Goal: Task Accomplishment & Management: Manage account settings

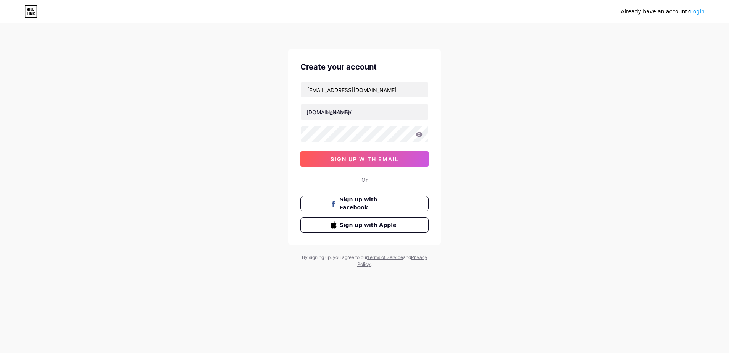
type input "jebos41293@aravites.com"
click at [341, 115] on input "text" at bounding box center [364, 111] width 127 height 15
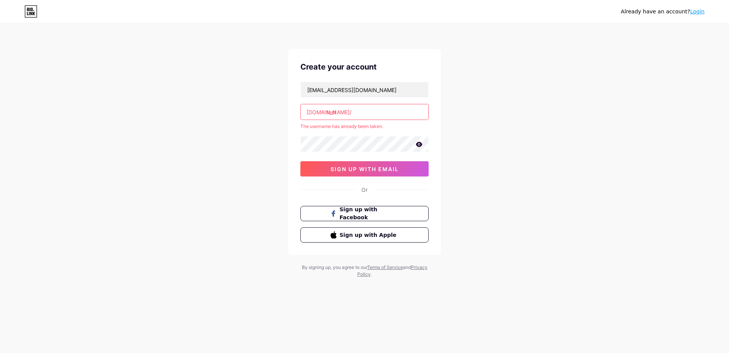
click at [327, 113] on input "test" at bounding box center [364, 111] width 127 height 15
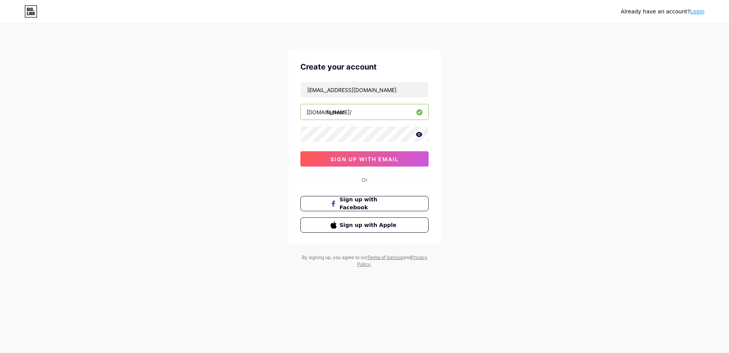
click at [349, 111] on input "fastest" at bounding box center [364, 111] width 127 height 15
type input "fastest"
click at [340, 159] on span "sign up with email" at bounding box center [364, 159] width 68 height 6
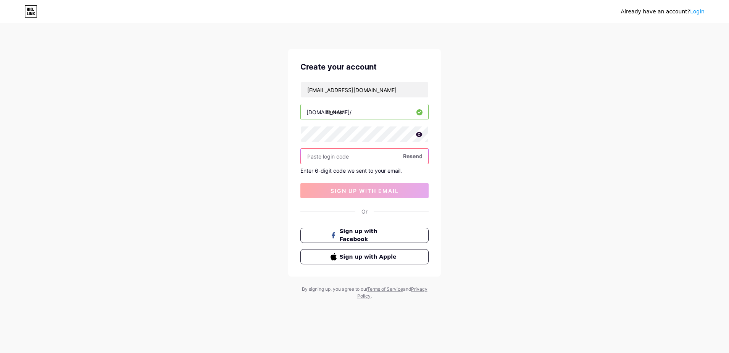
click at [335, 151] on input "text" at bounding box center [364, 155] width 127 height 15
paste input "596612"
type input "596612"
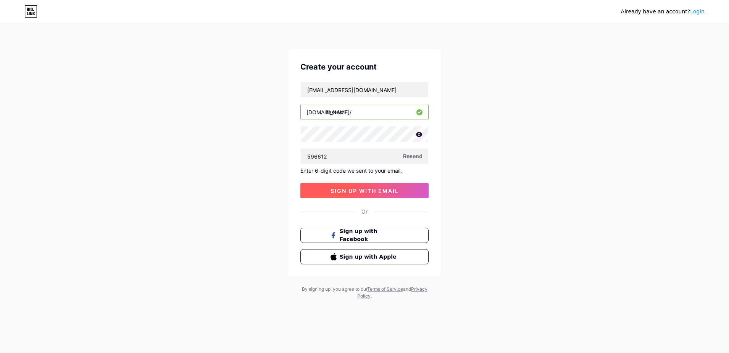
click at [382, 190] on span "sign up with email" at bounding box center [364, 190] width 68 height 6
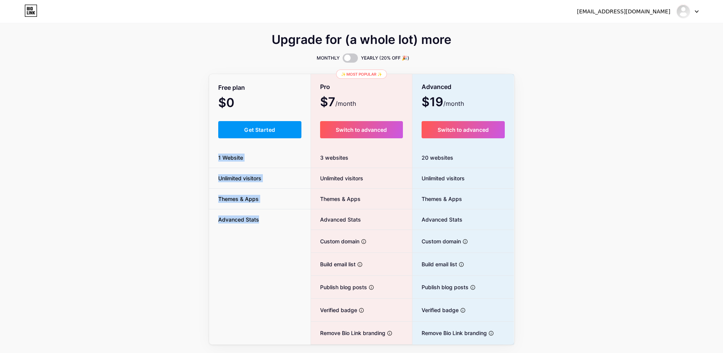
drag, startPoint x: 216, startPoint y: 156, endPoint x: 270, endPoint y: 221, distance: 84.5
click at [270, 221] on ul "1 Website Unlimited visitors Themes & Apps Advanced Stats" at bounding box center [260, 188] width 102 height 82
click at [305, 173] on li "Unlimited visitors" at bounding box center [260, 178] width 102 height 21
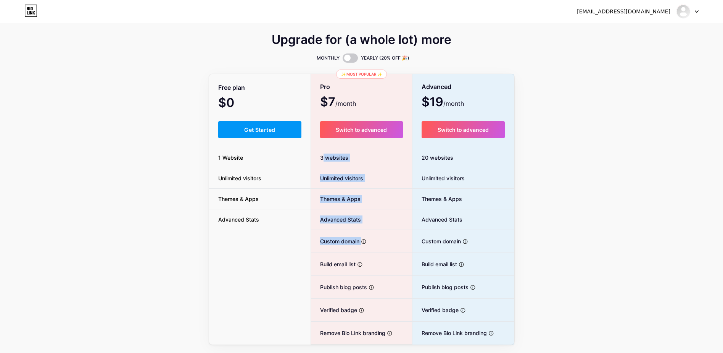
drag, startPoint x: 321, startPoint y: 158, endPoint x: 369, endPoint y: 236, distance: 91.6
click at [369, 236] on div "3 websites Unlimited visitors Themes & Apps Advanced Stats Custom domain Host i…" at bounding box center [361, 245] width 101 height 197
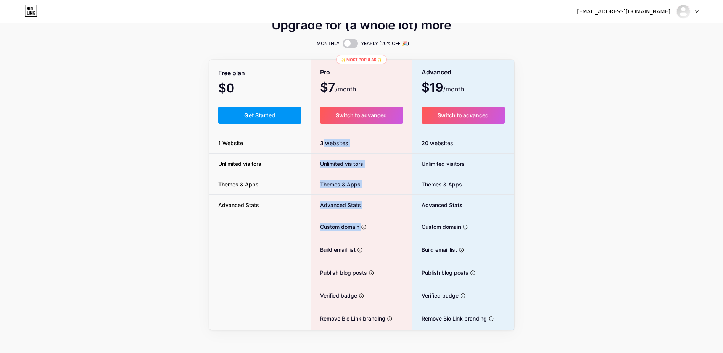
scroll to position [22, 0]
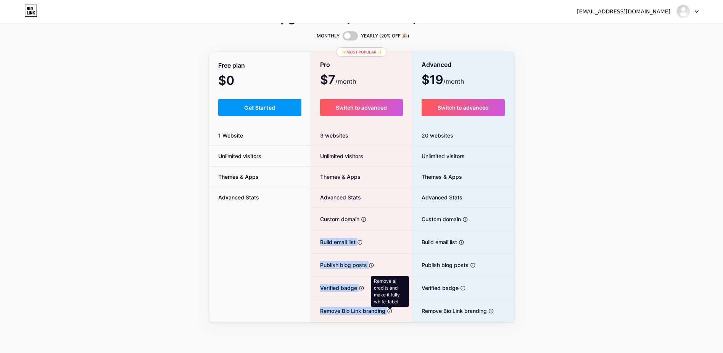
drag, startPoint x: 319, startPoint y: 240, endPoint x: 392, endPoint y: 313, distance: 103.3
click at [392, 313] on ul "Unlimited visitors Themes & Apps Advanced Stats Custom domain Host it on your o…" at bounding box center [361, 234] width 101 height 176
click at [316, 256] on li "Publish blog posts Start a blog in seconds, powered by a powerful editor" at bounding box center [361, 264] width 101 height 23
drag, startPoint x: 320, startPoint y: 251, endPoint x: 385, endPoint y: 309, distance: 87.3
click at [385, 309] on ul "Unlimited visitors Themes & Apps Advanced Stats Custom domain Host it on your o…" at bounding box center [361, 234] width 101 height 176
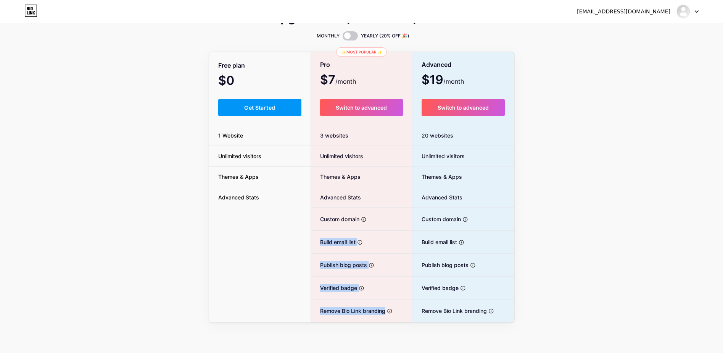
click at [313, 240] on span "Build email list" at bounding box center [333, 242] width 45 height 8
drag, startPoint x: 328, startPoint y: 245, endPoint x: 364, endPoint y: 284, distance: 54.0
click at [364, 284] on ul "Unlimited visitors Themes & Apps Advanced Stats Custom domain Host it on your o…" at bounding box center [361, 234] width 101 height 176
click at [153, 352] on div at bounding box center [76, 353] width 153 height 0
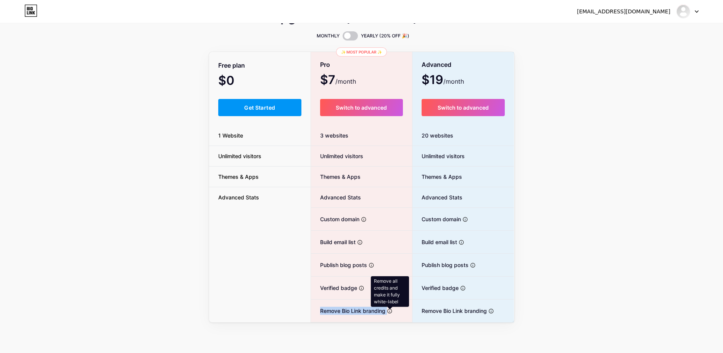
drag, startPoint x: 317, startPoint y: 308, endPoint x: 388, endPoint y: 309, distance: 70.6
click at [388, 309] on li "Remove Bio Link branding Remove all credits and make it fully white-label" at bounding box center [361, 310] width 101 height 23
click at [153, 352] on div at bounding box center [76, 353] width 153 height 0
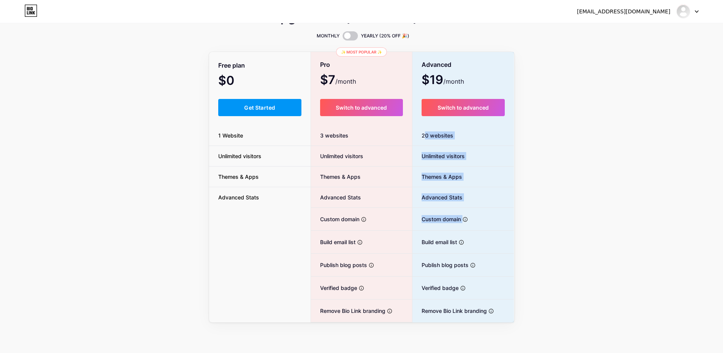
drag, startPoint x: 422, startPoint y: 135, endPoint x: 474, endPoint y: 219, distance: 99.7
click at [474, 219] on div "20 websites Unlimited visitors Themes & Apps Advanced Stats Custom domain Host …" at bounding box center [463, 223] width 102 height 197
click at [153, 352] on div at bounding box center [76, 353] width 153 height 0
click at [418, 267] on span "Publish blog posts" at bounding box center [440, 265] width 56 height 8
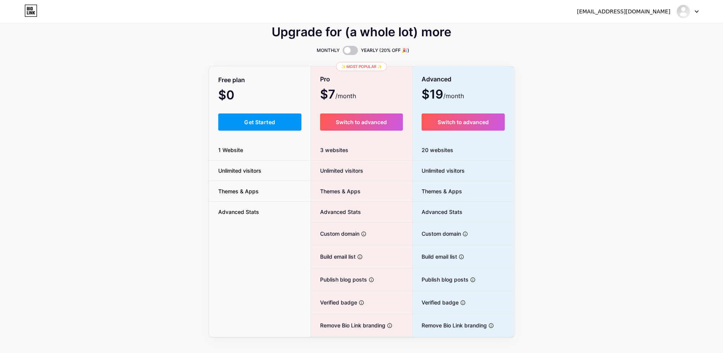
scroll to position [0, 0]
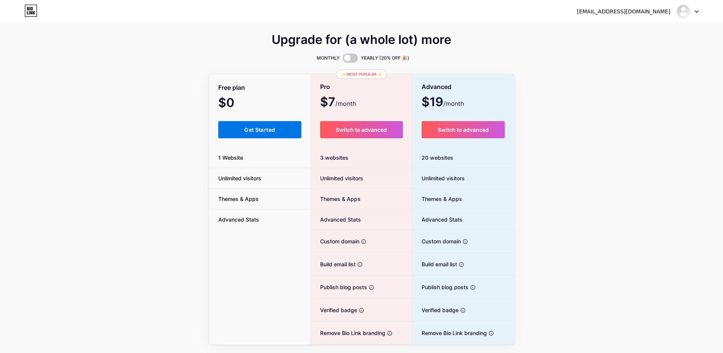
click at [242, 127] on button "Get Started" at bounding box center [260, 129] width 84 height 17
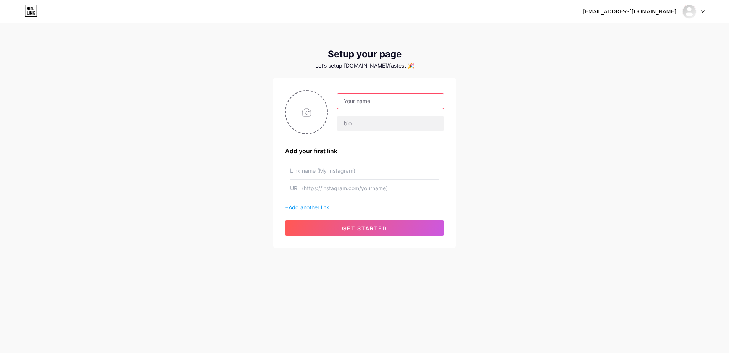
click at [357, 101] on input "text" at bounding box center [390, 100] width 106 height 15
type input "fastest"
click at [354, 124] on input "text" at bounding box center [390, 123] width 106 height 15
click at [312, 123] on input "file" at bounding box center [306, 112] width 41 height 42
type input "C:\fakepath\_.jpeg"
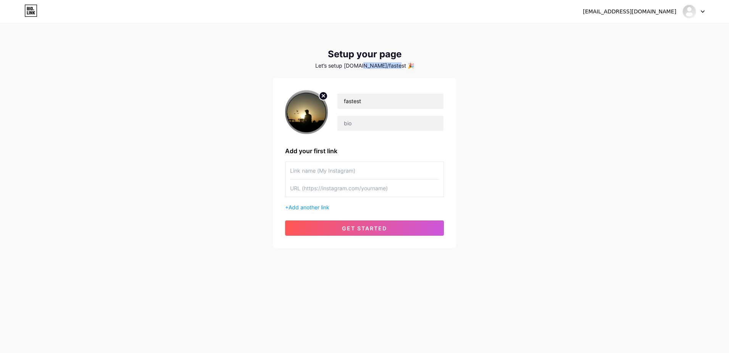
drag, startPoint x: 368, startPoint y: 66, endPoint x: 409, endPoint y: 67, distance: 40.5
click at [409, 67] on div "Let’s setup bio.link/fastest 🎉" at bounding box center [364, 66] width 183 height 6
click at [224, 79] on div "jebos41293@aravites.com Dashboard Logout Setup your page Let’s setup bio.link/f…" at bounding box center [364, 136] width 729 height 272
click at [400, 66] on div "Let’s setup bio.link/fastest 🎉" at bounding box center [364, 66] width 183 height 6
click at [401, 66] on div "Let’s setup bio.link/fastest 🎉" at bounding box center [364, 66] width 183 height 6
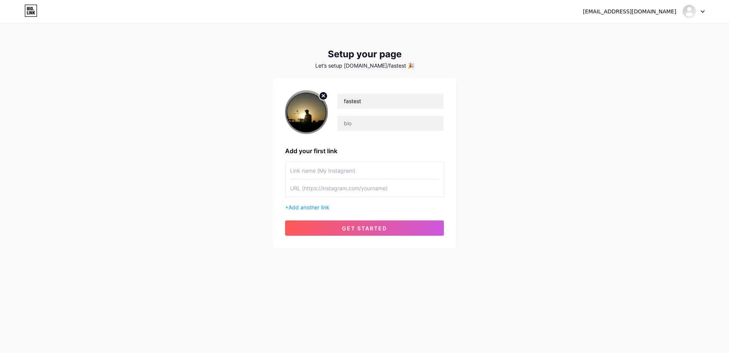
click at [385, 69] on div "Setup your page Let’s setup bio.link/fastest 🎉 fastest Add your first link + Ad…" at bounding box center [364, 148] width 183 height 199
click at [302, 207] on span "Add another link" at bounding box center [308, 207] width 41 height 6
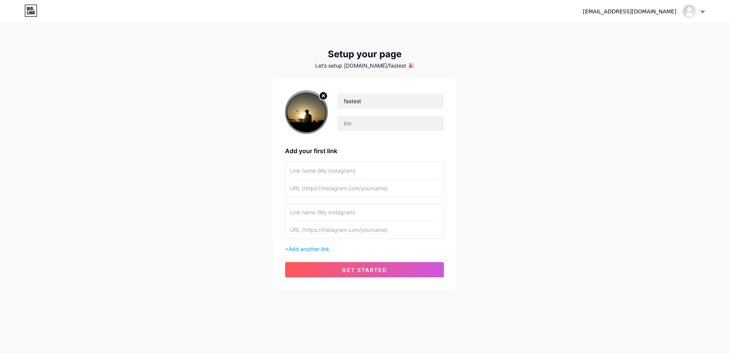
click at [314, 174] on input "text" at bounding box center [364, 170] width 149 height 17
click at [309, 189] on input "text" at bounding box center [364, 187] width 149 height 17
paste input "[URL][DOMAIN_NAME]"
type input "[URL][DOMAIN_NAME]"
click at [303, 170] on input "text" at bounding box center [364, 170] width 149 height 17
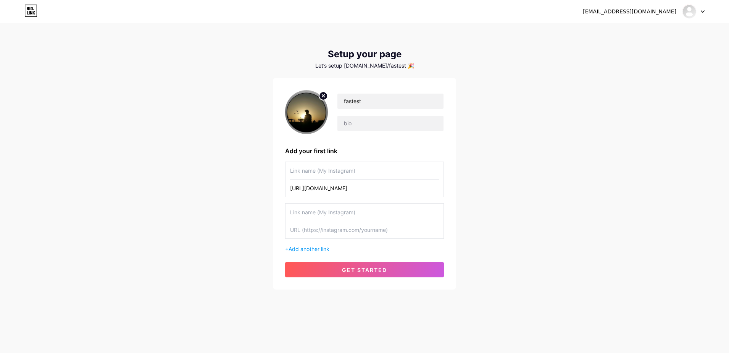
drag, startPoint x: 362, startPoint y: 188, endPoint x: 382, endPoint y: 188, distance: 19.5
click at [382, 188] on input "[URL][DOMAIN_NAME]" at bounding box center [364, 187] width 149 height 17
click at [308, 169] on input "text" at bounding box center [364, 170] width 149 height 17
paste input "mayeen"
type input "mayeen"
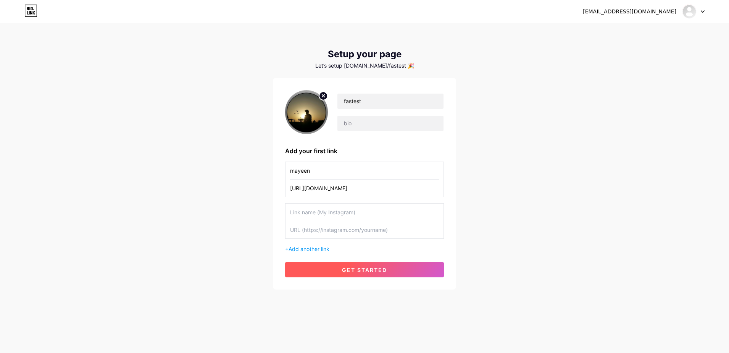
click at [344, 267] on span "get started" at bounding box center [364, 269] width 45 height 6
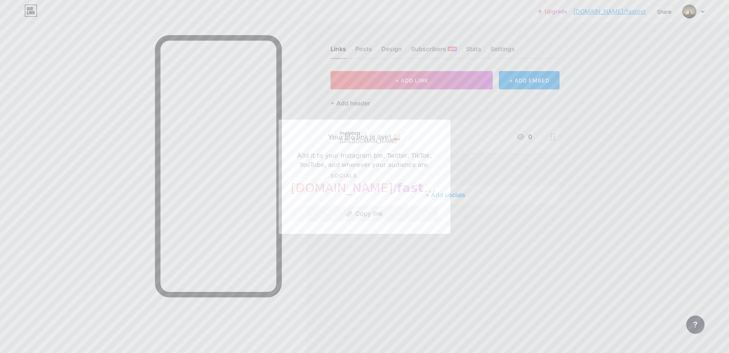
drag, startPoint x: 289, startPoint y: 156, endPoint x: 409, endPoint y: 172, distance: 121.6
click at [409, 172] on div "Your bio link is live! 🥁 Add it to your Instagram bio, Twitter, TikTok, YouTube…" at bounding box center [365, 176] width 172 height 114
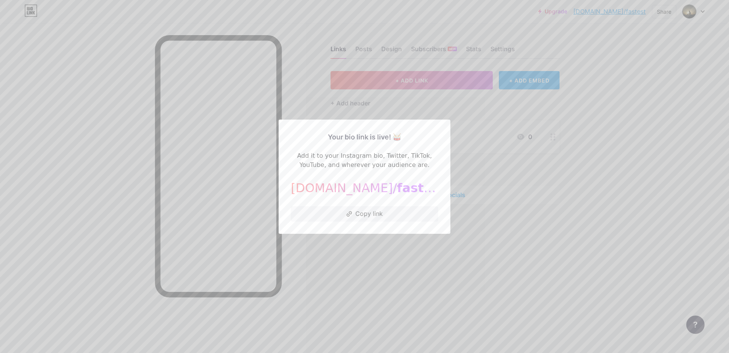
click at [153, 352] on div at bounding box center [76, 353] width 153 height 0
click at [438, 352] on div "Close" at bounding box center [364, 353] width 729 height 0
click at [356, 215] on button "Copy link" at bounding box center [364, 213] width 147 height 15
click at [481, 194] on div at bounding box center [364, 176] width 729 height 353
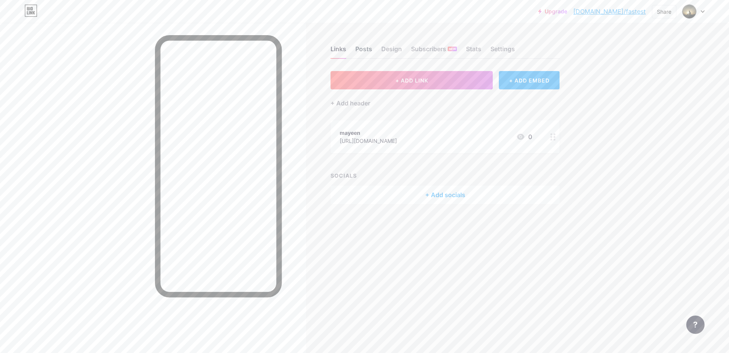
click at [360, 49] on div "Posts" at bounding box center [363, 51] width 17 height 14
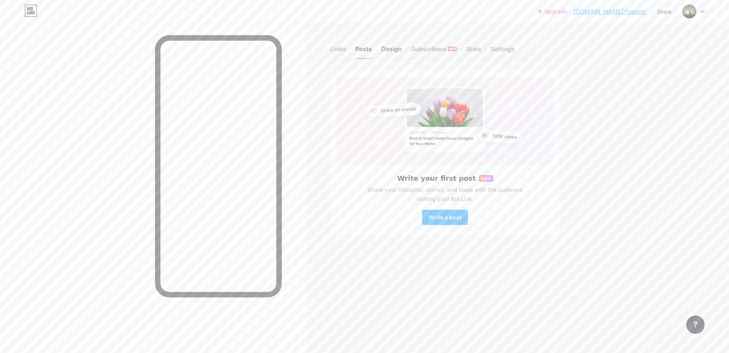
click at [387, 49] on div "Design" at bounding box center [391, 51] width 21 height 14
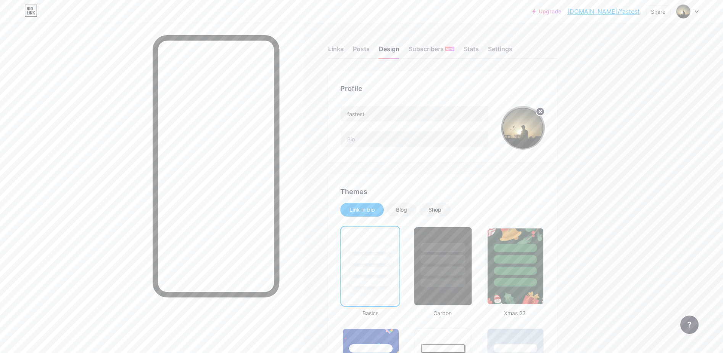
click at [451, 264] on div at bounding box center [442, 257] width 57 height 60
click at [422, 53] on div "Subscribers NEW" at bounding box center [432, 51] width 46 height 14
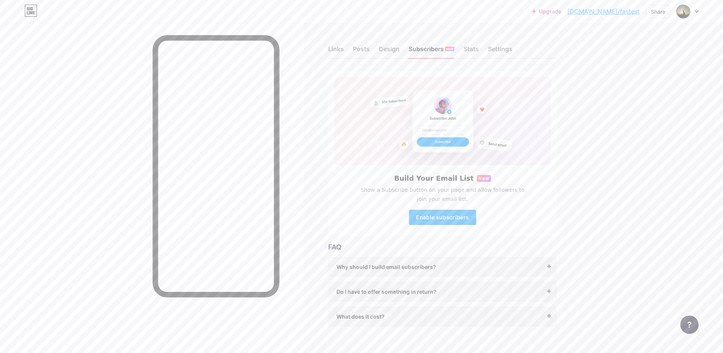
drag, startPoint x: 405, startPoint y: 176, endPoint x: 467, endPoint y: 197, distance: 65.3
click at [467, 197] on div "Build Your Email List New Show a Subscribe button on your page and allow follow…" at bounding box center [442, 199] width 217 height 50
click at [395, 205] on div "Build Your Email List New Show a Subscribe button on your page and allow follow…" at bounding box center [442, 199] width 217 height 50
click at [433, 220] on span "Enable subscribers" at bounding box center [442, 217] width 53 height 6
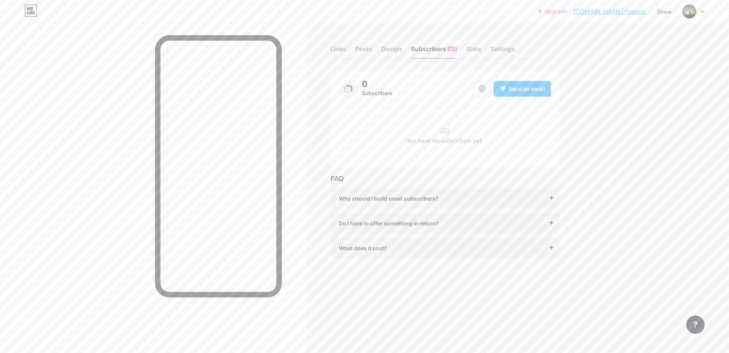
click at [520, 93] on div "Send an email" at bounding box center [522, 89] width 58 height 16
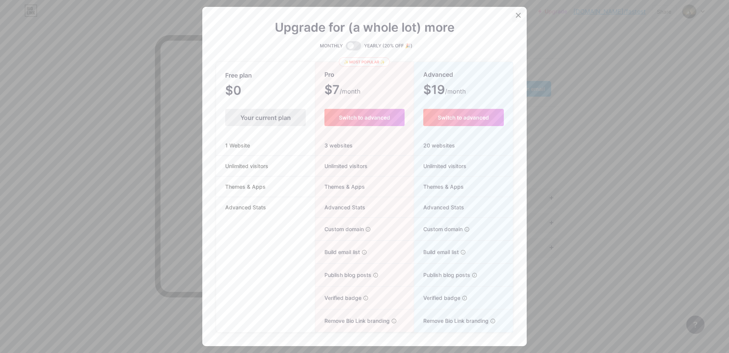
click at [511, 15] on div at bounding box center [518, 15] width 14 height 14
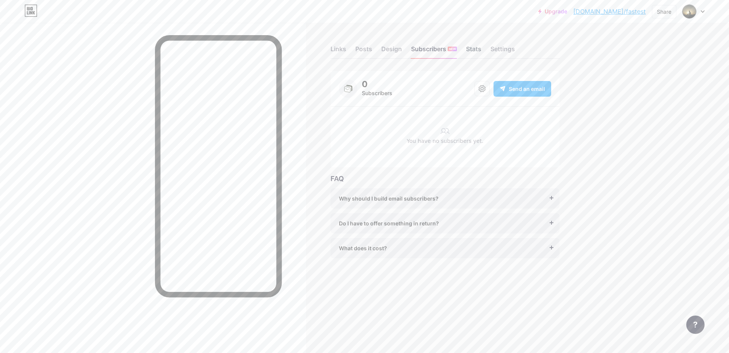
click at [472, 47] on div "Stats" at bounding box center [473, 51] width 15 height 14
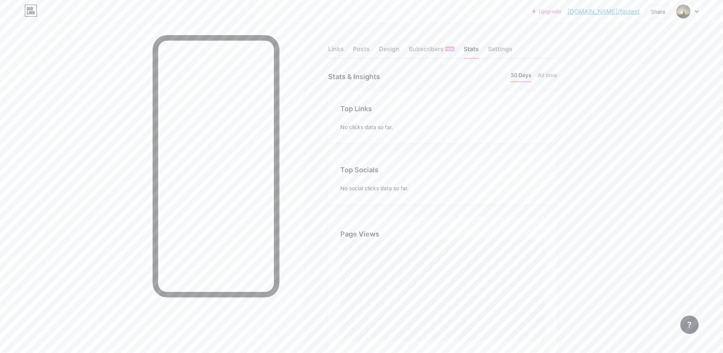
click at [496, 43] on div "Links Posts Design Subscribers NEW Stats Settings" at bounding box center [442, 45] width 229 height 27
click at [547, 74] on li "All time" at bounding box center [547, 76] width 19 height 11
click at [503, 53] on div "Settings" at bounding box center [500, 51] width 24 height 14
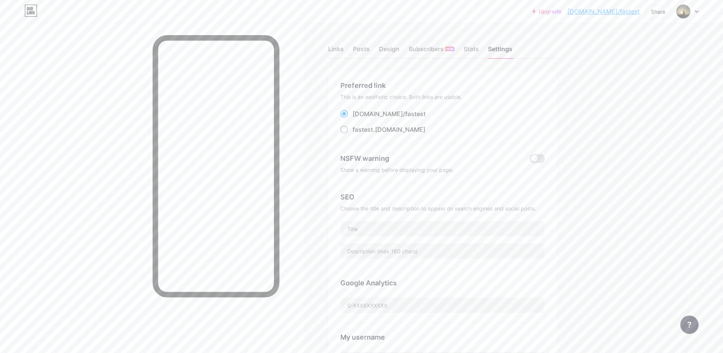
click at [343, 129] on span at bounding box center [344, 130] width 8 height 8
click at [353, 134] on input "fastest .[DOMAIN_NAME]" at bounding box center [355, 136] width 5 height 5
radio input "true"
drag, startPoint x: 397, startPoint y: 157, endPoint x: 326, endPoint y: 159, distance: 71.4
click at [326, 159] on div "Links Posts Design Subscribers NEW Stats Settings Preferred link This is an aes…" at bounding box center [294, 324] width 589 height 602
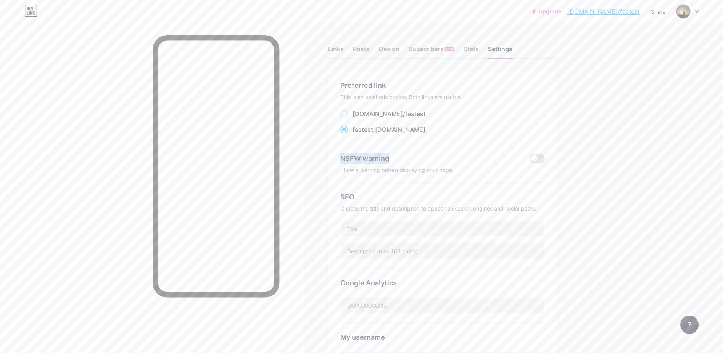
click at [423, 47] on div "Subscribers NEW" at bounding box center [432, 51] width 46 height 14
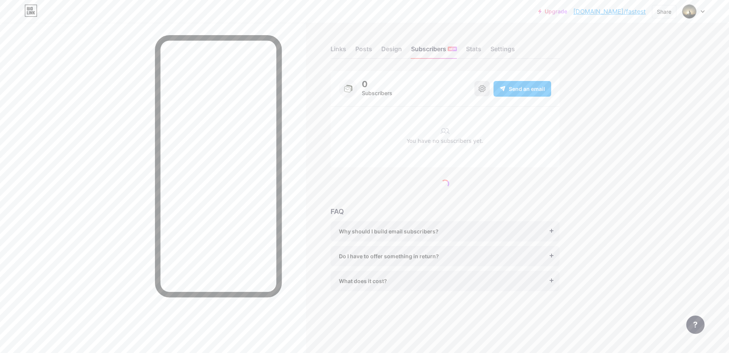
click at [485, 93] on button at bounding box center [481, 88] width 15 height 15
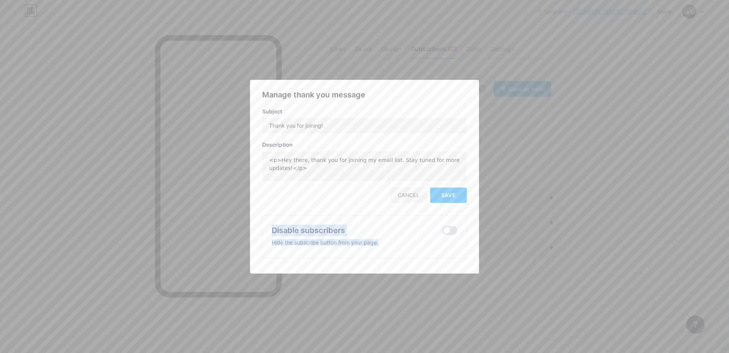
drag, startPoint x: 270, startPoint y: 227, endPoint x: 378, endPoint y: 240, distance: 108.3
click at [378, 240] on div "Disable subscribers Hide the subscribe button from your page." at bounding box center [364, 236] width 205 height 43
click at [153, 352] on div at bounding box center [76, 353] width 153 height 0
click at [268, 198] on div "Cancel Save" at bounding box center [364, 194] width 205 height 15
click at [453, 232] on span at bounding box center [449, 230] width 15 height 9
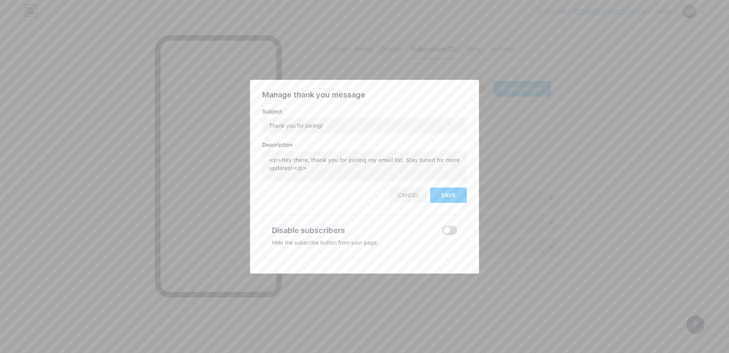
click at [442, 232] on input "checkbox" at bounding box center [442, 232] width 0 height 0
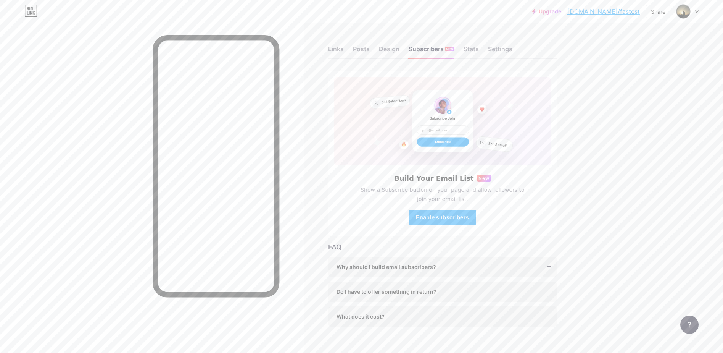
click at [543, 187] on div "Build Your Email List New Show a Subscribe button on your page and allow follow…" at bounding box center [442, 199] width 217 height 50
click at [425, 219] on span "Enable subscribers" at bounding box center [442, 217] width 53 height 6
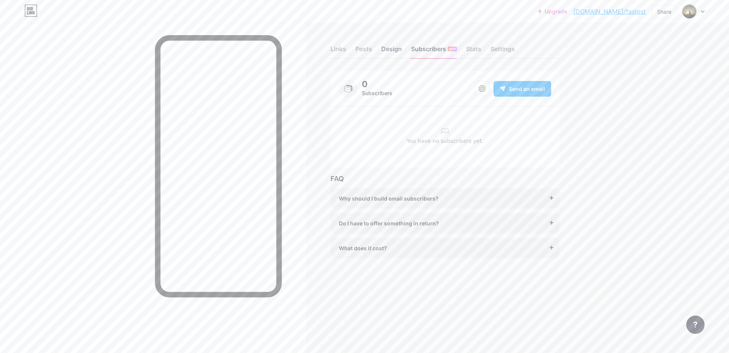
click at [390, 50] on div "Design" at bounding box center [391, 51] width 21 height 14
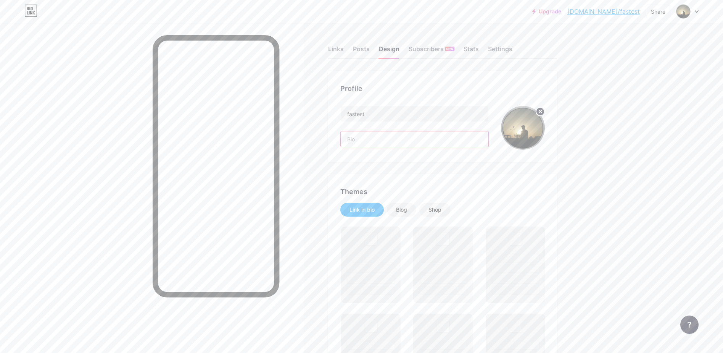
click at [380, 140] on input "text" at bounding box center [415, 138] width 148 height 15
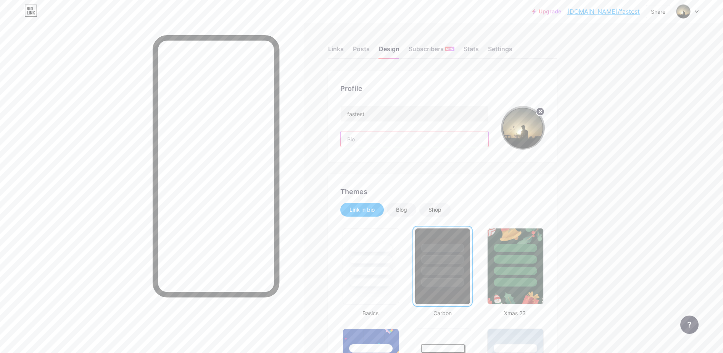
type input "g"
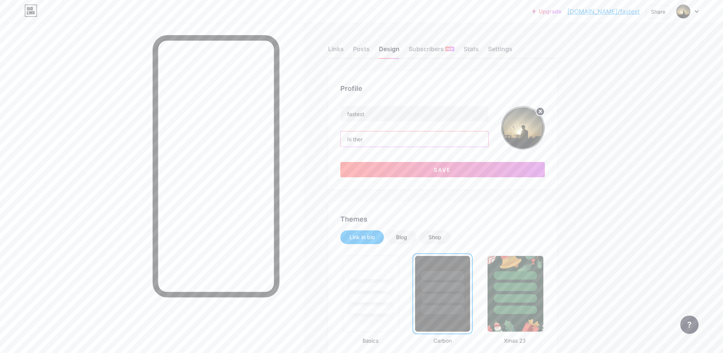
click at [370, 142] on input "hi ther" at bounding box center [415, 138] width 148 height 15
type input "h"
type input "Hi"
click at [407, 165] on button "Save" at bounding box center [442, 169] width 205 height 15
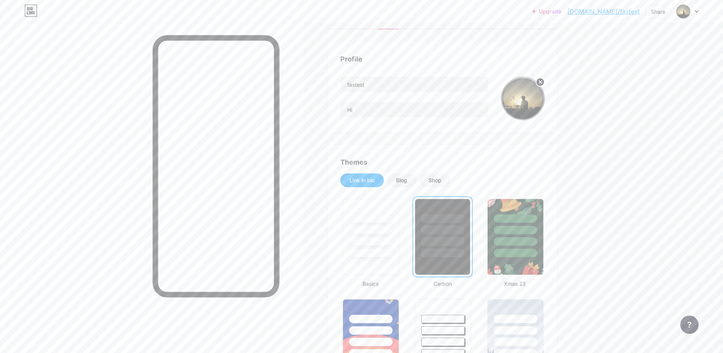
scroll to position [46, 0]
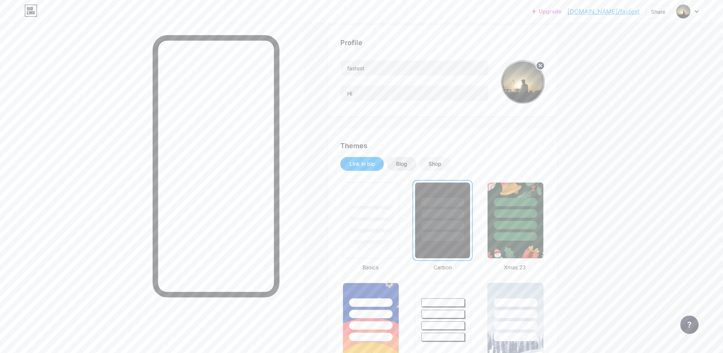
click at [398, 168] on div "Blog" at bounding box center [401, 164] width 29 height 14
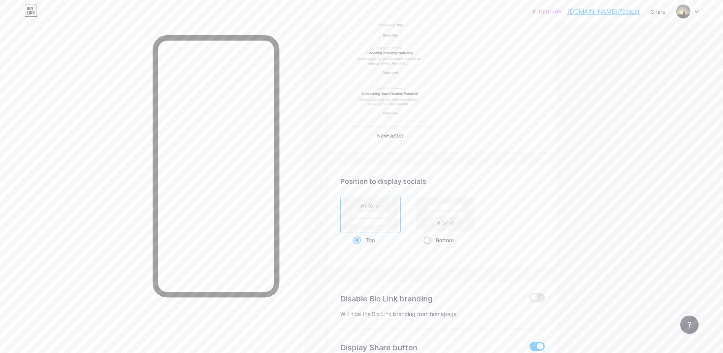
scroll to position [458, 0]
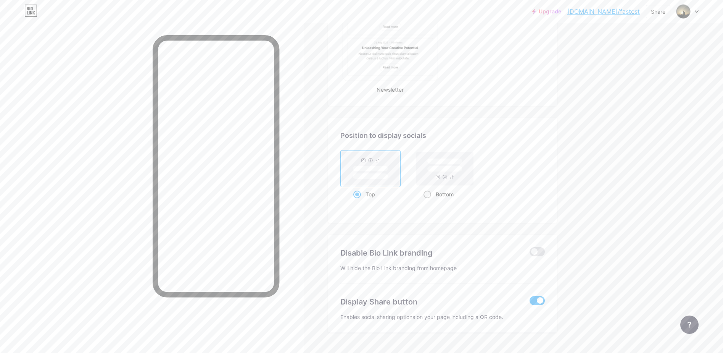
click at [447, 179] on icon at bounding box center [445, 177] width 4 height 4
click at [428, 201] on input "Bottom" at bounding box center [426, 203] width 5 height 5
radio input "true"
click at [374, 182] on rect at bounding box center [370, 168] width 57 height 34
click at [358, 201] on input "Top" at bounding box center [355, 203] width 5 height 5
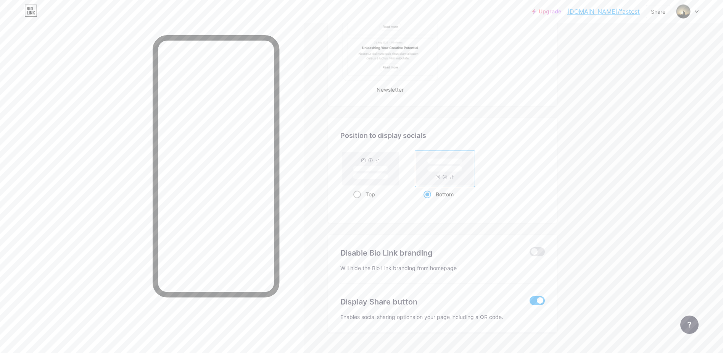
radio input "true"
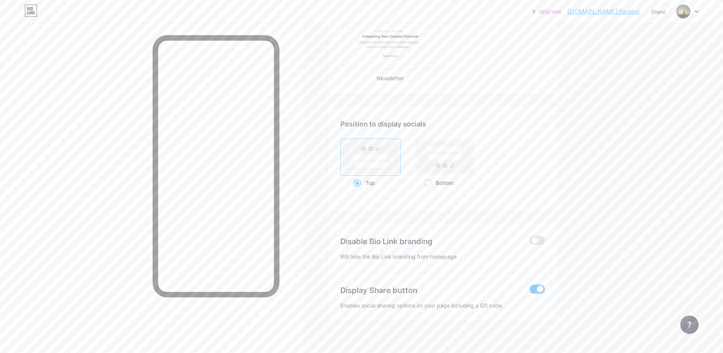
scroll to position [476, 0]
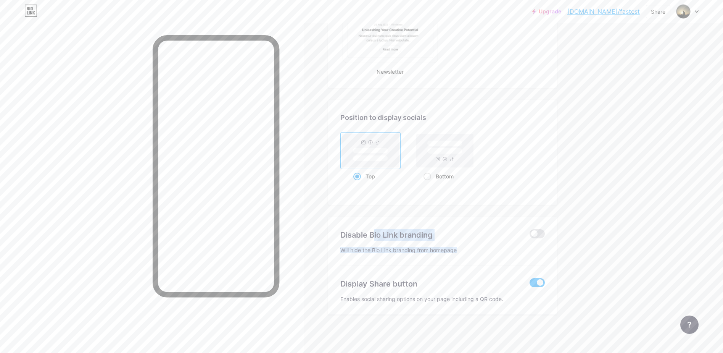
drag, startPoint x: 345, startPoint y: 237, endPoint x: 466, endPoint y: 248, distance: 121.8
click at [466, 248] on div "Disable Bio Link branding Will hide the Bio Link branding from homepage" at bounding box center [442, 241] width 205 height 49
click at [153, 352] on div at bounding box center [76, 353] width 153 height 0
click at [471, 233] on div "Disable Bio Link branding" at bounding box center [429, 234] width 178 height 11
click at [541, 230] on span at bounding box center [537, 233] width 15 height 9
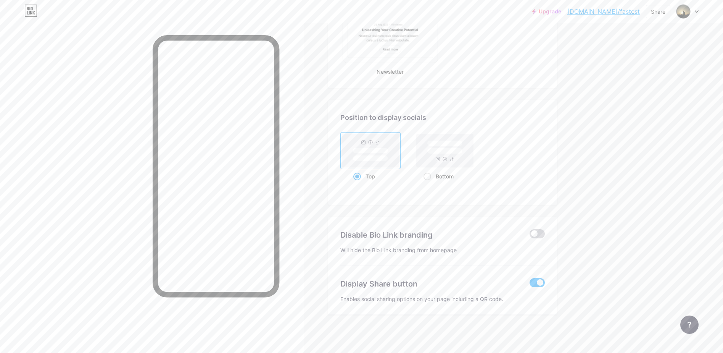
click at [530, 235] on input "checkbox" at bounding box center [530, 235] width 0 height 0
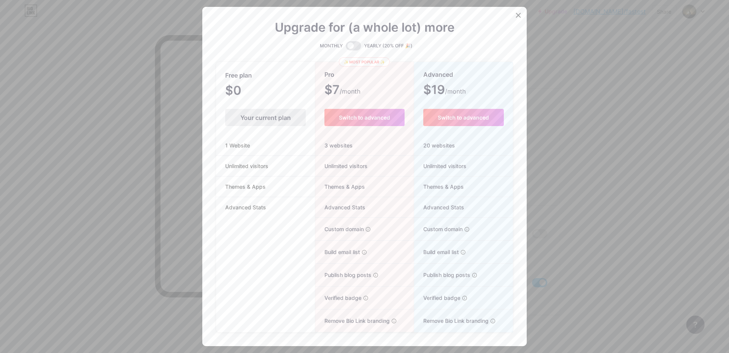
drag, startPoint x: 314, startPoint y: 44, endPoint x: 423, endPoint y: 43, distance: 109.1
click at [423, 43] on div "MONTHLY YEARLY (20% OFF 🎉)" at bounding box center [364, 45] width 297 height 9
click at [153, 352] on div at bounding box center [76, 353] width 153 height 0
drag, startPoint x: 437, startPoint y: 37, endPoint x: 406, endPoint y: 52, distance: 34.0
click at [437, 37] on div "Upgrade for (a whole lot) more" at bounding box center [364, 32] width 297 height 18
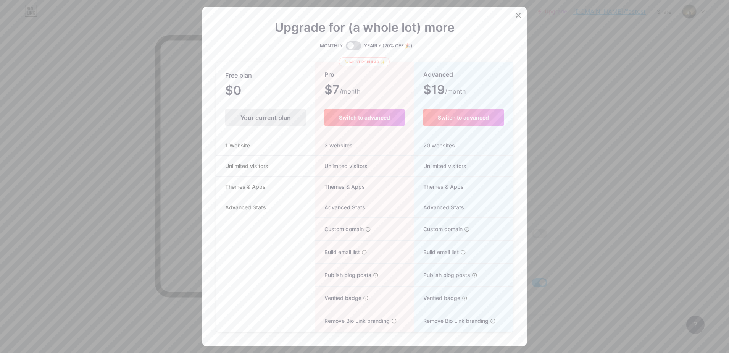
click at [348, 45] on span at bounding box center [353, 45] width 15 height 9
click at [346, 48] on input "checkbox" at bounding box center [346, 48] width 0 height 0
click at [354, 46] on span at bounding box center [353, 45] width 15 height 9
click at [346, 48] on input "checkbox" at bounding box center [346, 48] width 0 height 0
click at [515, 14] on icon at bounding box center [518, 15] width 6 height 6
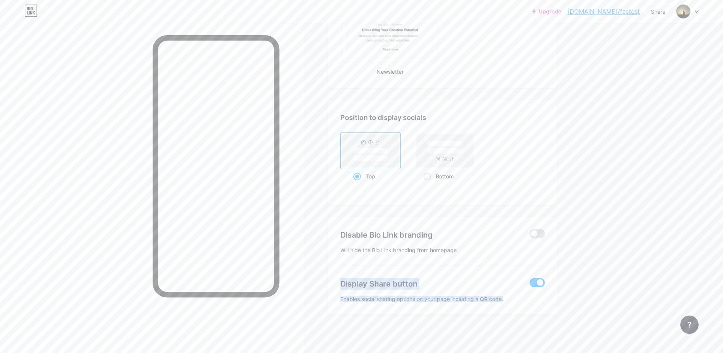
drag, startPoint x: 340, startPoint y: 283, endPoint x: 513, endPoint y: 305, distance: 175.0
click at [513, 305] on div "Disable Bio Link branding Will hide the Bio Link branding from homepage Display…" at bounding box center [442, 266] width 229 height 98
click at [153, 352] on div at bounding box center [76, 353] width 153 height 0
click at [521, 352] on div "Close" at bounding box center [361, 353] width 723 height 0
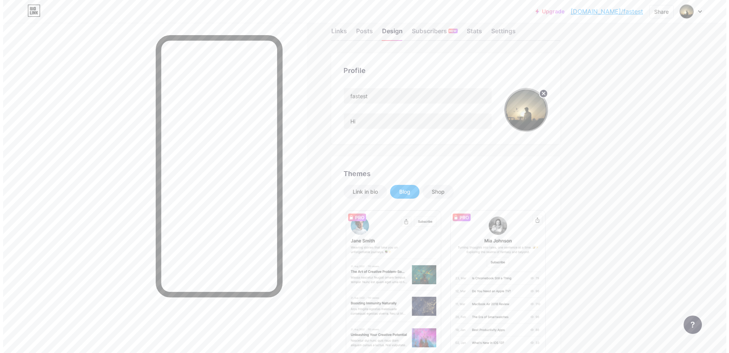
scroll to position [0, 0]
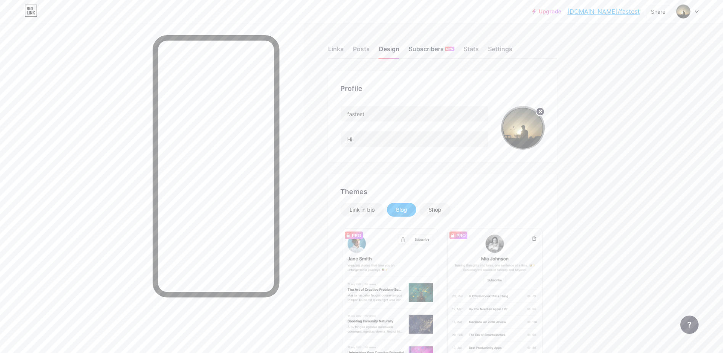
click at [417, 53] on div "Subscribers NEW" at bounding box center [432, 51] width 46 height 14
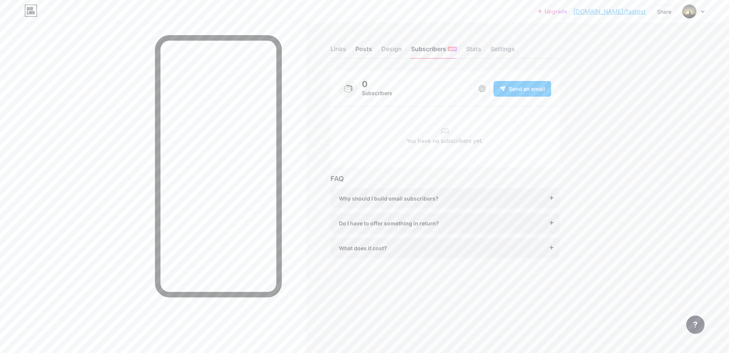
click at [359, 50] on div "Posts" at bounding box center [363, 51] width 17 height 14
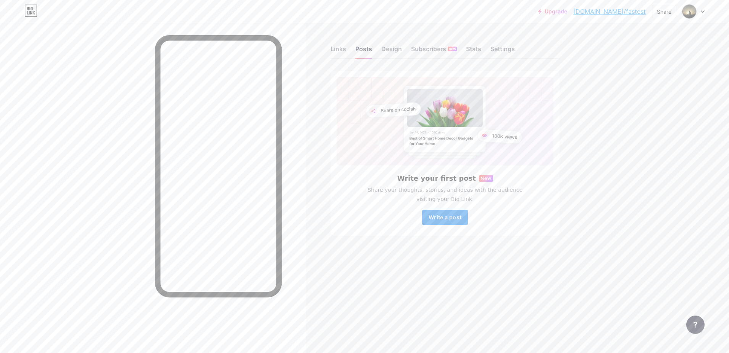
click at [430, 218] on span "Write a post" at bounding box center [444, 217] width 33 height 6
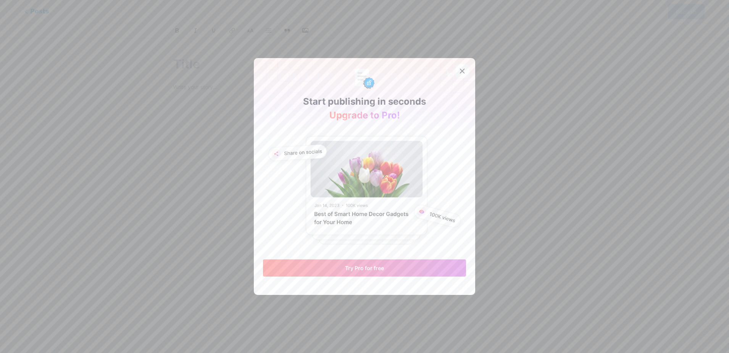
click at [455, 66] on div at bounding box center [462, 71] width 14 height 14
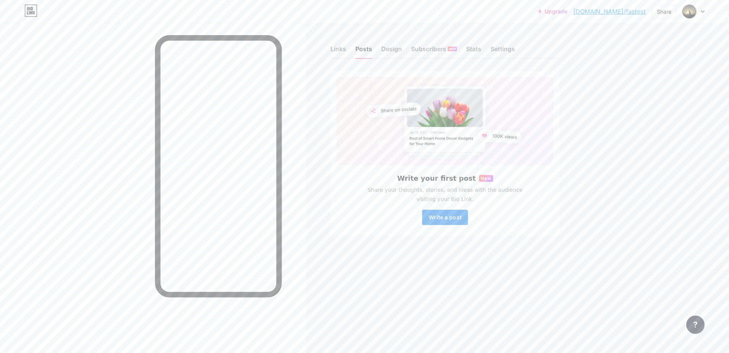
click at [431, 219] on span "Write a post" at bounding box center [444, 217] width 33 height 6
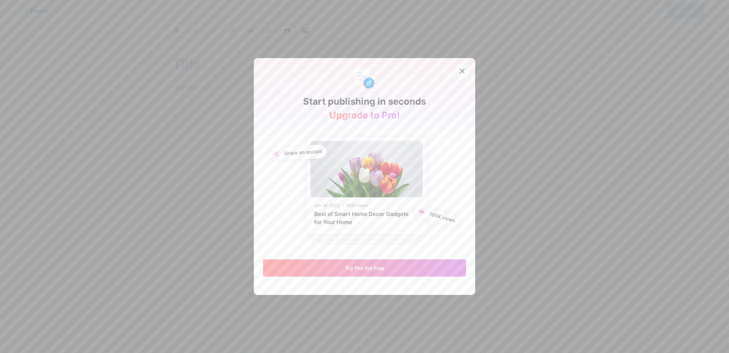
click at [457, 65] on div at bounding box center [462, 71] width 14 height 14
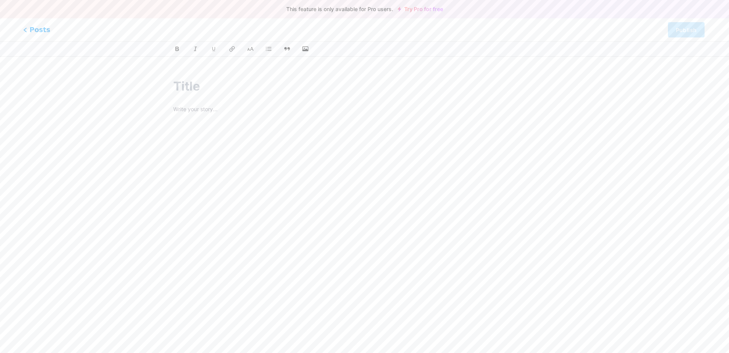
click at [30, 29] on span "Posts" at bounding box center [36, 30] width 27 height 10
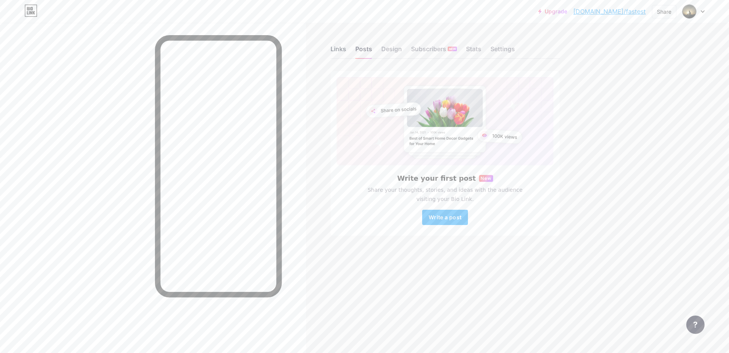
click at [332, 45] on div "Links" at bounding box center [338, 51] width 16 height 14
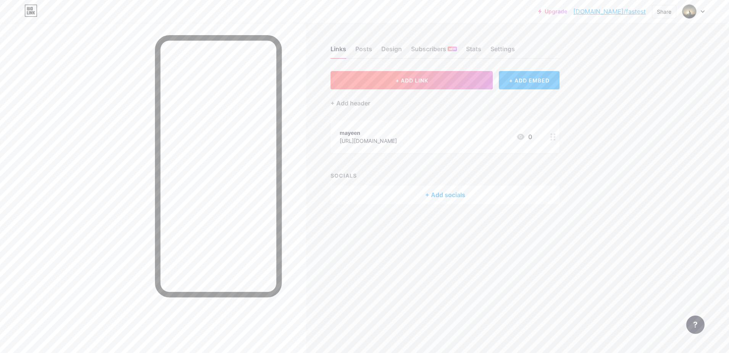
click at [377, 82] on button "+ ADD LINK" at bounding box center [411, 80] width 162 height 18
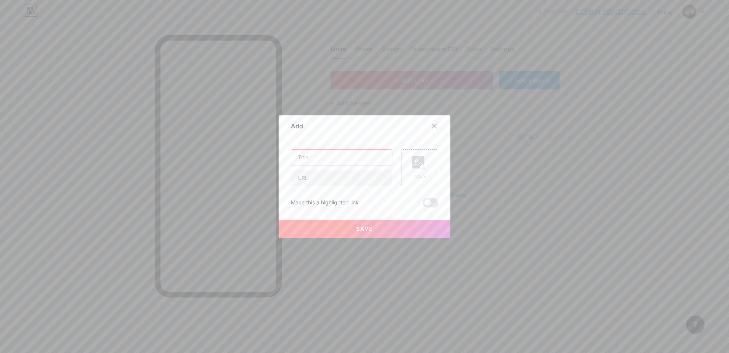
click at [319, 159] on input "text" at bounding box center [341, 157] width 101 height 15
drag, startPoint x: 319, startPoint y: 159, endPoint x: 306, endPoint y: 176, distance: 21.2
click at [306, 176] on div at bounding box center [341, 167] width 101 height 37
click at [306, 176] on input "text" at bounding box center [341, 177] width 101 height 15
paste input "[URL][DOMAIN_NAME]"
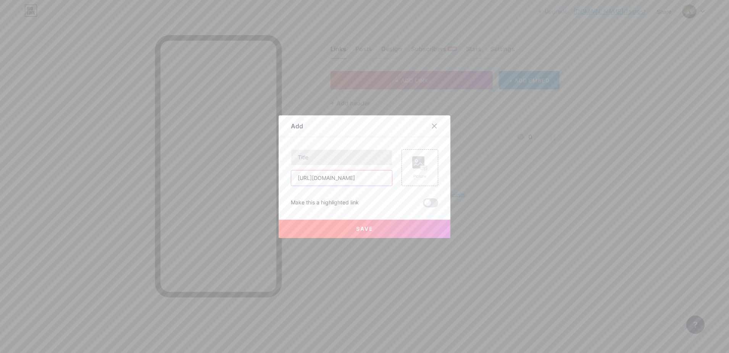
type input "[URL][DOMAIN_NAME]"
click at [348, 163] on input "text" at bounding box center [341, 157] width 101 height 15
paste input "[URL][DOMAIN_NAME]"
type input "[URL][DOMAIN_NAME]"
click at [422, 177] on div "Picture" at bounding box center [419, 176] width 15 height 6
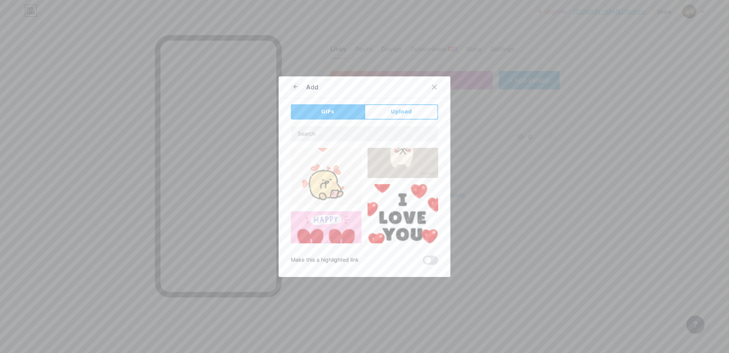
scroll to position [137, 0]
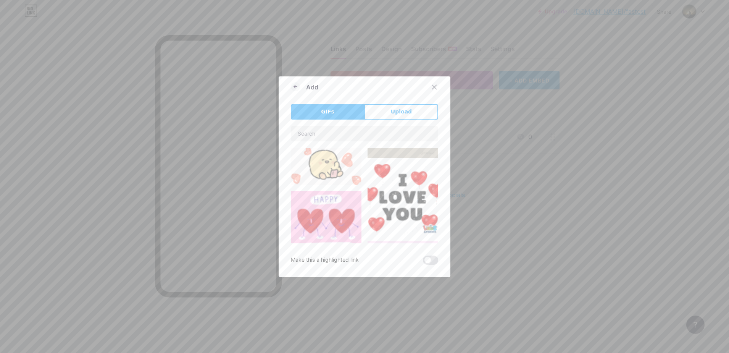
click at [387, 198] on img at bounding box center [402, 199] width 71 height 71
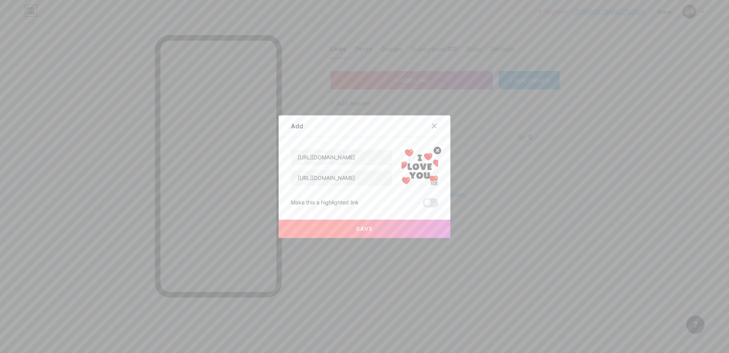
drag, startPoint x: 289, startPoint y: 203, endPoint x: 361, endPoint y: 198, distance: 71.9
click at [361, 198] on div "Make this a highlighted link" at bounding box center [364, 202] width 147 height 9
click at [153, 352] on div at bounding box center [76, 353] width 153 height 0
click at [380, 206] on div "Make this a highlighted link" at bounding box center [364, 202] width 147 height 9
click at [366, 221] on button "Save" at bounding box center [365, 228] width 172 height 18
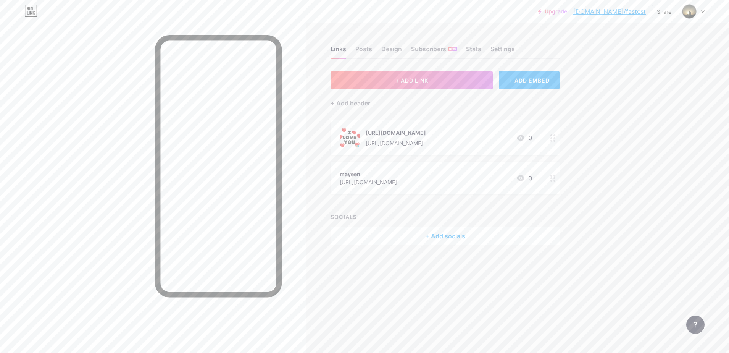
click at [553, 142] on div at bounding box center [552, 137] width 13 height 35
click at [424, 210] on span at bounding box center [430, 210] width 15 height 9
click at [423, 212] on input "checkbox" at bounding box center [423, 212] width 0 height 0
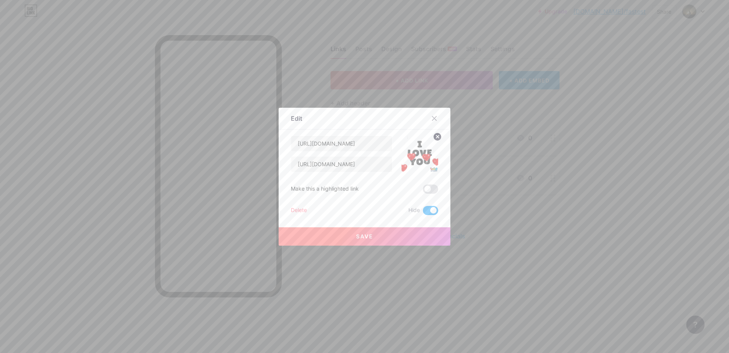
drag, startPoint x: 365, startPoint y: 232, endPoint x: 355, endPoint y: 208, distance: 25.5
click at [355, 208] on div "https://bio.link/fastest https://bio.link/fastest Make this a highlighted link …" at bounding box center [364, 174] width 147 height 79
click at [432, 207] on span at bounding box center [430, 210] width 15 height 9
click at [423, 212] on input "checkbox" at bounding box center [423, 212] width 0 height 0
click at [432, 187] on span at bounding box center [430, 188] width 15 height 9
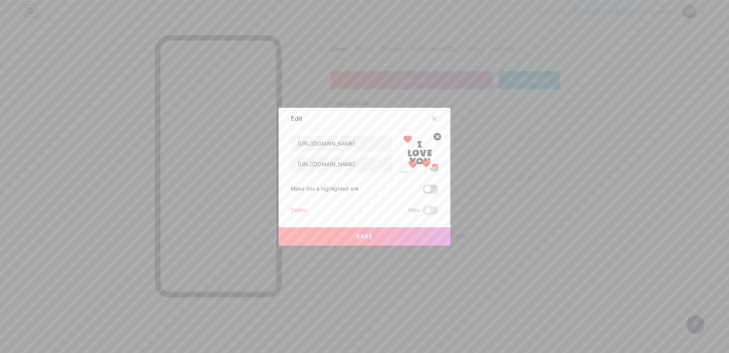
click at [423, 191] on input "checkbox" at bounding box center [423, 191] width 0 height 0
click at [377, 231] on button "Save" at bounding box center [365, 236] width 172 height 18
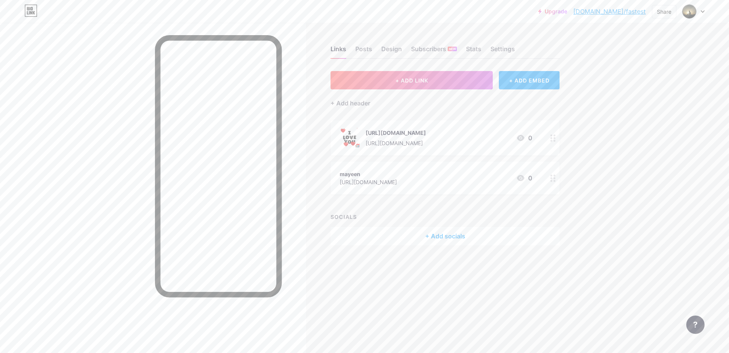
click at [553, 139] on icon at bounding box center [552, 137] width 5 height 7
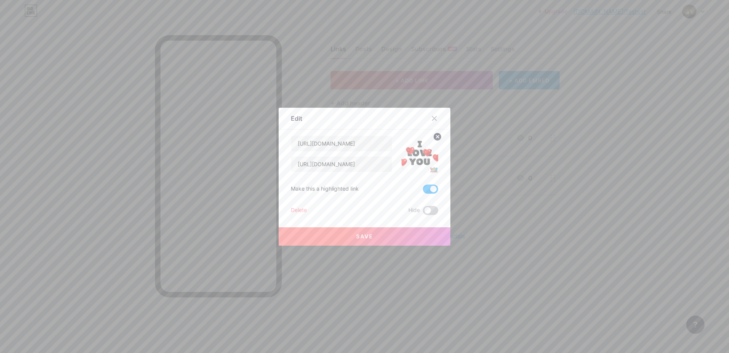
click at [423, 211] on span at bounding box center [430, 210] width 15 height 9
click at [423, 212] on input "checkbox" at bounding box center [423, 212] width 0 height 0
click at [388, 229] on button "Save" at bounding box center [365, 236] width 172 height 18
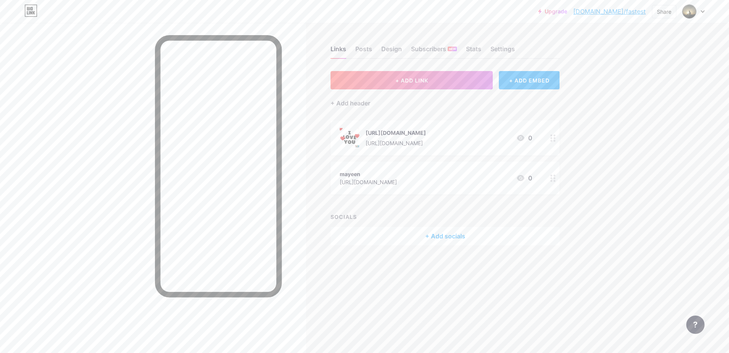
click at [543, 139] on div "https://bio.link/fastest https://bio.link/fastest 0" at bounding box center [444, 137] width 229 height 35
click at [423, 208] on span at bounding box center [430, 210] width 15 height 9
click at [423, 212] on input "checkbox" at bounding box center [423, 212] width 0 height 0
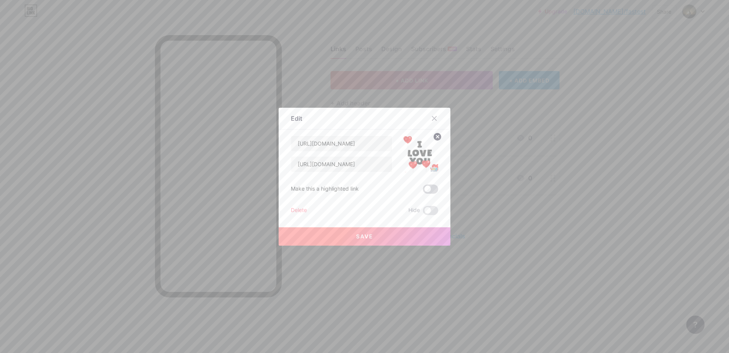
click at [424, 190] on span at bounding box center [430, 188] width 15 height 9
click at [423, 191] on input "checkbox" at bounding box center [423, 191] width 0 height 0
click at [369, 238] on span "Save" at bounding box center [364, 236] width 17 height 6
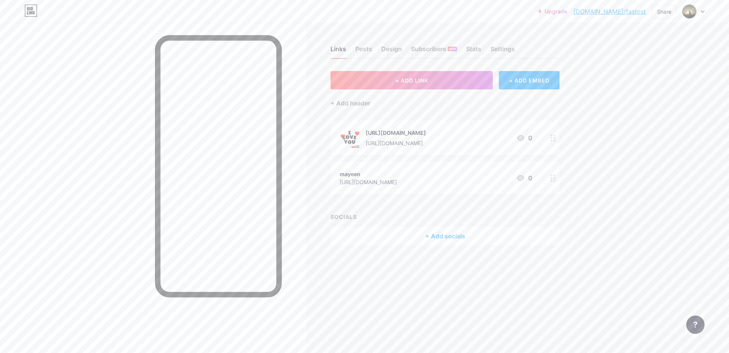
click at [633, 161] on div "Upgrade bio.link/fastes... bio.link/fastest Share Switch accounts fastest bio.l…" at bounding box center [364, 176] width 729 height 353
click at [602, 166] on div "Upgrade bio.link/fastes... bio.link/fastest Share Switch accounts fastest bio.l…" at bounding box center [364, 176] width 729 height 353
click at [521, 82] on div "+ ADD EMBED" at bounding box center [529, 80] width 61 height 18
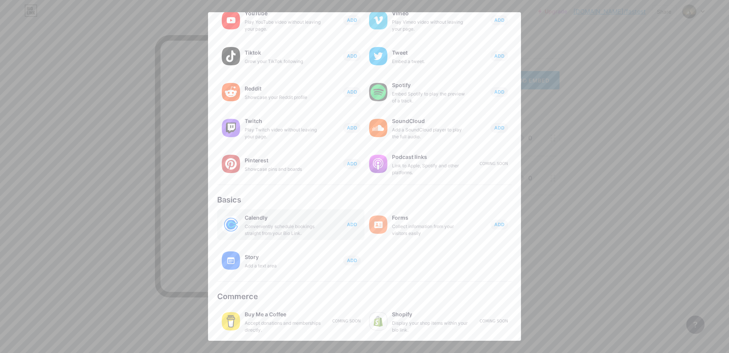
scroll to position [61, 0]
click at [419, 230] on div "Collect information from your visitors easily" at bounding box center [430, 229] width 76 height 14
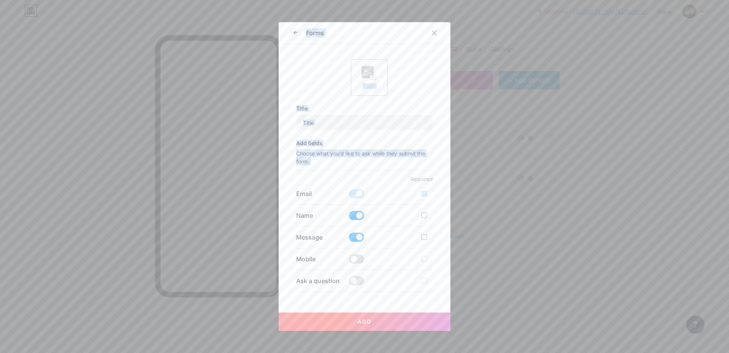
drag, startPoint x: 404, startPoint y: 179, endPoint x: 449, endPoint y: 180, distance: 45.0
click at [449, 180] on div "Forms Picture Title Add fields Choose what you'd like to ask while they submit …" at bounding box center [364, 176] width 729 height 353
click at [402, 352] on div at bounding box center [364, 353] width 729 height 0
click at [417, 164] on p "Choose what you'd like to ask while they submit the form." at bounding box center [364, 159] width 137 height 21
drag, startPoint x: 409, startPoint y: 177, endPoint x: 429, endPoint y: 179, distance: 19.6
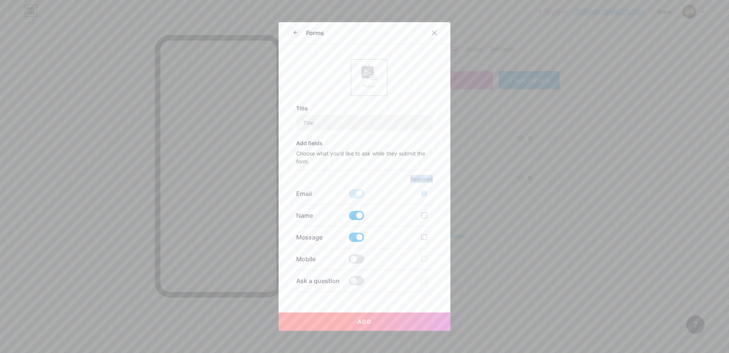
click at [429, 179] on p "Required" at bounding box center [364, 179] width 137 height 8
click at [153, 352] on div at bounding box center [76, 353] width 153 height 0
click at [340, 171] on div "Title Add fields Choose what you'd like to ask while they submit the form. Requ…" at bounding box center [364, 274] width 137 height 339
drag, startPoint x: 291, startPoint y: 141, endPoint x: 318, endPoint y: 166, distance: 36.4
click at [316, 165] on div "Picture Title Add fields Choose what you'd like to ask while they submit the fo…" at bounding box center [364, 176] width 147 height 247
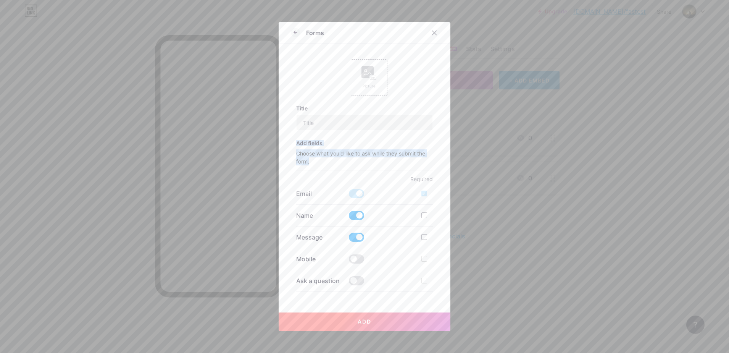
drag, startPoint x: 285, startPoint y: 190, endPoint x: 306, endPoint y: 155, distance: 41.6
click at [153, 352] on div at bounding box center [76, 353] width 153 height 0
click at [310, 122] on input "text" at bounding box center [364, 122] width 136 height 15
type input "hi"
click at [370, 85] on div "Picture" at bounding box center [368, 86] width 15 height 6
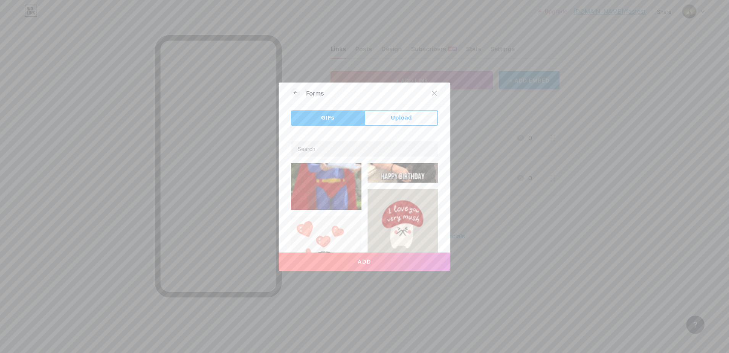
scroll to position [92, 0]
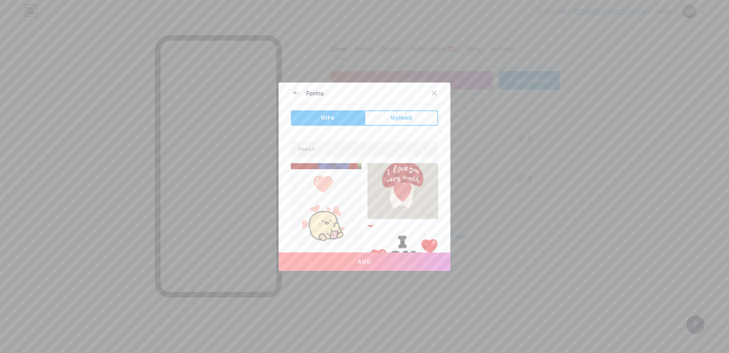
click at [388, 189] on img at bounding box center [402, 183] width 71 height 71
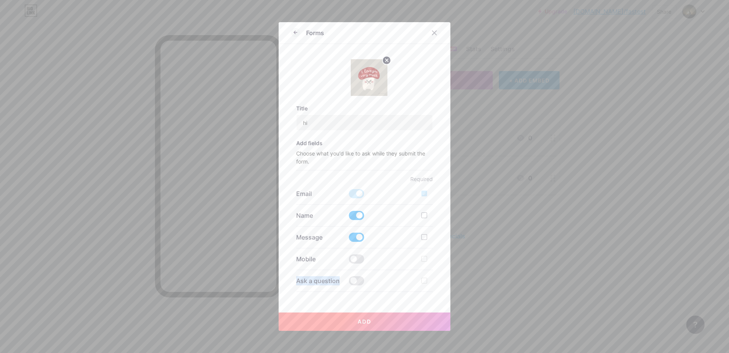
drag, startPoint x: 288, startPoint y: 282, endPoint x: 342, endPoint y: 282, distance: 53.4
click at [342, 282] on div "Title hi Add fields Choose what you'd like to ask while they submit the form. R…" at bounding box center [364, 176] width 147 height 247
click at [153, 352] on div at bounding box center [76, 353] width 153 height 0
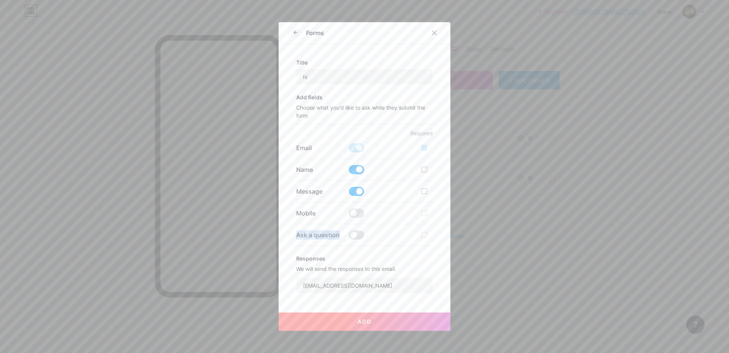
click at [356, 352] on div "Close" at bounding box center [364, 353] width 729 height 0
click at [351, 233] on span at bounding box center [356, 234] width 15 height 9
click at [349, 237] on input "checkbox" at bounding box center [349, 237] width 0 height 0
click at [319, 253] on input "text" at bounding box center [364, 253] width 136 height 15
type input "j"
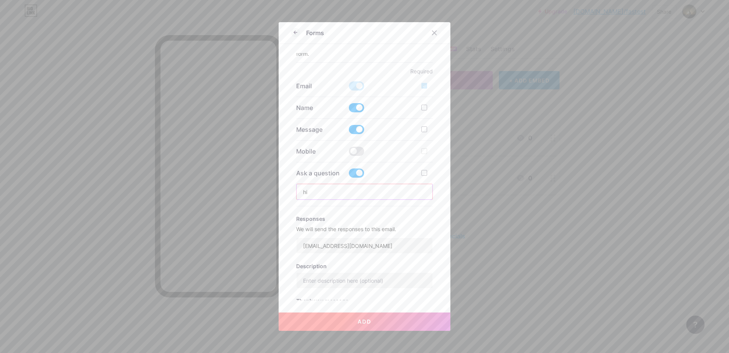
scroll to position [166, 0]
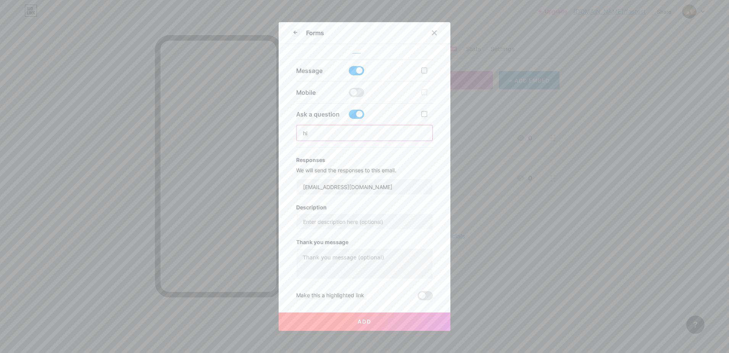
type input "hi"
drag, startPoint x: 292, startPoint y: 160, endPoint x: 404, endPoint y: 172, distance: 112.0
click at [404, 172] on div "Title hi Add fields Choose what you'd like to ask while they submit the form. R…" at bounding box center [364, 176] width 147 height 247
click at [153, 352] on div at bounding box center [76, 353] width 153 height 0
click at [422, 352] on div "Close" at bounding box center [364, 353] width 729 height 0
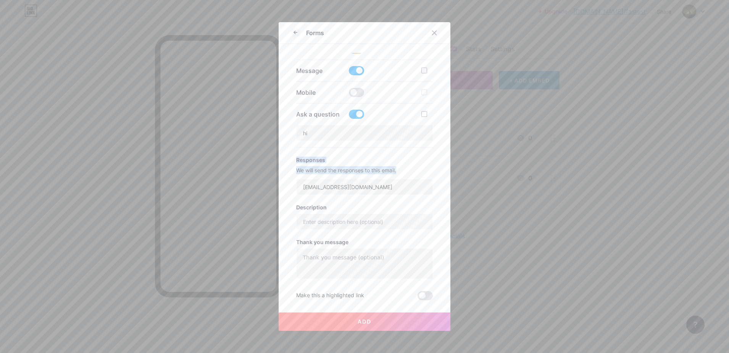
click at [292, 172] on div "Title hi Add fields Choose what you'd like to ask while they submit the form. R…" at bounding box center [364, 176] width 147 height 247
drag, startPoint x: 293, startPoint y: 156, endPoint x: 403, endPoint y: 172, distance: 110.6
click at [403, 172] on div "Title hi Add fields Choose what you'd like to ask while they submit the form. R…" at bounding box center [364, 119] width 137 height 361
click at [153, 352] on div at bounding box center [76, 353] width 153 height 0
click at [422, 352] on div "Close" at bounding box center [364, 353] width 729 height 0
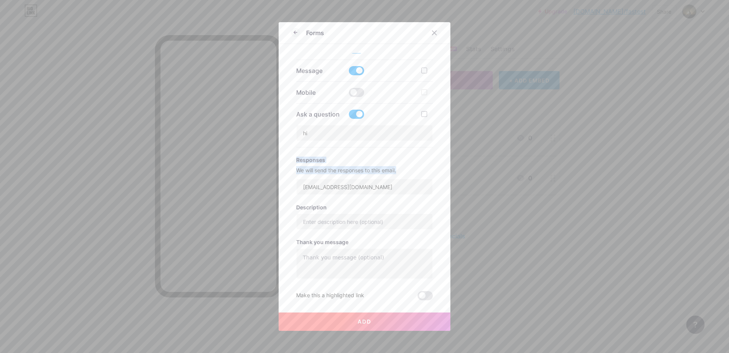
click at [420, 158] on h3 "Responses" at bounding box center [364, 159] width 137 height 6
drag, startPoint x: 291, startPoint y: 205, endPoint x: 328, endPoint y: 210, distance: 37.3
click at [328, 210] on div "Forms Title hi Add fields Choose what you'd like to ask while they submit the f…" at bounding box center [365, 176] width 172 height 308
click at [153, 352] on div at bounding box center [76, 353] width 153 height 0
click at [308, 225] on input "text" at bounding box center [364, 221] width 136 height 15
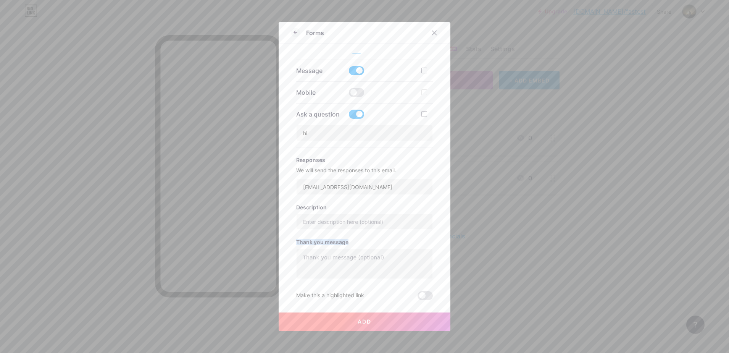
drag, startPoint x: 293, startPoint y: 238, endPoint x: 351, endPoint y: 240, distance: 57.3
click at [351, 240] on h3 "Thank you message" at bounding box center [364, 241] width 137 height 6
click at [153, 352] on div at bounding box center [76, 353] width 153 height 0
click at [371, 239] on h3 "Thank you message" at bounding box center [364, 241] width 137 height 6
drag, startPoint x: 288, startPoint y: 296, endPoint x: 366, endPoint y: 295, distance: 78.6
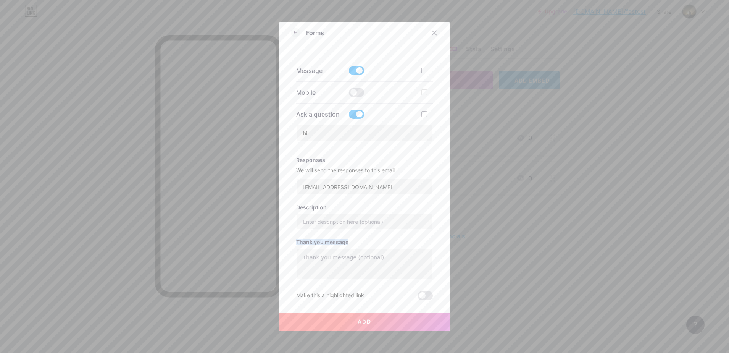
click at [366, 295] on div "Title hi Add fields Choose what you'd like to ask while they submit the form. R…" at bounding box center [364, 176] width 147 height 247
click at [153, 352] on div at bounding box center [76, 353] width 153 height 0
click at [363, 161] on h3 "Responses" at bounding box center [364, 159] width 137 height 6
click at [418, 298] on span at bounding box center [424, 295] width 15 height 9
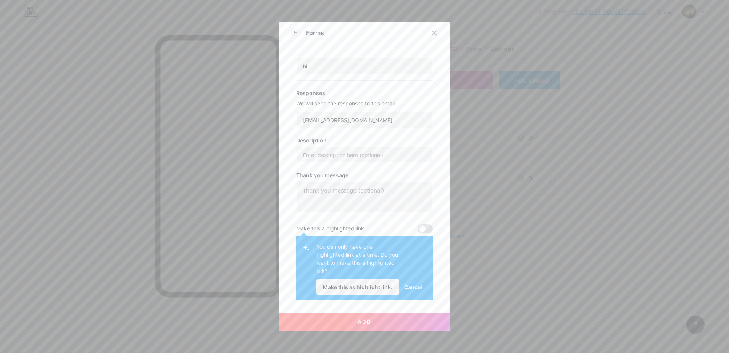
scroll to position [234, 0]
click at [420, 228] on span at bounding box center [424, 228] width 15 height 9
drag, startPoint x: 310, startPoint y: 242, endPoint x: 343, endPoint y: 277, distance: 47.8
click at [343, 277] on div "You can only have one highlighted link at a time. Do you want to make this a hi…" at bounding box center [364, 268] width 137 height 64
click at [153, 352] on div at bounding box center [76, 353] width 153 height 0
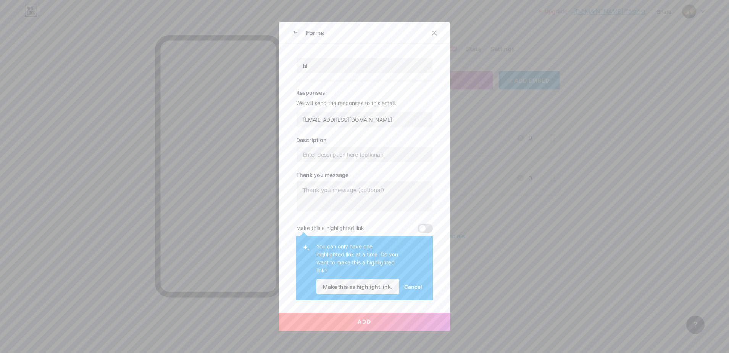
click at [406, 258] on div "You can only have one highlighted link at a time. Do you want to make this a hi…" at bounding box center [371, 268] width 111 height 52
click at [411, 288] on span "Cancel" at bounding box center [413, 286] width 18 height 8
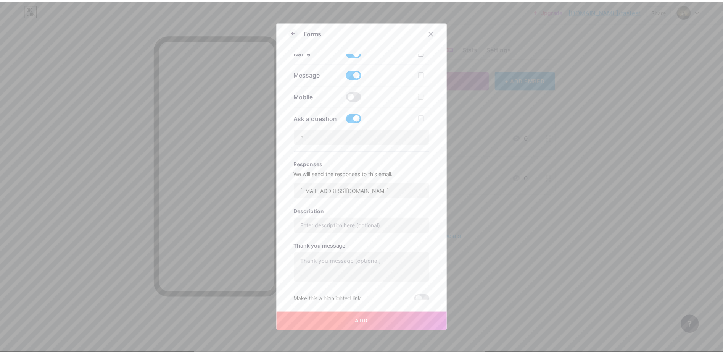
scroll to position [166, 0]
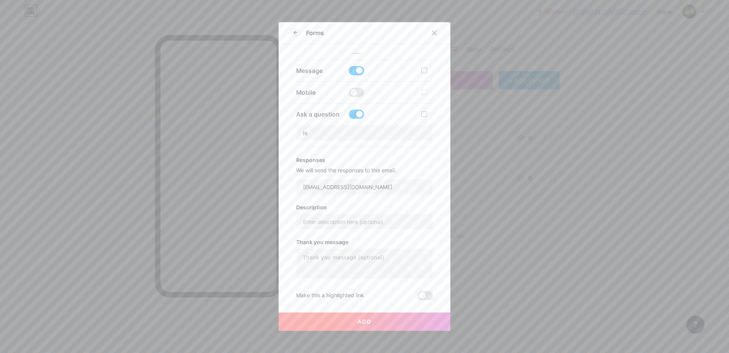
click at [361, 321] on span "Add" at bounding box center [365, 321] width 14 height 6
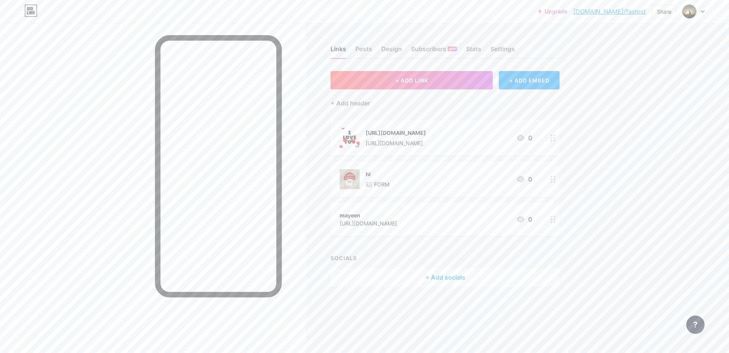
click at [545, 137] on div "https://bio.link/fastest https://bio.link/fastest 0" at bounding box center [444, 137] width 229 height 35
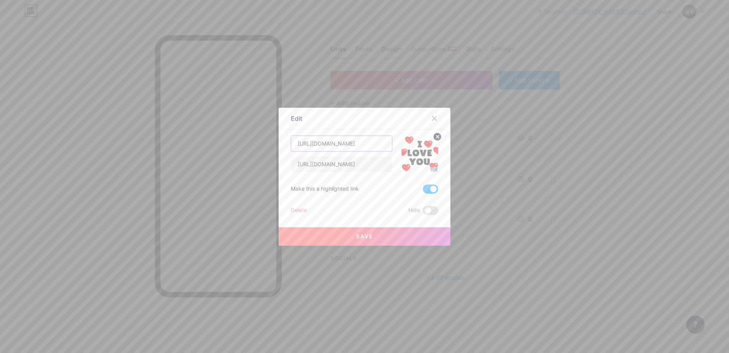
drag, startPoint x: 362, startPoint y: 150, endPoint x: 332, endPoint y: 146, distance: 30.0
click at [326, 148] on input "[URL][DOMAIN_NAME]" at bounding box center [341, 143] width 101 height 15
click at [335, 144] on input "[URL][DOMAIN_NAME]" at bounding box center [341, 143] width 101 height 15
drag, startPoint x: 333, startPoint y: 143, endPoint x: 206, endPoint y: 140, distance: 127.5
click at [206, 140] on div "Edit Content YouTube Play YouTube video without leaving your page. ADD Vimeo Pl…" at bounding box center [364, 176] width 729 height 353
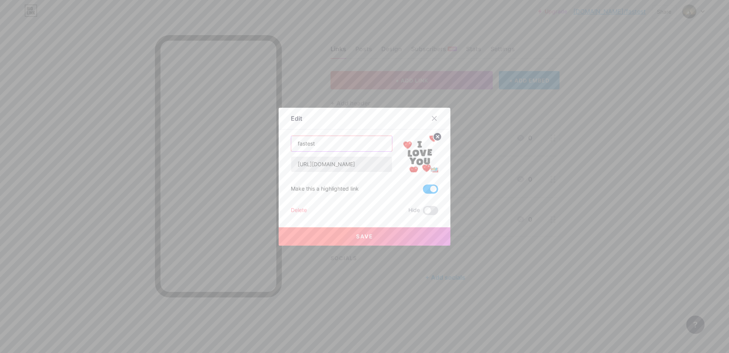
type input "fastest"
click at [309, 163] on input "[URL][DOMAIN_NAME]" at bounding box center [341, 163] width 101 height 15
click at [311, 164] on input "[URL][DOMAIN_NAME]" at bounding box center [341, 163] width 101 height 15
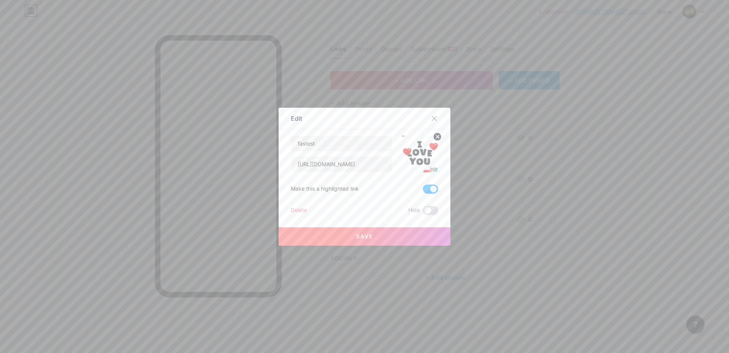
click at [370, 236] on button "Save" at bounding box center [365, 236] width 172 height 18
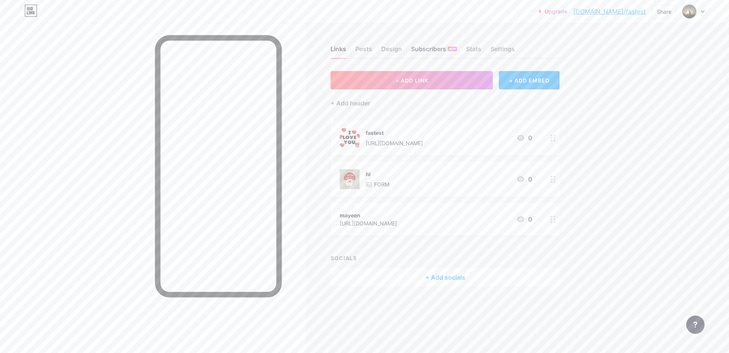
click at [433, 52] on div "Subscribers NEW" at bounding box center [434, 51] width 46 height 14
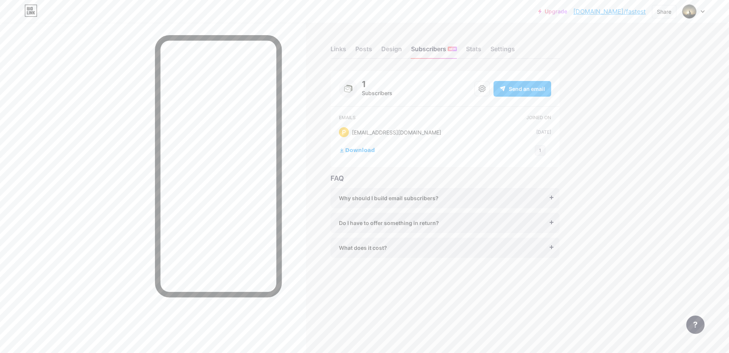
click at [548, 199] on div "Why should I build email subscribers?" at bounding box center [445, 198] width 212 height 8
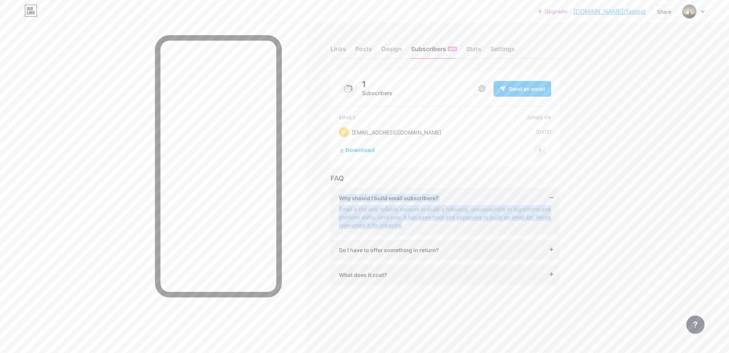
drag, startPoint x: 328, startPoint y: 193, endPoint x: 424, endPoint y: 228, distance: 101.6
click at [424, 228] on div "Links Posts Design Subscribers NEW Stats Settings 1 Subscribers Send an email E…" at bounding box center [295, 173] width 591 height 300
click at [350, 200] on span "Why should I build email subscribers?" at bounding box center [389, 198] width 100 height 8
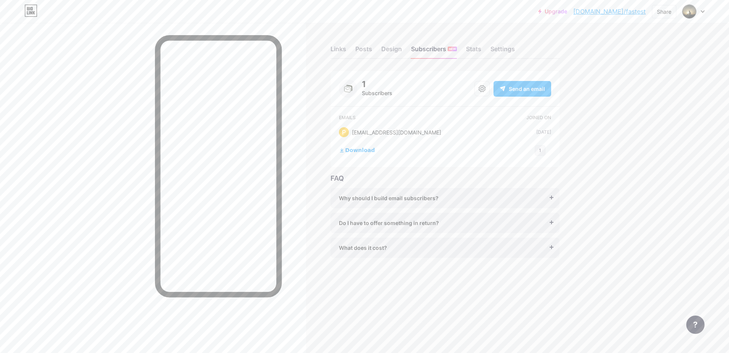
click at [338, 197] on div "Why should I build email subscribers? Email is the only reliable medium to buil…" at bounding box center [444, 198] width 229 height 20
click at [462, 204] on div "Why should I build email subscribers? Email is the only reliable medium to buil…" at bounding box center [444, 198] width 229 height 20
click at [553, 194] on div "Why should I build email subscribers? Email is the only reliable medium to buil…" at bounding box center [444, 198] width 229 height 20
click at [549, 195] on div "Why should I build email subscribers?" at bounding box center [445, 198] width 212 height 8
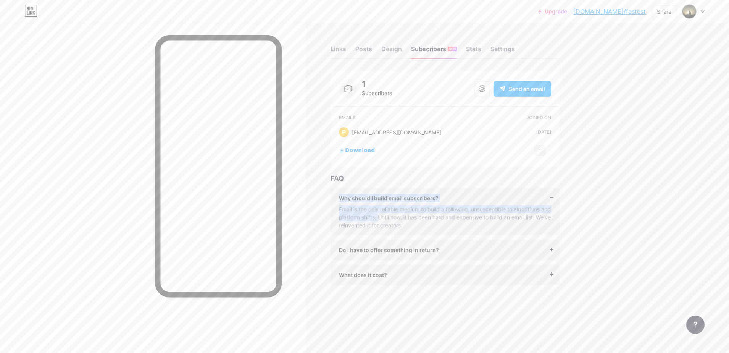
drag, startPoint x: 339, startPoint y: 198, endPoint x: 390, endPoint y: 216, distance: 53.8
click at [390, 216] on div "Why should I build email subscribers? Email is the only reliable medium to buil…" at bounding box center [444, 211] width 229 height 47
click at [153, 352] on div at bounding box center [76, 353] width 153 height 0
click at [390, 216] on div "Email is the only reliable medium to build a following, unsusceptible to algori…" at bounding box center [445, 217] width 212 height 24
drag, startPoint x: 390, startPoint y: 216, endPoint x: 420, endPoint y: 226, distance: 32.1
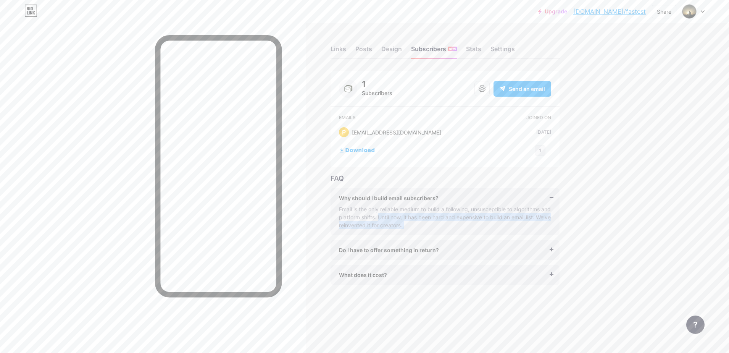
click at [420, 226] on div "Email is the only reliable medium to build a following, unsusceptible to algori…" at bounding box center [445, 217] width 212 height 24
click at [153, 352] on div at bounding box center [76, 353] width 153 height 0
click at [361, 223] on div "Email is the only reliable medium to build a following, unsusceptible to algori…" at bounding box center [445, 217] width 212 height 24
click at [553, 246] on div "Do I have to offer something in return? It’s better if you do, but most creator…" at bounding box center [444, 250] width 229 height 20
click at [550, 249] on div "Do I have to offer something in return? It’s better if you do, but most creator…" at bounding box center [444, 250] width 229 height 20
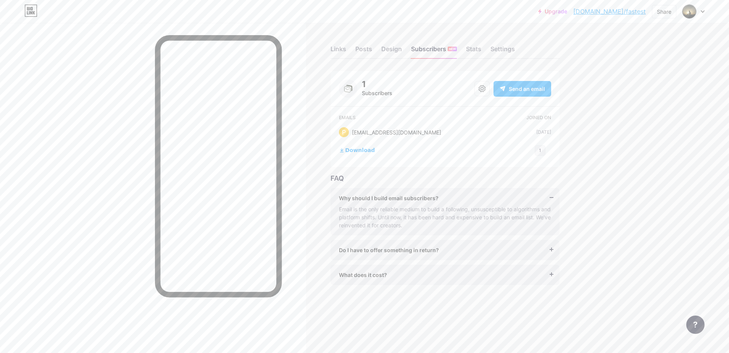
click at [550, 246] on div "Do I have to offer something in return?" at bounding box center [445, 250] width 212 height 8
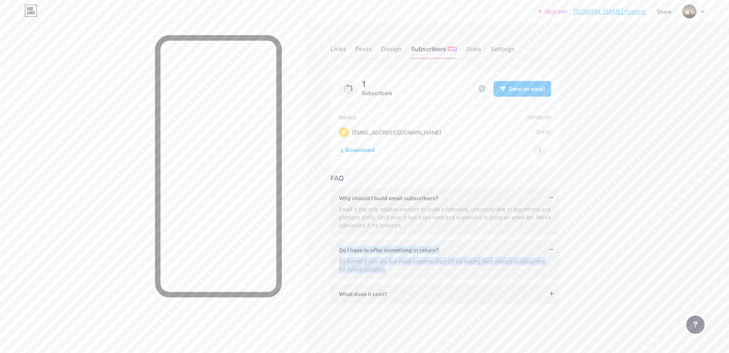
drag, startPoint x: 332, startPoint y: 247, endPoint x: 390, endPoint y: 267, distance: 60.5
click at [390, 267] on div "Do I have to offer something in return? It’s better if you do, but most creator…" at bounding box center [444, 259] width 229 height 39
click at [153, 352] on div at bounding box center [76, 353] width 153 height 0
click at [320, 274] on div "Links Posts Design Subscribers NEW Stats Settings 1 Subscribers Send an email E…" at bounding box center [295, 182] width 591 height 319
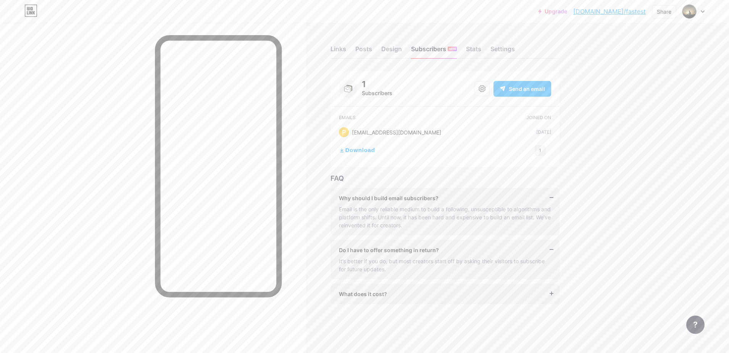
click at [531, 291] on div "What does it cost?" at bounding box center [445, 294] width 212 height 8
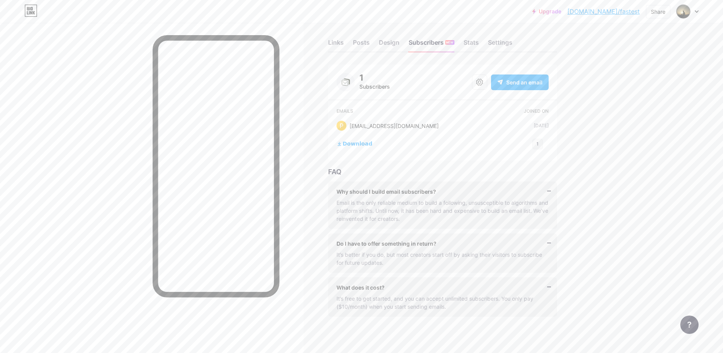
scroll to position [8, 0]
click at [340, 285] on span "What does it cost?" at bounding box center [361, 285] width 48 height 8
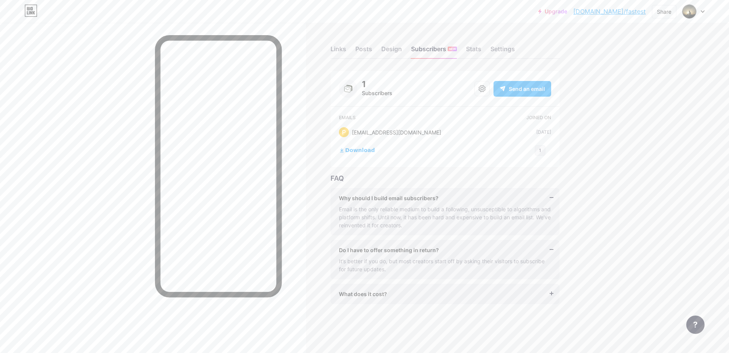
click at [389, 295] on div "What does it cost?" at bounding box center [445, 294] width 212 height 8
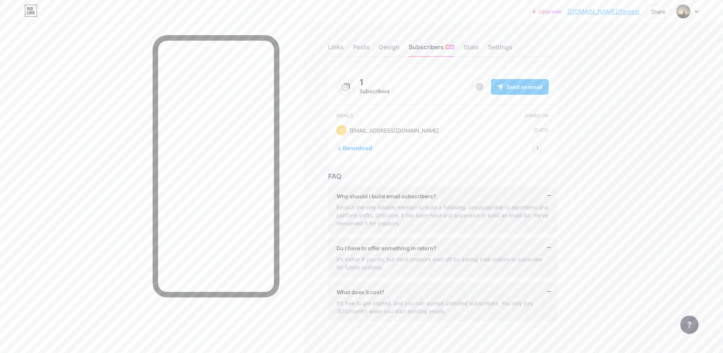
scroll to position [8, 0]
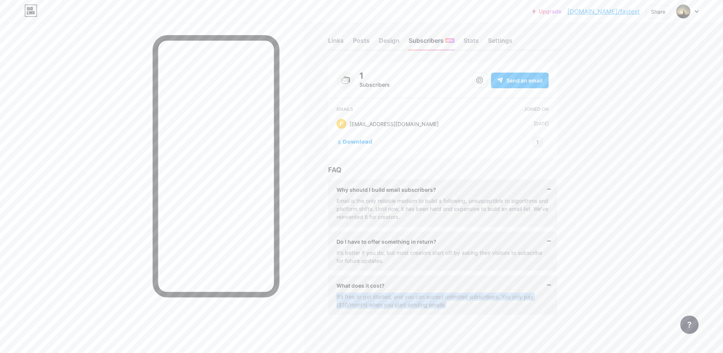
drag, startPoint x: 336, startPoint y: 291, endPoint x: 475, endPoint y: 315, distance: 141.0
click at [475, 315] on div "Links Posts Design Subscribers NEW Stats Settings 1 Subscribers Send an email E…" at bounding box center [294, 183] width 589 height 338
click at [153, 352] on div at bounding box center [76, 353] width 153 height 0
click at [485, 323] on div "Links Posts Design Subscribers NEW Stats Settings 1 Subscribers Send an email E…" at bounding box center [294, 183] width 589 height 338
click at [347, 137] on div "Download" at bounding box center [354, 141] width 42 height 13
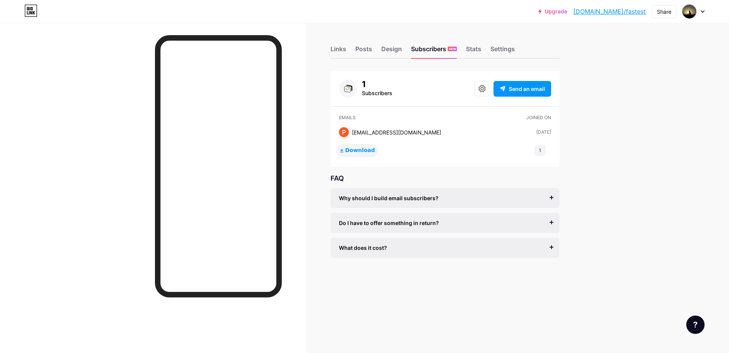
click at [366, 152] on span "Download" at bounding box center [360, 150] width 30 height 7
click at [345, 90] on icon at bounding box center [348, 88] width 18 height 18
drag, startPoint x: 345, startPoint y: 90, endPoint x: 361, endPoint y: 87, distance: 15.9
click at [356, 89] on icon at bounding box center [348, 88] width 18 height 18
drag, startPoint x: 385, startPoint y: 87, endPoint x: 391, endPoint y: 87, distance: 6.5
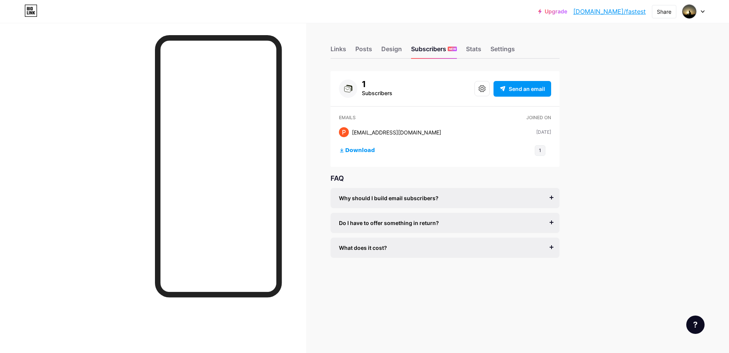
click at [390, 87] on div "1" at bounding box center [377, 83] width 31 height 9
click at [522, 90] on span "Send an email" at bounding box center [527, 89] width 36 height 8
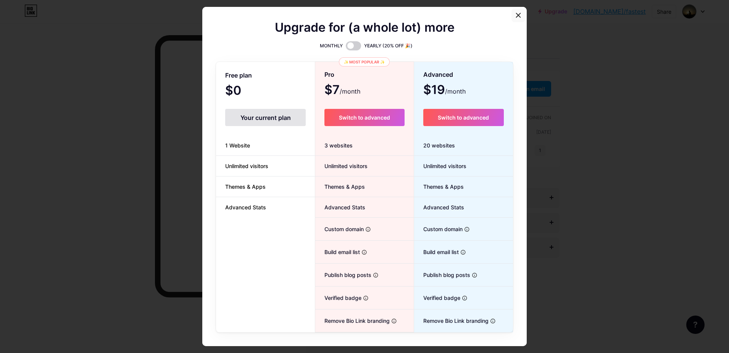
click at [517, 12] on icon at bounding box center [518, 15] width 6 height 6
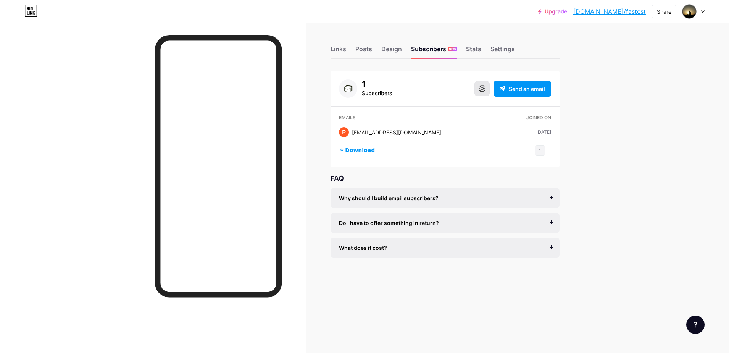
click at [482, 89] on icon at bounding box center [481, 88] width 7 height 7
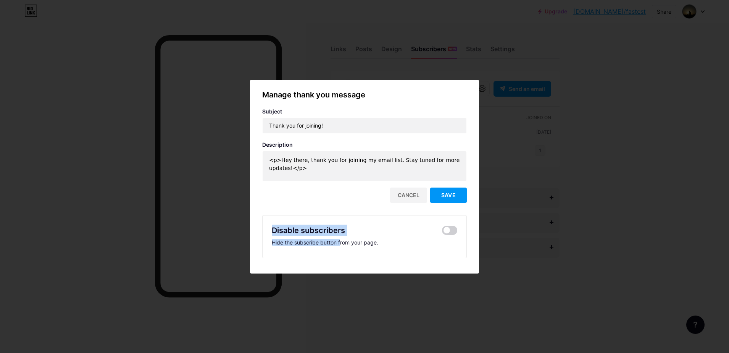
drag, startPoint x: 271, startPoint y: 230, endPoint x: 338, endPoint y: 239, distance: 68.2
click at [338, 239] on div "Disable subscribers Hide the subscribe button from your page." at bounding box center [364, 236] width 205 height 43
click at [343, 352] on div at bounding box center [364, 353] width 729 height 0
click at [436, 352] on div "Close" at bounding box center [364, 353] width 729 height 0
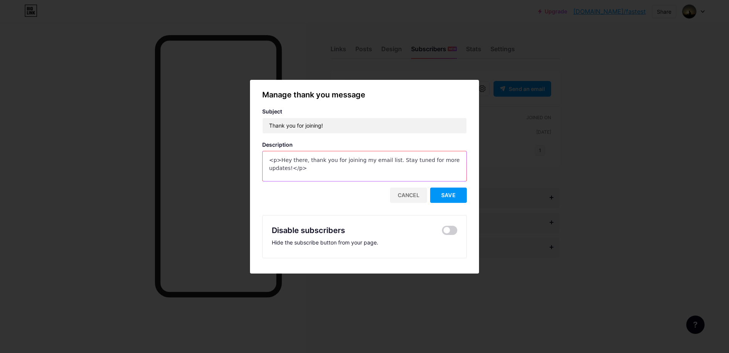
click at [416, 172] on textarea "<p>Hey there, thank you for joining my email list. Stay tuned for more updates!…" at bounding box center [365, 166] width 204 height 31
click at [430, 165] on textarea "<p>Hey there, thank you for joining my email list. Stay tuned for more updates!…" at bounding box center [365, 166] width 204 height 31
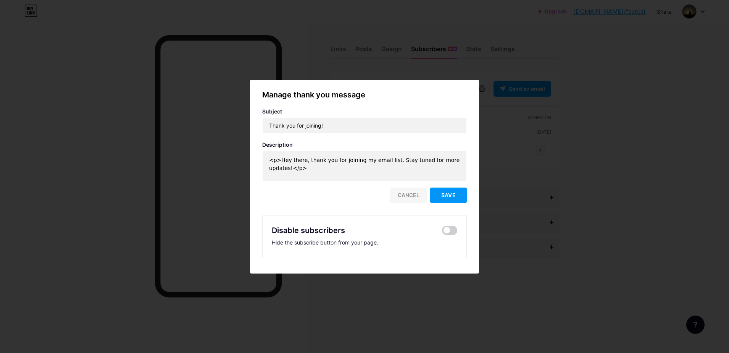
click at [414, 188] on div "Cancel" at bounding box center [408, 194] width 37 height 15
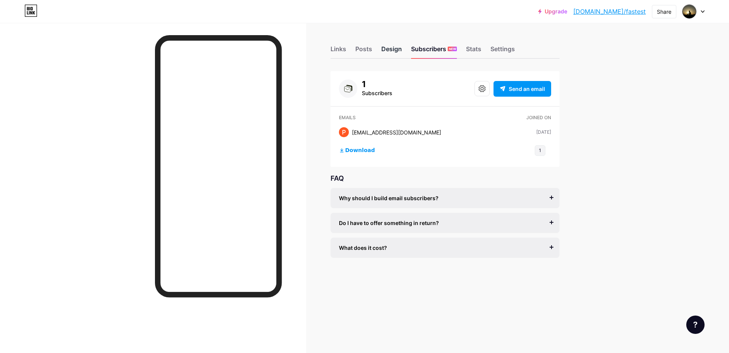
click at [398, 52] on div "Design" at bounding box center [391, 51] width 21 height 14
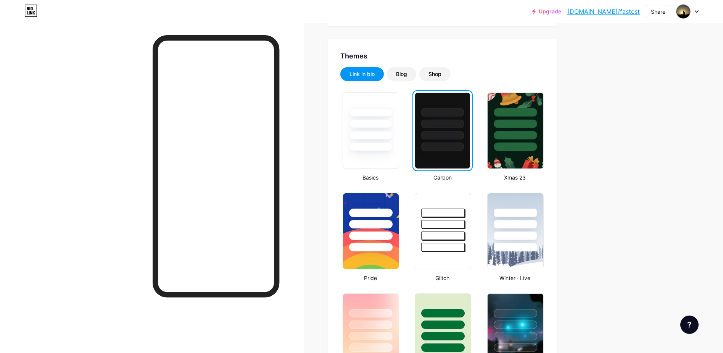
scroll to position [137, 0]
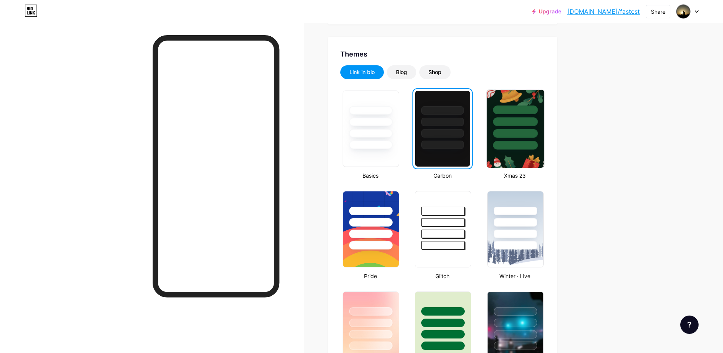
click at [503, 140] on div at bounding box center [514, 120] width 57 height 60
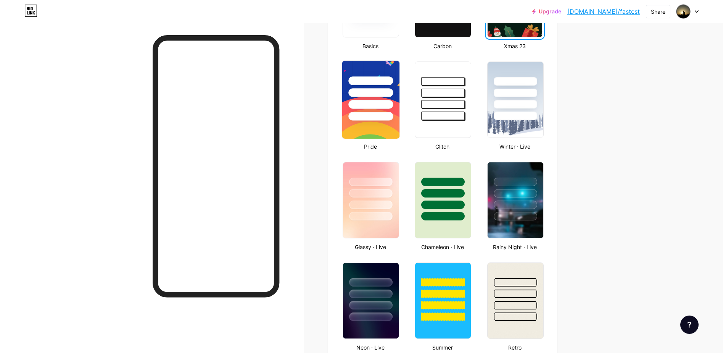
scroll to position [275, 0]
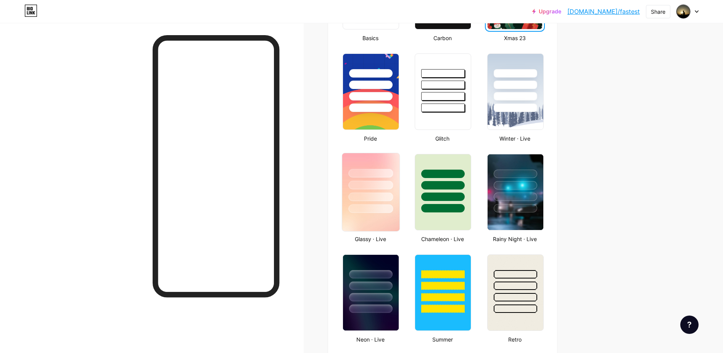
click at [380, 216] on img at bounding box center [370, 192] width 57 height 78
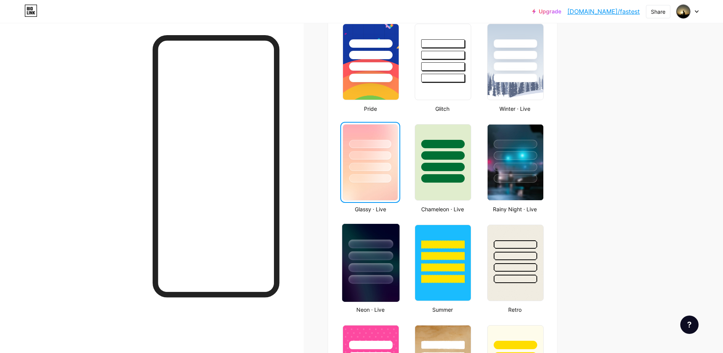
scroll to position [321, 0]
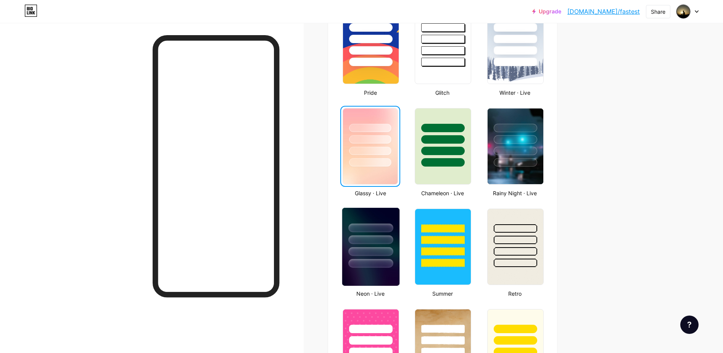
click at [390, 272] on img at bounding box center [370, 247] width 57 height 78
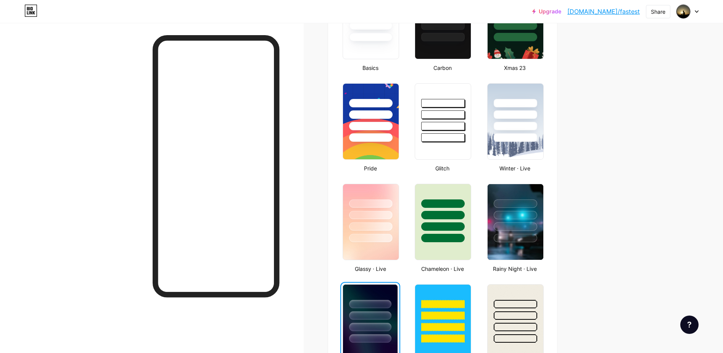
scroll to position [229, 0]
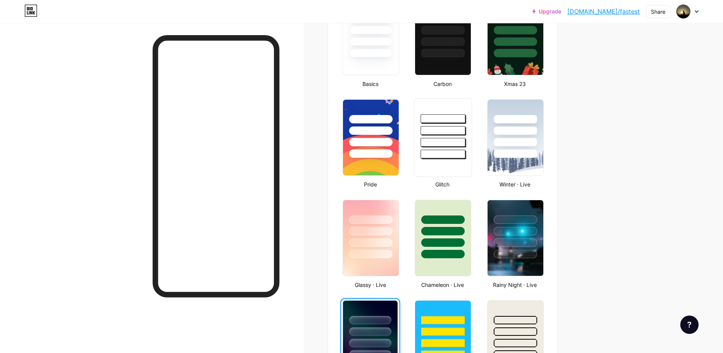
click at [440, 141] on div at bounding box center [443, 142] width 45 height 9
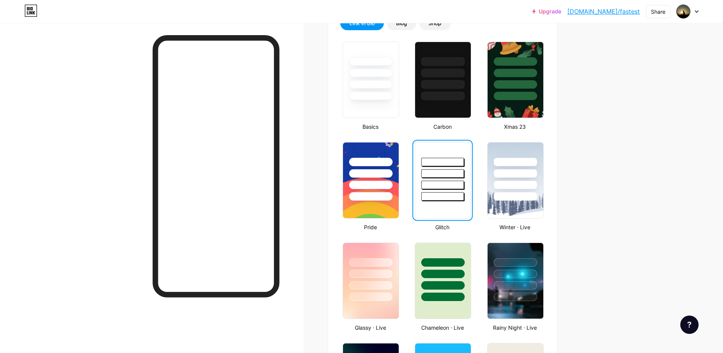
scroll to position [137, 0]
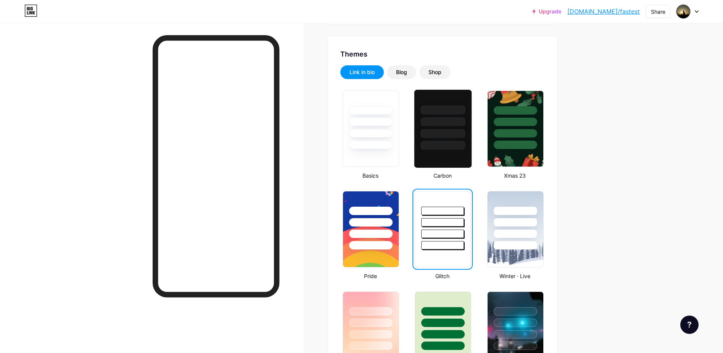
click at [429, 132] on div at bounding box center [443, 133] width 45 height 9
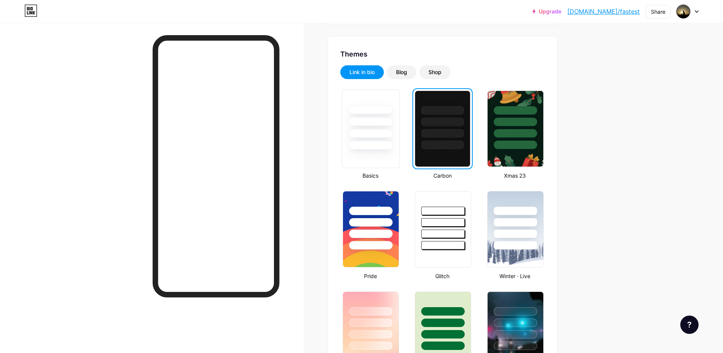
click at [396, 132] on div at bounding box center [370, 120] width 57 height 60
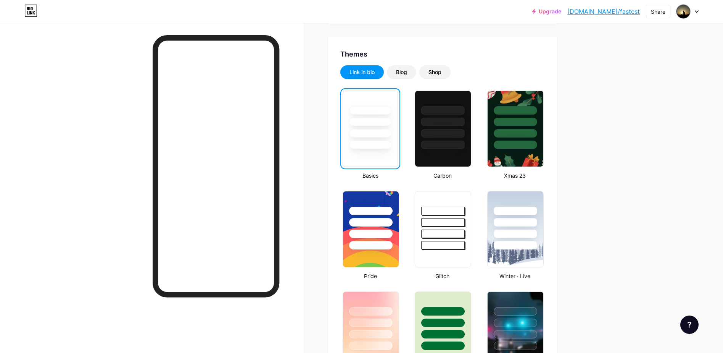
scroll to position [0, 0]
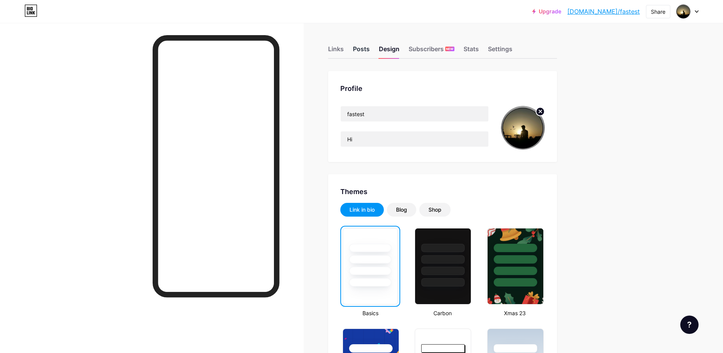
click at [359, 45] on div "Posts" at bounding box center [361, 51] width 17 height 14
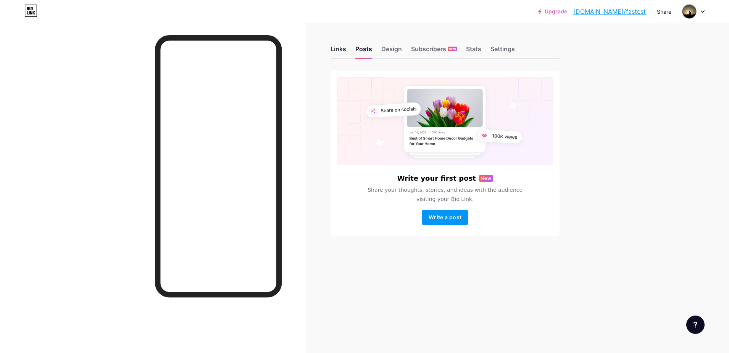
click at [333, 47] on div "Links" at bounding box center [338, 51] width 16 height 14
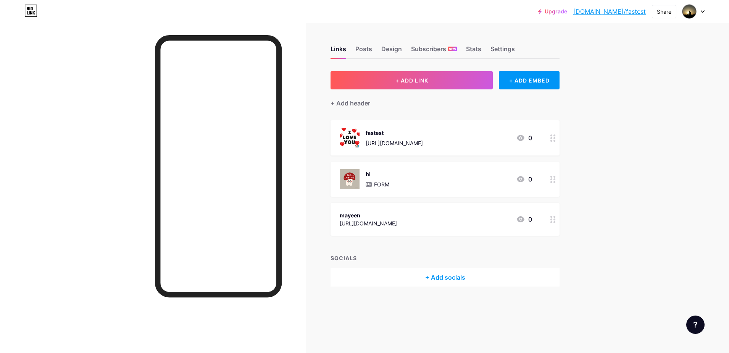
click at [548, 137] on div at bounding box center [552, 137] width 13 height 35
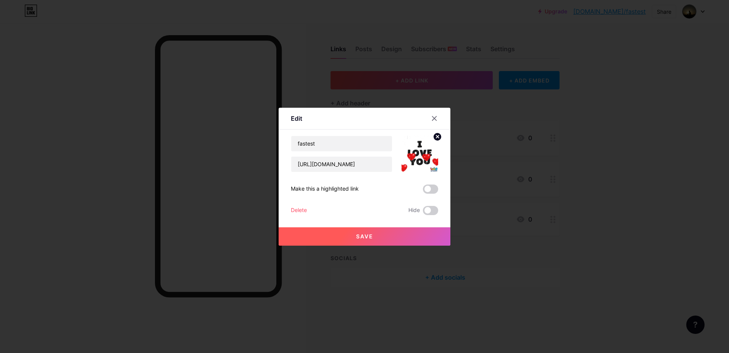
click at [433, 193] on label at bounding box center [430, 188] width 15 height 9
click at [423, 191] on input "checkbox" at bounding box center [423, 191] width 0 height 0
click at [431, 190] on span at bounding box center [430, 188] width 15 height 9
click at [423, 191] on input "checkbox" at bounding box center [423, 191] width 0 height 0
click at [430, 188] on span at bounding box center [430, 188] width 15 height 9
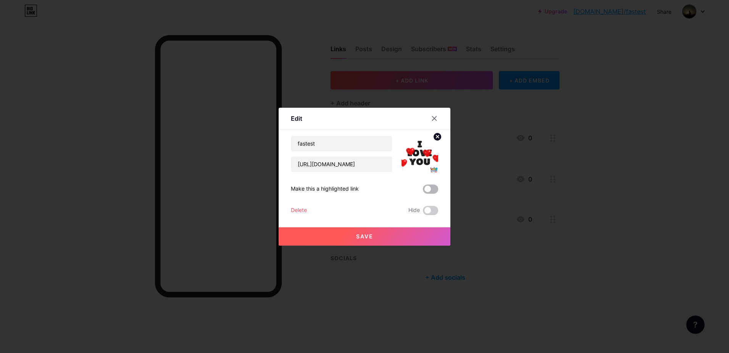
click at [423, 191] on input "checkbox" at bounding box center [423, 191] width 0 height 0
click at [383, 238] on button "Save" at bounding box center [365, 236] width 172 height 18
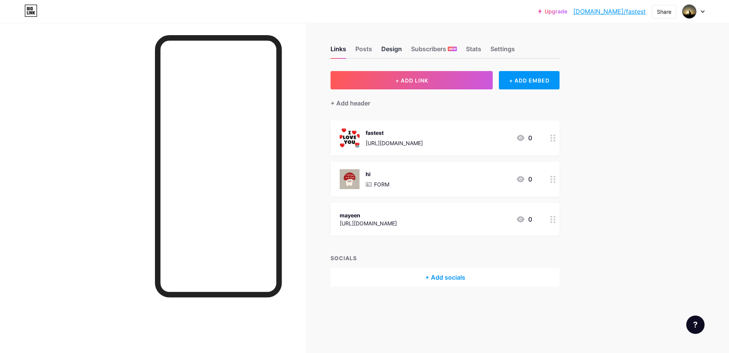
click at [384, 47] on div "Design" at bounding box center [391, 51] width 21 height 14
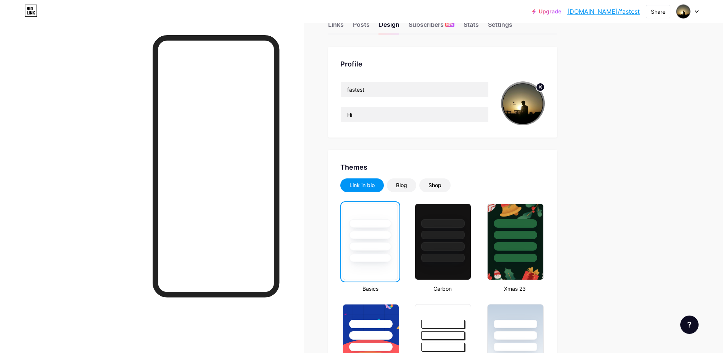
scroll to position [92, 0]
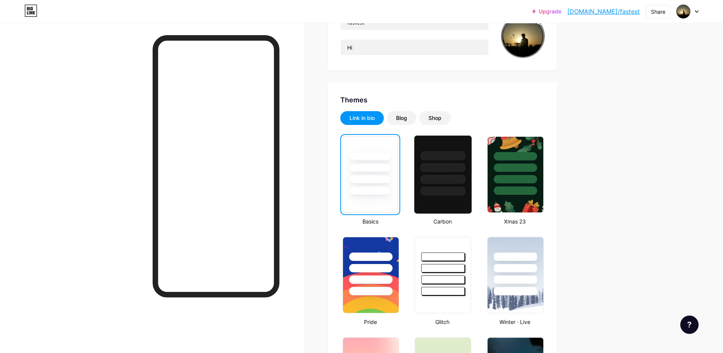
click at [434, 191] on div at bounding box center [443, 191] width 45 height 9
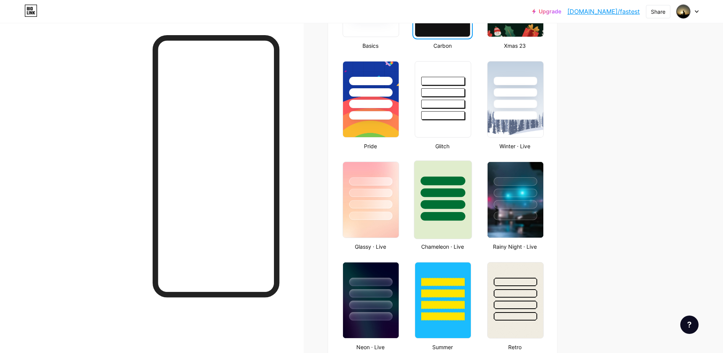
scroll to position [321, 0]
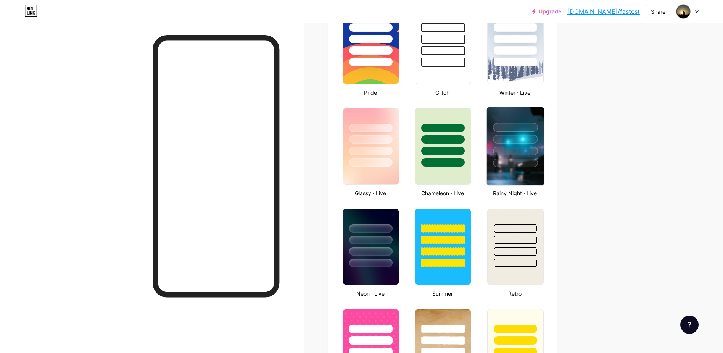
click at [508, 179] on img at bounding box center [514, 146] width 57 height 78
click at [514, 226] on div at bounding box center [515, 227] width 45 height 9
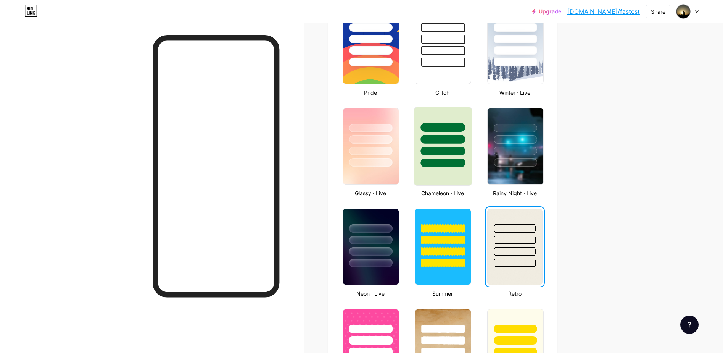
click at [438, 151] on div at bounding box center [443, 151] width 45 height 9
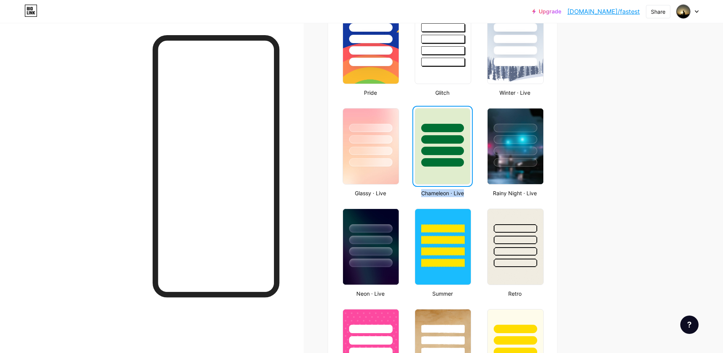
drag, startPoint x: 423, startPoint y: 193, endPoint x: 468, endPoint y: 195, distance: 45.0
click at [468, 195] on div "Chameleon · Live" at bounding box center [442, 193] width 60 height 8
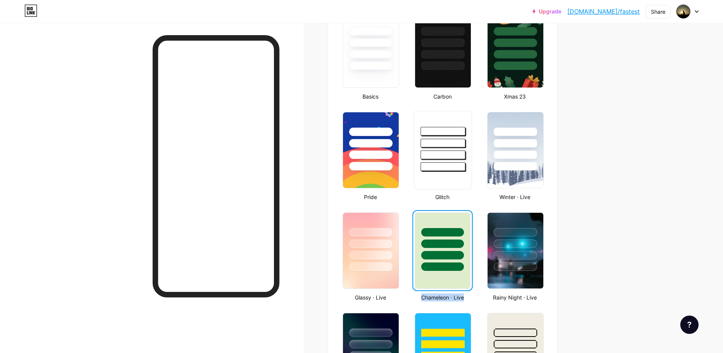
scroll to position [183, 0]
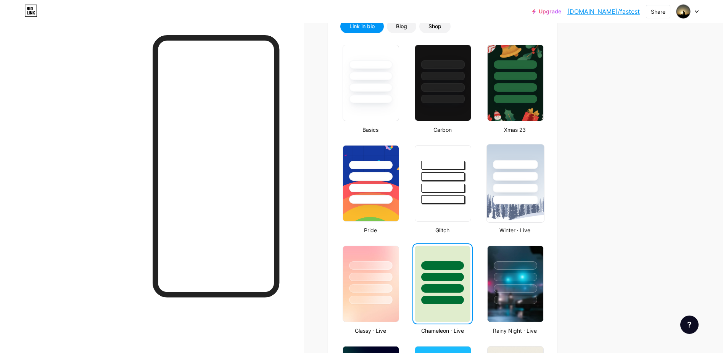
click at [518, 187] on div at bounding box center [515, 188] width 45 height 9
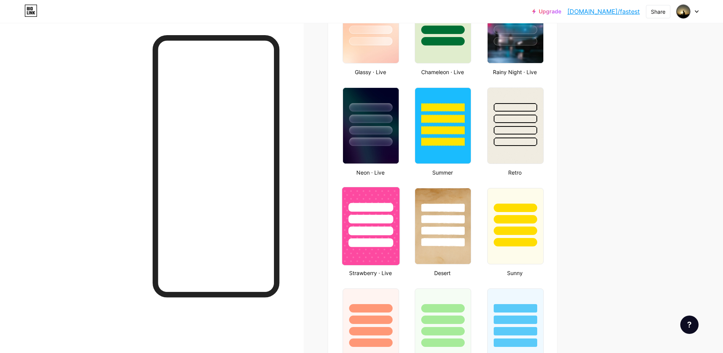
scroll to position [458, 0]
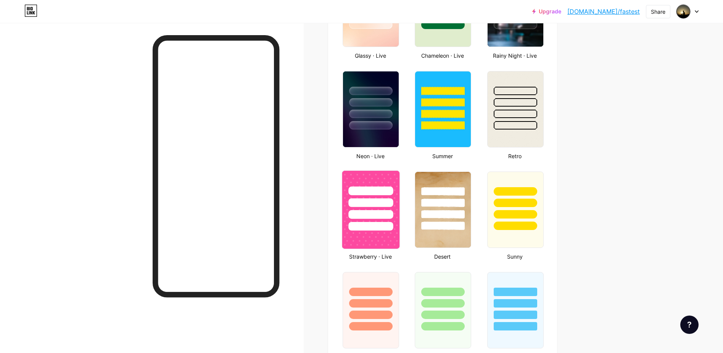
click at [375, 210] on div at bounding box center [370, 214] width 45 height 9
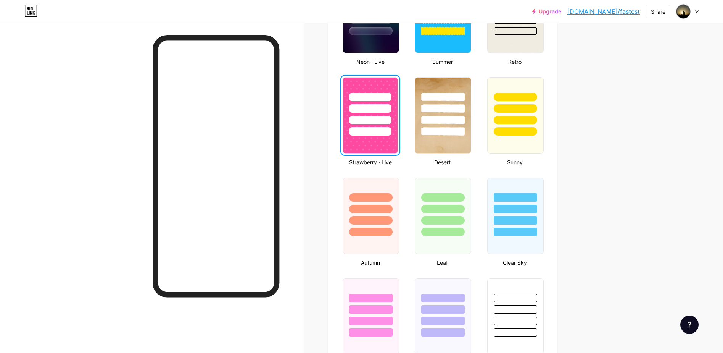
scroll to position [595, 0]
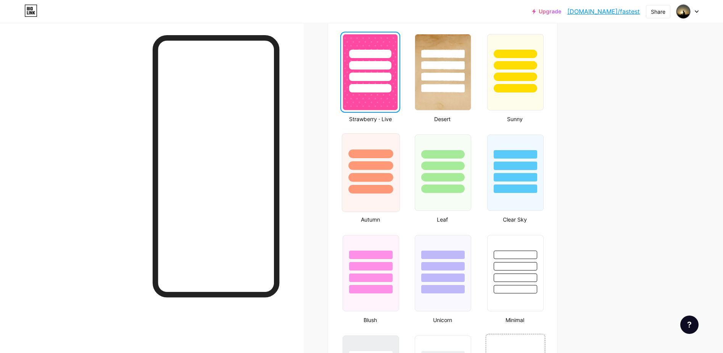
click at [380, 195] on div at bounding box center [371, 172] width 58 height 79
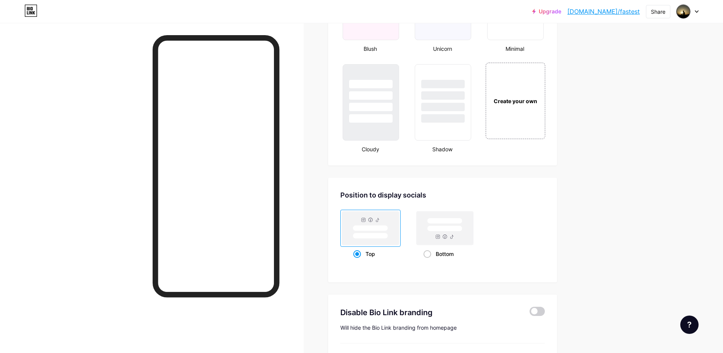
scroll to position [806, 0]
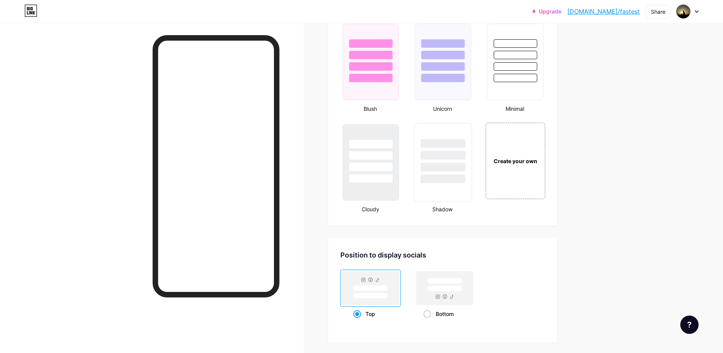
click at [436, 200] on div at bounding box center [443, 162] width 58 height 79
click at [543, 185] on div "Create your own" at bounding box center [515, 160] width 61 height 79
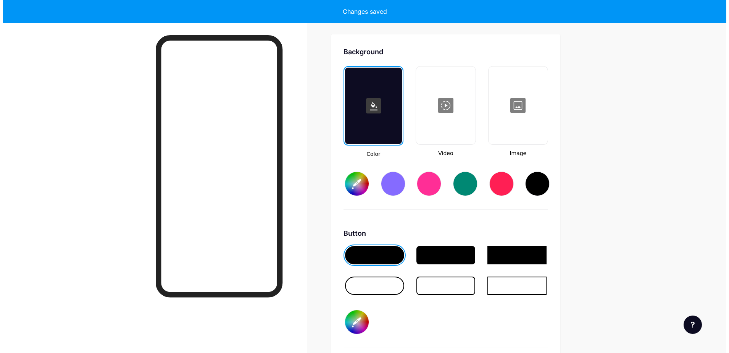
scroll to position [1013, 0]
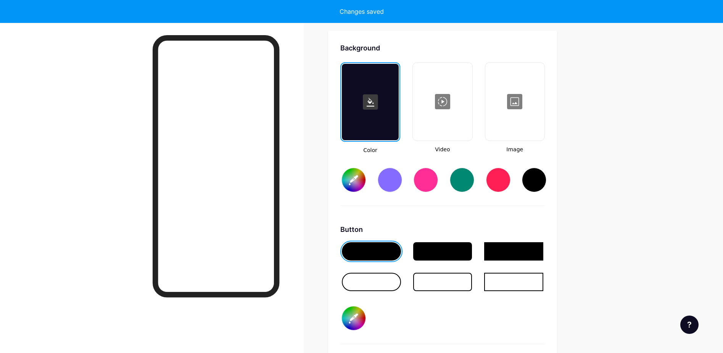
type input "#ffffff"
type input "#000000"
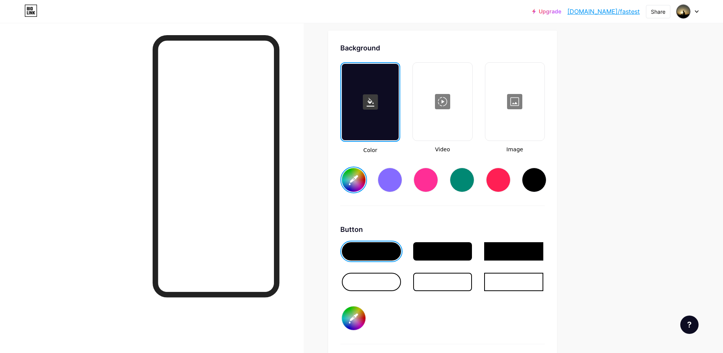
click at [448, 106] on div at bounding box center [443, 101] width 58 height 76
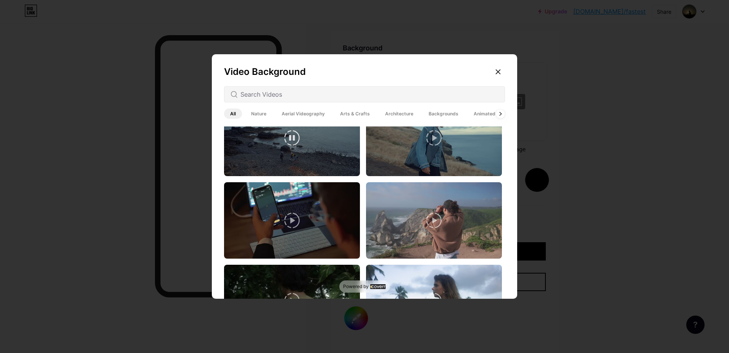
scroll to position [641, 0]
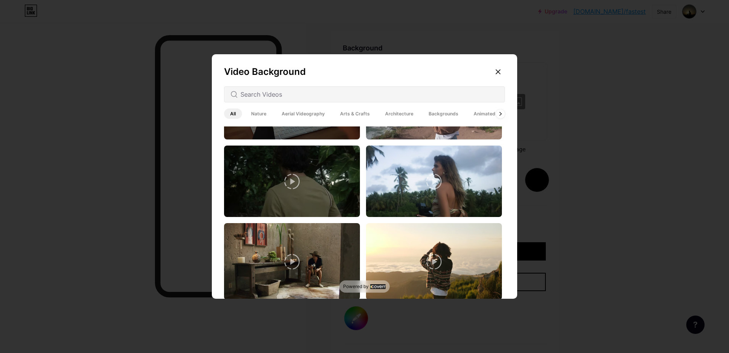
click at [257, 113] on span "Nature" at bounding box center [258, 113] width 27 height 10
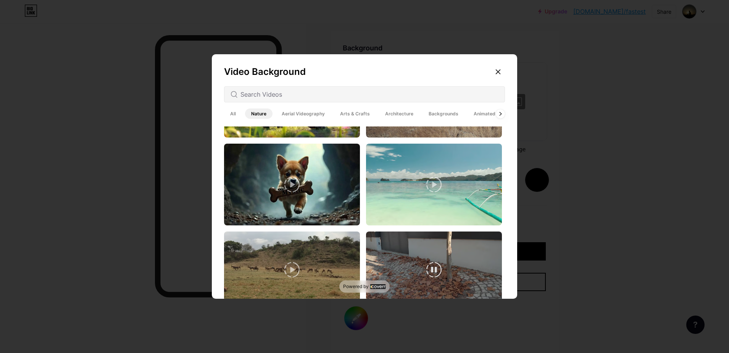
scroll to position [46, 0]
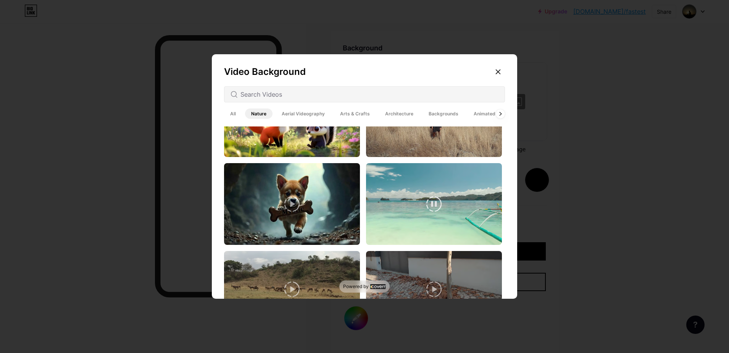
click at [393, 219] on video at bounding box center [434, 204] width 136 height 82
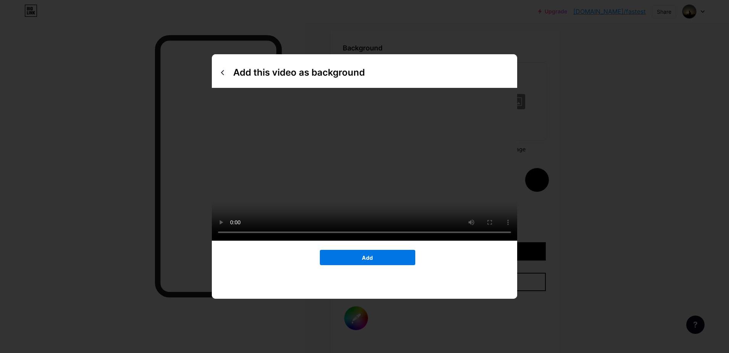
click at [374, 265] on button "Add" at bounding box center [367, 257] width 95 height 15
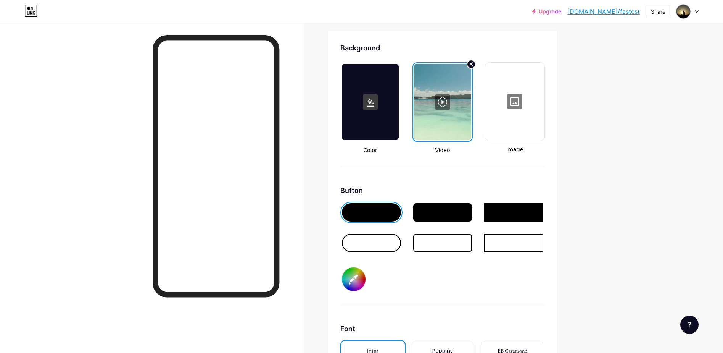
click at [377, 123] on div at bounding box center [370, 102] width 57 height 76
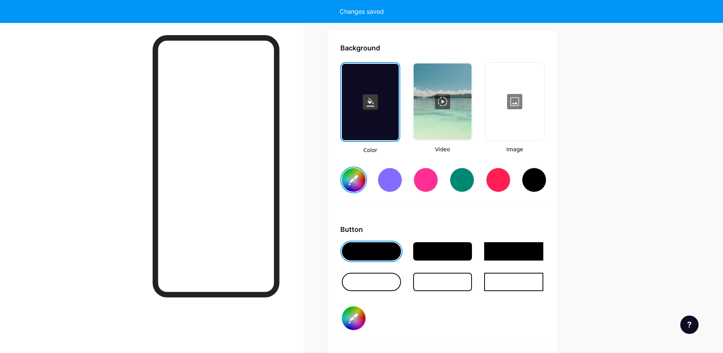
type input "#ffffff"
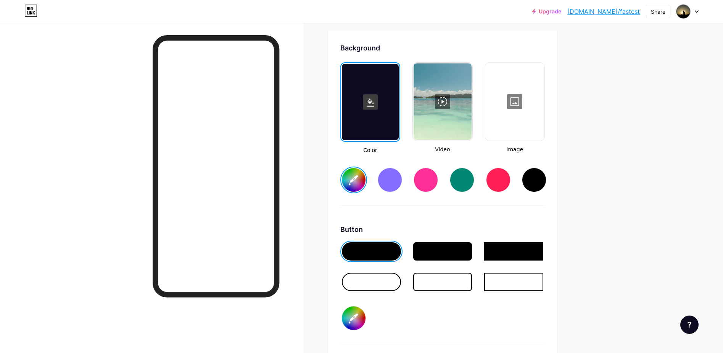
click at [436, 127] on div at bounding box center [443, 101] width 58 height 76
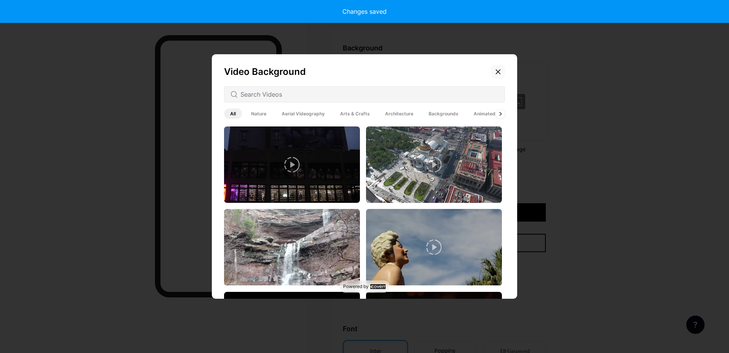
click at [495, 74] on icon at bounding box center [498, 72] width 6 height 6
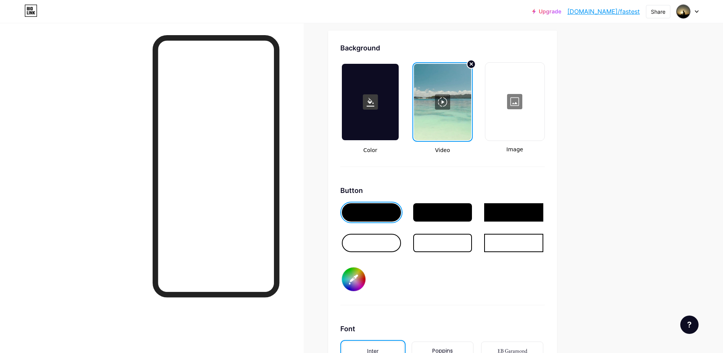
click at [377, 134] on div at bounding box center [370, 102] width 57 height 76
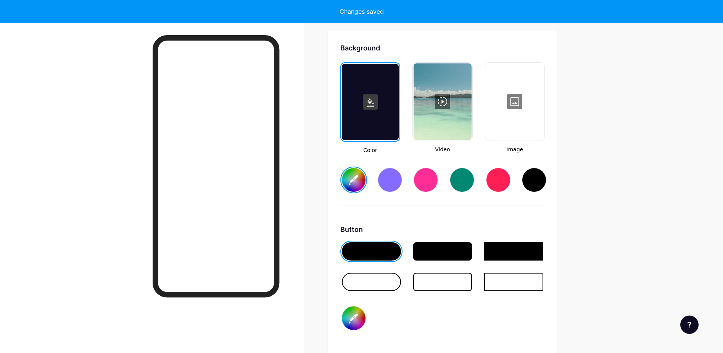
click at [391, 175] on div at bounding box center [390, 180] width 24 height 24
click at [424, 182] on div at bounding box center [426, 180] width 24 height 24
type input "#ff2e96"
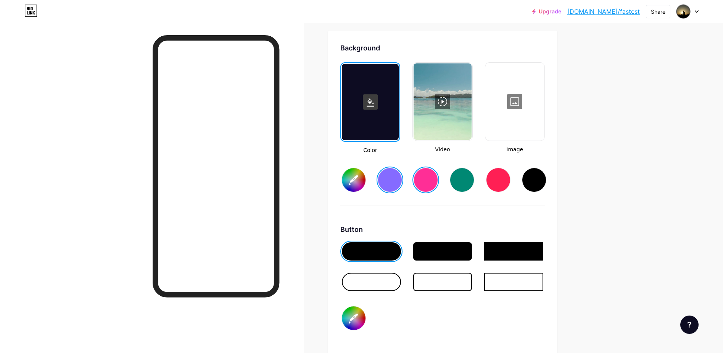
click at [446, 104] on div at bounding box center [443, 101] width 58 height 76
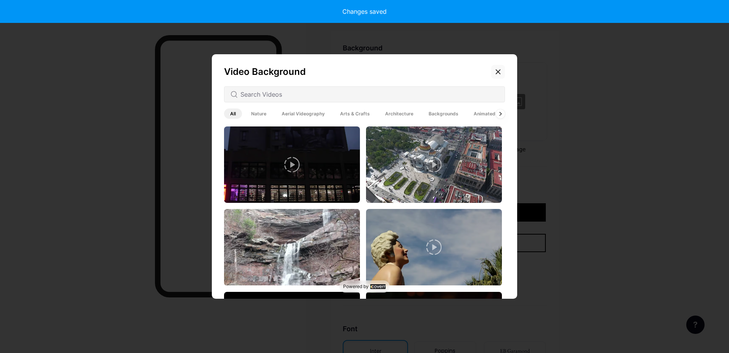
click at [499, 72] on div at bounding box center [498, 72] width 14 height 14
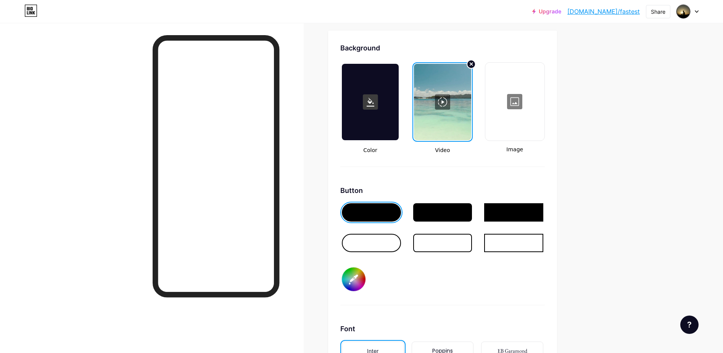
click at [529, 122] on div at bounding box center [515, 101] width 58 height 76
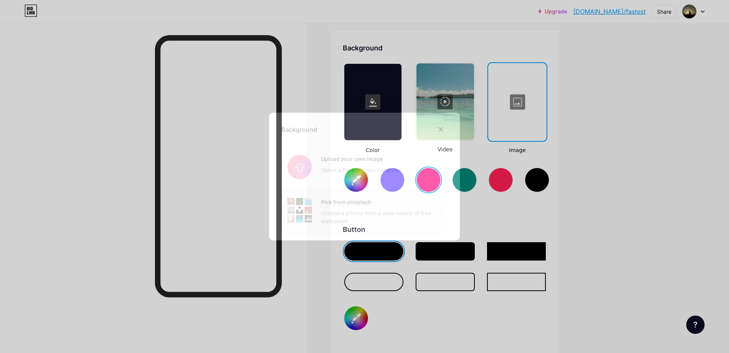
click at [381, 215] on div "Choose a picture from a wide variety of free wallpapers" at bounding box center [380, 217] width 118 height 16
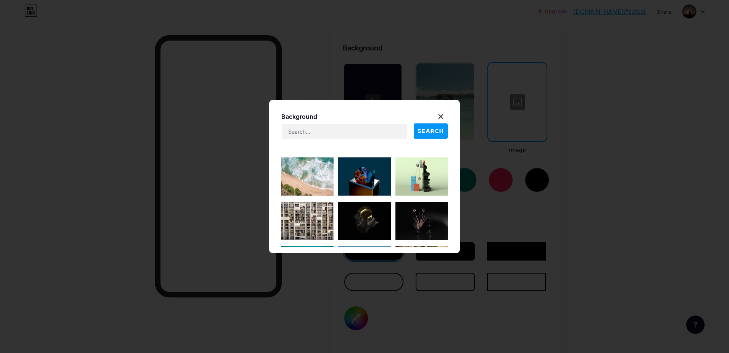
scroll to position [92, 0]
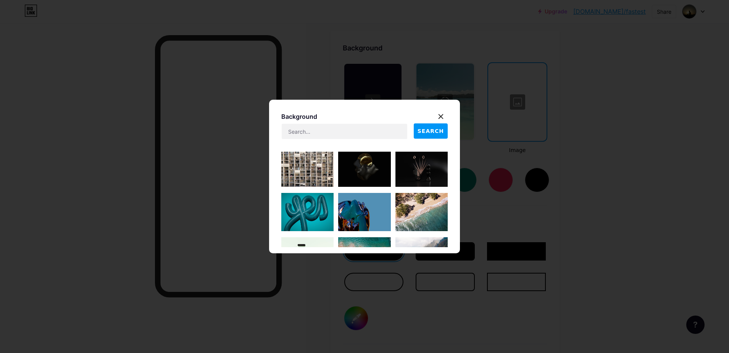
click at [309, 209] on img at bounding box center [307, 212] width 52 height 38
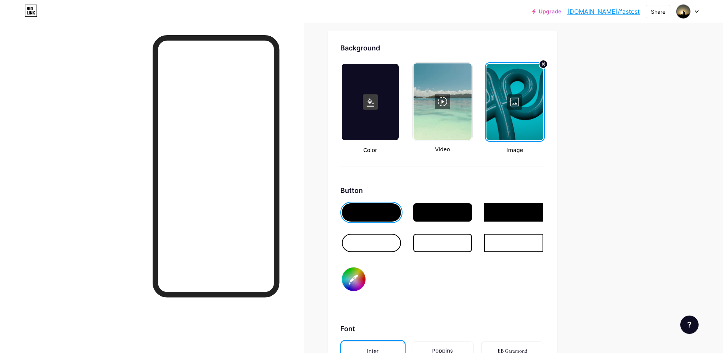
click at [530, 104] on div at bounding box center [514, 102] width 57 height 76
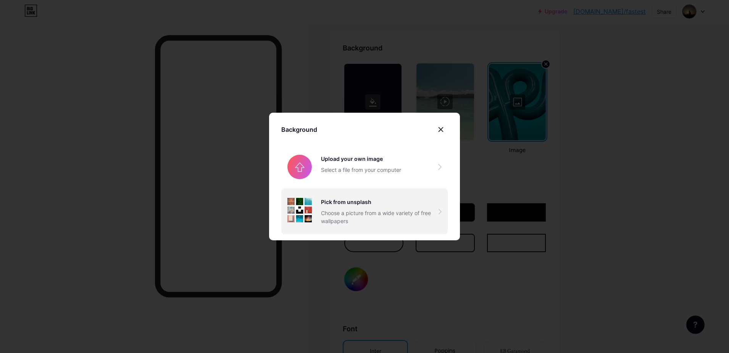
click at [321, 200] on div "Pick from unsplash" at bounding box center [380, 202] width 118 height 8
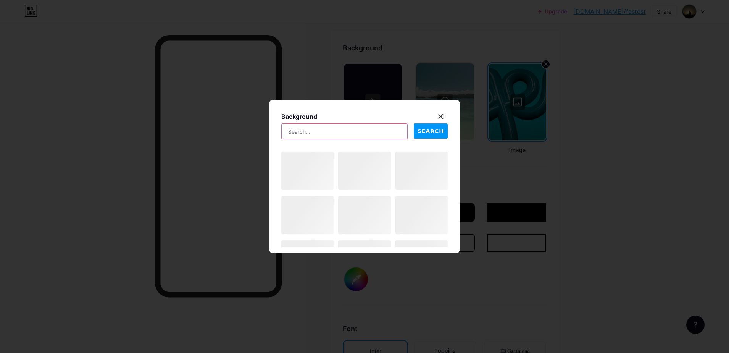
click at [313, 135] on input "text" at bounding box center [345, 131] width 126 height 15
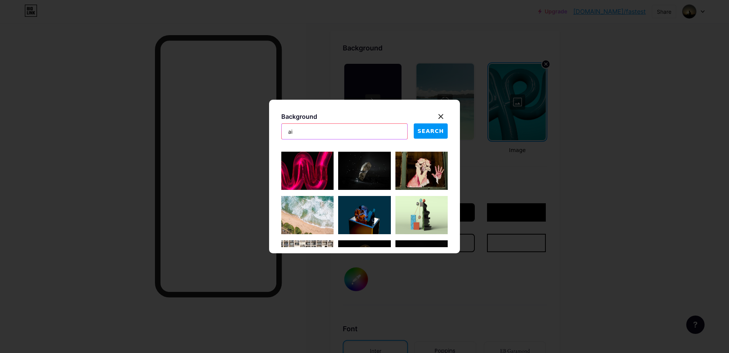
type input "ai"
click at [431, 137] on button "SEARCH" at bounding box center [431, 130] width 34 height 15
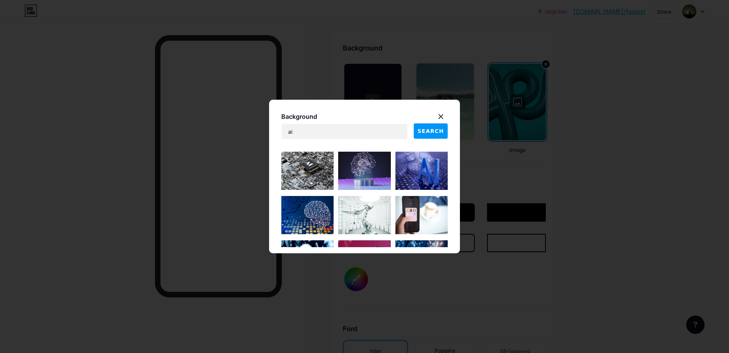
click at [317, 182] on img at bounding box center [307, 170] width 52 height 38
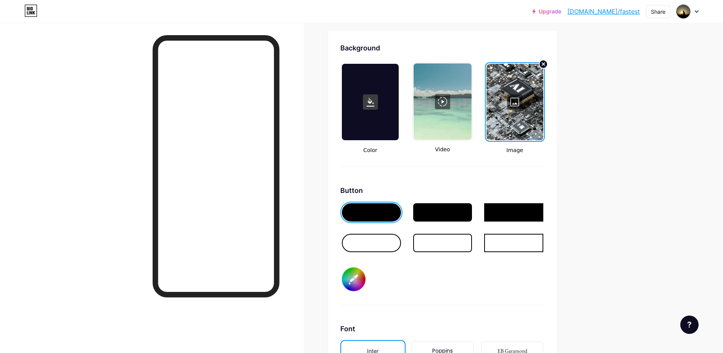
click at [456, 101] on div at bounding box center [443, 101] width 58 height 76
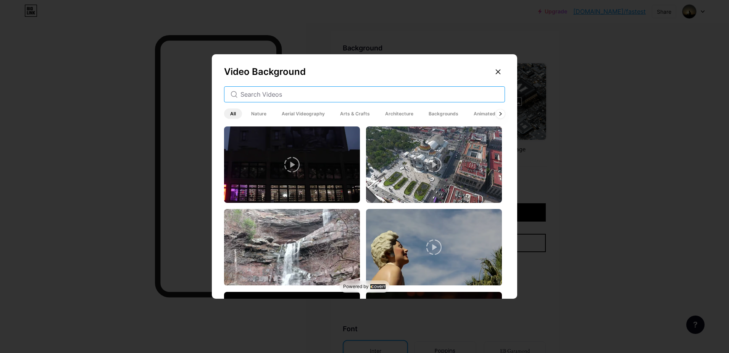
click at [403, 98] on input "text" at bounding box center [369, 94] width 258 height 9
click at [490, 116] on span "Animated" at bounding box center [484, 113] width 34 height 10
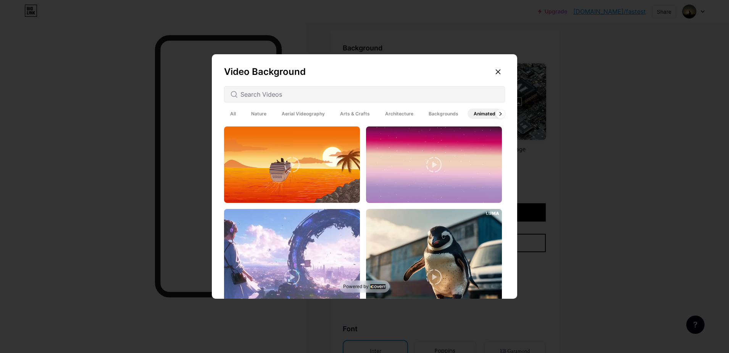
click at [435, 114] on span "Backgrounds" at bounding box center [443, 113] width 42 height 10
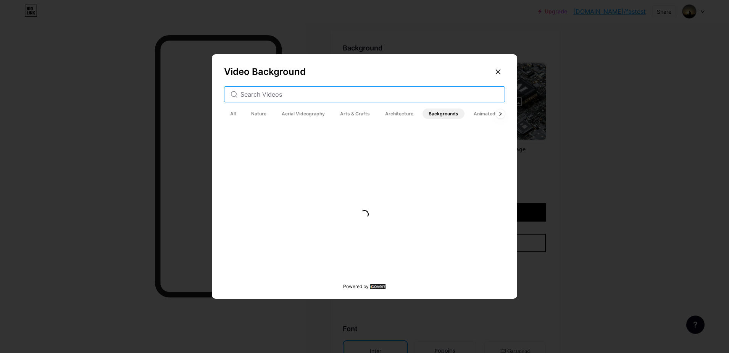
click at [346, 91] on input "text" at bounding box center [369, 94] width 258 height 9
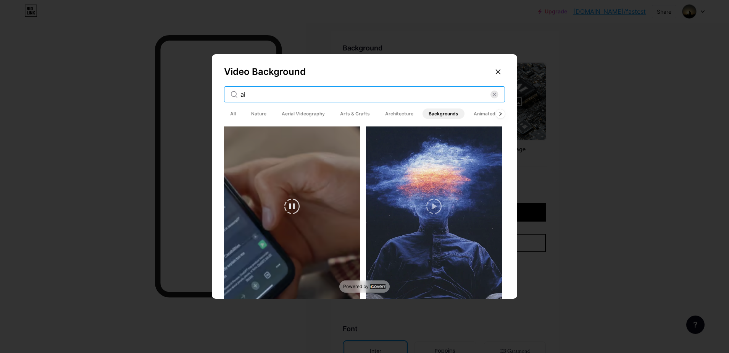
scroll to position [229, 0]
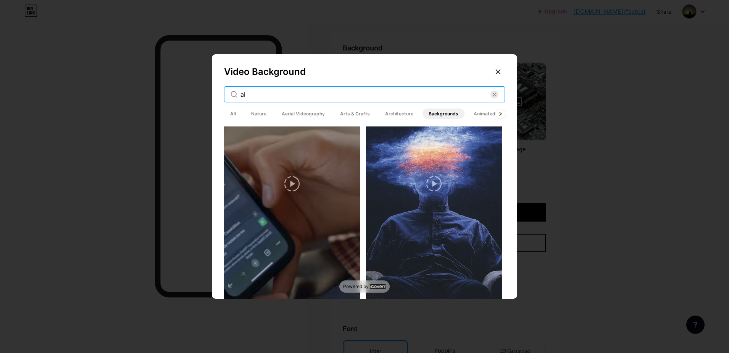
click at [272, 92] on input "ai" at bounding box center [365, 94] width 250 height 9
type input "ai"
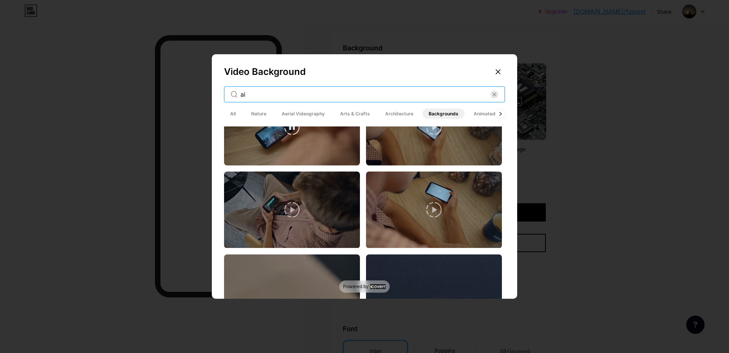
scroll to position [0, 0]
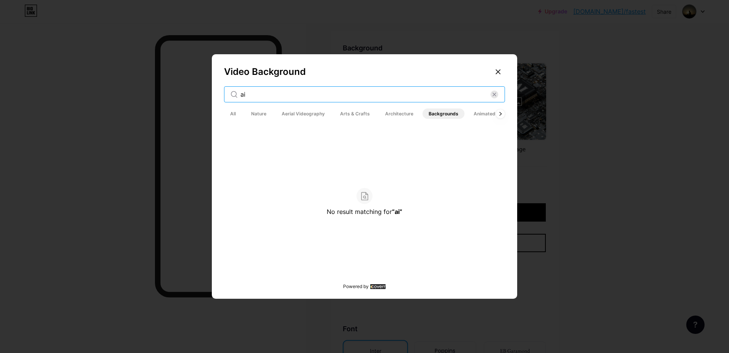
click at [258, 95] on input "ai" at bounding box center [365, 94] width 250 height 9
click at [233, 117] on span "All" at bounding box center [233, 113] width 18 height 10
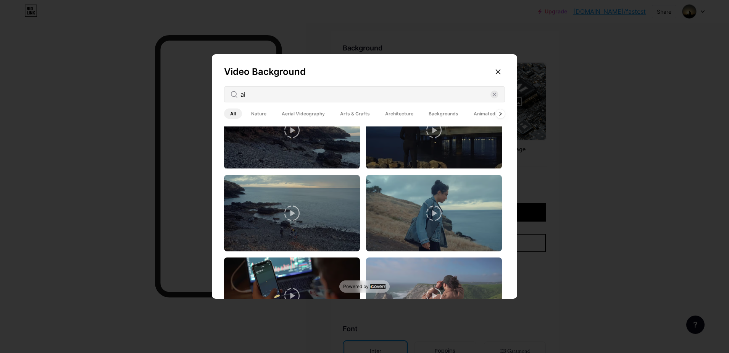
scroll to position [458, 0]
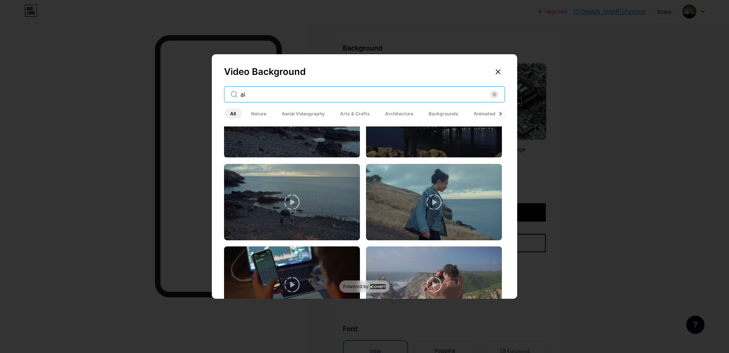
click at [260, 93] on input "ai" at bounding box center [365, 94] width 250 height 9
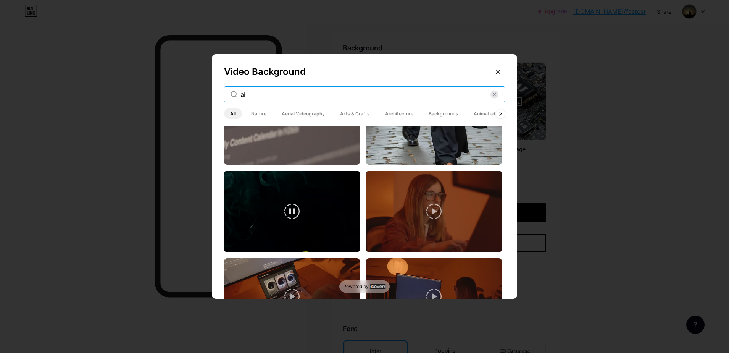
scroll to position [824, 0]
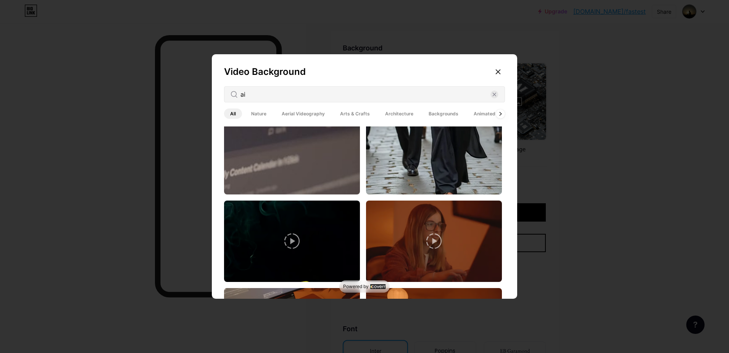
click at [284, 233] on icon at bounding box center [291, 240] width 15 height 15
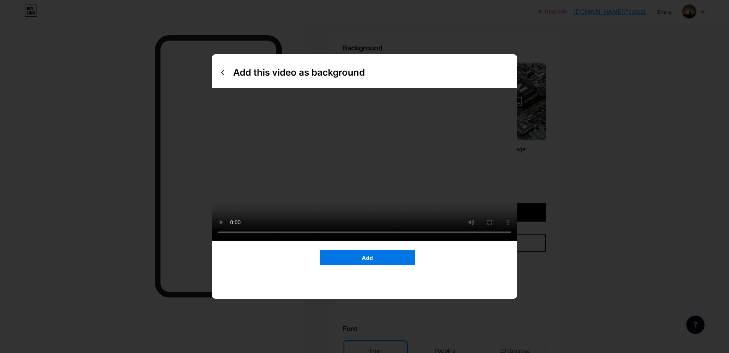
click at [335, 265] on button "Add" at bounding box center [367, 257] width 95 height 15
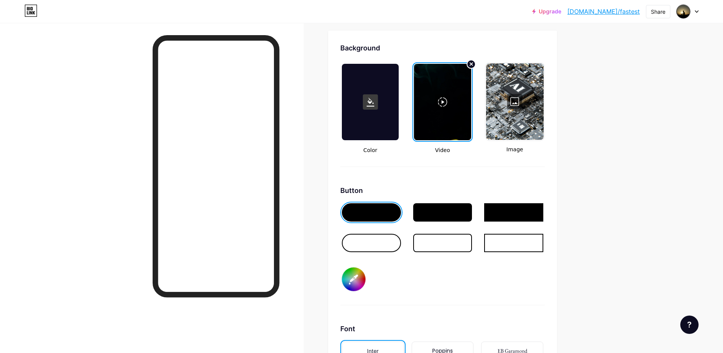
click at [448, 116] on div at bounding box center [442, 102] width 57 height 76
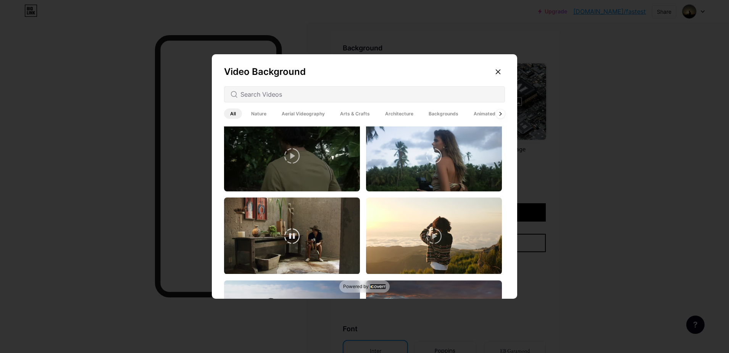
scroll to position [687, 0]
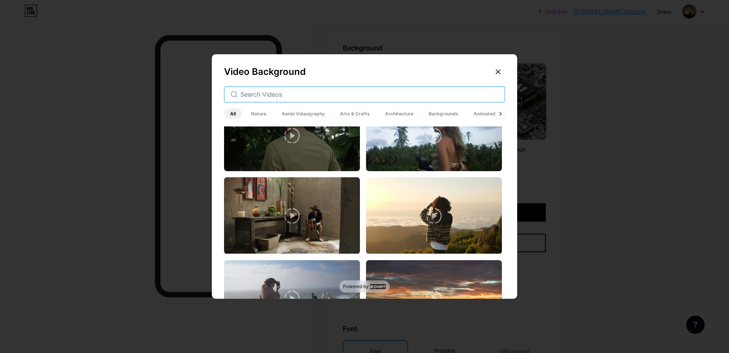
click at [269, 95] on input "text" at bounding box center [369, 94] width 258 height 9
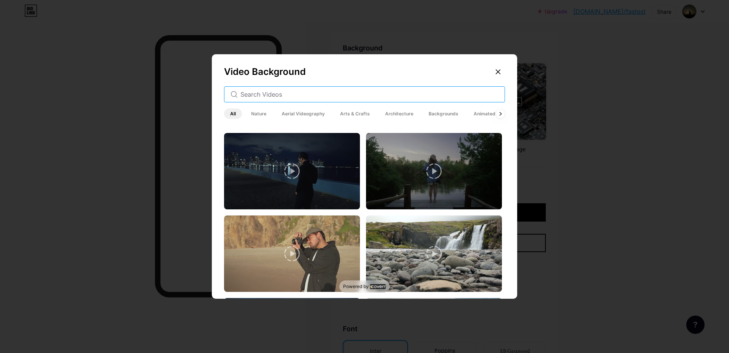
scroll to position [1145, 0]
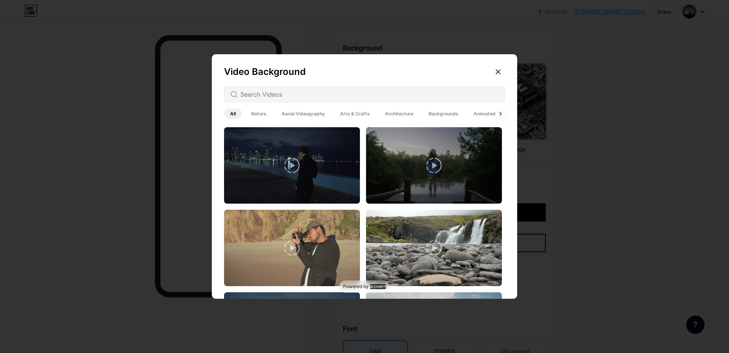
click at [258, 118] on span "Nature" at bounding box center [258, 113] width 27 height 10
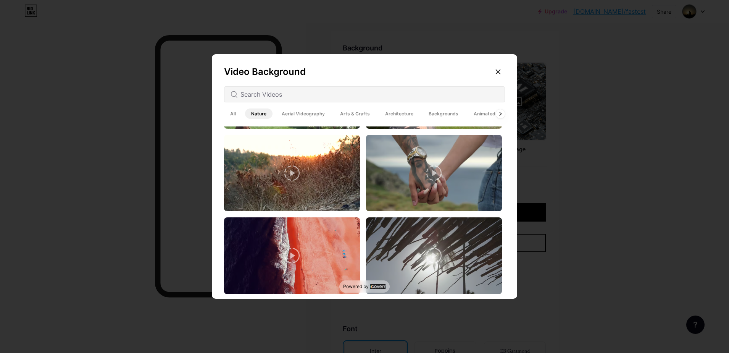
scroll to position [1740, 0]
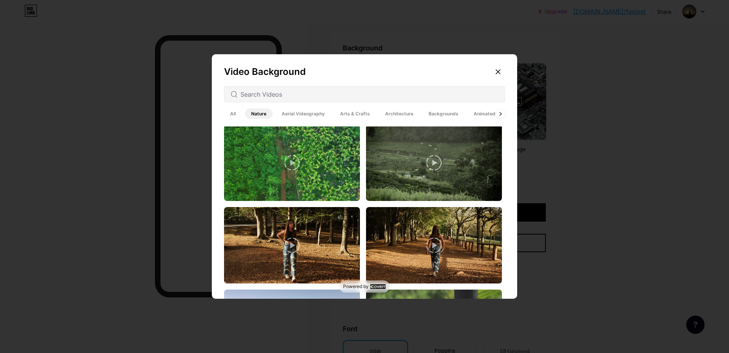
click at [283, 115] on span "Aerial Videography" at bounding box center [302, 113] width 55 height 10
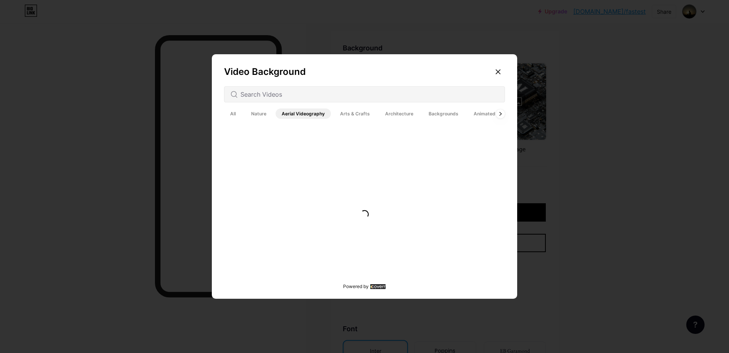
scroll to position [0, 0]
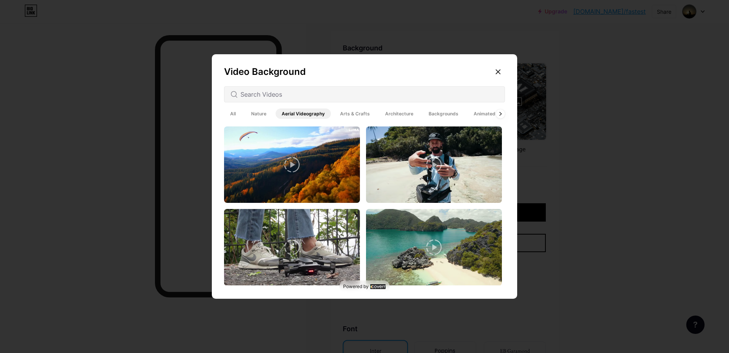
click at [341, 115] on span "Arts & Crafts" at bounding box center [355, 113] width 42 height 10
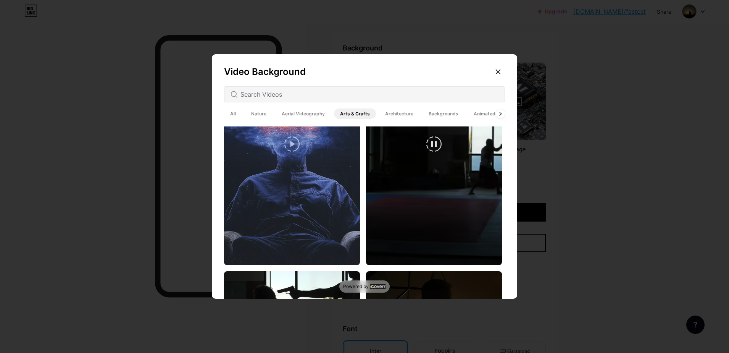
scroll to position [824, 0]
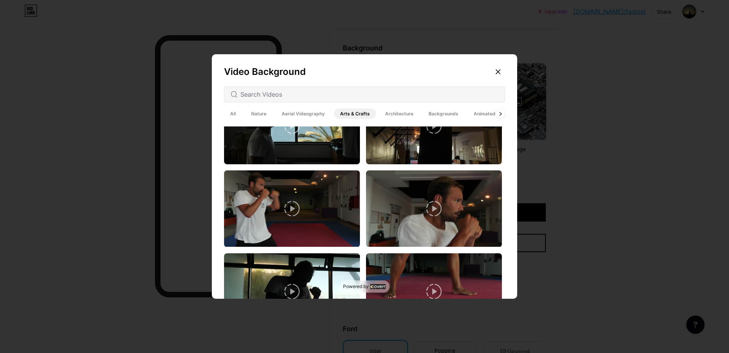
click at [379, 112] on span "Architecture" at bounding box center [399, 113] width 40 height 10
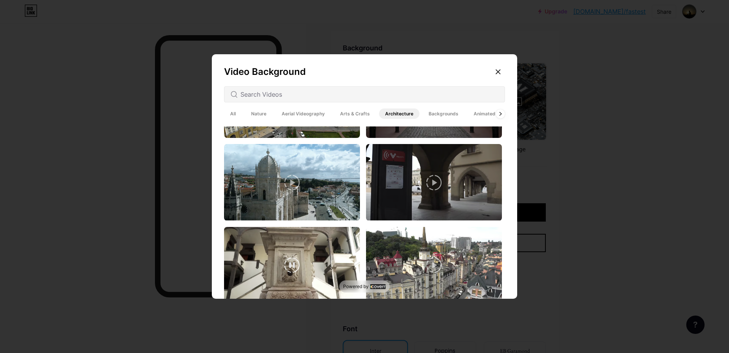
scroll to position [1694, 0]
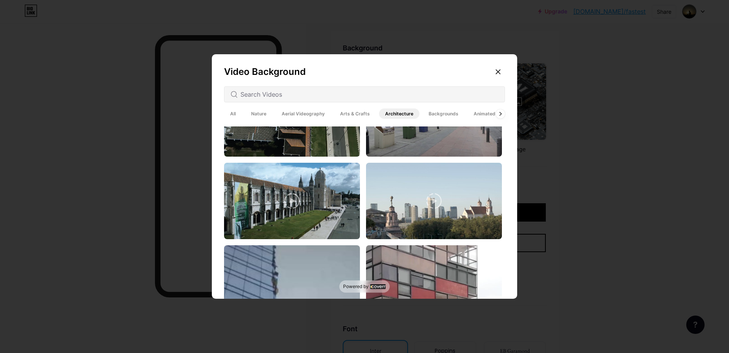
click at [424, 113] on span "Backgrounds" at bounding box center [443, 113] width 42 height 10
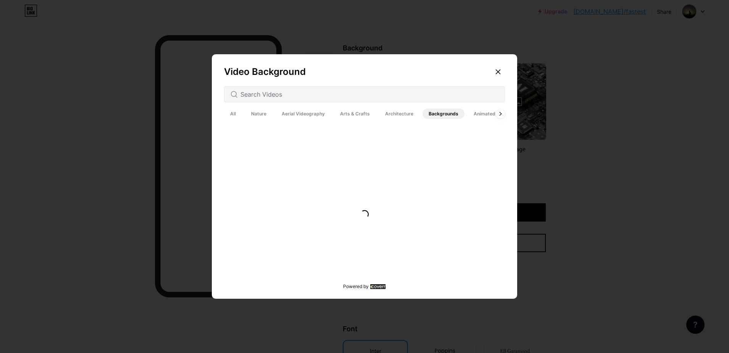
scroll to position [0, 0]
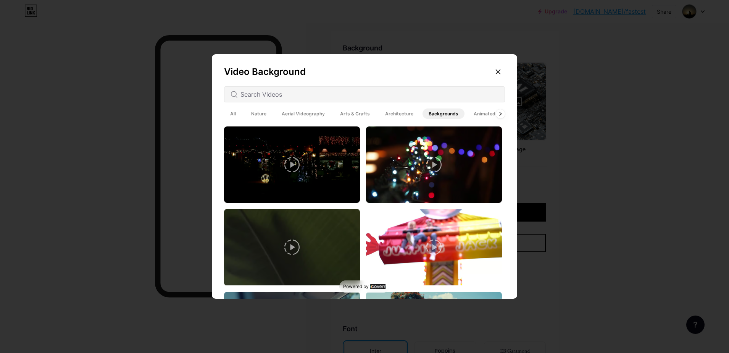
click at [356, 77] on div "Video Background All Nature Aerial Videography Arts & Crafts Architecture Backg…" at bounding box center [364, 178] width 305 height 248
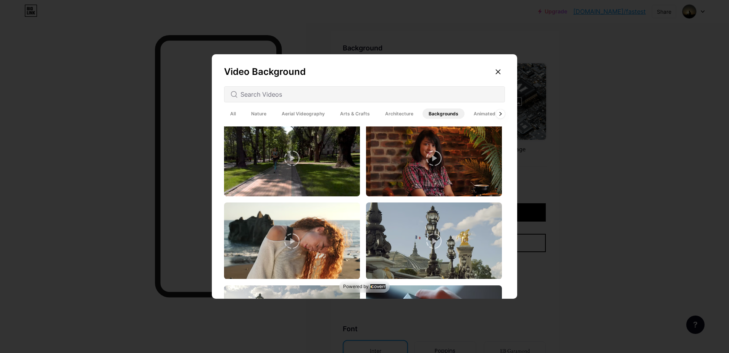
scroll to position [1328, 0]
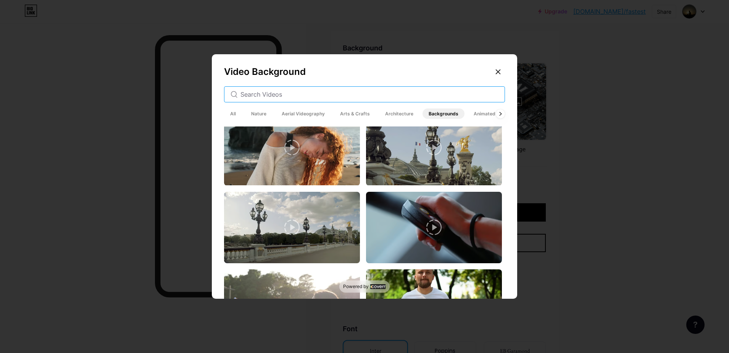
click at [251, 96] on input "text" at bounding box center [369, 94] width 258 height 9
type input "ai"
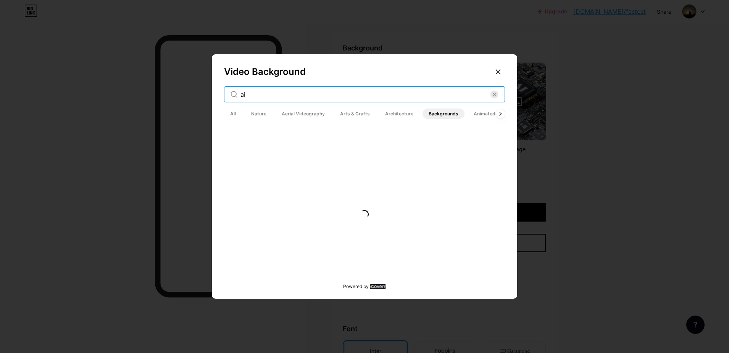
scroll to position [0, 0]
click at [251, 88] on div "ai" at bounding box center [364, 94] width 281 height 16
click at [251, 94] on input "ai" at bounding box center [365, 94] width 250 height 9
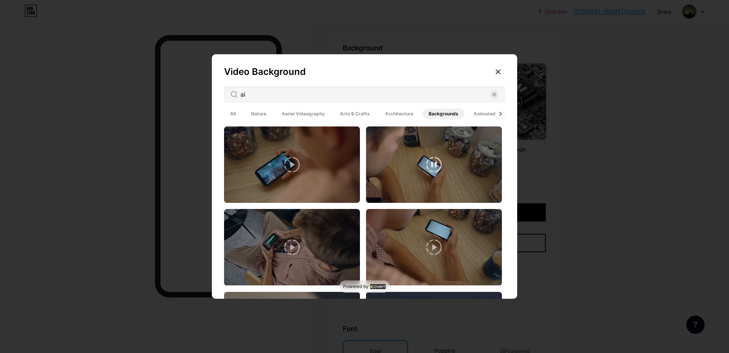
click at [436, 191] on video at bounding box center [434, 164] width 136 height 76
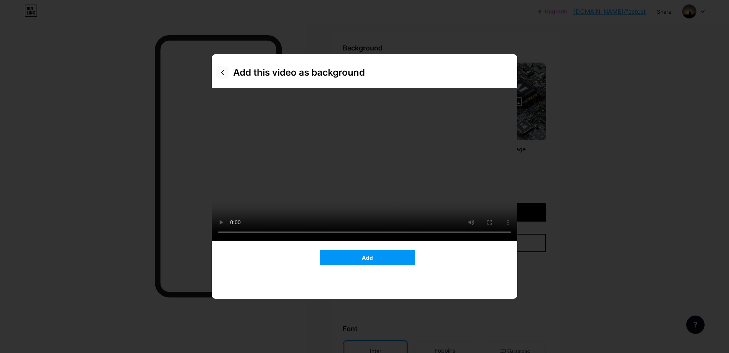
click at [221, 69] on div at bounding box center [222, 72] width 12 height 12
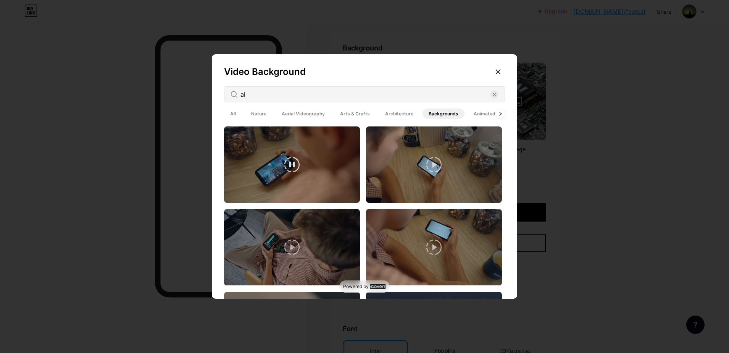
click at [290, 148] on video at bounding box center [292, 164] width 136 height 76
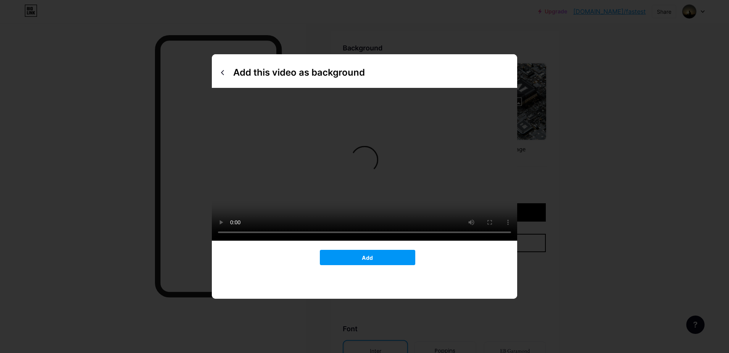
click at [290, 148] on video at bounding box center [292, 164] width 136 height 76
click at [216, 72] on div at bounding box center [222, 72] width 12 height 12
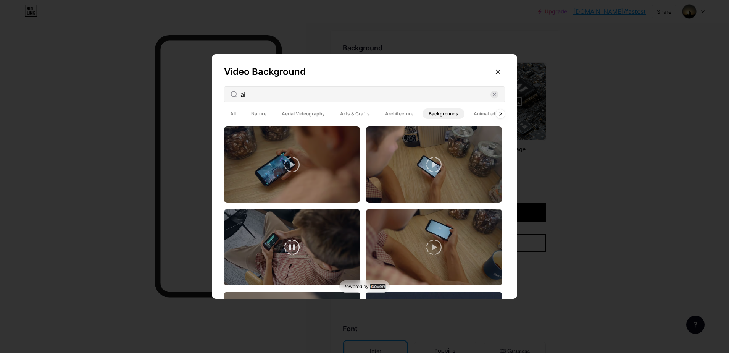
click at [299, 238] on video at bounding box center [292, 247] width 136 height 76
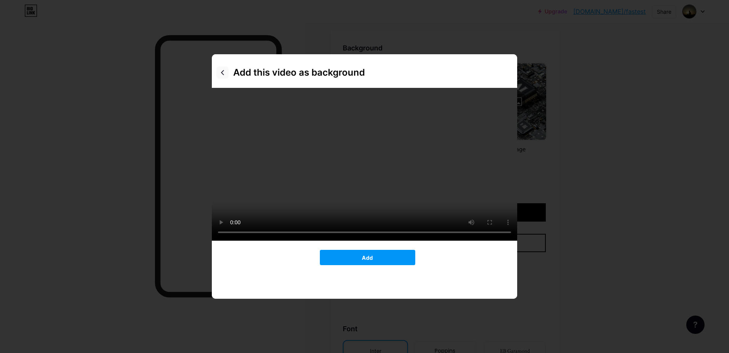
click at [221, 74] on icon at bounding box center [222, 72] width 3 height 5
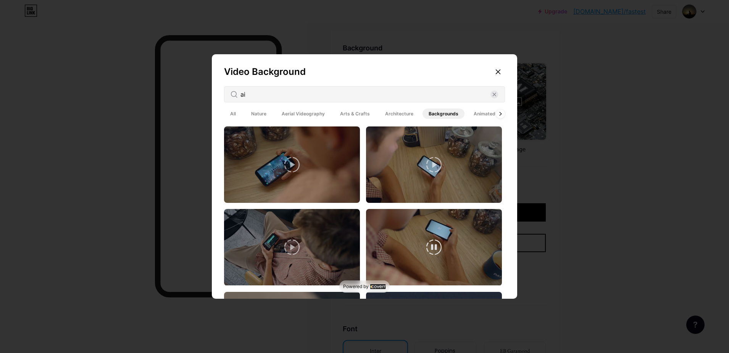
click at [428, 229] on video at bounding box center [434, 247] width 136 height 76
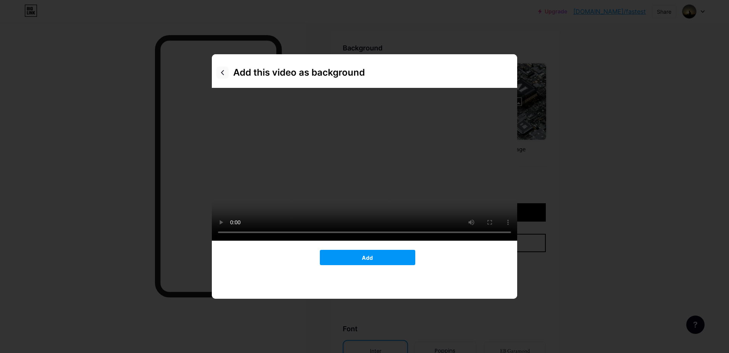
click at [219, 70] on icon at bounding box center [222, 72] width 6 height 6
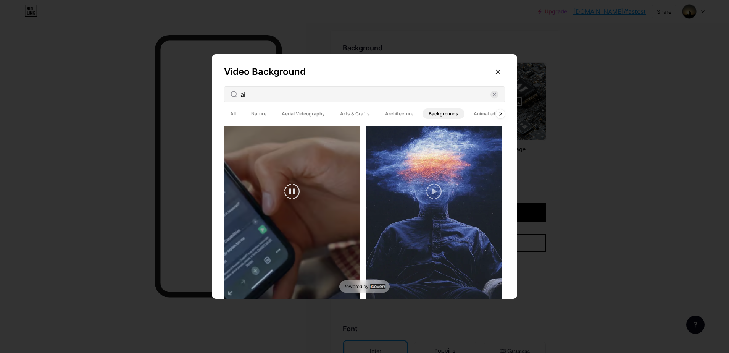
scroll to position [229, 0]
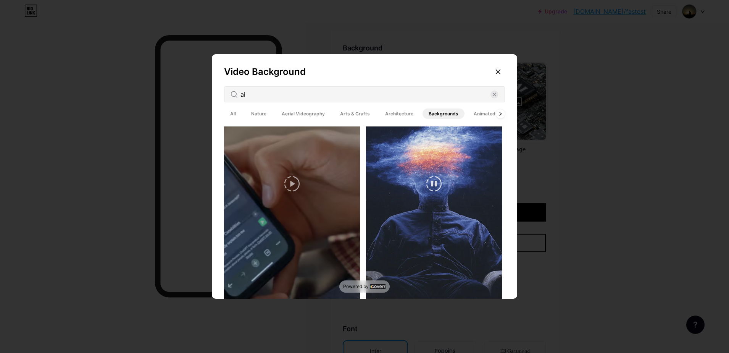
click at [442, 181] on video at bounding box center [434, 184] width 136 height 242
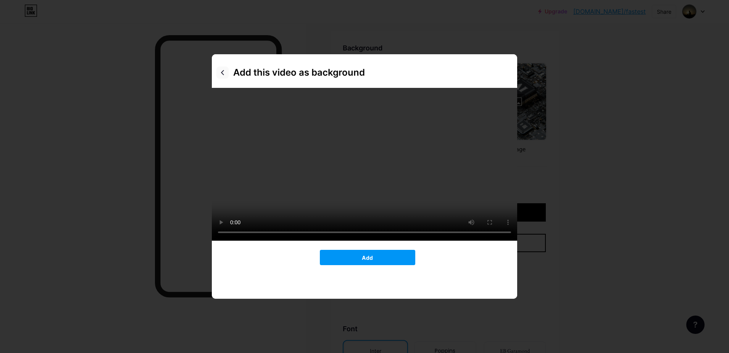
click at [220, 70] on icon at bounding box center [222, 72] width 6 height 6
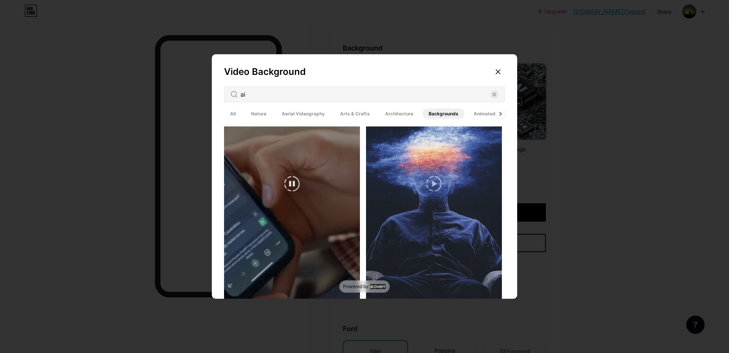
click at [309, 220] on video at bounding box center [292, 184] width 136 height 242
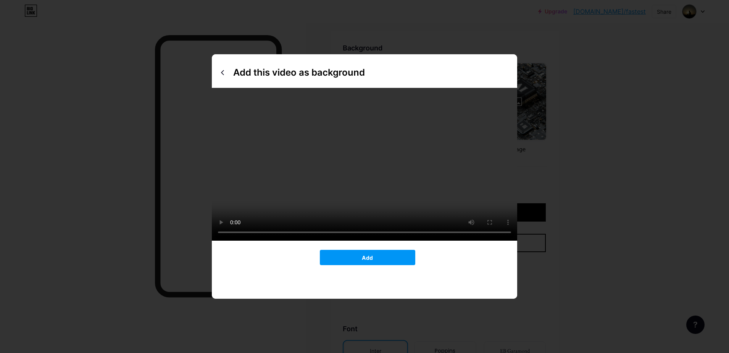
click at [268, 265] on div "Add" at bounding box center [364, 257] width 305 height 15
click at [330, 265] on button "Add" at bounding box center [367, 257] width 95 height 15
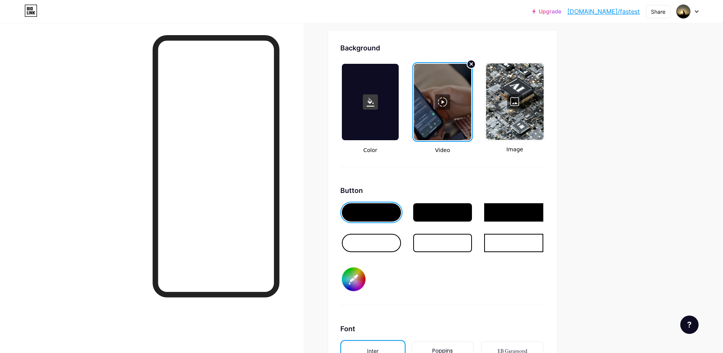
click at [437, 216] on div at bounding box center [442, 212] width 59 height 18
click at [444, 241] on div at bounding box center [442, 243] width 59 height 18
click at [449, 209] on div at bounding box center [442, 212] width 59 height 18
click at [501, 214] on div at bounding box center [513, 212] width 59 height 18
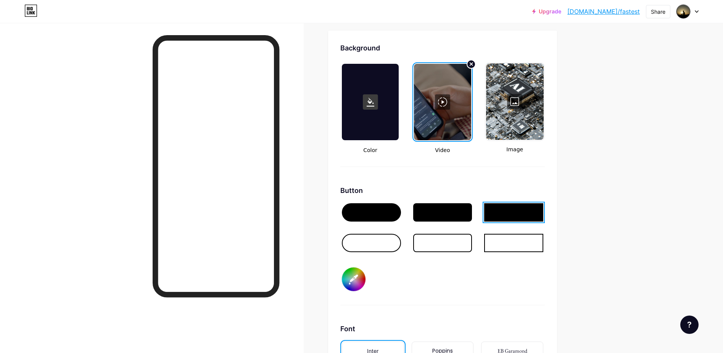
click at [425, 216] on div at bounding box center [442, 212] width 59 height 18
click at [350, 287] on input "#000000" at bounding box center [354, 279] width 24 height 24
type input "#1c4e7d"
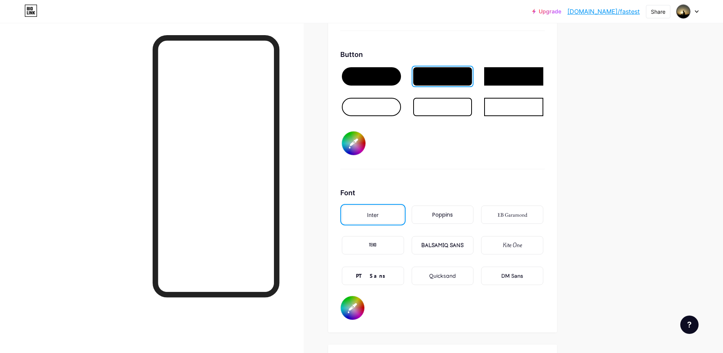
scroll to position [1150, 0]
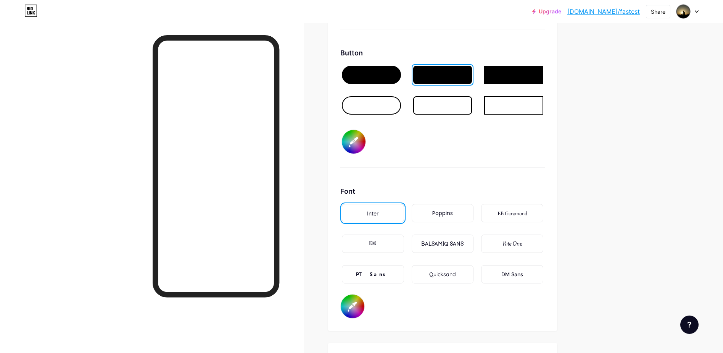
click at [433, 210] on div "Poppins" at bounding box center [443, 213] width 62 height 18
click at [511, 212] on div "EB Garamond" at bounding box center [513, 213] width 30 height 8
click at [457, 246] on div "BALSAMIQ SANS" at bounding box center [442, 244] width 42 height 8
click at [383, 246] on div "TEKO" at bounding box center [373, 243] width 62 height 18
click at [446, 279] on div "Quicksand" at bounding box center [443, 274] width 62 height 18
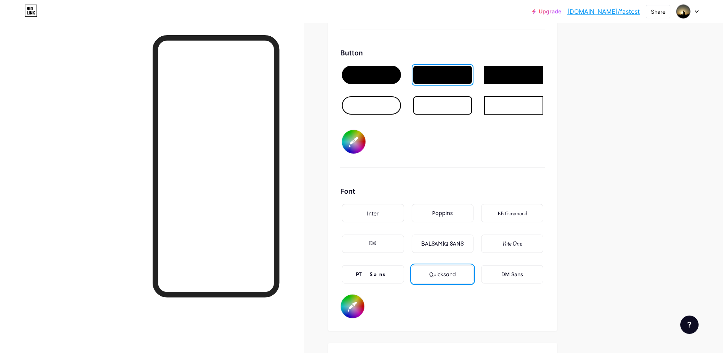
click at [367, 281] on div "PT Sans" at bounding box center [373, 274] width 62 height 18
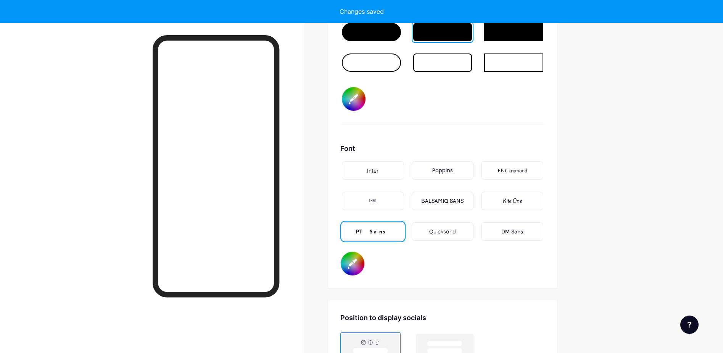
scroll to position [1242, 0]
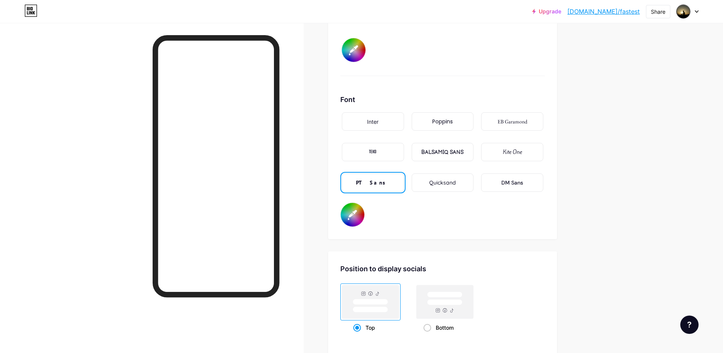
click at [351, 209] on input "#000000" at bounding box center [353, 215] width 24 height 24
type input "#000000"
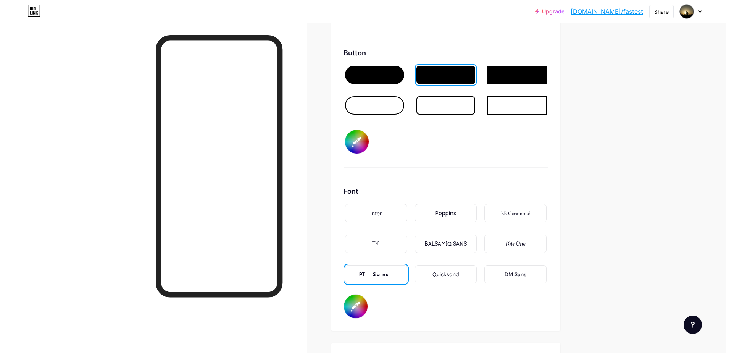
scroll to position [1013, 0]
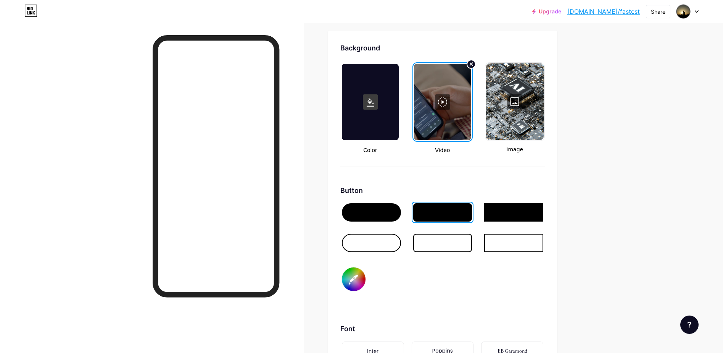
click at [454, 107] on div at bounding box center [442, 102] width 57 height 76
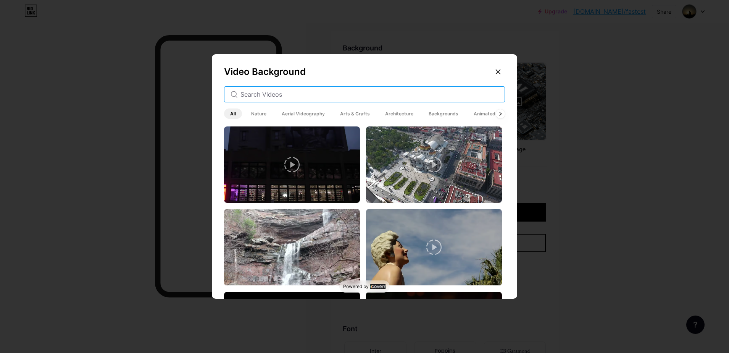
click at [301, 98] on input "text" at bounding box center [369, 94] width 258 height 9
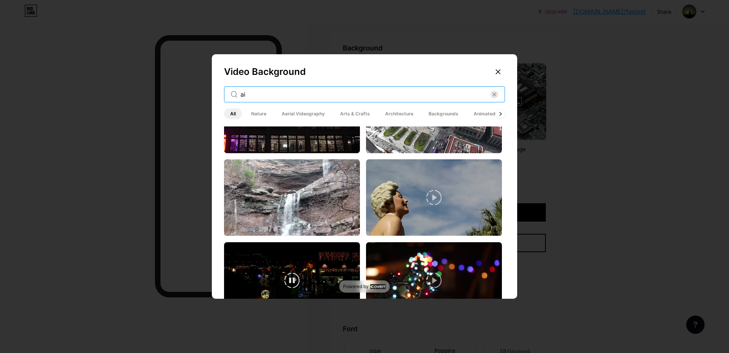
scroll to position [0, 0]
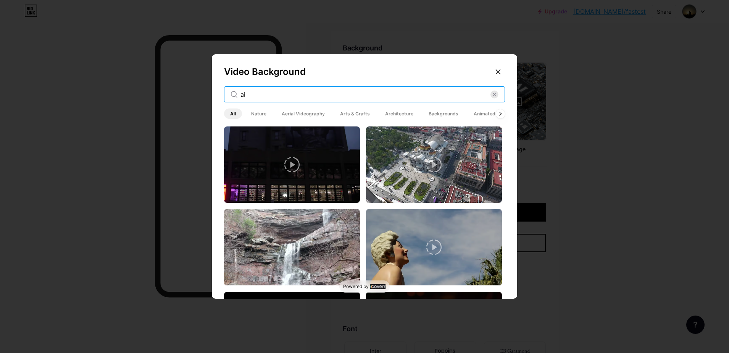
click at [250, 98] on input "ai" at bounding box center [365, 94] width 250 height 9
type input "a"
type input "ai"
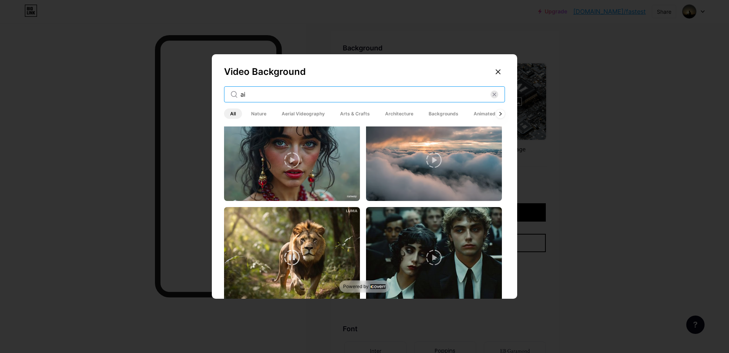
scroll to position [2480, 0]
click at [370, 288] on rect at bounding box center [377, 286] width 15 height 5
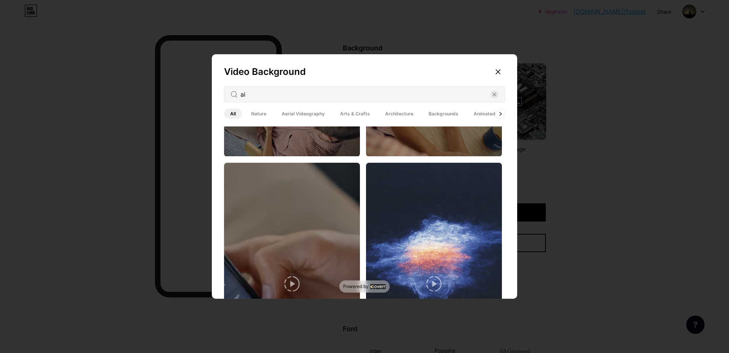
scroll to position [8, 0]
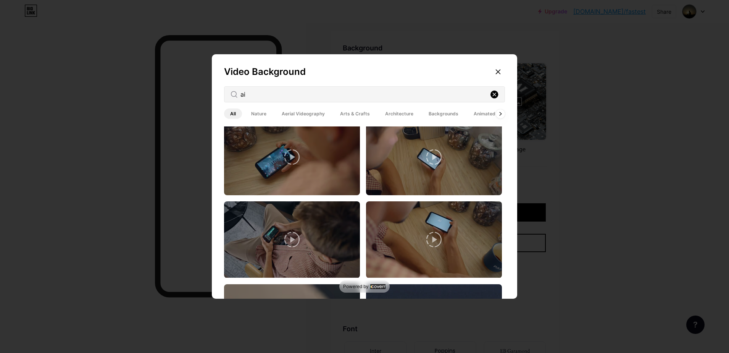
click at [493, 91] on rect at bounding box center [494, 94] width 8 height 8
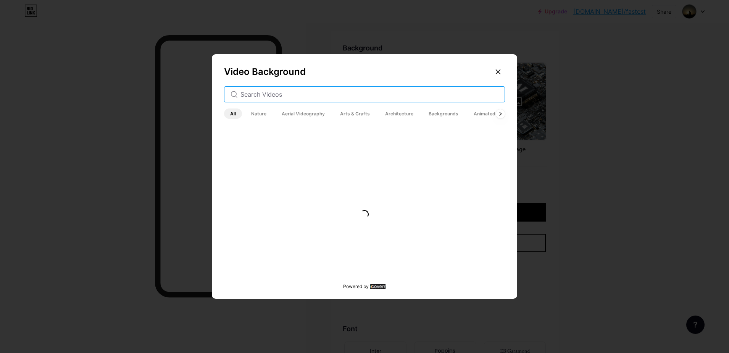
scroll to position [0, 0]
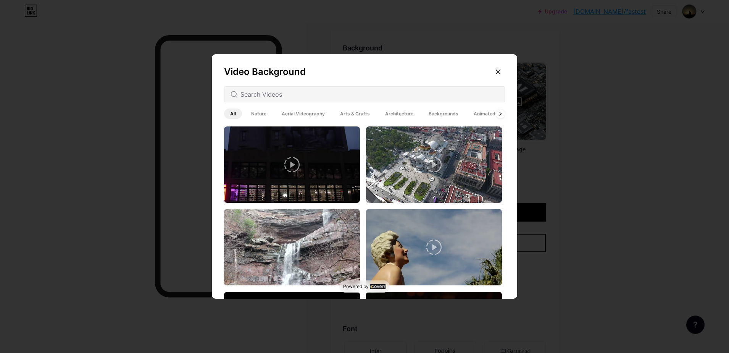
drag, startPoint x: 470, startPoint y: 111, endPoint x: 490, endPoint y: 114, distance: 19.8
click at [485, 114] on span "Animated" at bounding box center [484, 113] width 34 height 10
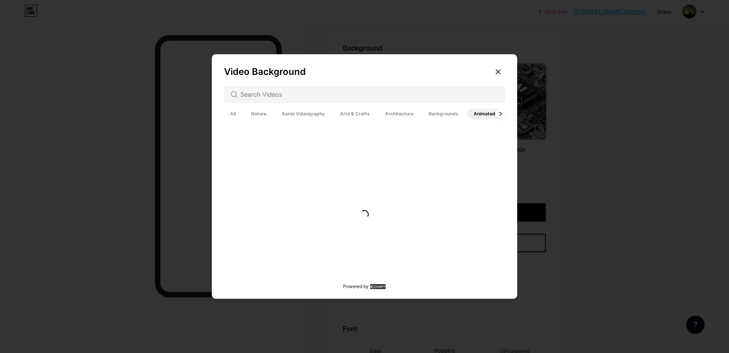
click at [496, 112] on div at bounding box center [500, 113] width 10 height 10
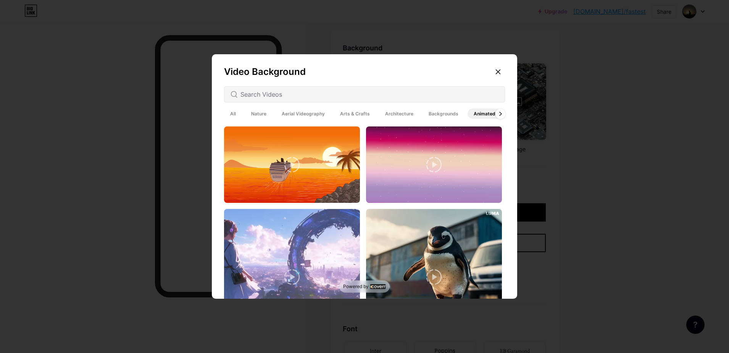
click at [496, 112] on div at bounding box center [500, 113] width 10 height 10
click at [233, 115] on span "All" at bounding box center [233, 113] width 18 height 10
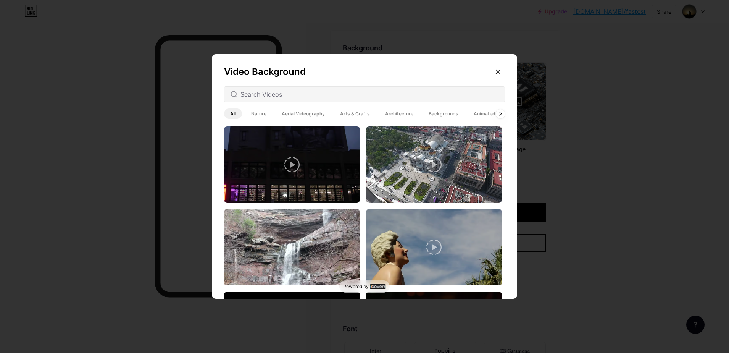
click at [311, 81] on div "Video Background All Nature Aerial Videography Arts & Crafts Architecture Backg…" at bounding box center [364, 178] width 305 height 248
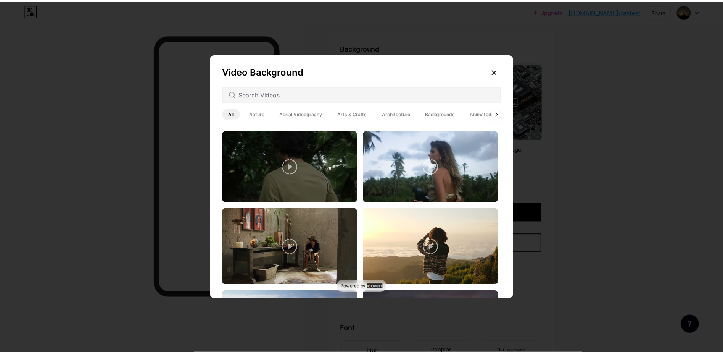
scroll to position [687, 0]
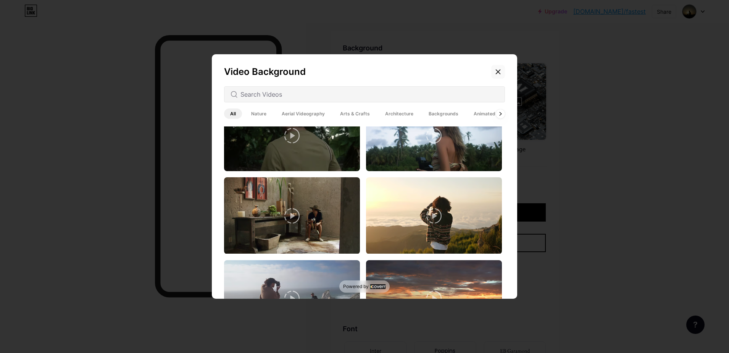
click at [495, 69] on icon at bounding box center [498, 72] width 6 height 6
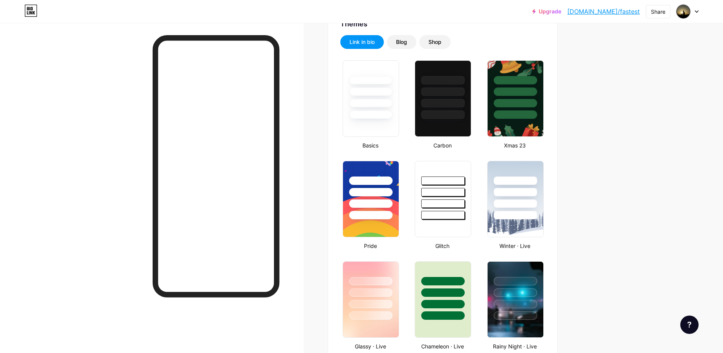
scroll to position [0, 0]
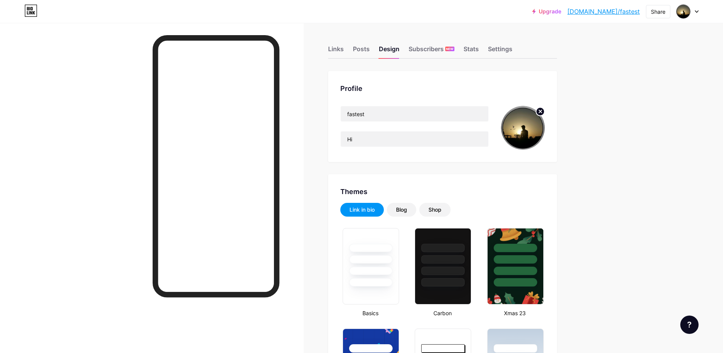
click at [534, 126] on img at bounding box center [523, 128] width 44 height 44
click at [539, 113] on circle at bounding box center [540, 111] width 8 height 8
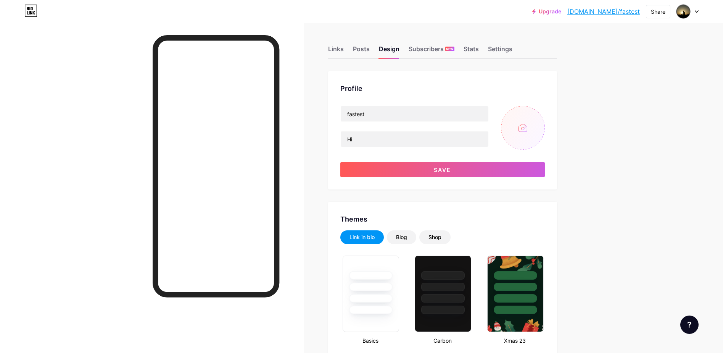
click at [531, 120] on input "file" at bounding box center [523, 128] width 44 height 44
type input "C:\fakepath\grow on ai 01.png"
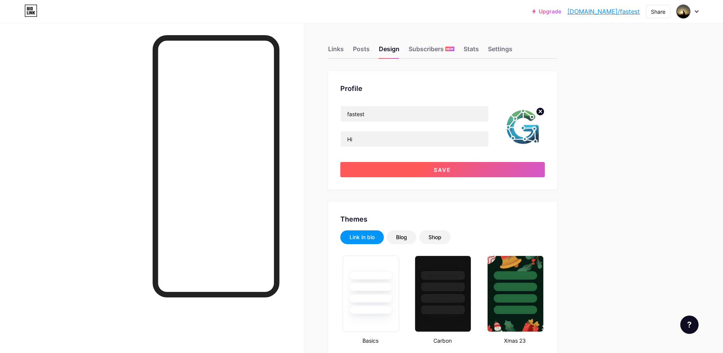
click at [507, 170] on button "Save" at bounding box center [442, 169] width 205 height 15
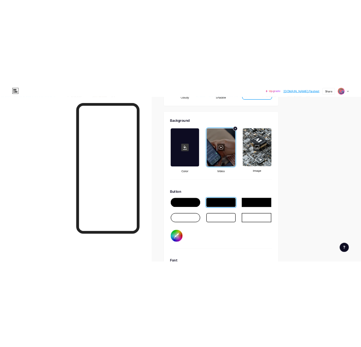
scroll to position [1007, 0]
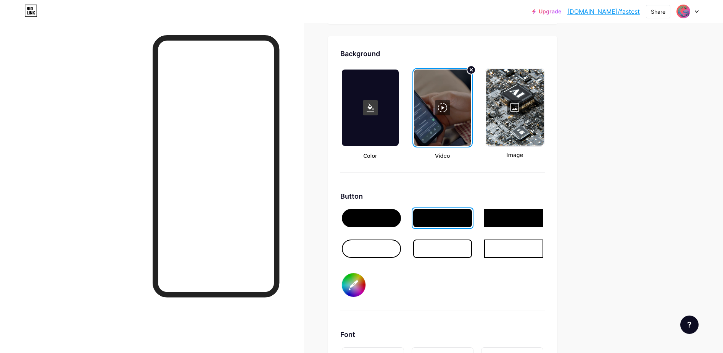
click at [353, 286] on input "#1c4e7d" at bounding box center [354, 285] width 24 height 24
click at [365, 280] on input "#1c4e7d" at bounding box center [354, 285] width 24 height 24
click at [350, 291] on input "#1c4e7d" at bounding box center [354, 285] width 24 height 24
click at [31, 101] on div at bounding box center [152, 199] width 304 height 353
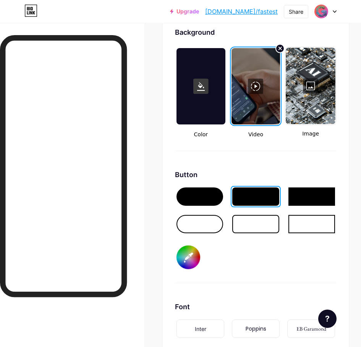
click at [176, 258] on div "Background Color Video Image Button #1c4e7d Font Inter Poppins EB Garamond TEKO…" at bounding box center [256, 230] width 186 height 431
click at [177, 259] on div "#1c4e7d" at bounding box center [188, 257] width 27 height 27
click at [179, 261] on input "#1c4e7d" at bounding box center [188, 257] width 24 height 24
type input "#2196f3"
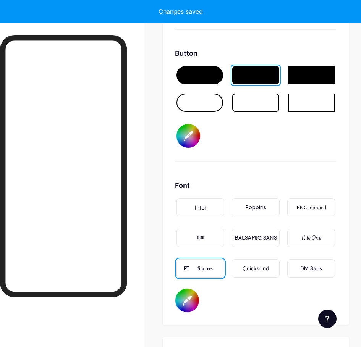
scroll to position [1145, 0]
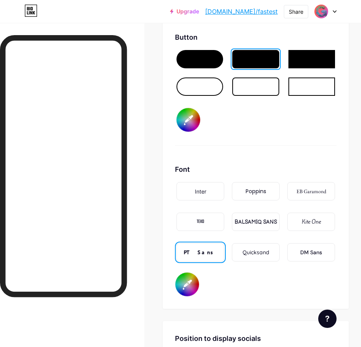
click at [191, 283] on input "#000000" at bounding box center [187, 284] width 24 height 24
click at [187, 286] on input "#000000" at bounding box center [187, 284] width 24 height 24
click at [191, 279] on input "#4caf50" at bounding box center [187, 284] width 24 height 24
type input "#000000"
click at [192, 122] on input "#2196f3" at bounding box center [188, 120] width 24 height 24
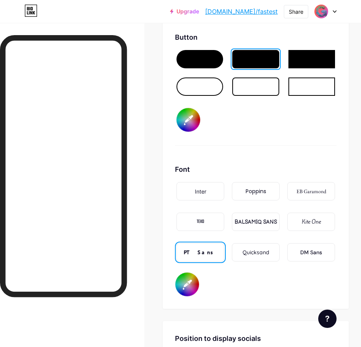
type input "#15558a"
click at [192, 282] on input "#000000" at bounding box center [187, 284] width 24 height 24
type input "#000000"
click at [191, 119] on input "#15558a" at bounding box center [188, 120] width 24 height 24
type input "#366b96"
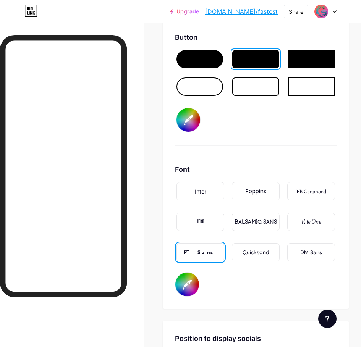
click at [256, 252] on div "Quicksand" at bounding box center [255, 252] width 27 height 8
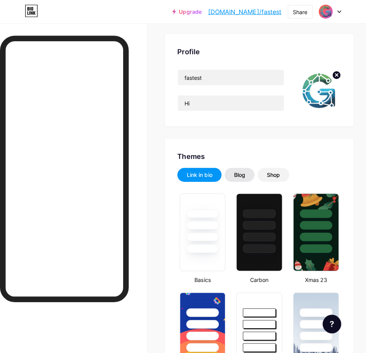
scroll to position [0, 0]
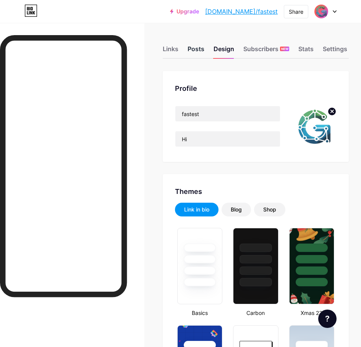
click at [194, 48] on div "Posts" at bounding box center [195, 51] width 17 height 14
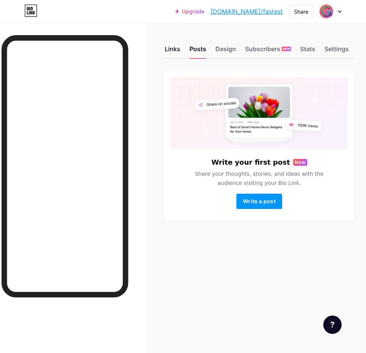
click at [170, 54] on div "Links" at bounding box center [173, 51] width 16 height 14
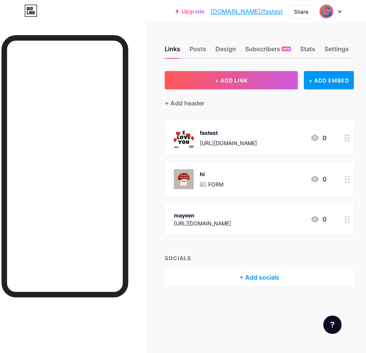
click at [235, 278] on div "+ Add socials" at bounding box center [259, 277] width 189 height 18
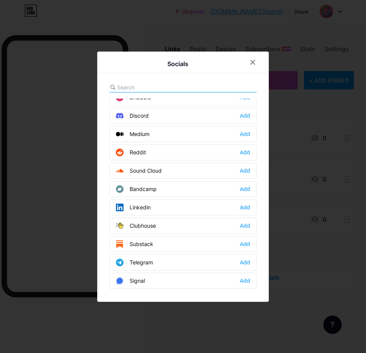
click at [135, 84] on input "text" at bounding box center [159, 87] width 84 height 8
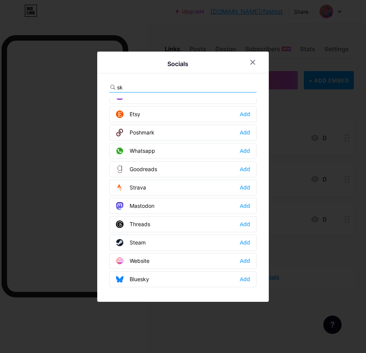
scroll to position [0, 0]
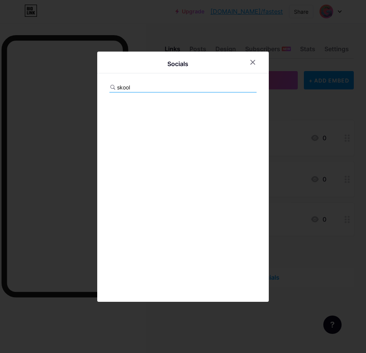
click at [164, 89] on input "skool" at bounding box center [159, 87] width 84 height 8
click at [154, 85] on input "skoo" at bounding box center [159, 87] width 84 height 8
type input "sko"
click at [154, 85] on input "sko" at bounding box center [159, 87] width 84 height 8
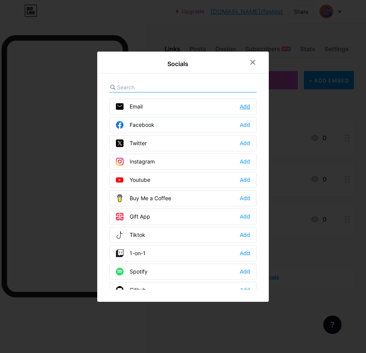
click at [243, 103] on div "Add" at bounding box center [245, 107] width 10 height 8
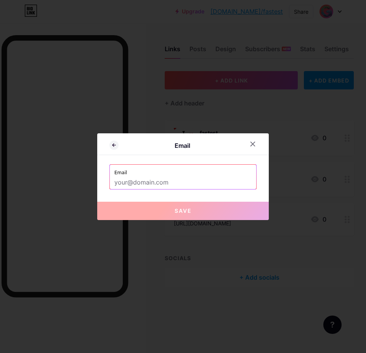
click at [155, 186] on input "text" at bounding box center [182, 182] width 137 height 13
click at [144, 184] on input "text" at bounding box center [182, 182] width 137 height 13
paste input "panib68493@discrip.com"
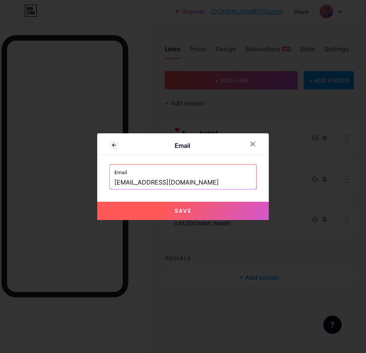
click at [182, 213] on span "Save" at bounding box center [183, 210] width 17 height 6
type input "mailto:[EMAIL_ADDRESS][DOMAIN_NAME]"
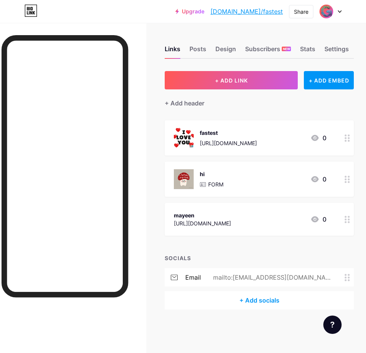
click at [262, 300] on div "+ Add socials" at bounding box center [259, 300] width 189 height 18
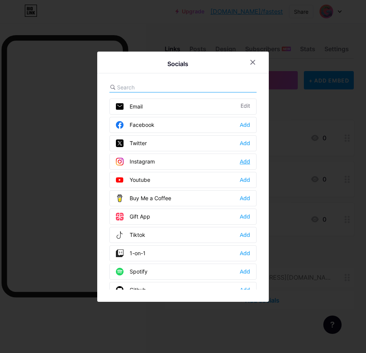
click at [241, 158] on div "Add" at bounding box center [245, 162] width 10 height 8
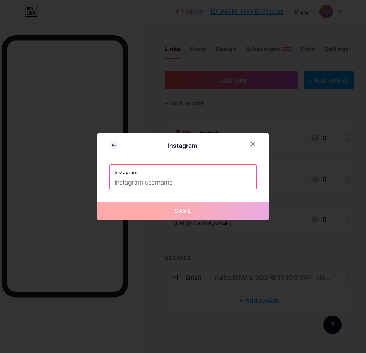
click at [138, 186] on input "text" at bounding box center [182, 182] width 137 height 13
paste input "[URL][DOMAIN_NAME]"
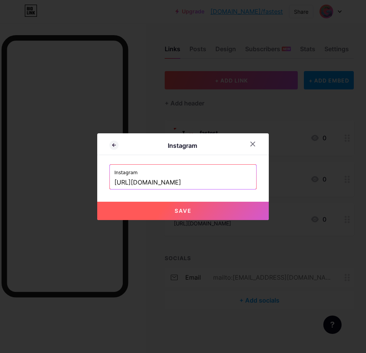
click at [197, 206] on button "Save" at bounding box center [183, 210] width 172 height 18
type input "[URL][DOMAIN_NAME][DOMAIN_NAME]"
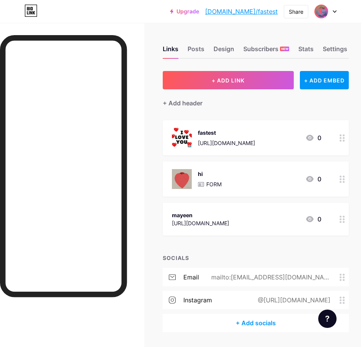
click at [257, 317] on div "+ Add socials" at bounding box center [256, 323] width 186 height 18
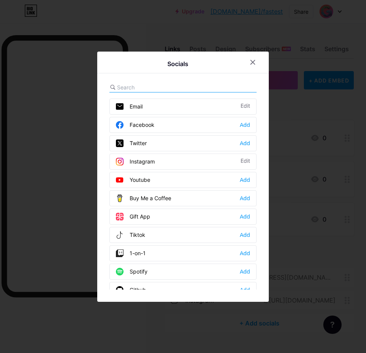
click at [236, 177] on div "Youtube Add" at bounding box center [183, 180] width 147 height 16
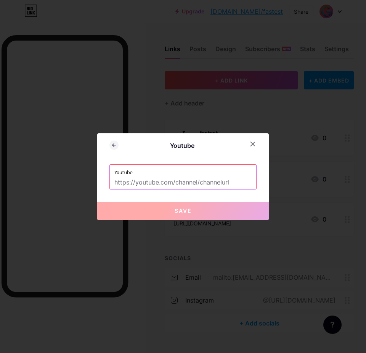
click at [174, 182] on input "text" at bounding box center [182, 182] width 137 height 13
paste input "[URL][DOMAIN_NAME]"
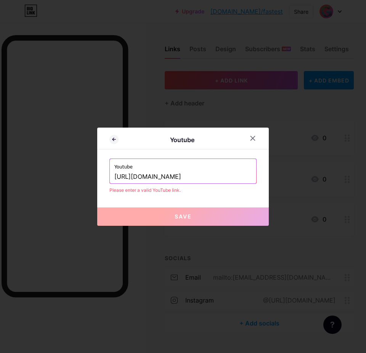
drag, startPoint x: 190, startPoint y: 175, endPoint x: 134, endPoint y: 176, distance: 56.1
click at [134, 176] on input "[URL][DOMAIN_NAME]" at bounding box center [182, 176] width 137 height 13
click at [147, 178] on input "[URL][DOMAIN_NAME]" at bounding box center [182, 176] width 137 height 13
drag, startPoint x: 148, startPoint y: 177, endPoint x: 159, endPoint y: 177, distance: 11.9
click at [159, 177] on input "[URL][DOMAIN_NAME]" at bounding box center [182, 176] width 137 height 13
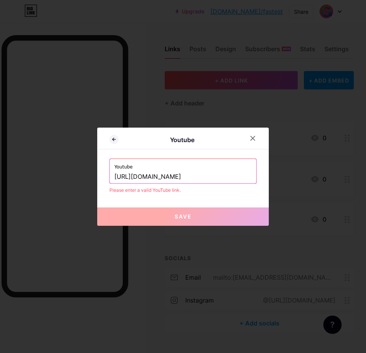
click at [152, 177] on input "[URL][DOMAIN_NAME]" at bounding box center [182, 176] width 137 height 13
drag, startPoint x: 148, startPoint y: 175, endPoint x: 177, endPoint y: 173, distance: 29.4
click at [177, 173] on input "[URL][DOMAIN_NAME]" at bounding box center [182, 176] width 137 height 13
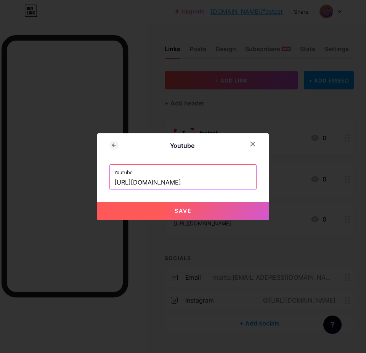
type input "[URL][DOMAIN_NAME]"
click at [184, 205] on button "Save" at bounding box center [183, 210] width 172 height 18
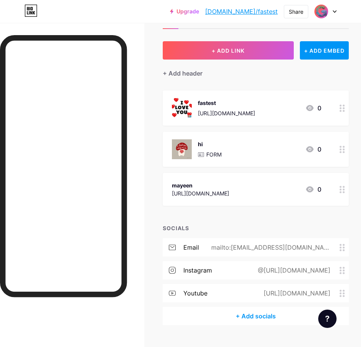
scroll to position [46, 0]
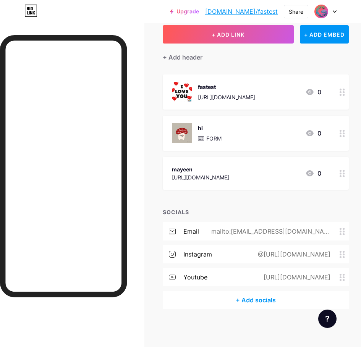
click at [230, 294] on div "+ Add socials" at bounding box center [256, 300] width 186 height 18
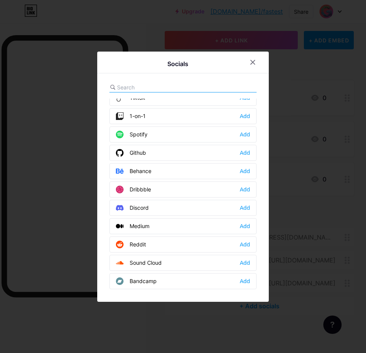
scroll to position [137, 0]
click at [243, 203] on div "Discord Add" at bounding box center [183, 207] width 147 height 16
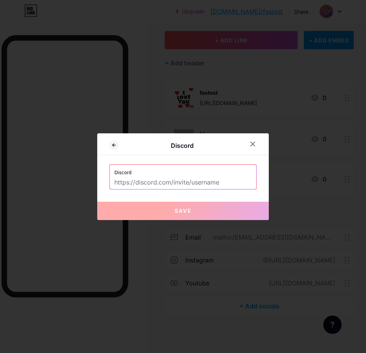
click at [153, 184] on input "text" at bounding box center [182, 182] width 137 height 13
click at [135, 180] on input "text" at bounding box center [182, 182] width 137 height 13
paste input "[URL][DOMAIN_NAME]"
type input "[URL][DOMAIN_NAME]"
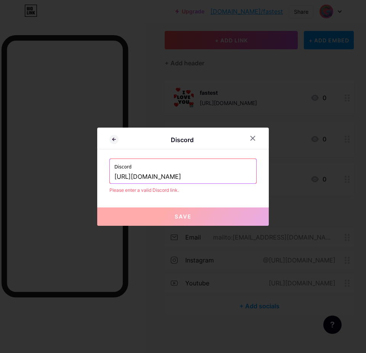
drag, startPoint x: 224, startPoint y: 176, endPoint x: 84, endPoint y: 180, distance: 140.9
click at [84, 180] on div "Discord Discord https://www.instagram.com/mayeen.r/ Please enter a valid Discor…" at bounding box center [183, 176] width 366 height 353
click at [246, 138] on div at bounding box center [253, 138] width 14 height 14
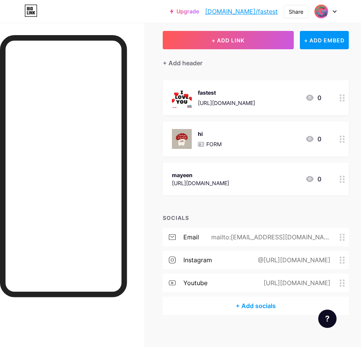
click at [239, 309] on div "+ Add socials" at bounding box center [256, 305] width 186 height 18
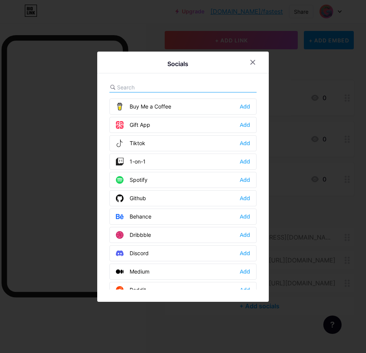
scroll to position [46, 0]
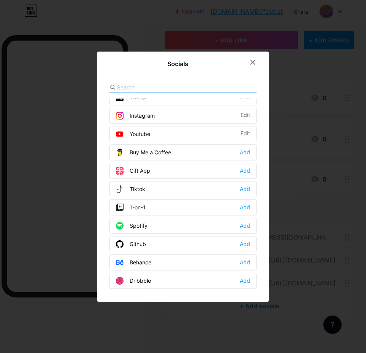
click at [201, 314] on div at bounding box center [183, 176] width 366 height 353
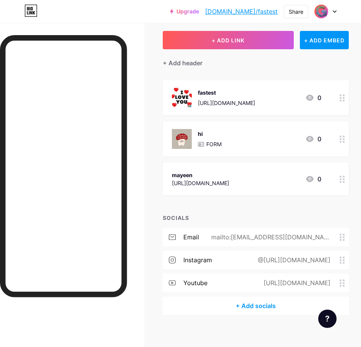
click at [211, 303] on div "+ Add socials" at bounding box center [256, 305] width 186 height 18
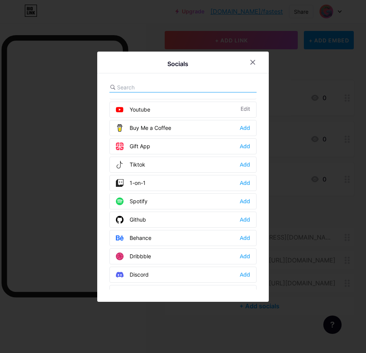
scroll to position [92, 0]
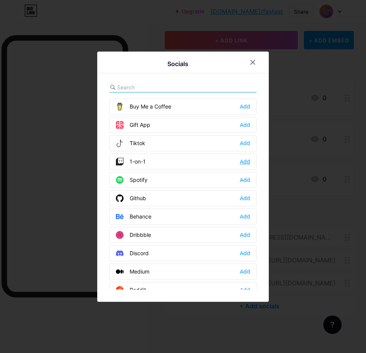
click at [241, 163] on div "Add" at bounding box center [245, 162] width 10 height 8
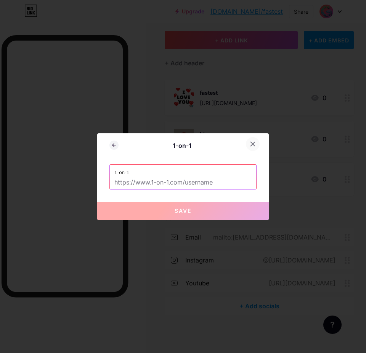
click at [252, 143] on icon at bounding box center [253, 144] width 6 height 6
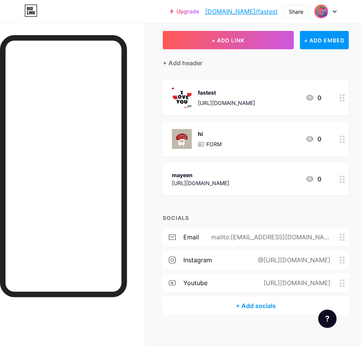
click at [230, 305] on div "+ Add socials" at bounding box center [256, 305] width 186 height 18
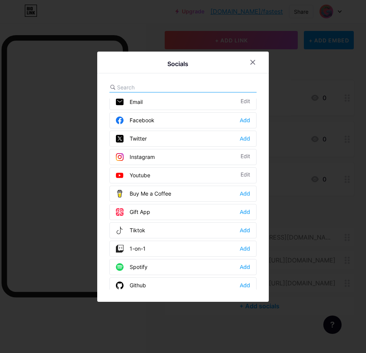
scroll to position [0, 0]
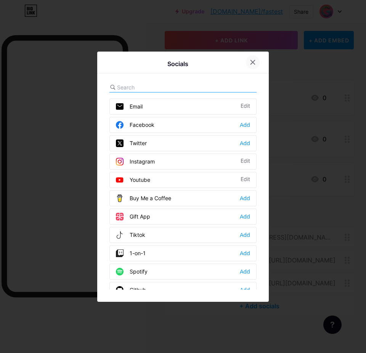
click at [252, 62] on icon at bounding box center [253, 62] width 6 height 6
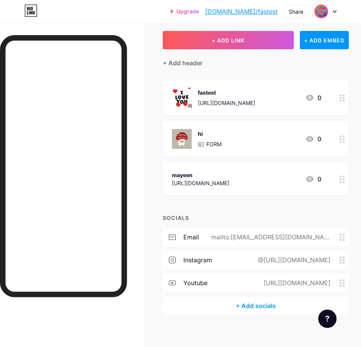
click at [342, 140] on div at bounding box center [341, 138] width 13 height 35
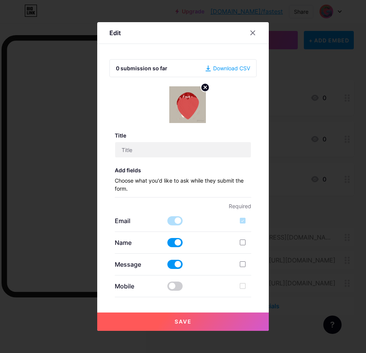
type input "hi"
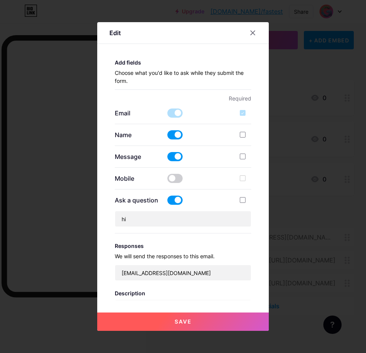
scroll to position [92, 0]
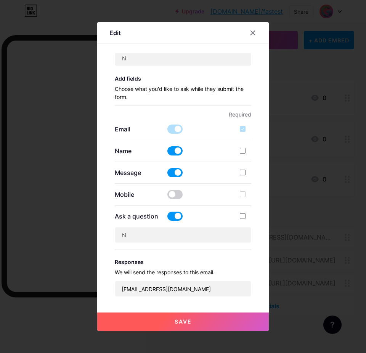
click at [168, 175] on span at bounding box center [175, 172] width 15 height 9
click at [168, 174] on input "checkbox" at bounding box center [168, 174] width 0 height 0
click at [169, 175] on span at bounding box center [175, 172] width 15 height 9
click at [168, 174] on input "checkbox" at bounding box center [168, 174] width 0 height 0
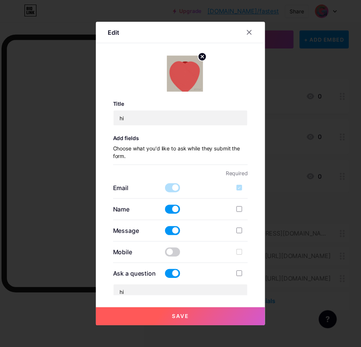
scroll to position [46, 0]
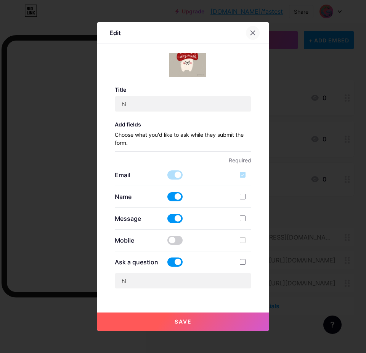
click at [251, 31] on icon at bounding box center [253, 33] width 6 height 6
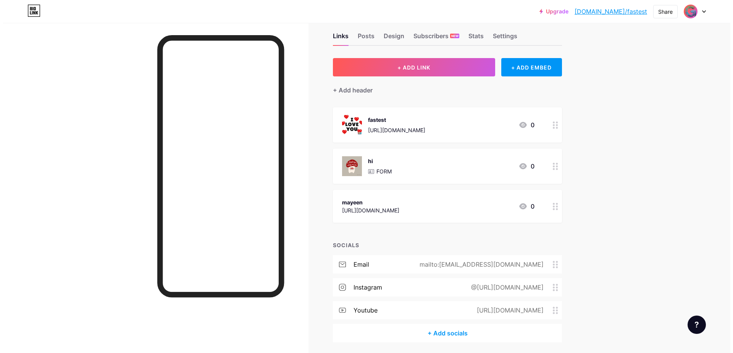
scroll to position [0, 0]
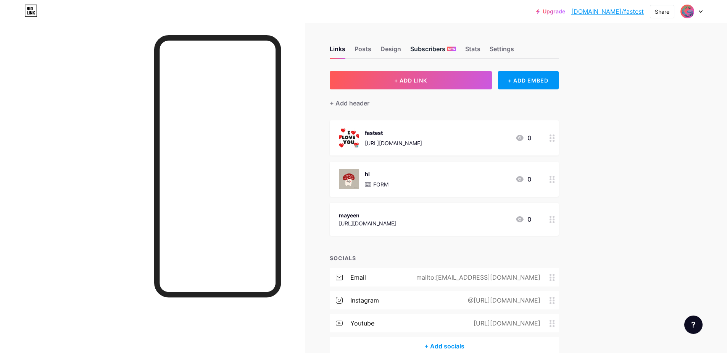
click at [427, 50] on div "Subscribers NEW" at bounding box center [433, 51] width 46 height 14
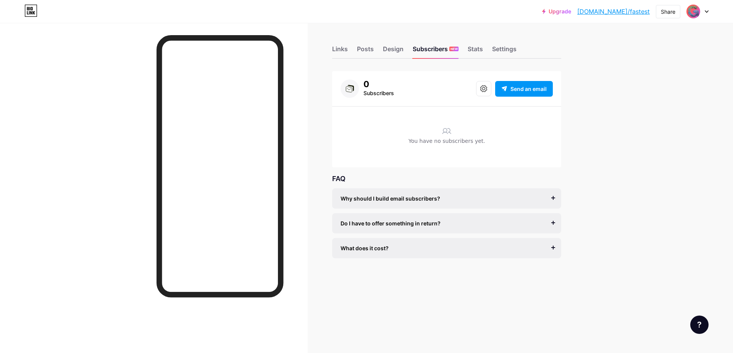
click at [448, 91] on div "0 Subscribers Send an email" at bounding box center [446, 88] width 212 height 18
click at [338, 51] on div "Links" at bounding box center [340, 51] width 16 height 14
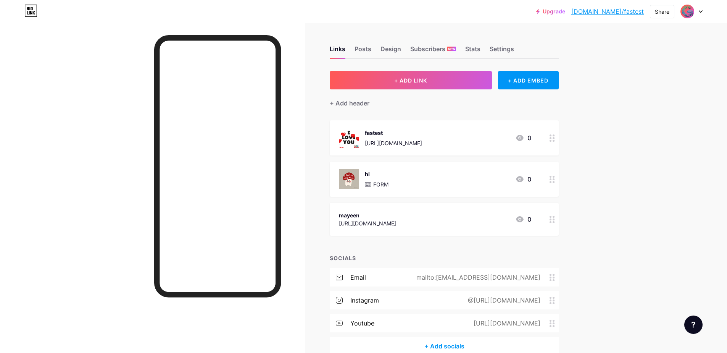
click at [548, 135] on div at bounding box center [552, 137] width 13 height 35
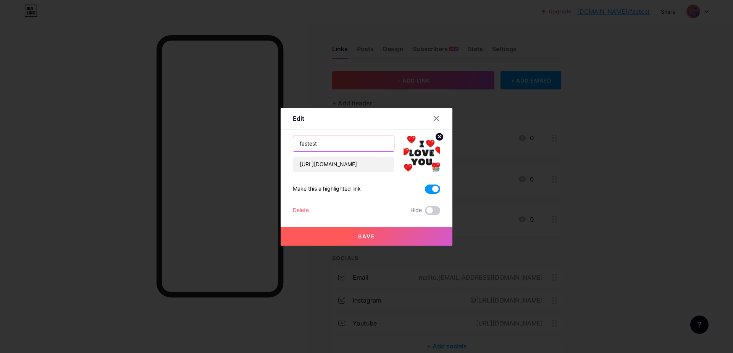
click at [299, 140] on input "fastest" at bounding box center [343, 143] width 101 height 15
type input "Fastest"
click at [437, 134] on circle at bounding box center [439, 136] width 8 height 8
click at [423, 149] on rect at bounding box center [420, 148] width 12 height 12
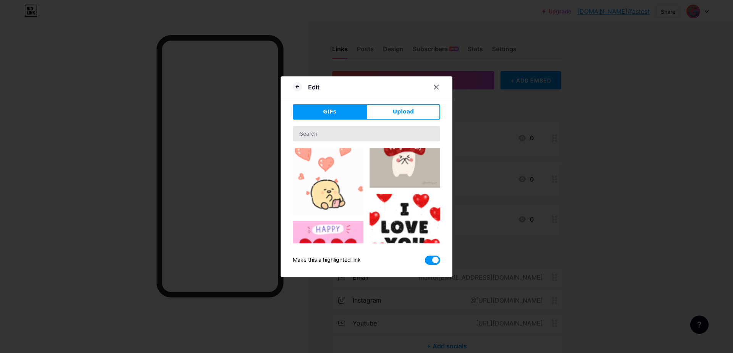
scroll to position [92, 0]
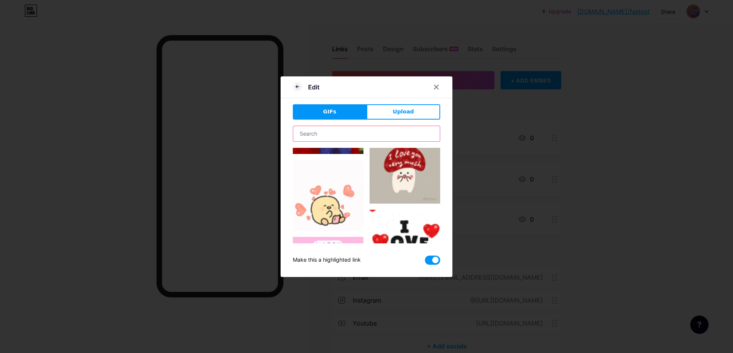
click at [325, 138] on input "text" at bounding box center [366, 133] width 147 height 15
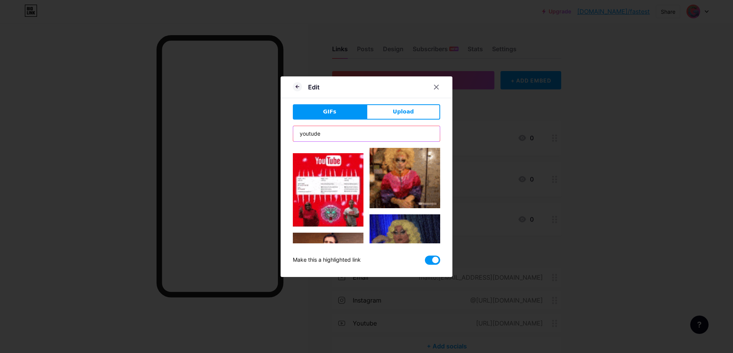
scroll to position [229, 0]
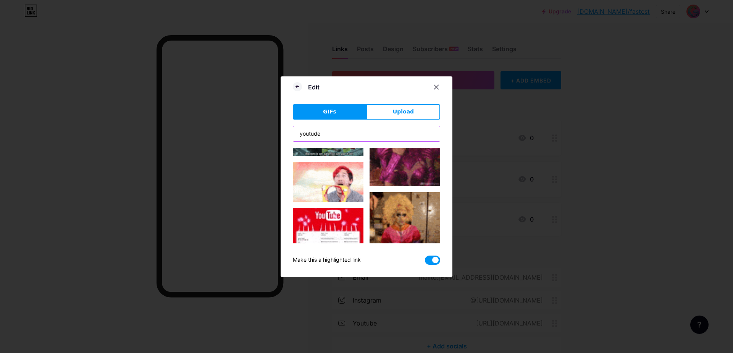
click at [314, 132] on input "youtude" at bounding box center [366, 133] width 147 height 15
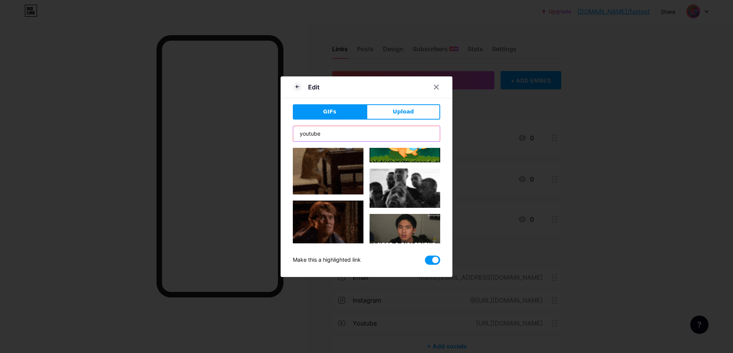
scroll to position [46, 0]
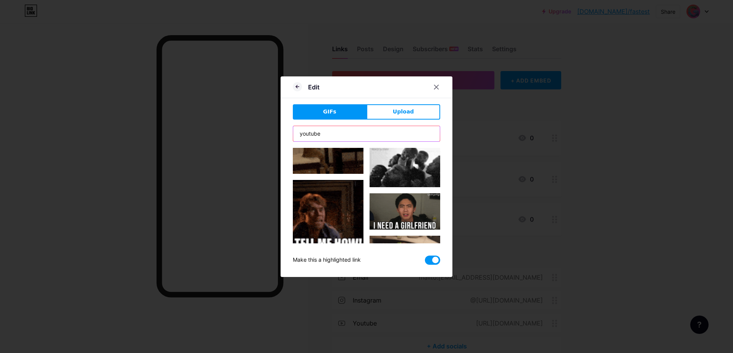
click at [311, 135] on input "youtube" at bounding box center [366, 133] width 147 height 15
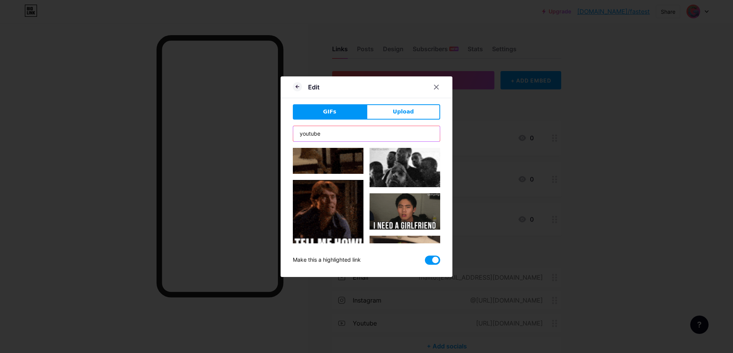
click at [311, 135] on input "youtube" at bounding box center [366, 133] width 147 height 15
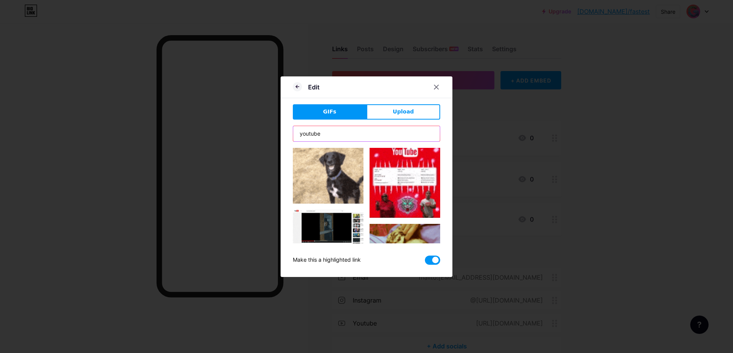
scroll to position [229, 0]
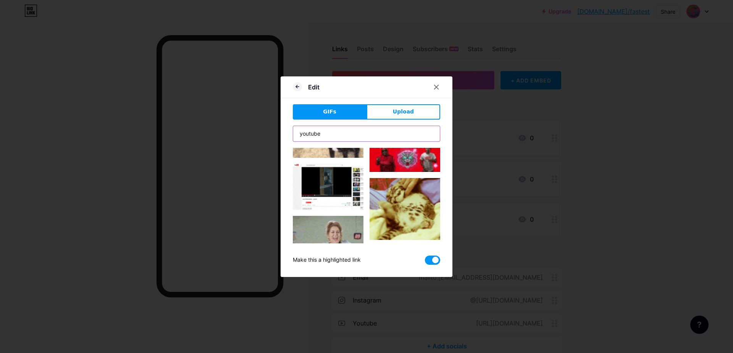
type input "youtube"
click at [335, 176] on img at bounding box center [328, 187] width 71 height 46
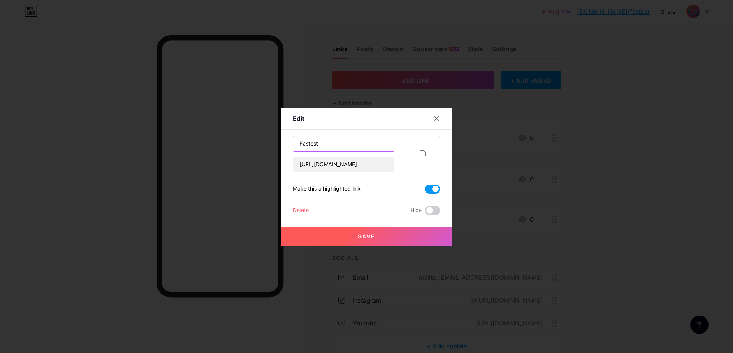
click at [304, 143] on input "Fastest" at bounding box center [343, 143] width 101 height 15
paste input "youtube"
click at [300, 145] on input "youtube" at bounding box center [343, 143] width 101 height 15
type input "Youtube"
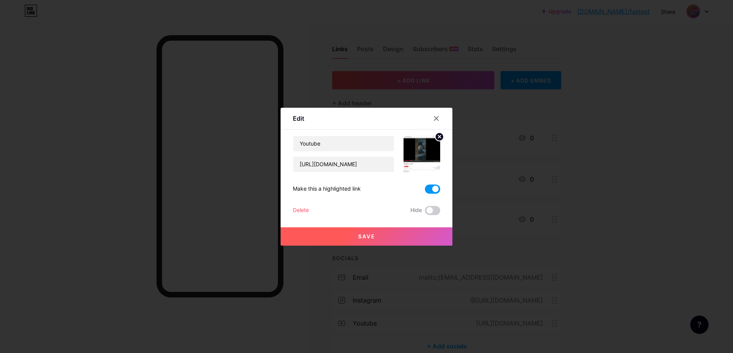
click at [369, 235] on span "Save" at bounding box center [366, 236] width 17 height 6
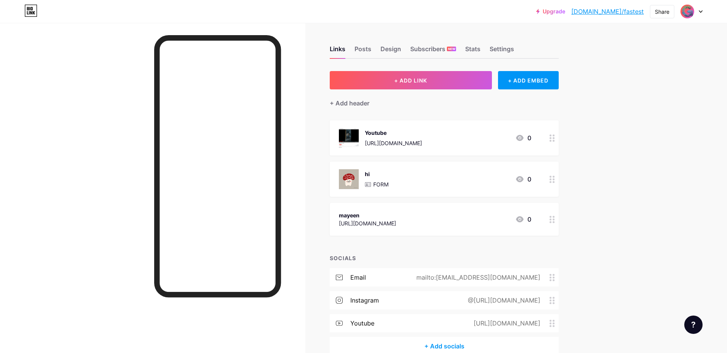
click at [551, 180] on div at bounding box center [552, 178] width 13 height 35
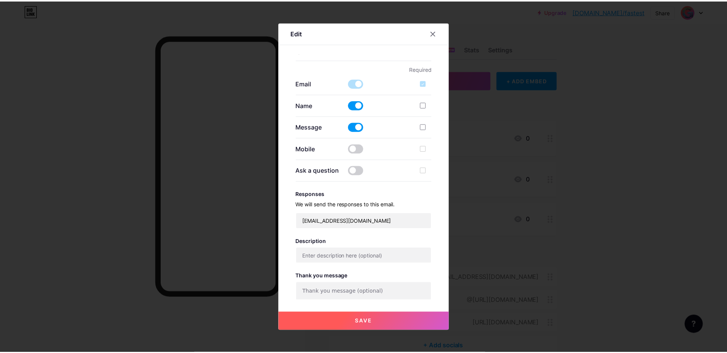
scroll to position [171, 0]
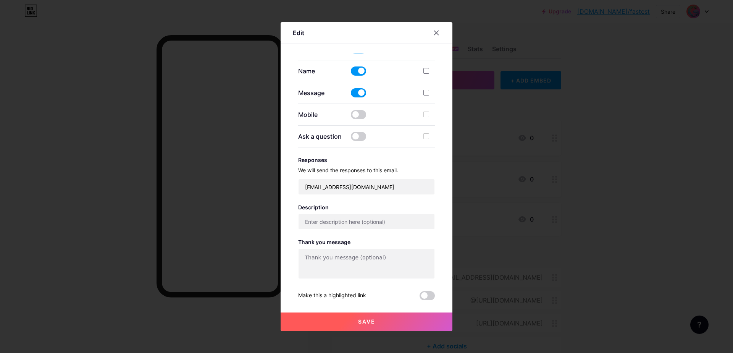
click at [258, 5] on div at bounding box center [366, 176] width 733 height 353
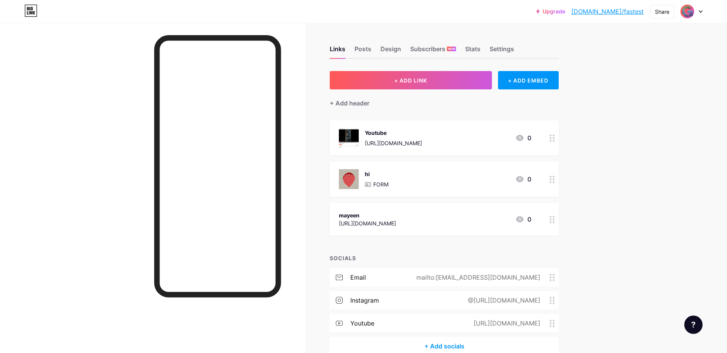
click at [558, 134] on div at bounding box center [552, 137] width 13 height 35
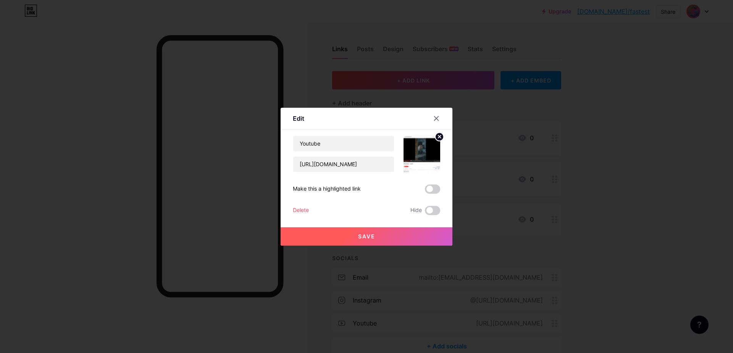
click at [435, 136] on circle at bounding box center [439, 136] width 8 height 8
click at [425, 147] on icon at bounding box center [421, 149] width 15 height 14
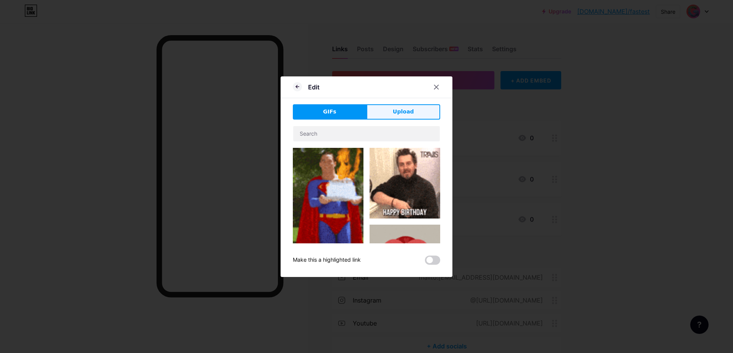
click at [396, 115] on span "Upload" at bounding box center [403, 112] width 21 height 8
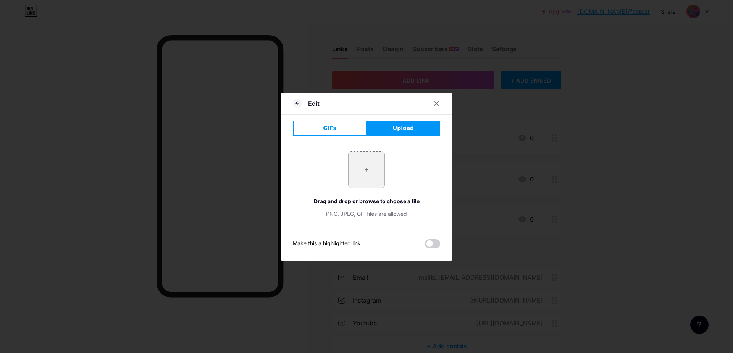
click at [362, 166] on input "file" at bounding box center [366, 169] width 36 height 36
type input "C:\fakepath\grow on ai 02-Photoroom.png"
drag, startPoint x: 316, startPoint y: 237, endPoint x: 361, endPoint y: 240, distance: 44.7
click at [361, 240] on div "Edit GIFs Upload Content YouTube Play YouTube video without leaving your page. …" at bounding box center [366, 177] width 172 height 168
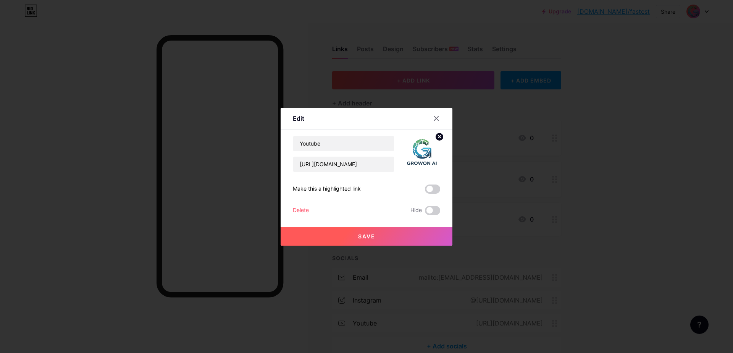
click at [427, 185] on span at bounding box center [432, 188] width 15 height 9
click at [425, 191] on input "checkbox" at bounding box center [425, 191] width 0 height 0
click at [387, 237] on button "Save" at bounding box center [366, 236] width 172 height 18
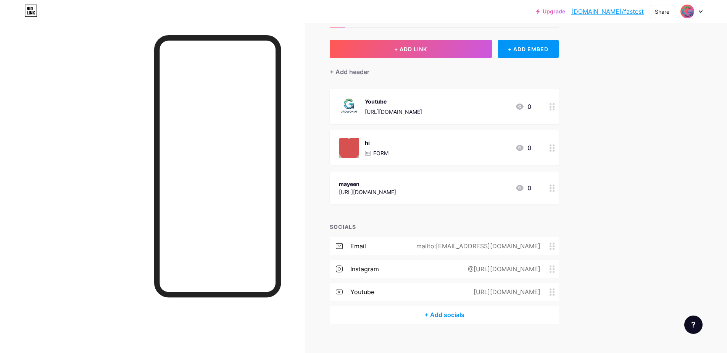
scroll to position [40, 0]
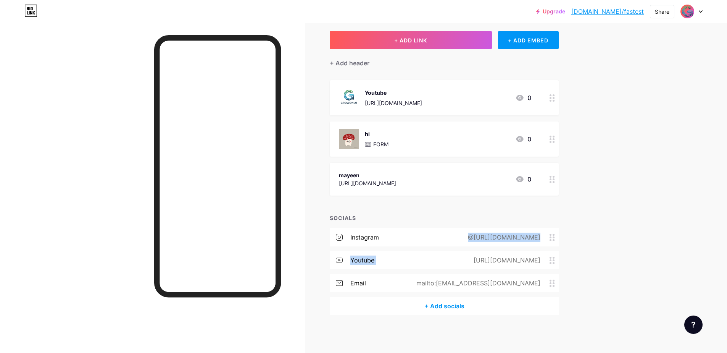
drag, startPoint x: 550, startPoint y: 261, endPoint x: 549, endPoint y: 231, distance: 29.4
click at [549, 231] on div "instagram @https://www.instagram.com/mayeen.r/ youtube https://www.youtube.com/…" at bounding box center [444, 262] width 229 height 69
click at [597, 234] on div "Upgrade bio.link/fastes... bio.link/fastest Share Switch accounts fastest bio.l…" at bounding box center [363, 156] width 727 height 393
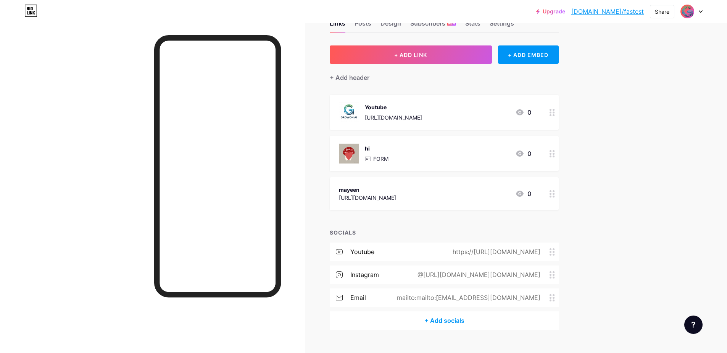
scroll to position [0, 0]
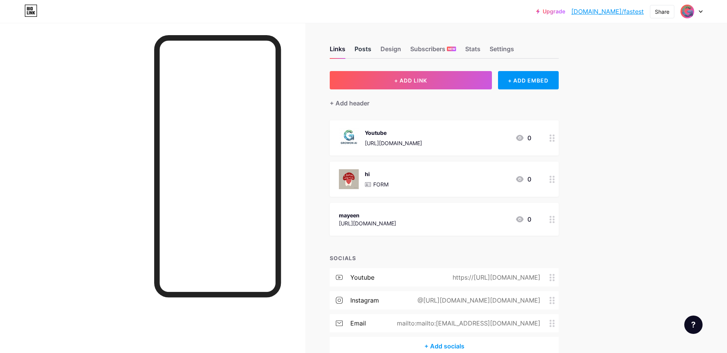
click at [366, 48] on div "Posts" at bounding box center [362, 51] width 17 height 14
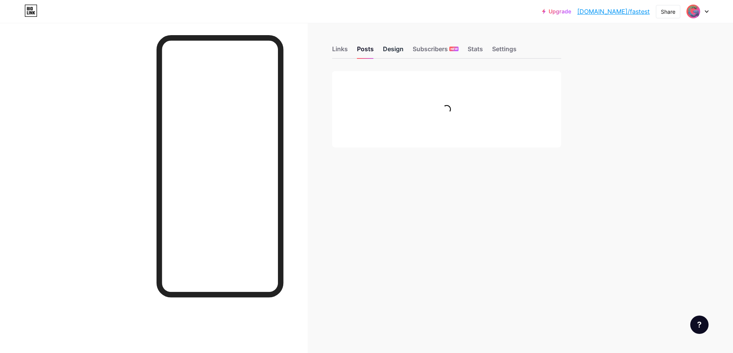
click at [385, 46] on div "Design" at bounding box center [393, 51] width 21 height 14
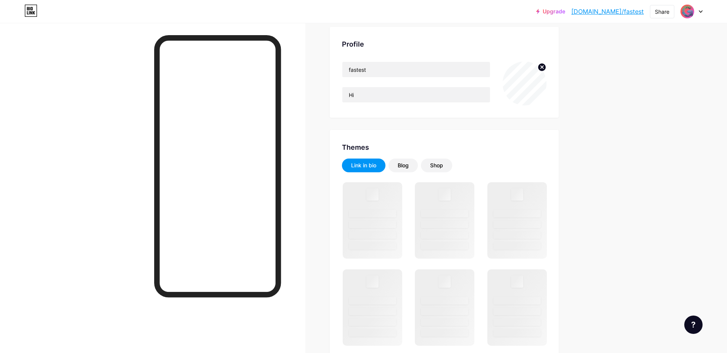
scroll to position [92, 0]
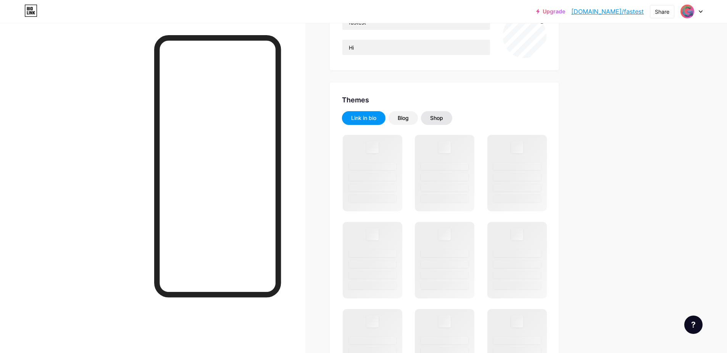
click at [434, 117] on div "Shop" at bounding box center [436, 118] width 13 height 8
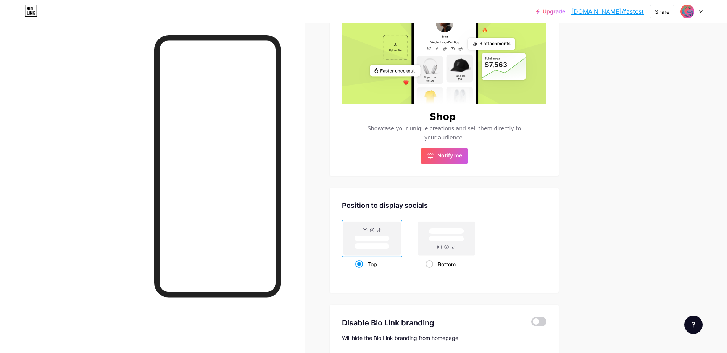
scroll to position [317, 0]
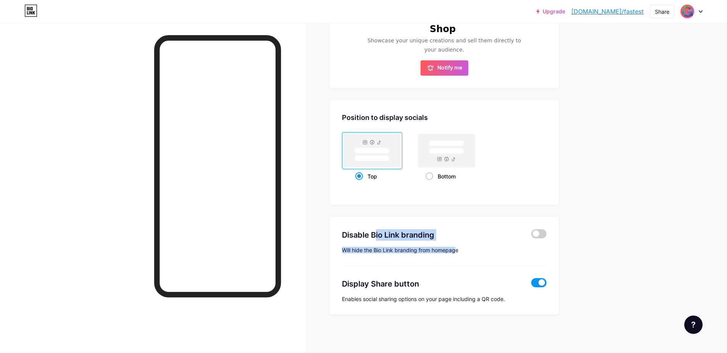
drag, startPoint x: 345, startPoint y: 235, endPoint x: 460, endPoint y: 250, distance: 115.3
click at [460, 250] on div "Disable Bio Link branding [PERSON_NAME] the Bio Link branding from homepage" at bounding box center [444, 241] width 205 height 49
click at [464, 248] on div "Will hide the Bio Link branding from homepage" at bounding box center [444, 249] width 205 height 6
drag, startPoint x: 464, startPoint y: 248, endPoint x: 344, endPoint y: 231, distance: 121.5
click at [344, 231] on div "Disable Bio Link branding Will hide the Bio Link branding from homepage" at bounding box center [444, 241] width 205 height 49
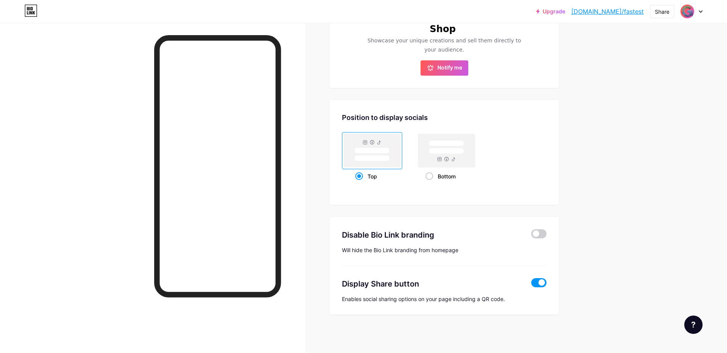
click at [369, 352] on div at bounding box center [363, 353] width 727 height 0
click at [153, 352] on div at bounding box center [76, 353] width 153 height 0
click at [521, 352] on div "Close" at bounding box center [363, 353] width 727 height 0
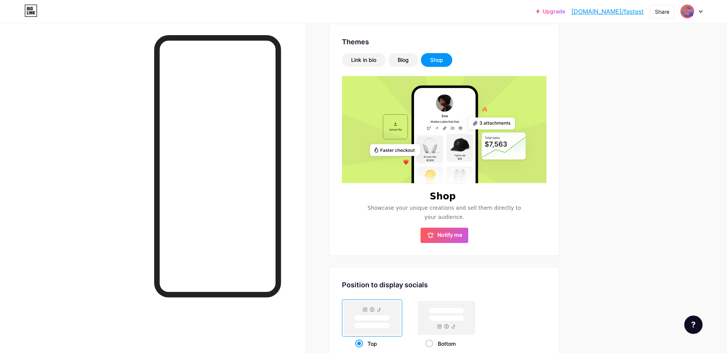
scroll to position [134, 0]
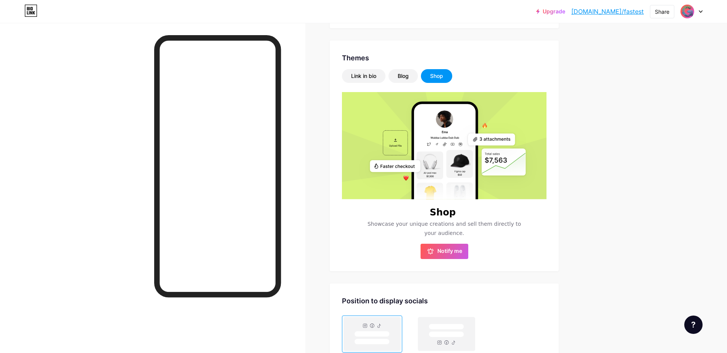
click at [384, 164] on rect at bounding box center [395, 166] width 50 height 12
click at [441, 251] on span "Notify me" at bounding box center [449, 251] width 25 height 8
click at [406, 82] on div "Blog" at bounding box center [402, 76] width 29 height 14
click at [375, 72] on div "Link in bio" at bounding box center [363, 76] width 43 height 14
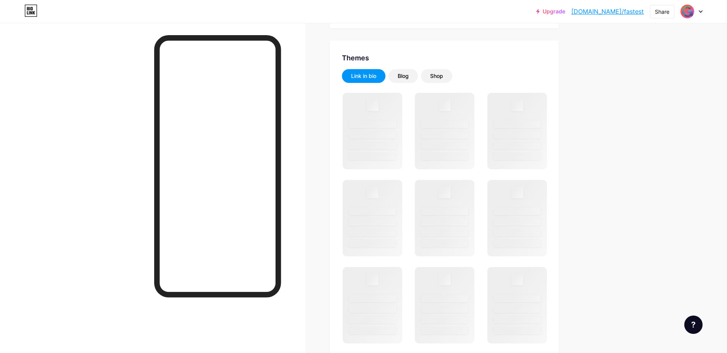
click at [487, 53] on div "Themes" at bounding box center [444, 58] width 205 height 10
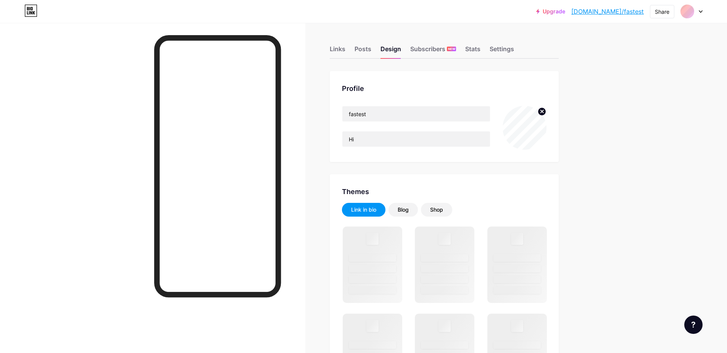
click at [700, 13] on icon at bounding box center [701, 11] width 4 height 3
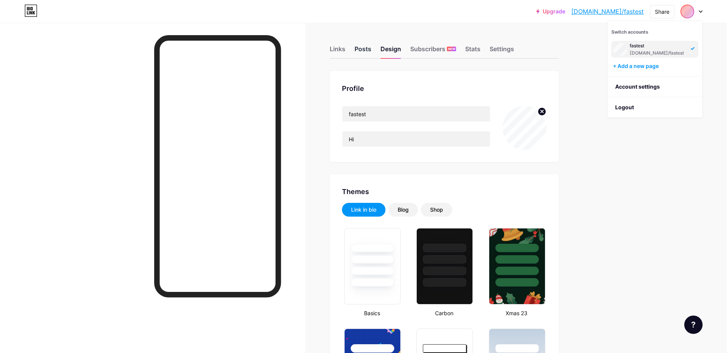
click at [358, 46] on div "Posts" at bounding box center [362, 51] width 17 height 14
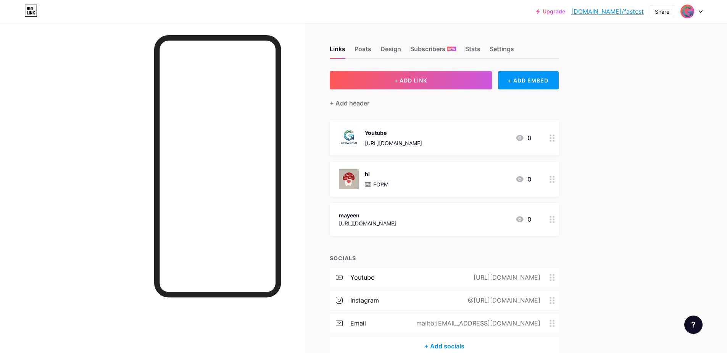
click at [633, 193] on div "Upgrade [DOMAIN_NAME]/fastes... [DOMAIN_NAME]/fastest Share Switch accounts fas…" at bounding box center [363, 196] width 727 height 393
click at [702, 10] on icon at bounding box center [701, 11] width 4 height 3
click at [633, 69] on div "+ Add a new page" at bounding box center [655, 66] width 85 height 8
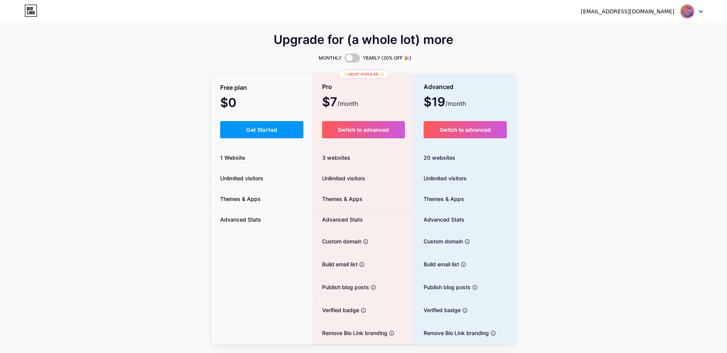
click at [644, 12] on div "[EMAIL_ADDRESS][DOMAIN_NAME]" at bounding box center [627, 12] width 93 height 8
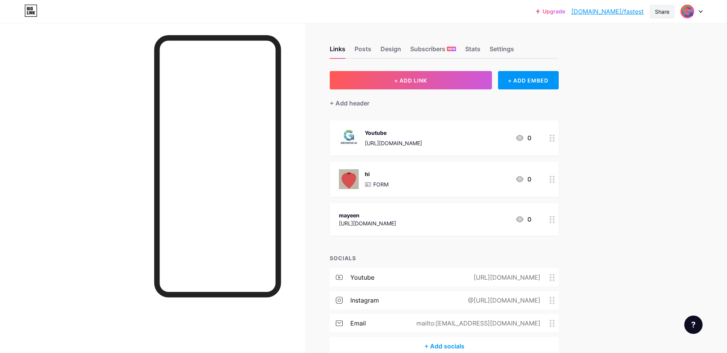
click at [654, 11] on div "Share" at bounding box center [662, 11] width 24 height 13
click at [613, 128] on div "Upgrade [DOMAIN_NAME]/fastes... [DOMAIN_NAME]/fastest Share Copy link [URL][DOM…" at bounding box center [363, 196] width 727 height 393
click at [362, 54] on div "Posts" at bounding box center [362, 51] width 17 height 14
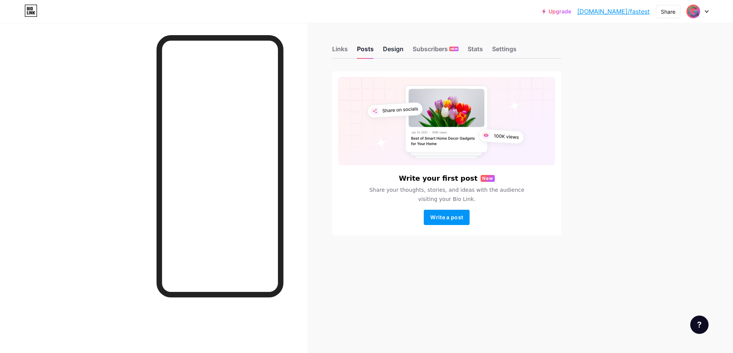
click at [396, 47] on div "Design" at bounding box center [393, 51] width 21 height 14
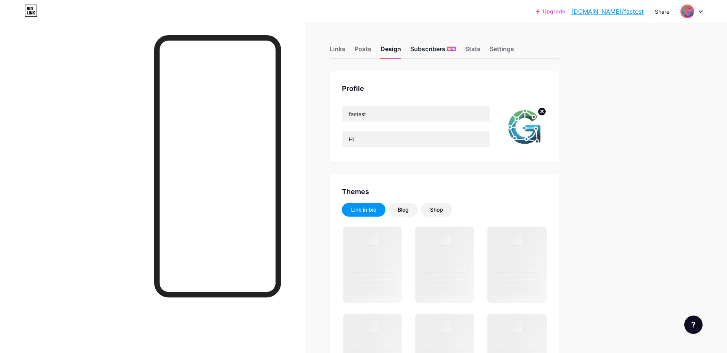
click at [430, 47] on div "Subscribers NEW" at bounding box center [433, 51] width 46 height 14
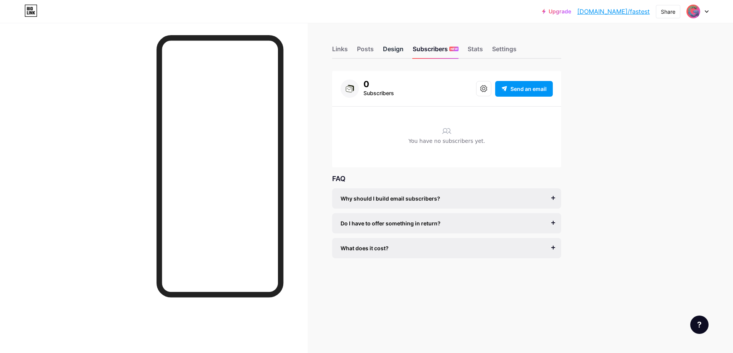
click at [393, 45] on div "Design" at bounding box center [393, 51] width 21 height 14
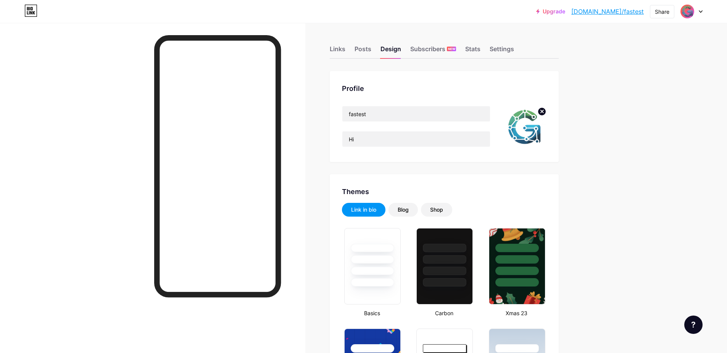
type input "#366b96"
type input "#000000"
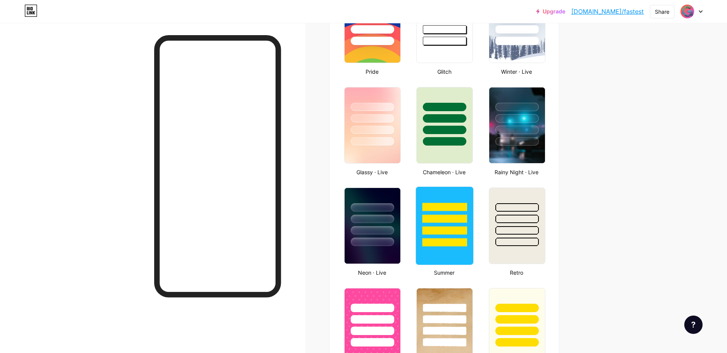
scroll to position [321, 0]
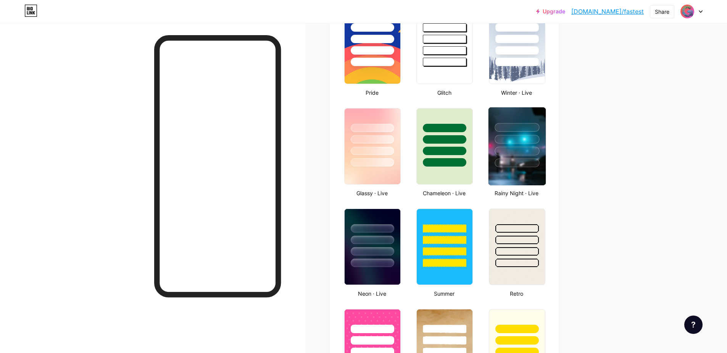
click at [506, 156] on div at bounding box center [516, 137] width 57 height 60
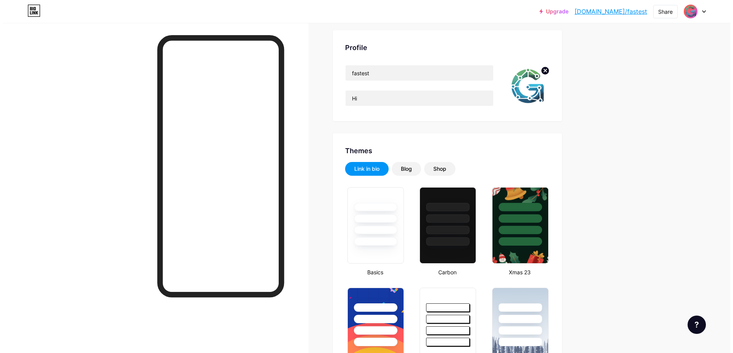
scroll to position [0, 0]
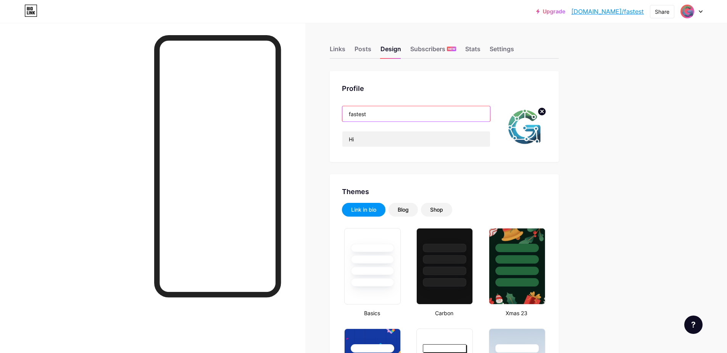
click at [366, 114] on input "fastest" at bounding box center [416, 113] width 148 height 15
click at [391, 119] on input "fastest" at bounding box center [416, 113] width 148 height 15
drag, startPoint x: 357, startPoint y: 111, endPoint x: 311, endPoint y: 113, distance: 46.6
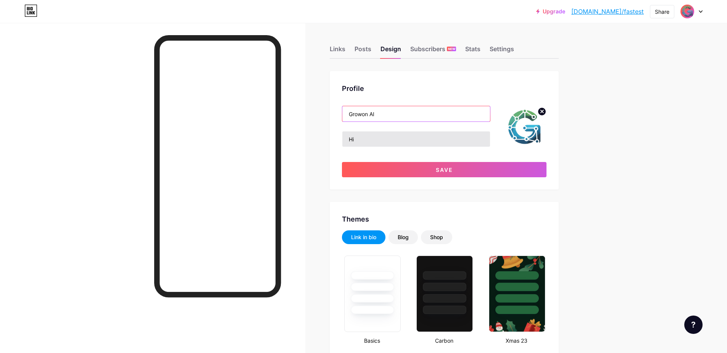
type input "Growon AI"
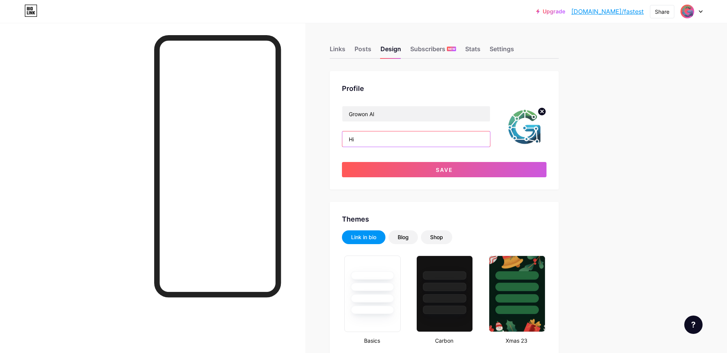
drag, startPoint x: 325, startPoint y: 143, endPoint x: 318, endPoint y: 143, distance: 7.6
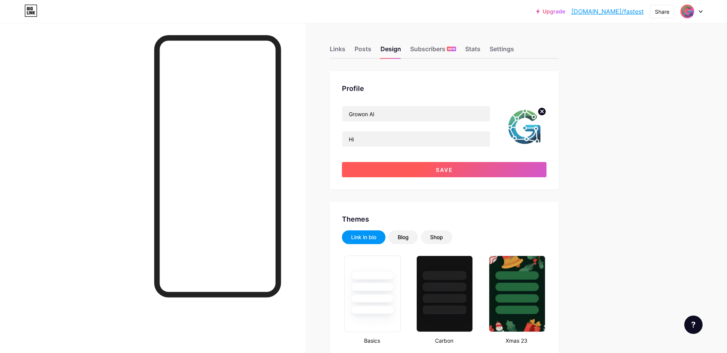
click at [388, 168] on button "Save" at bounding box center [444, 169] width 205 height 15
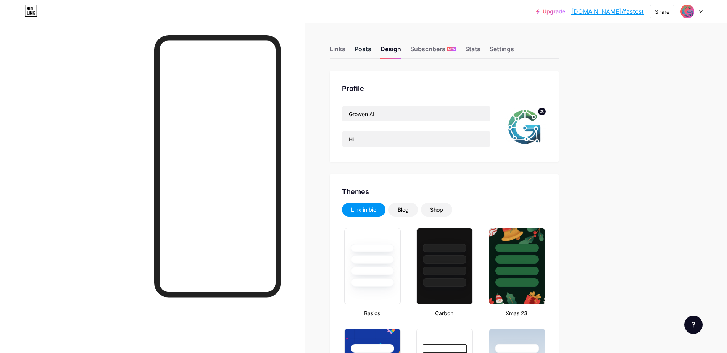
click at [358, 50] on div "Posts" at bounding box center [362, 51] width 17 height 14
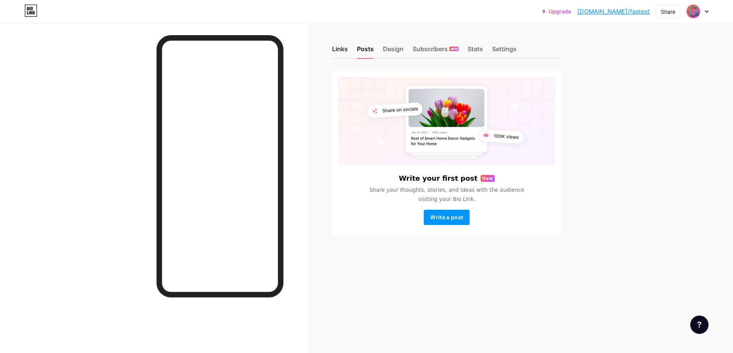
click at [334, 49] on div "Links" at bounding box center [340, 51] width 16 height 14
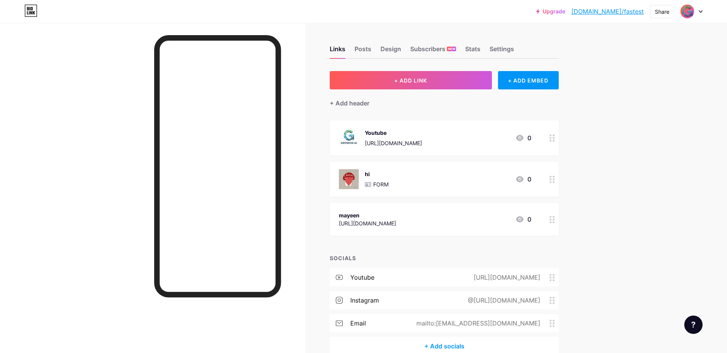
click at [550, 177] on div at bounding box center [552, 178] width 13 height 35
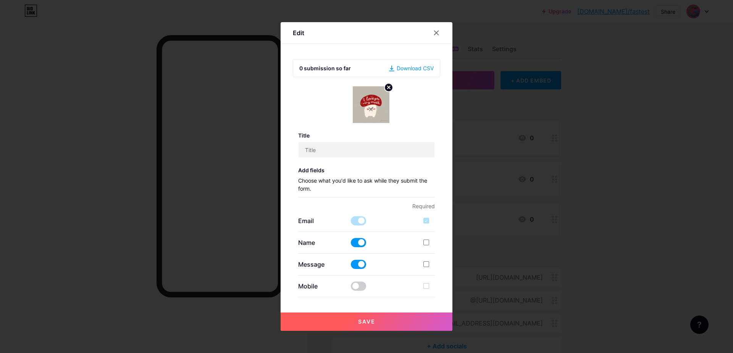
type input "hi"
click at [400, 68] on div "Download CSV" at bounding box center [411, 68] width 45 height 8
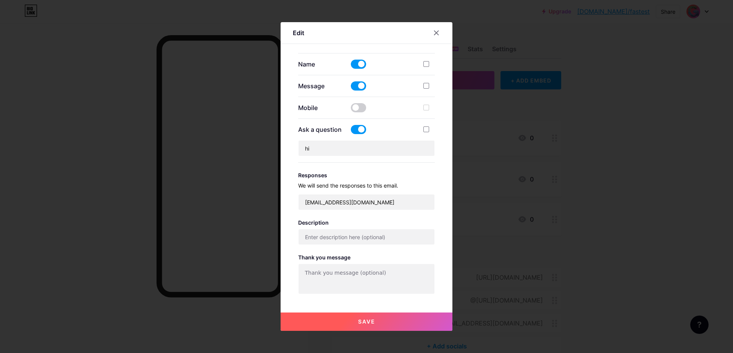
scroll to position [183, 0]
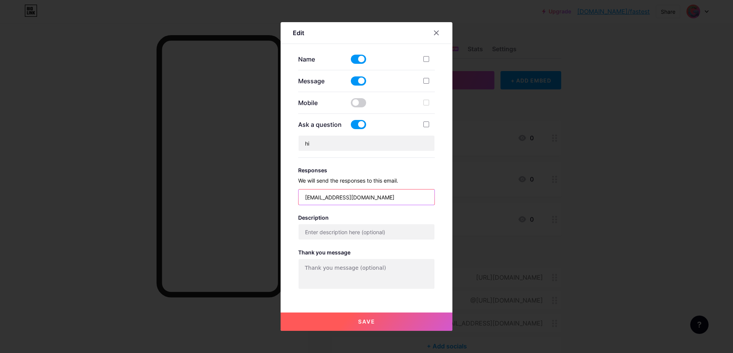
click at [323, 198] on input "[EMAIL_ADDRESS][DOMAIN_NAME]" at bounding box center [366, 196] width 136 height 15
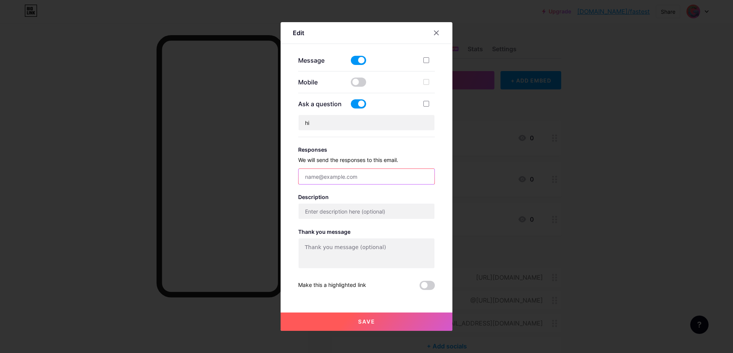
scroll to position [215, 0]
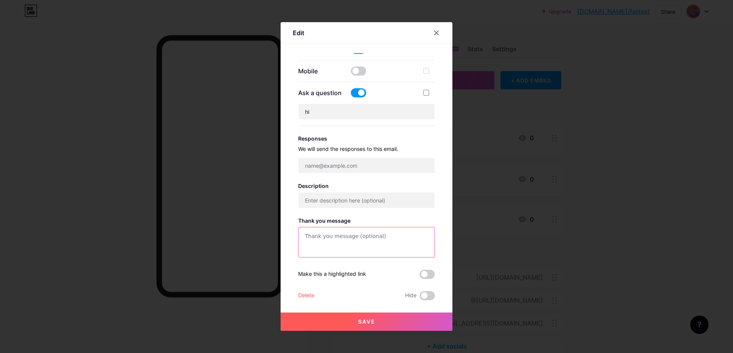
click at [348, 241] on textarea at bounding box center [366, 242] width 136 height 31
click at [432, 39] on div at bounding box center [436, 33] width 14 height 14
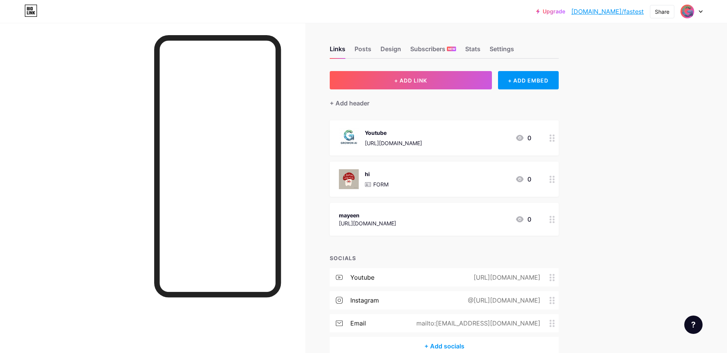
click at [558, 172] on div at bounding box center [552, 178] width 13 height 35
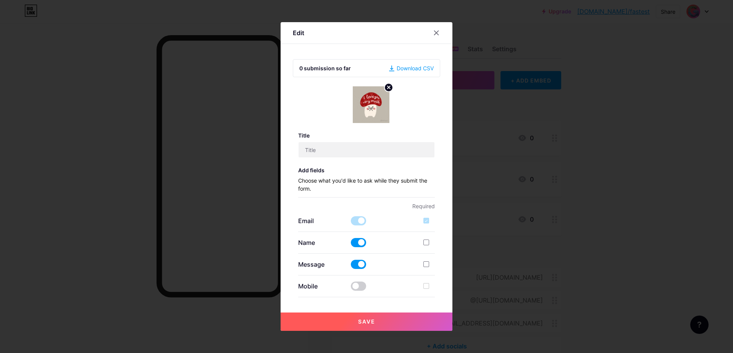
type input "hi"
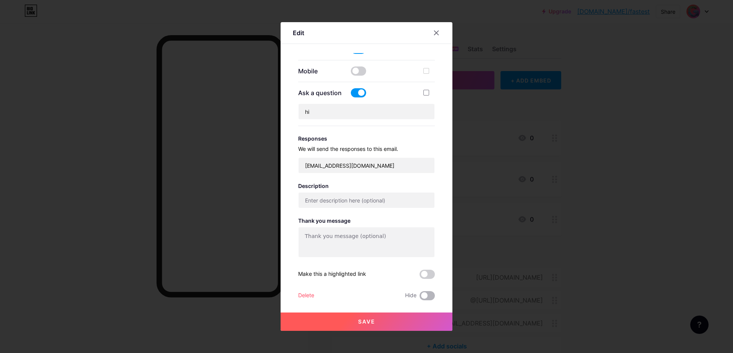
click at [419, 294] on span at bounding box center [426, 295] width 15 height 9
click at [419, 297] on input "checkbox" at bounding box center [419, 297] width 0 height 0
click at [406, 321] on button "Save" at bounding box center [366, 321] width 172 height 18
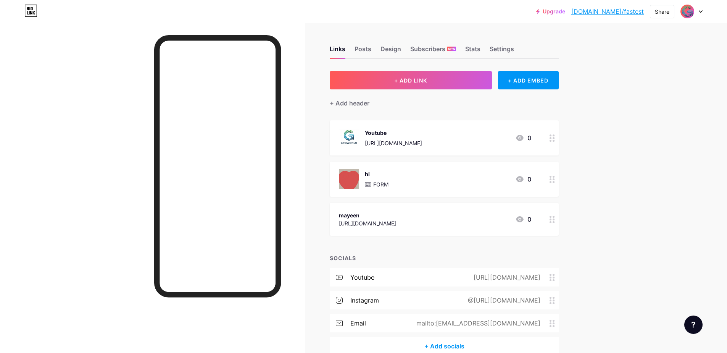
drag, startPoint x: 490, startPoint y: 216, endPoint x: 486, endPoint y: 237, distance: 22.0
click at [486, 237] on div "+ ADD LINK + ADD EMBED + Add header Youtube [URL][DOMAIN_NAME] 0 hi FORM 0 [GEO…" at bounding box center [444, 213] width 229 height 284
click at [629, 181] on div "Upgrade [DOMAIN_NAME]/fastes... [DOMAIN_NAME]/fastest Share Switch accounts Gro…" at bounding box center [363, 196] width 727 height 393
drag, startPoint x: 544, startPoint y: 175, endPoint x: 538, endPoint y: 231, distance: 56.4
click at [538, 231] on span "Youtube [URL][DOMAIN_NAME] 0 hi FORM 0 [GEOGRAPHIC_DATA] [URL][DOMAIN_NAME] 0" at bounding box center [444, 177] width 229 height 115
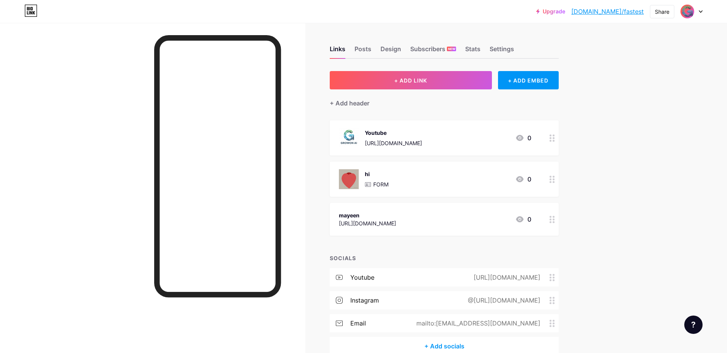
click at [573, 176] on div "Links Posts Design Subscribers NEW Stats Settings + ADD LINK + ADD EMBED + Add …" at bounding box center [295, 208] width 591 height 370
click at [548, 214] on div "mayeen [URL][DOMAIN_NAME] 0" at bounding box center [444, 219] width 229 height 33
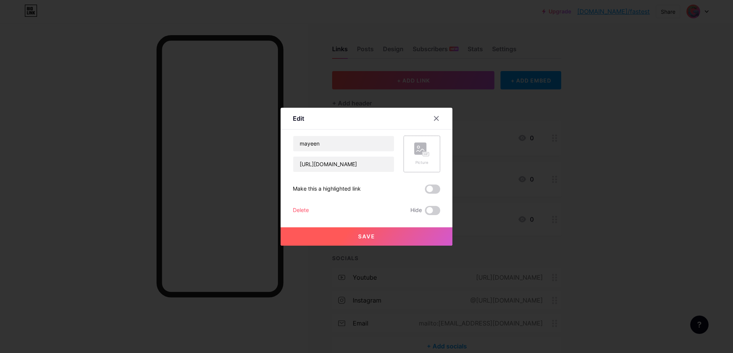
click at [414, 160] on div "Picture" at bounding box center [421, 162] width 15 height 6
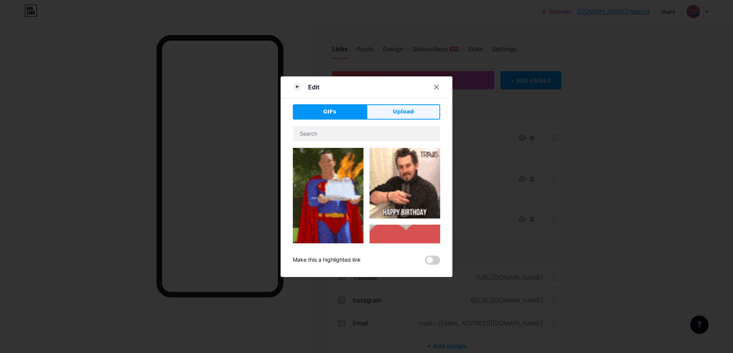
click at [385, 116] on button "Upload" at bounding box center [403, 111] width 74 height 15
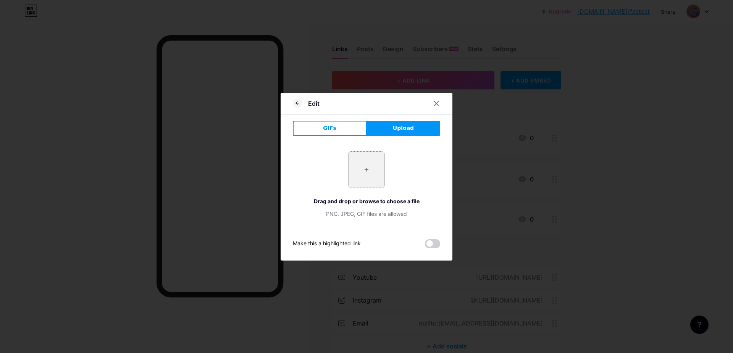
click at [359, 166] on input "file" at bounding box center [366, 169] width 36 height 36
type input "C:\fakepath\20231007_Ilustrasi-akun-dengan-centang-biru-di-TikTok.jpg"
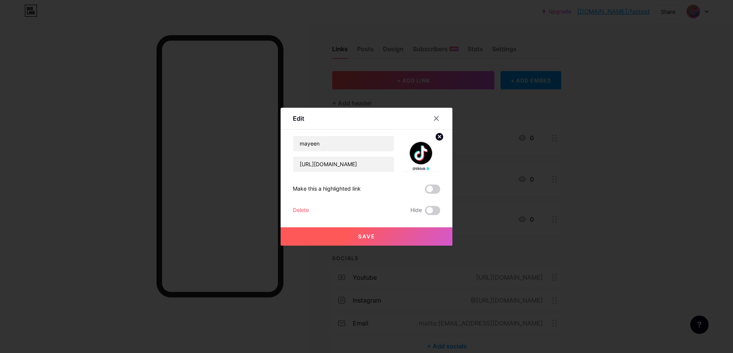
click at [352, 234] on button "Save" at bounding box center [366, 236] width 172 height 18
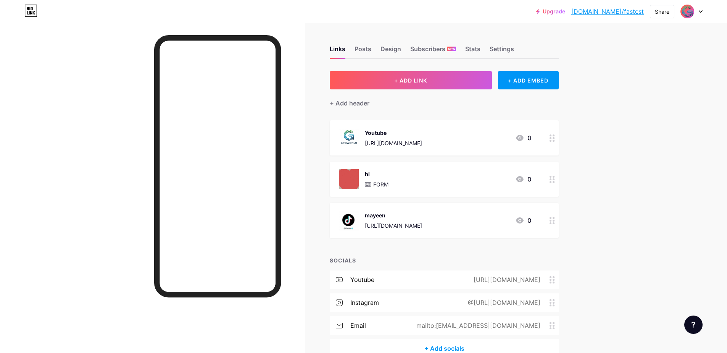
click at [92, 274] on div at bounding box center [152, 199] width 305 height 353
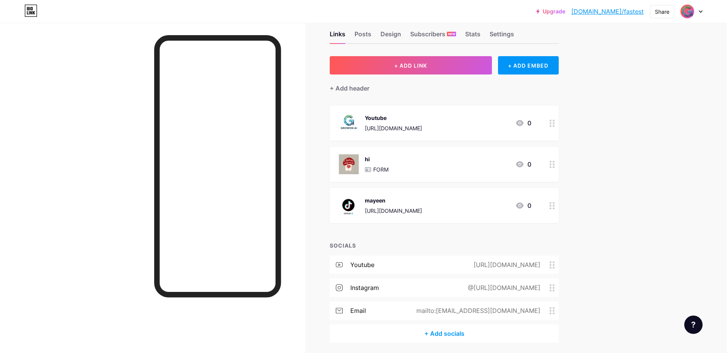
scroll to position [0, 0]
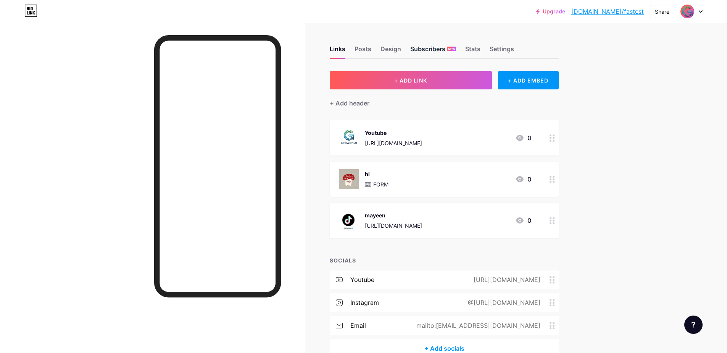
click at [435, 49] on div "Subscribers NEW" at bounding box center [433, 51] width 46 height 14
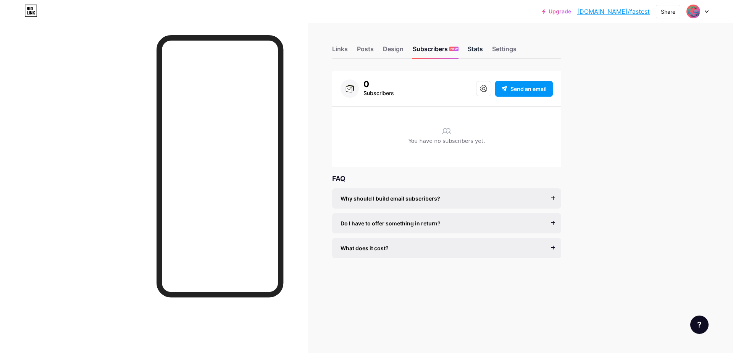
click at [467, 52] on div "Stats" at bounding box center [474, 51] width 15 height 14
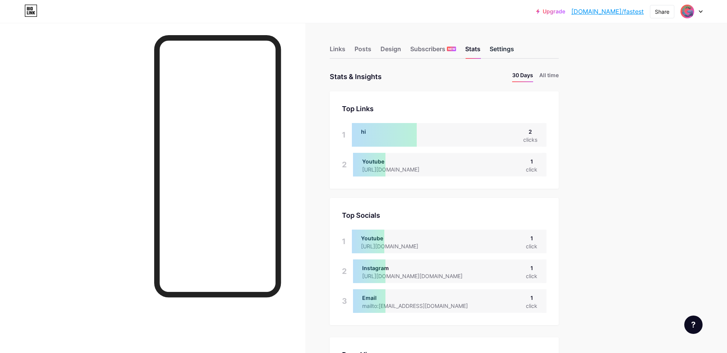
click at [512, 51] on div "Settings" at bounding box center [502, 51] width 24 height 14
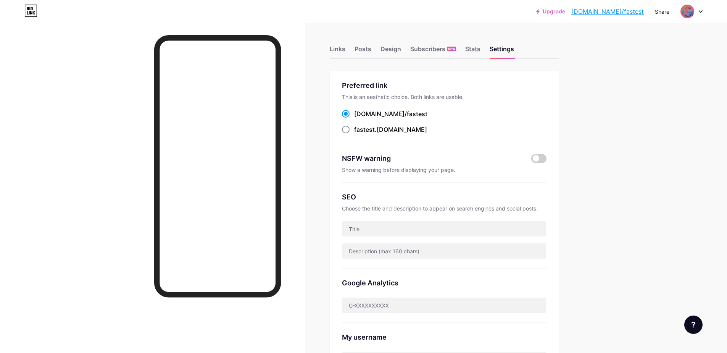
click at [350, 129] on span at bounding box center [346, 130] width 8 height 8
click at [354, 134] on input "fastest .[DOMAIN_NAME]" at bounding box center [356, 136] width 5 height 5
radio input "true"
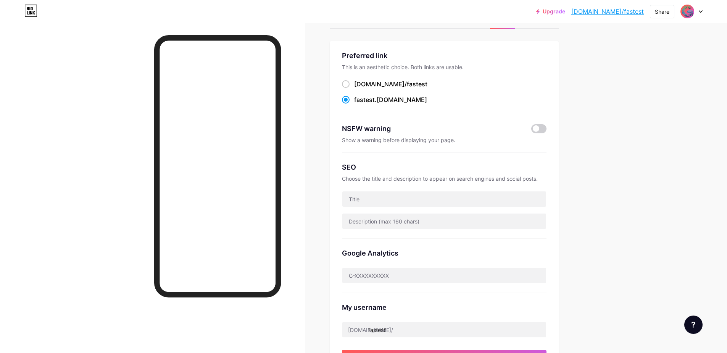
scroll to position [46, 0]
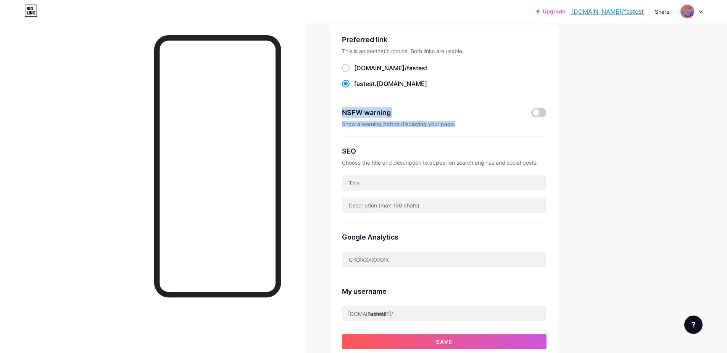
drag, startPoint x: 342, startPoint y: 112, endPoint x: 460, endPoint y: 123, distance: 118.8
click at [460, 123] on div "Preferred link This is an aesthetic choice. Both links are usable. [DOMAIN_NAME…" at bounding box center [444, 193] width 229 height 336
click at [526, 110] on div "NSFW warning" at bounding box center [435, 112] width 187 height 10
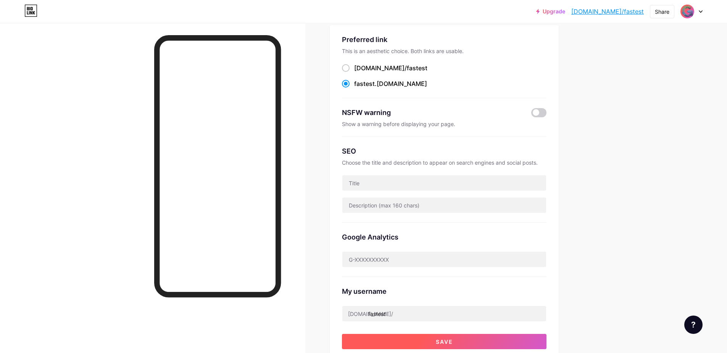
click at [462, 344] on button "Save" at bounding box center [444, 340] width 205 height 15
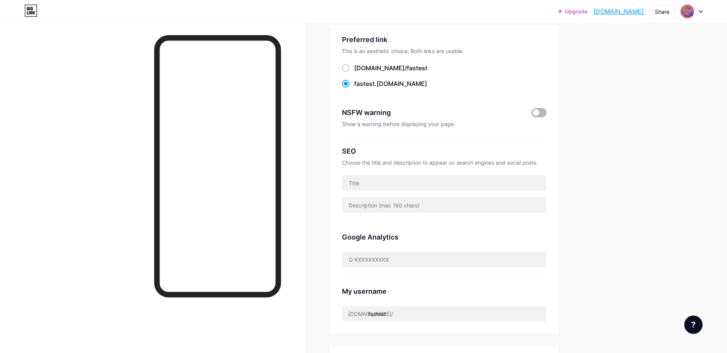
click at [538, 115] on span at bounding box center [538, 112] width 15 height 9
click at [531, 114] on input "checkbox" at bounding box center [531, 114] width 0 height 0
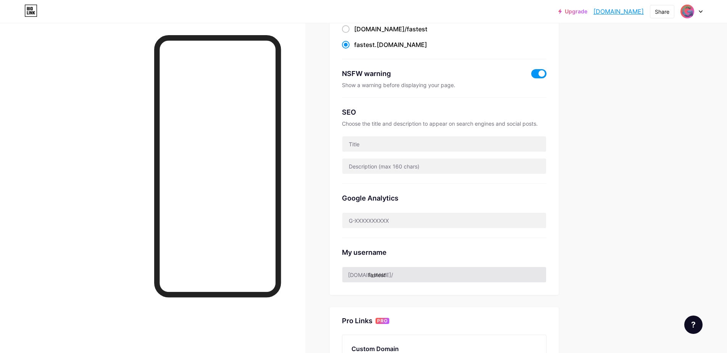
scroll to position [137, 0]
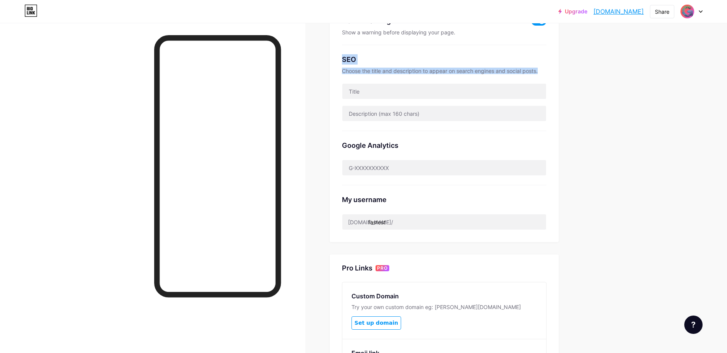
drag, startPoint x: 349, startPoint y: 53, endPoint x: 541, endPoint y: 71, distance: 193.2
click at [544, 67] on div "SEO Choose the title and description to appear on search engines and social pos…" at bounding box center [444, 88] width 205 height 86
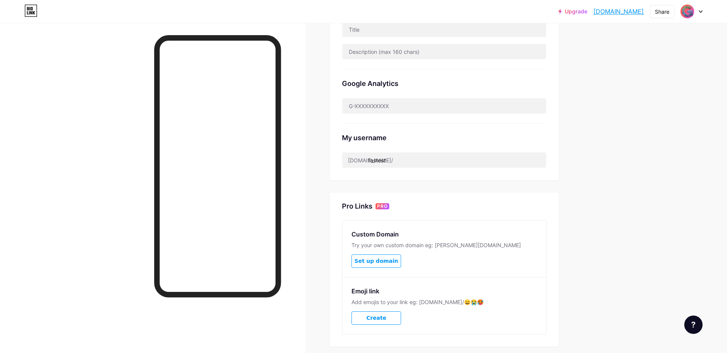
scroll to position [183, 0]
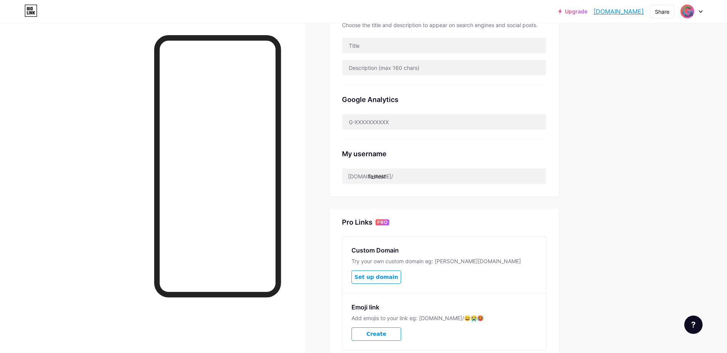
click at [365, 177] on div "[DOMAIN_NAME]/" at bounding box center [370, 176] width 45 height 8
drag, startPoint x: 365, startPoint y: 177, endPoint x: 365, endPoint y: 173, distance: 4.2
click at [365, 173] on div "[DOMAIN_NAME]/" at bounding box center [370, 176] width 45 height 8
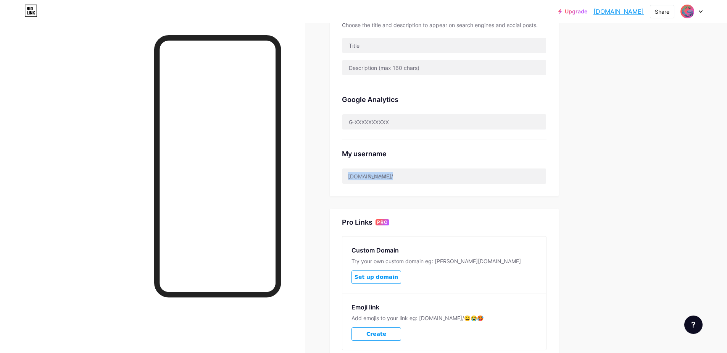
click at [365, 173] on div "[DOMAIN_NAME]/" at bounding box center [370, 176] width 45 height 8
drag, startPoint x: 366, startPoint y: 173, endPoint x: 371, endPoint y: 174, distance: 4.7
click at [367, 173] on div "[DOMAIN_NAME]/" at bounding box center [370, 176] width 45 height 8
click at [371, 174] on input "fastest" at bounding box center [444, 175] width 204 height 15
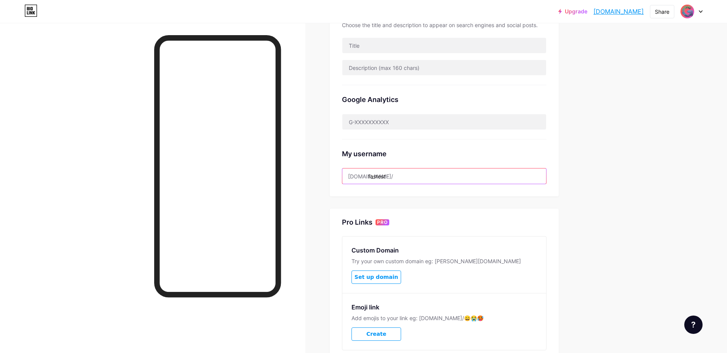
click at [372, 174] on input "fastest" at bounding box center [444, 175] width 204 height 15
click at [405, 174] on input "fastest" at bounding box center [444, 175] width 204 height 15
click at [401, 175] on input "fastest" at bounding box center [444, 175] width 204 height 15
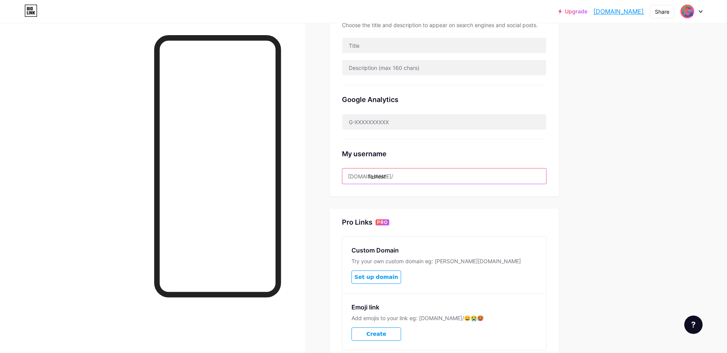
drag, startPoint x: 401, startPoint y: 175, endPoint x: 348, endPoint y: 171, distance: 54.0
click at [348, 171] on input "fastest" at bounding box center [444, 175] width 204 height 15
click at [358, 174] on div "[DOMAIN_NAME]/" at bounding box center [370, 176] width 45 height 8
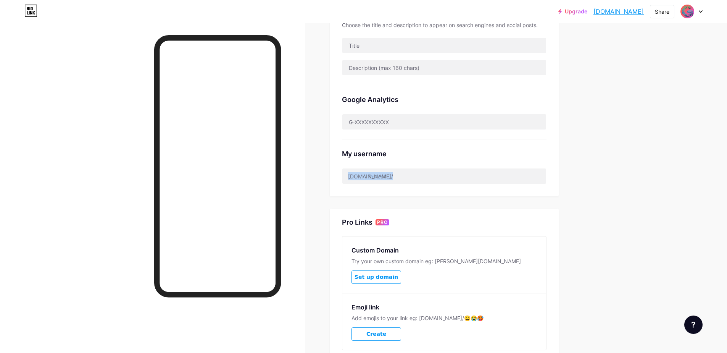
click at [358, 174] on div "[DOMAIN_NAME]/" at bounding box center [370, 176] width 45 height 8
click at [381, 179] on input "fastest" at bounding box center [444, 175] width 204 height 15
drag, startPoint x: 391, startPoint y: 174, endPoint x: 339, endPoint y: 177, distance: 51.9
click at [339, 177] on div "Preferred link This is an aesthetic choice. Both links are usable. [DOMAIN_NAME…" at bounding box center [444, 42] width 229 height 308
click at [327, 157] on div "Links Posts Design Subscribers NEW Stats Settings Preferred link This is an aes…" at bounding box center [295, 127] width 591 height 575
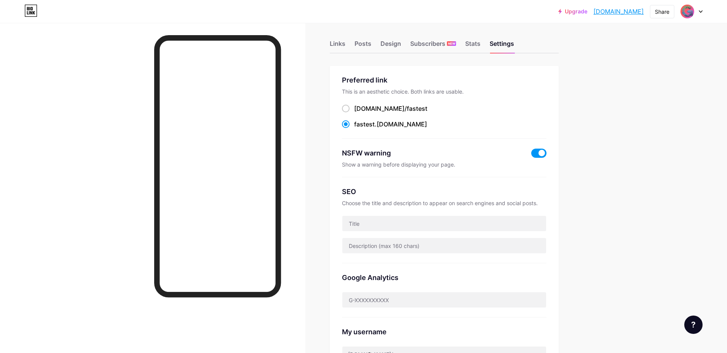
scroll to position [0, 0]
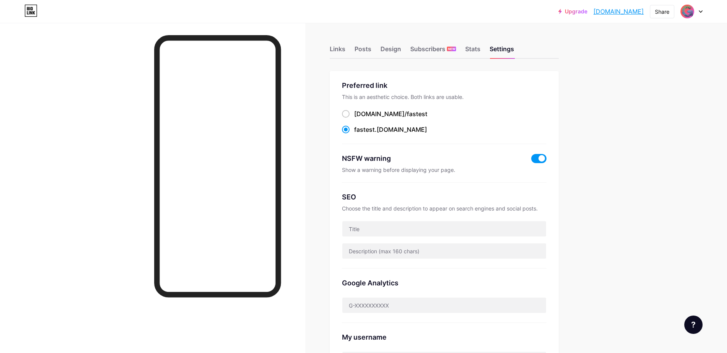
click at [392, 130] on div "fastest .[DOMAIN_NAME]" at bounding box center [390, 129] width 73 height 9
click at [359, 134] on input "fastest .[DOMAIN_NAME]" at bounding box center [356, 136] width 5 height 5
drag, startPoint x: 404, startPoint y: 128, endPoint x: 354, endPoint y: 127, distance: 50.0
click at [354, 127] on div "fastest .[DOMAIN_NAME]" at bounding box center [444, 130] width 205 height 10
copy label "fastest .[DOMAIN_NAME]"
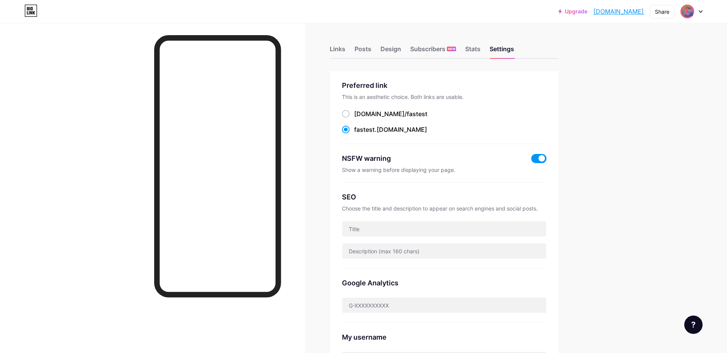
click at [535, 159] on span at bounding box center [538, 158] width 15 height 9
click at [531, 160] on input "checkbox" at bounding box center [531, 160] width 0 height 0
click at [546, 154] on span at bounding box center [538, 158] width 15 height 9
click at [531, 160] on input "checkbox" at bounding box center [531, 160] width 0 height 0
click at [546, 154] on span at bounding box center [538, 158] width 15 height 9
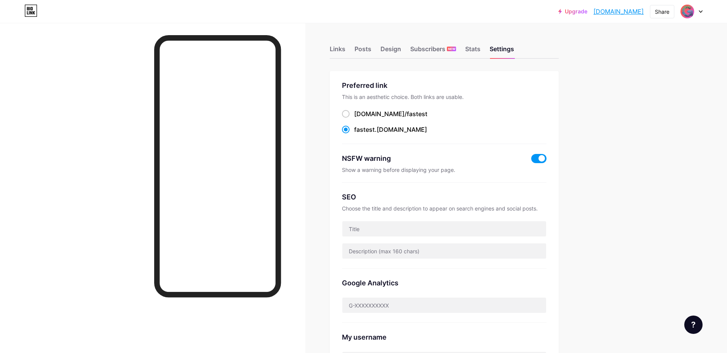
click at [531, 160] on input "checkbox" at bounding box center [531, 160] width 0 height 0
click at [542, 154] on span at bounding box center [538, 158] width 15 height 9
click at [531, 160] on input "checkbox" at bounding box center [531, 160] width 0 height 0
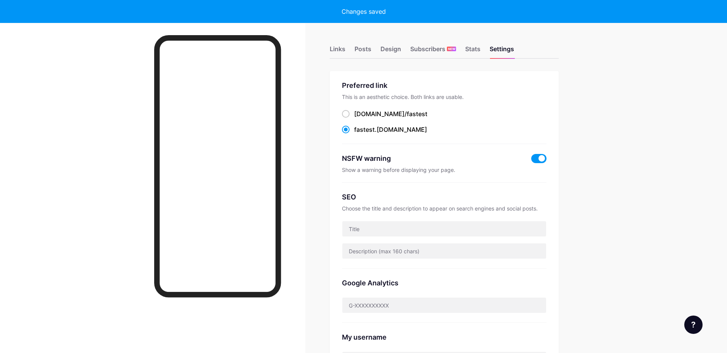
click at [542, 154] on span at bounding box center [538, 158] width 15 height 9
click at [531, 160] on input "checkbox" at bounding box center [531, 160] width 0 height 0
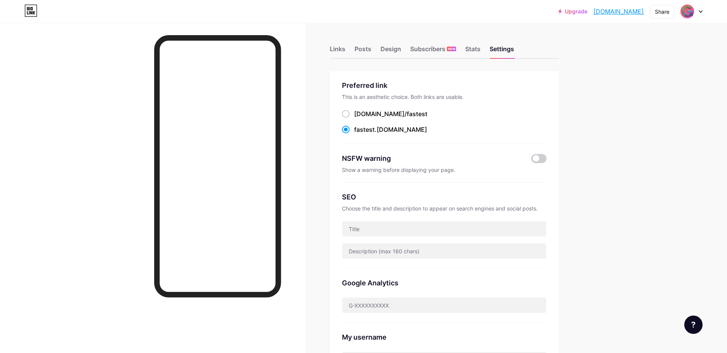
click at [354, 53] on div "Links Posts Design Subscribers NEW Stats Settings" at bounding box center [444, 45] width 229 height 27
click at [356, 52] on div "Links Posts Design Subscribers NEW Stats Settings" at bounding box center [444, 45] width 229 height 27
click at [359, 50] on div "Posts" at bounding box center [362, 51] width 17 height 14
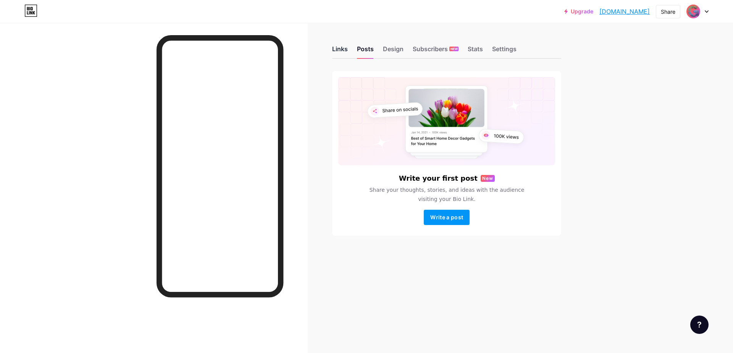
click at [339, 45] on div "Links" at bounding box center [340, 51] width 16 height 14
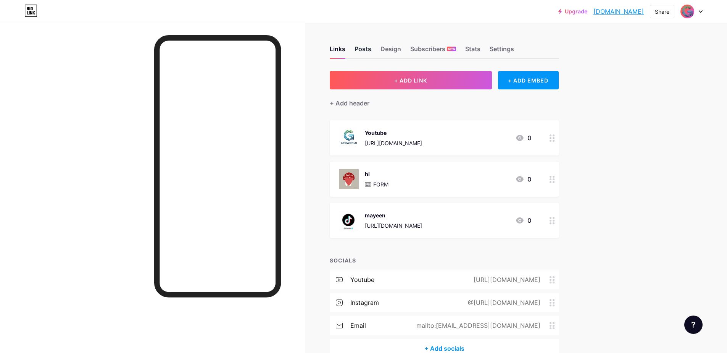
click at [365, 44] on div "Posts" at bounding box center [362, 51] width 17 height 14
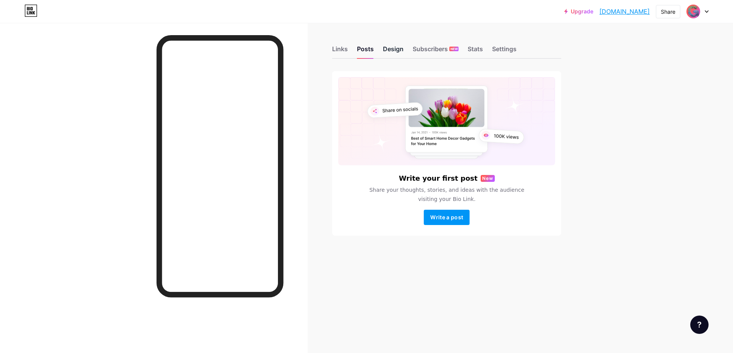
click at [388, 50] on div "Design" at bounding box center [393, 51] width 21 height 14
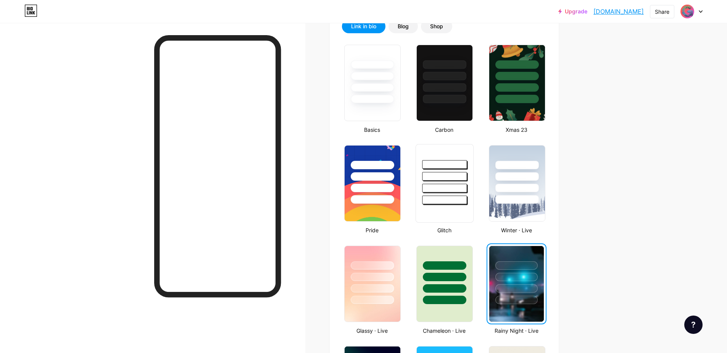
scroll to position [321, 0]
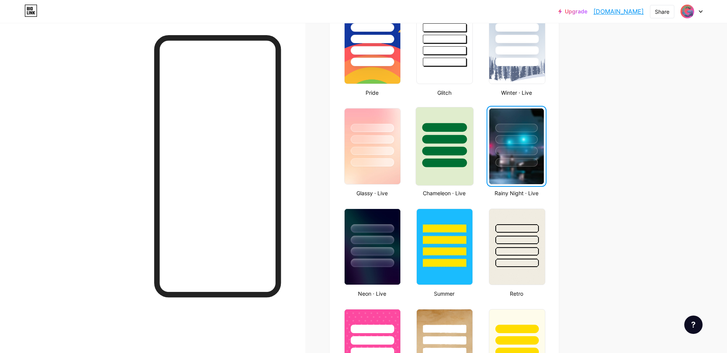
click at [448, 144] on div at bounding box center [444, 137] width 57 height 60
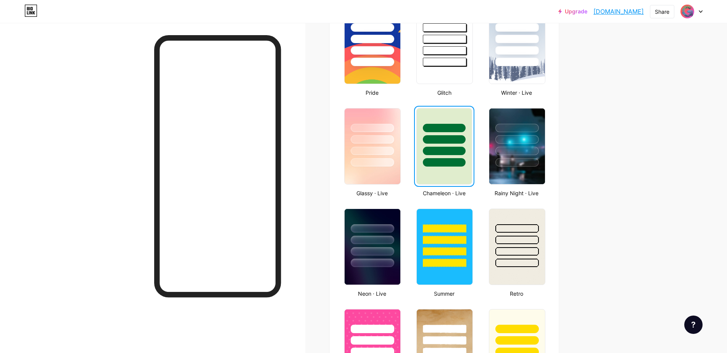
click at [627, 140] on div "Upgrade fastest.bio.lin... [DOMAIN_NAME] Share Switch accounts Growon AI [DOMAI…" at bounding box center [363, 327] width 727 height 1296
click at [670, 207] on div "Upgrade fastest.bio.lin... [DOMAIN_NAME] Share Switch accounts Growon AI [DOMAI…" at bounding box center [363, 327] width 727 height 1296
click at [355, 150] on div at bounding box center [372, 151] width 45 height 9
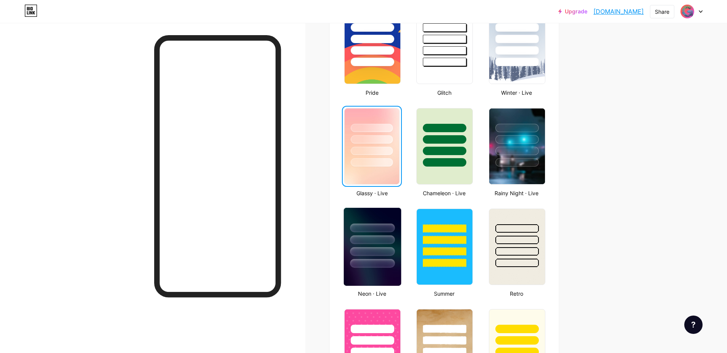
click at [381, 214] on div at bounding box center [372, 238] width 57 height 60
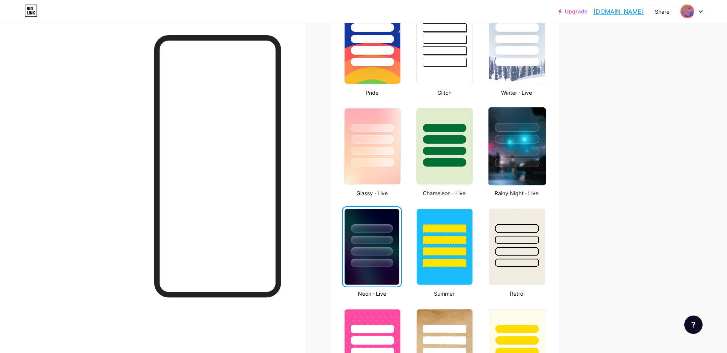
click at [506, 167] on img at bounding box center [516, 146] width 57 height 78
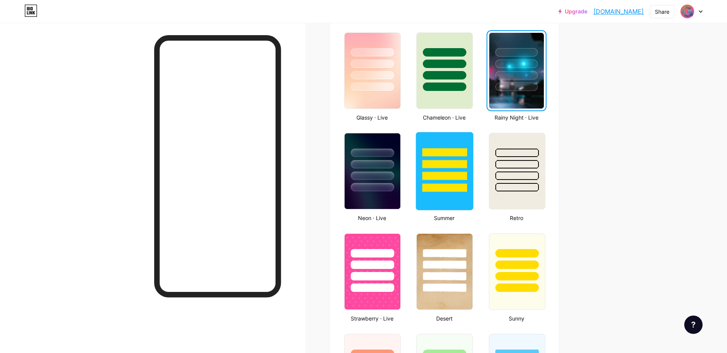
scroll to position [412, 0]
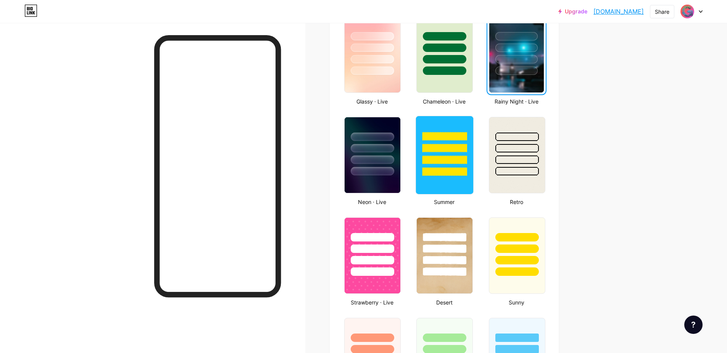
click at [431, 165] on div at bounding box center [444, 146] width 57 height 60
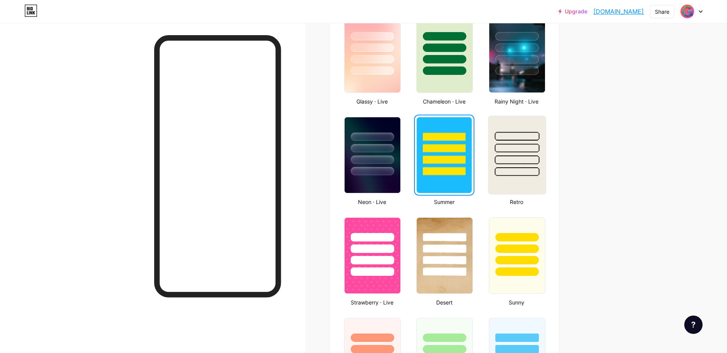
click at [503, 163] on div at bounding box center [517, 159] width 45 height 9
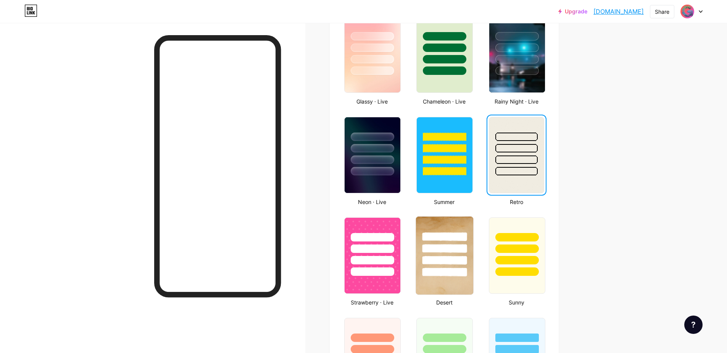
click at [461, 264] on div at bounding box center [444, 260] width 45 height 9
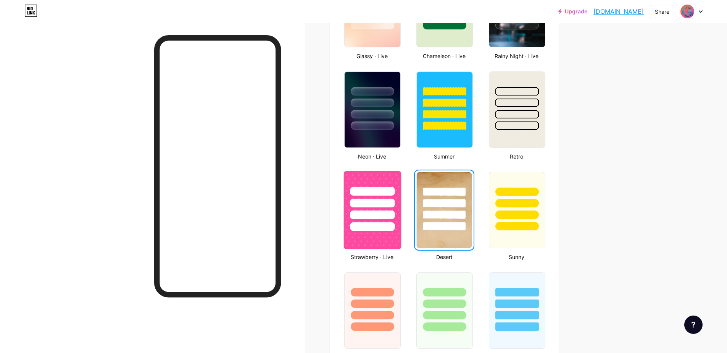
scroll to position [458, 0]
click at [362, 201] on div at bounding box center [372, 202] width 45 height 9
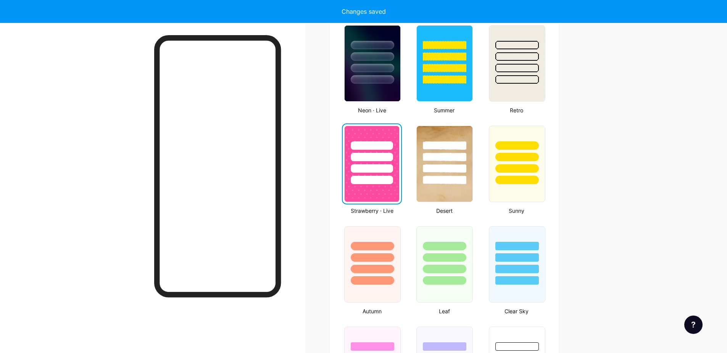
scroll to position [549, 0]
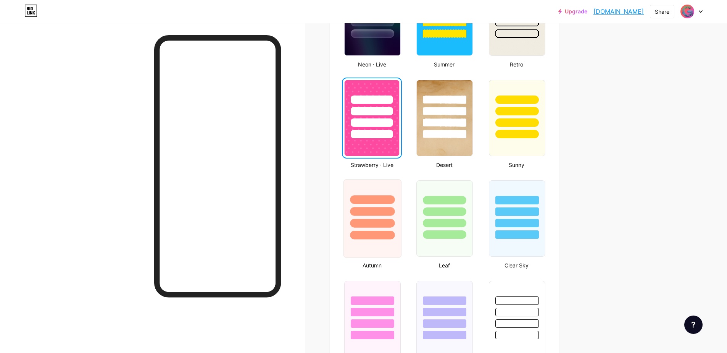
click at [374, 202] on div at bounding box center [372, 199] width 45 height 9
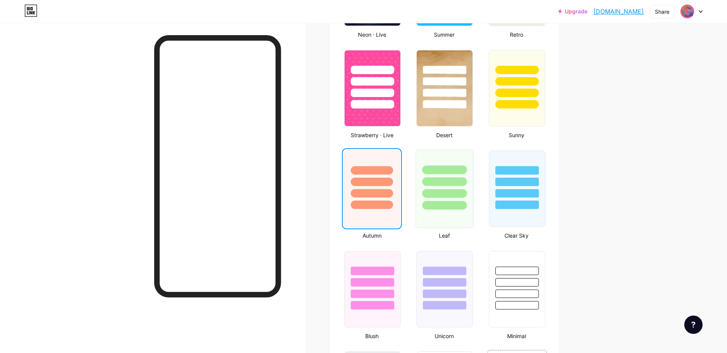
scroll to position [595, 0]
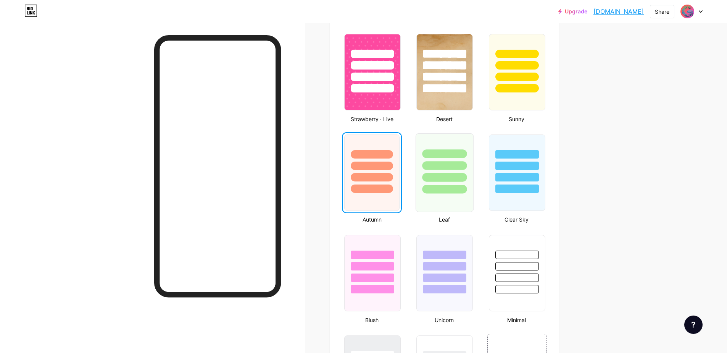
click at [432, 205] on div at bounding box center [445, 172] width 58 height 79
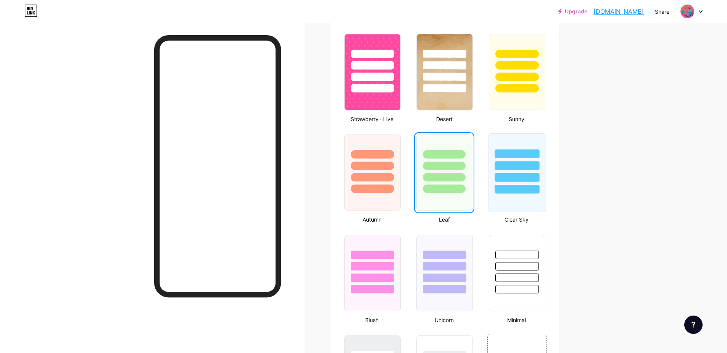
click at [504, 187] on div at bounding box center [517, 189] width 45 height 9
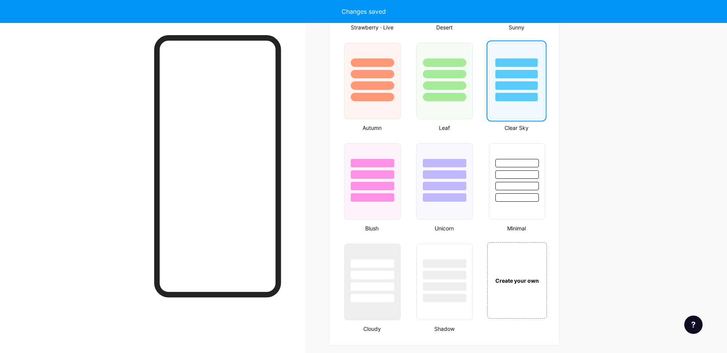
scroll to position [733, 0]
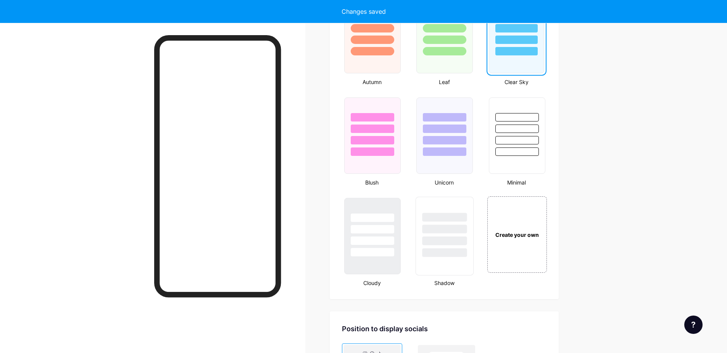
click at [429, 217] on div at bounding box center [444, 217] width 45 height 9
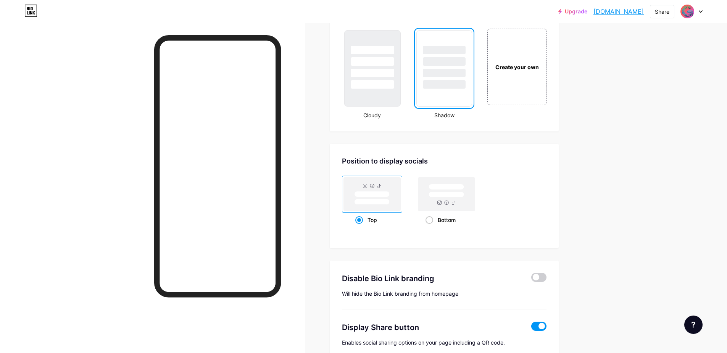
scroll to position [944, 0]
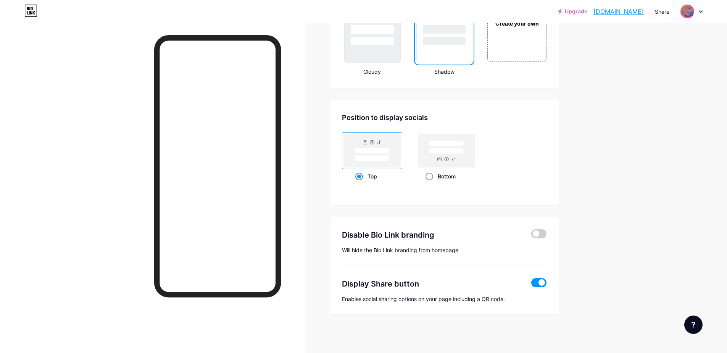
click at [433, 173] on span at bounding box center [429, 176] width 8 height 8
click at [430, 183] on input "Bottom" at bounding box center [427, 185] width 5 height 5
radio input "true"
click at [363, 172] on span at bounding box center [359, 176] width 8 height 8
click at [360, 183] on input "Top" at bounding box center [357, 185] width 5 height 5
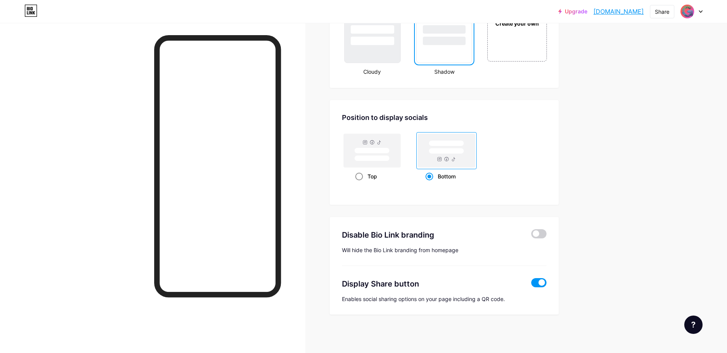
radio input "true"
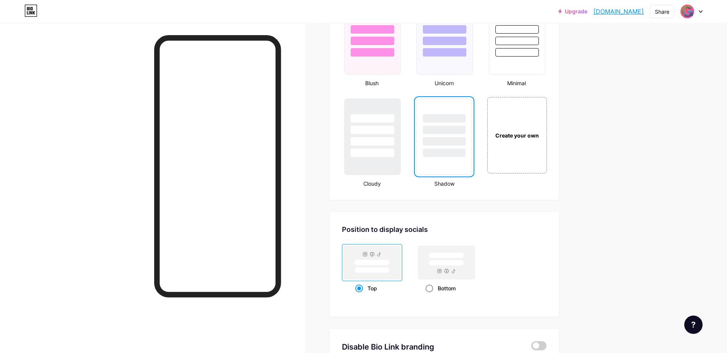
scroll to position [806, 0]
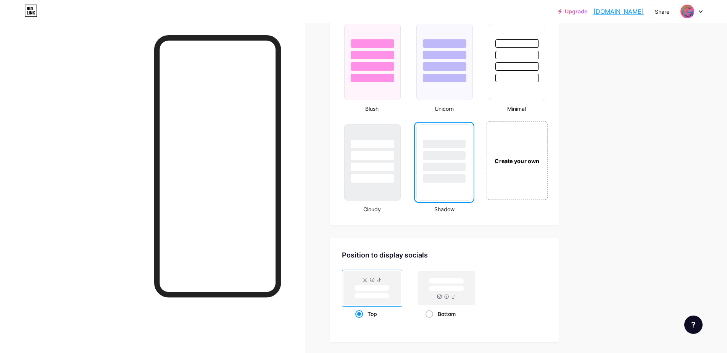
click at [503, 173] on div "Create your own" at bounding box center [516, 160] width 61 height 79
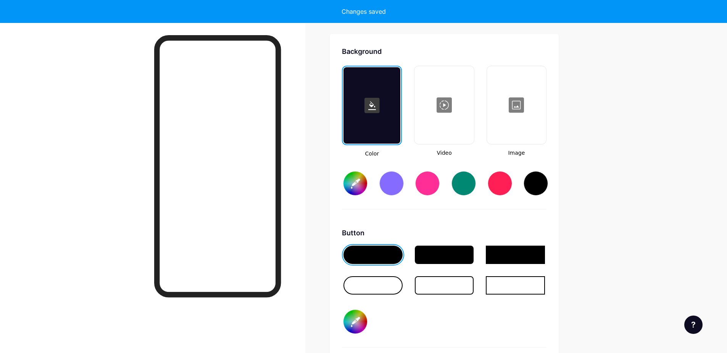
scroll to position [1013, 0]
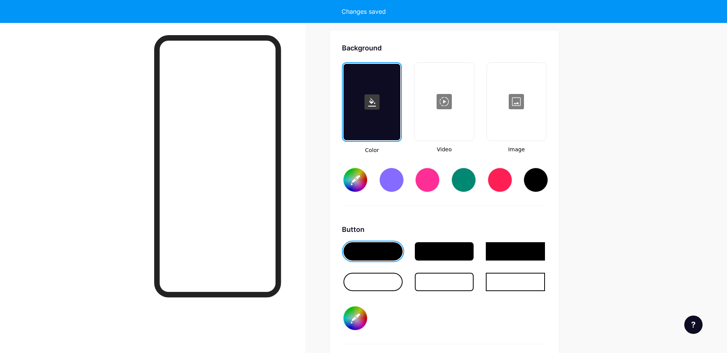
type input "#ffffff"
type input "#000000"
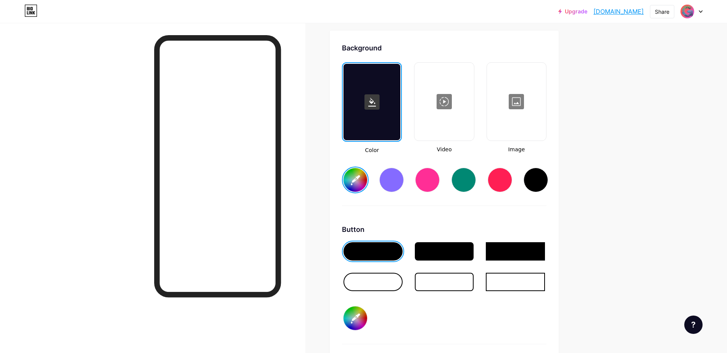
click at [357, 181] on input "#ffffff" at bounding box center [355, 180] width 24 height 24
click at [433, 259] on div at bounding box center [444, 251] width 59 height 18
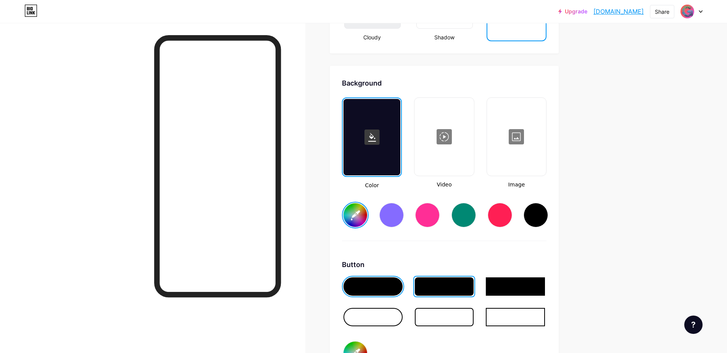
scroll to position [921, 0]
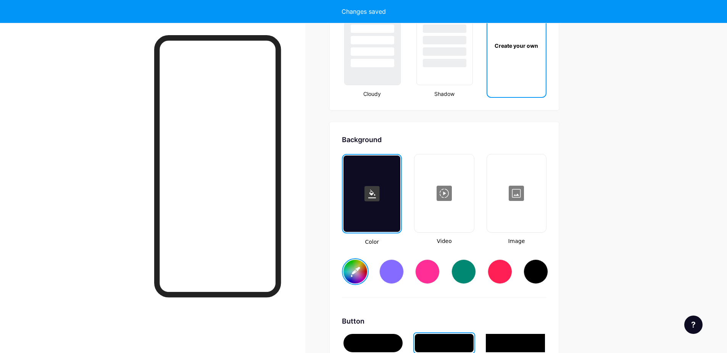
type input "#4b39a2"
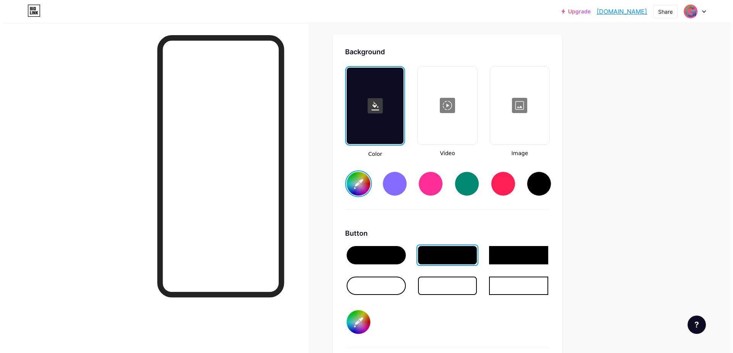
scroll to position [1013, 0]
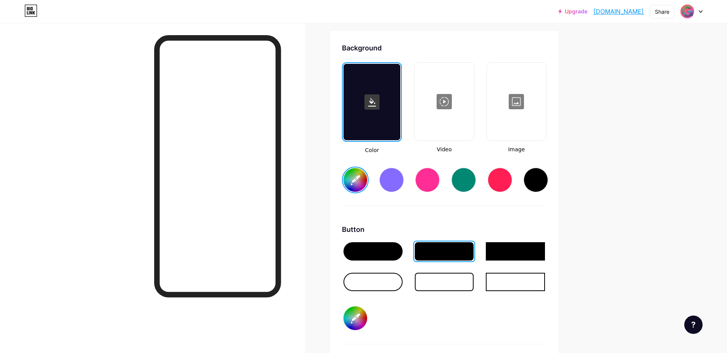
click at [444, 108] on div at bounding box center [444, 101] width 58 height 76
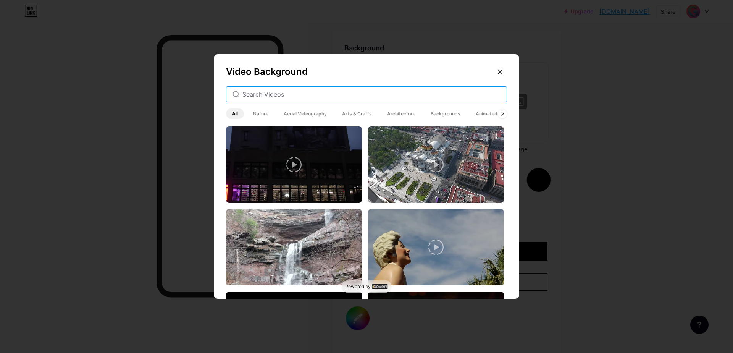
click at [259, 96] on input "text" at bounding box center [371, 94] width 258 height 9
type input "s"
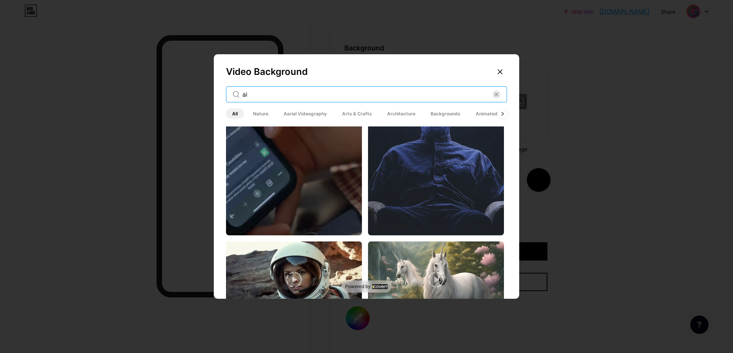
scroll to position [321, 0]
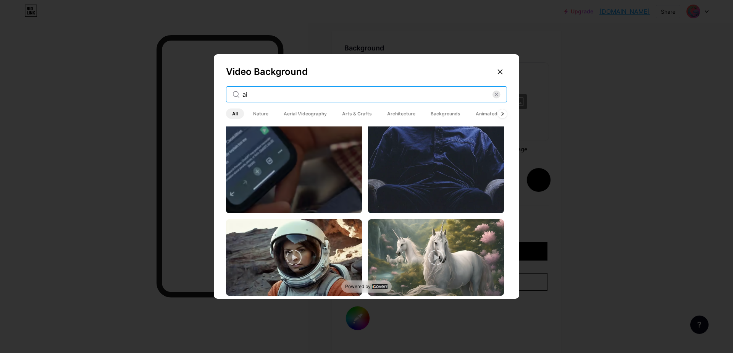
type input "ai"
click at [290, 198] on video at bounding box center [294, 92] width 136 height 242
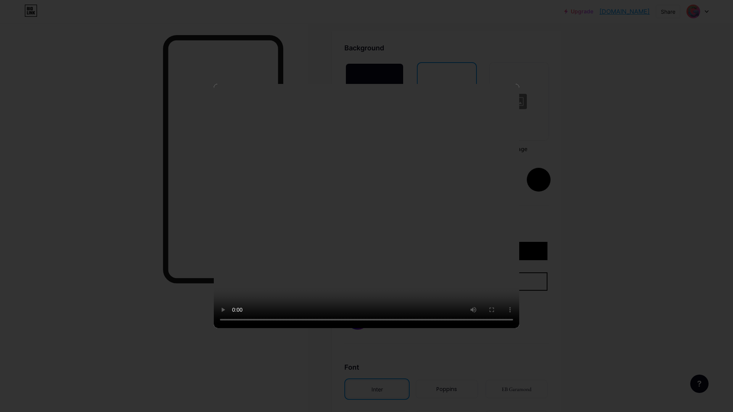
click at [287, 252] on video at bounding box center [366, 206] width 305 height 244
click at [355, 249] on video at bounding box center [366, 206] width 305 height 244
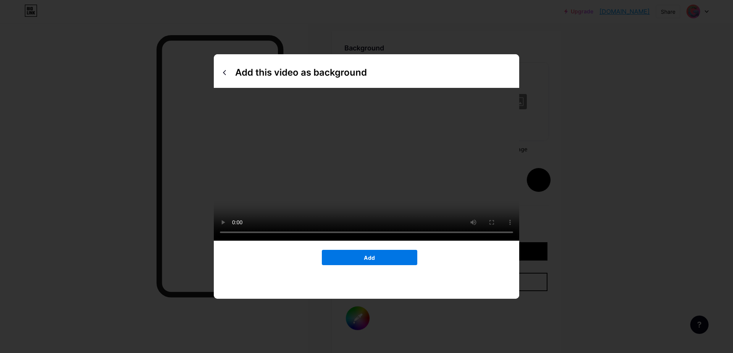
click at [379, 265] on button "Add" at bounding box center [369, 257] width 95 height 15
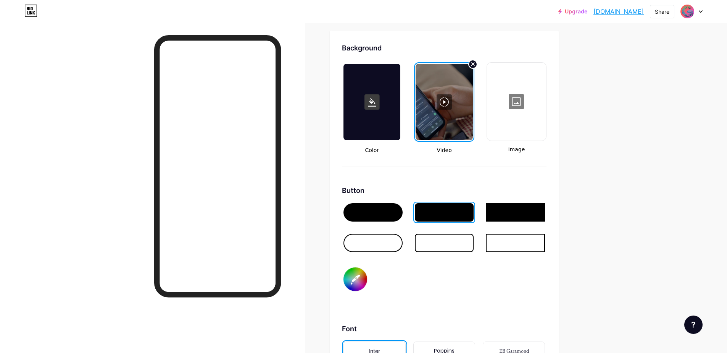
click at [442, 111] on div at bounding box center [444, 102] width 57 height 76
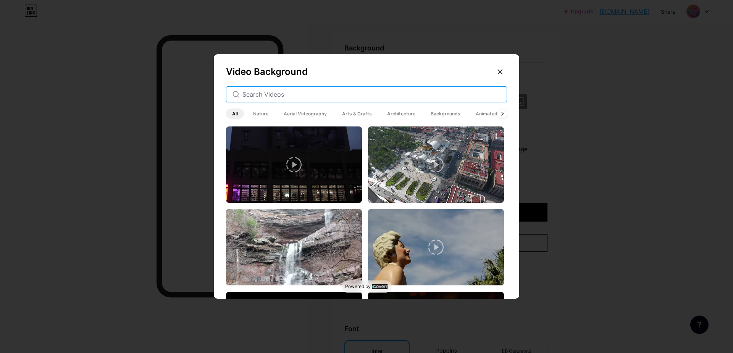
click at [278, 91] on input "text" at bounding box center [371, 94] width 258 height 9
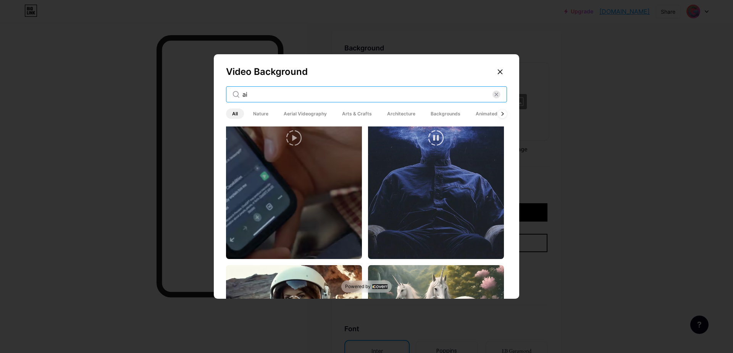
scroll to position [229, 0]
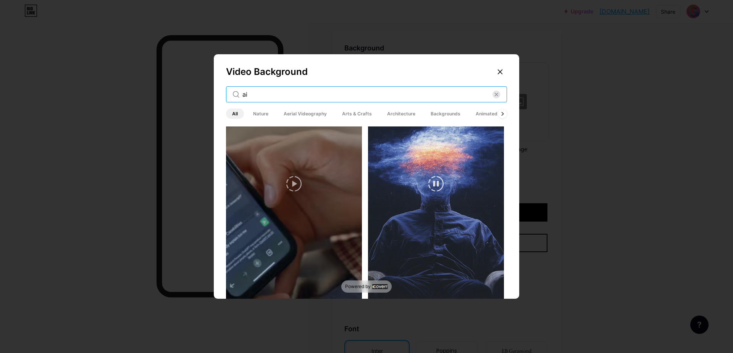
type input "ai"
click at [445, 211] on video at bounding box center [436, 184] width 136 height 242
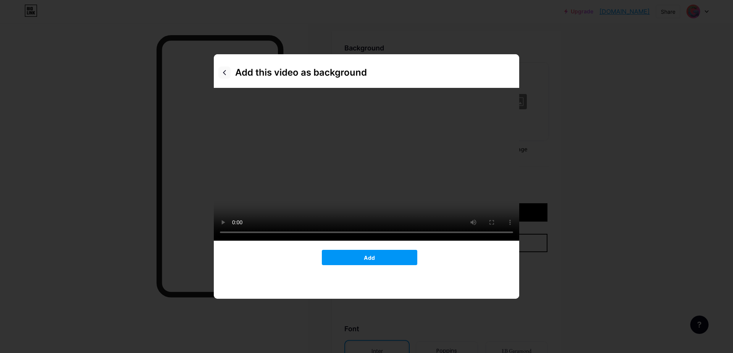
click at [219, 67] on div at bounding box center [224, 72] width 12 height 12
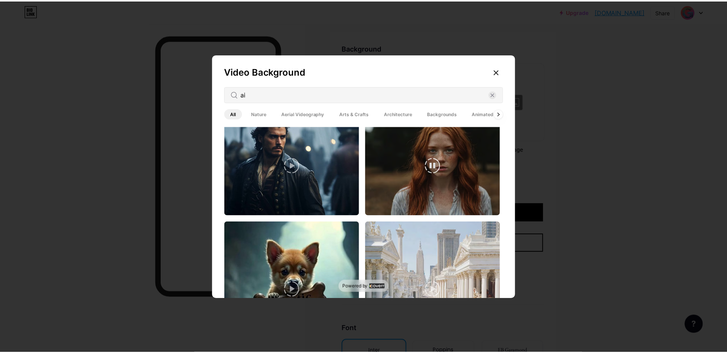
scroll to position [1381, 0]
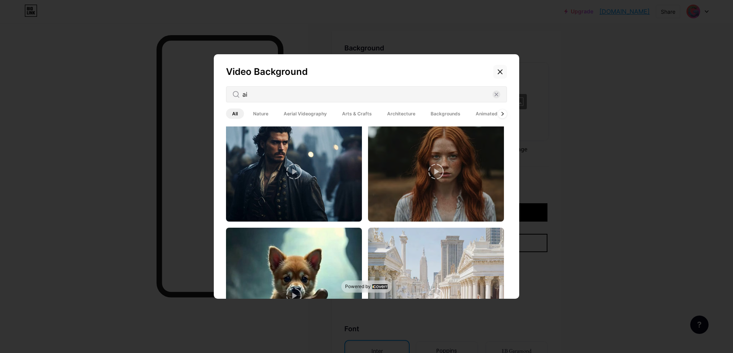
click at [495, 68] on div at bounding box center [500, 72] width 14 height 14
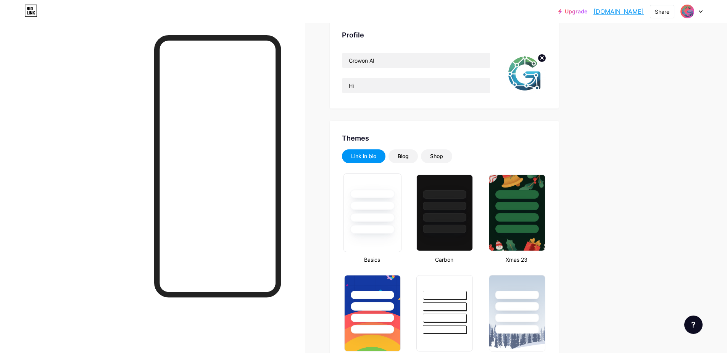
scroll to position [0, 0]
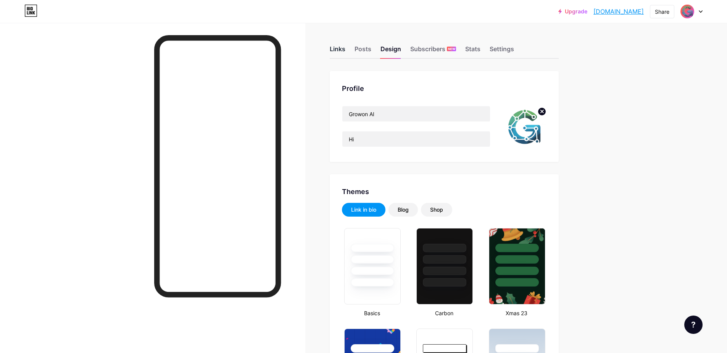
click at [345, 48] on div "Links" at bounding box center [338, 51] width 16 height 14
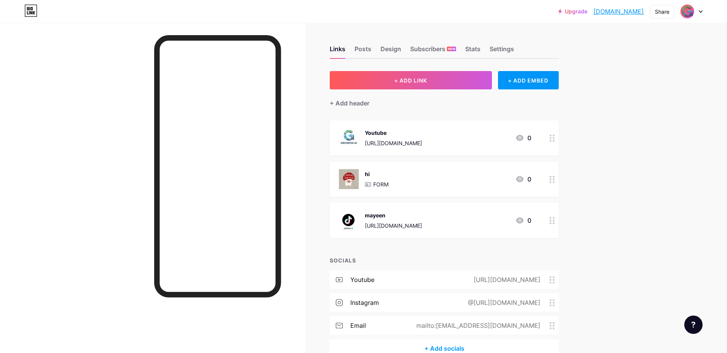
click at [551, 133] on div at bounding box center [552, 137] width 13 height 35
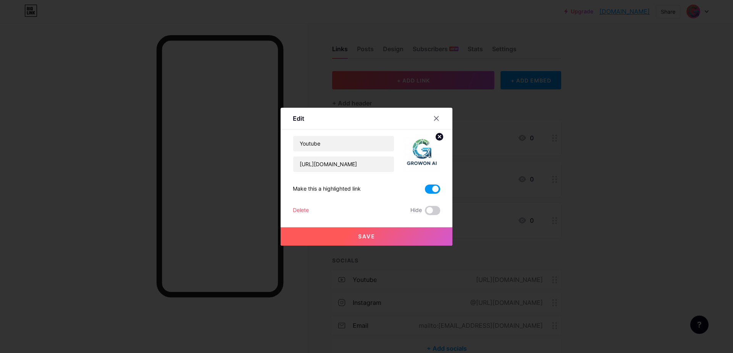
click at [436, 135] on circle at bounding box center [439, 136] width 8 height 8
click at [425, 149] on icon at bounding box center [421, 149] width 15 height 14
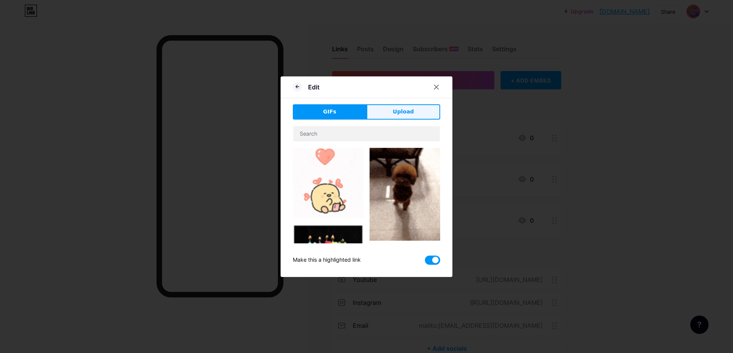
click at [401, 105] on button "Upload" at bounding box center [403, 111] width 74 height 15
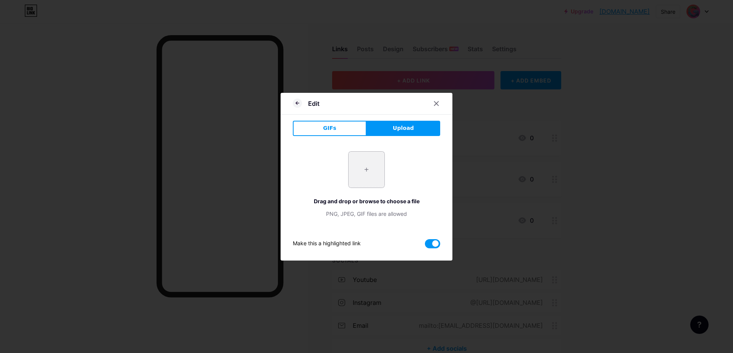
click at [367, 176] on input "file" at bounding box center [366, 169] width 36 height 36
type input "C:\fakepath\YouTube-Logo-PNG-Symbol-for-Video-Platform-Transparent-jpg.webp"
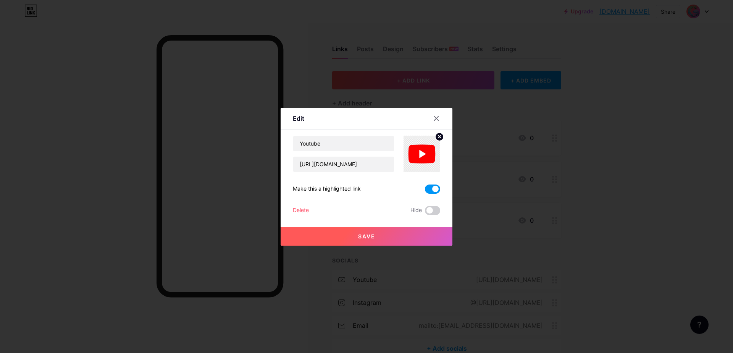
click at [412, 232] on button "Save" at bounding box center [366, 236] width 172 height 18
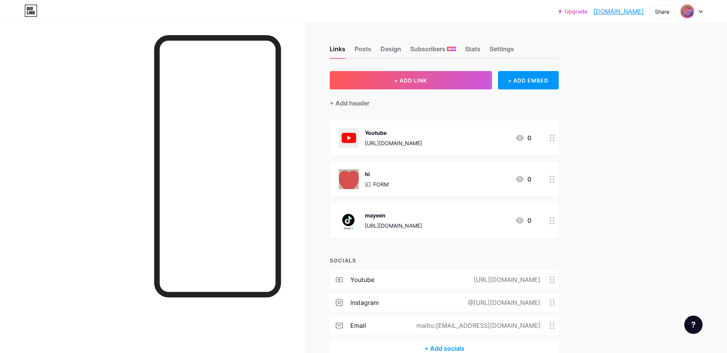
click at [551, 140] on div at bounding box center [552, 137] width 13 height 35
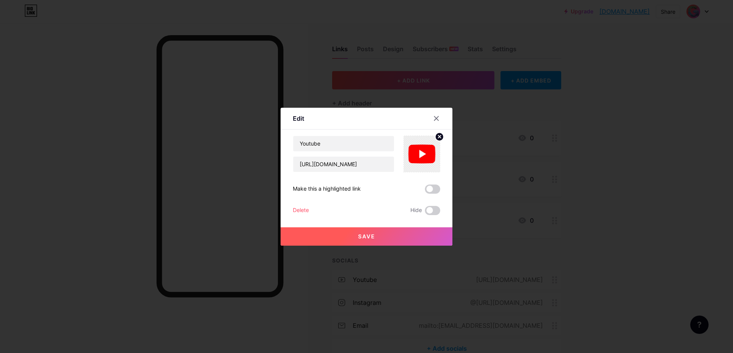
click at [435, 137] on circle at bounding box center [439, 136] width 8 height 8
click at [425, 154] on rect at bounding box center [426, 154] width 6 height 4
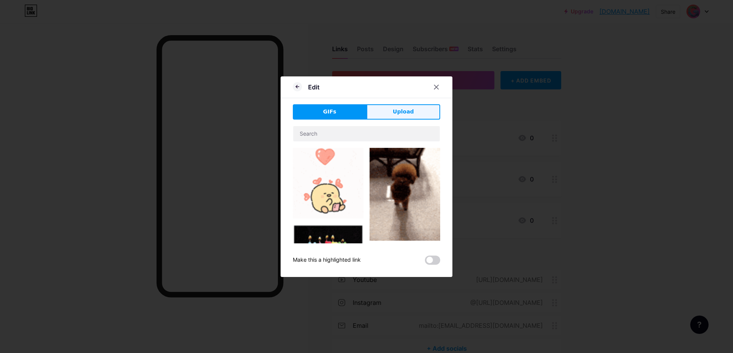
click at [404, 110] on span "Upload" at bounding box center [403, 112] width 21 height 8
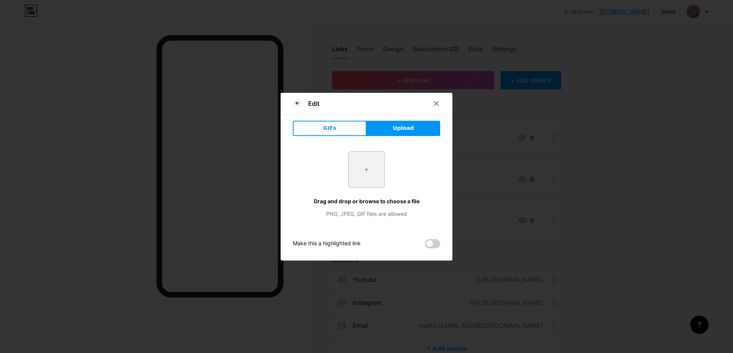
click at [357, 163] on input "file" at bounding box center [366, 169] width 36 height 36
type input "C:\fakepath\Youtube_logo.png"
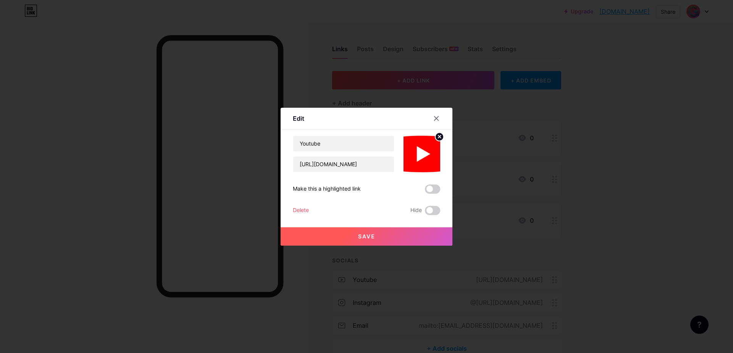
click at [421, 235] on button "Save" at bounding box center [366, 236] width 172 height 18
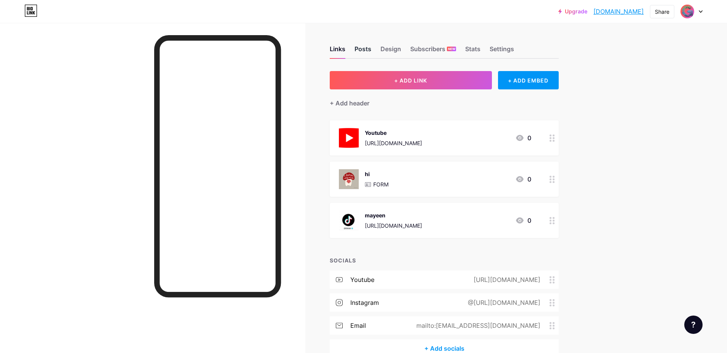
click at [367, 56] on div "Posts" at bounding box center [362, 51] width 17 height 14
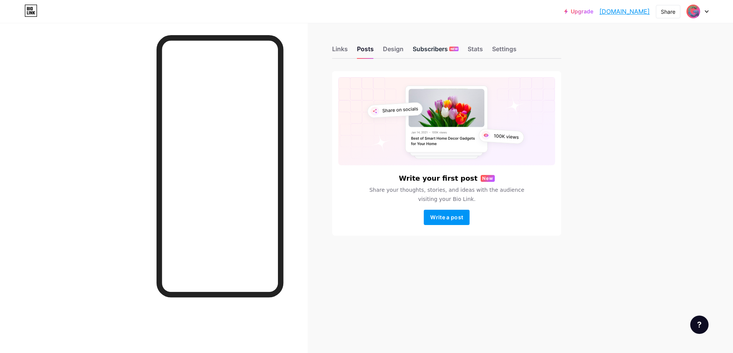
click at [420, 47] on div "Subscribers NEW" at bounding box center [435, 51] width 46 height 14
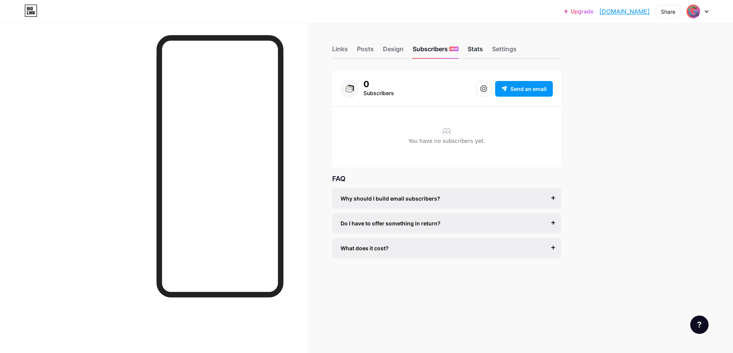
click at [474, 53] on div "Stats" at bounding box center [474, 51] width 15 height 14
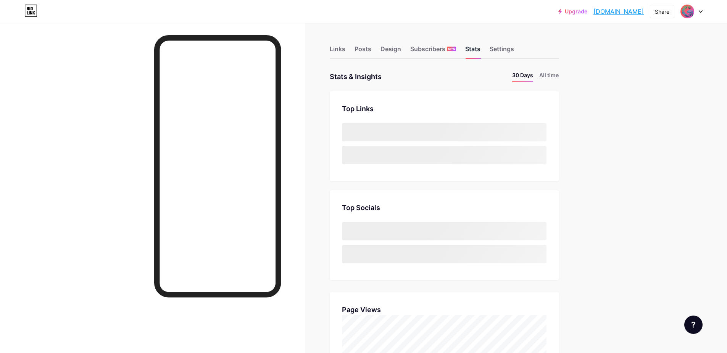
scroll to position [353, 727]
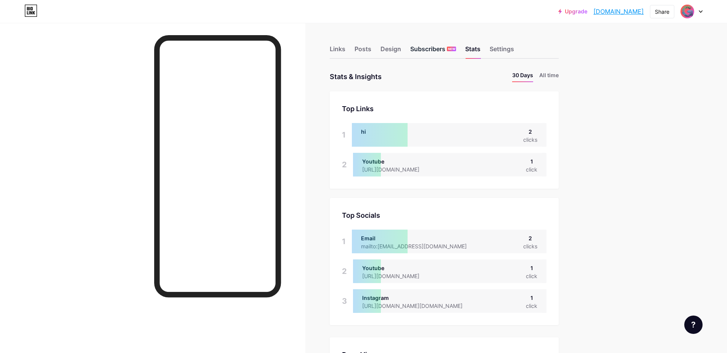
click at [420, 50] on div "Subscribers NEW" at bounding box center [433, 51] width 46 height 14
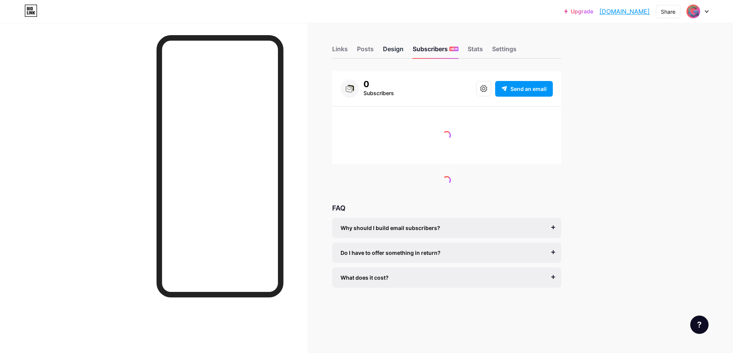
click at [400, 49] on div "Design" at bounding box center [393, 51] width 21 height 14
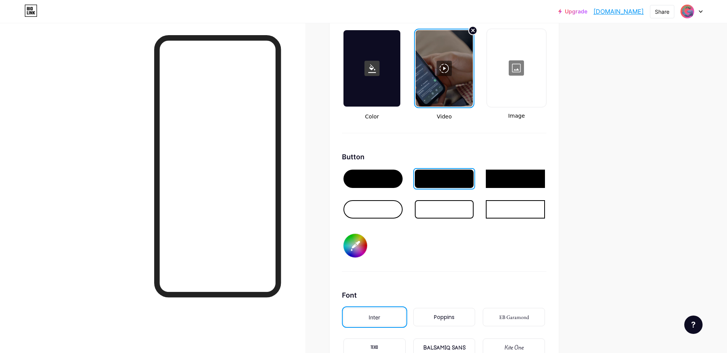
scroll to position [1053, 0]
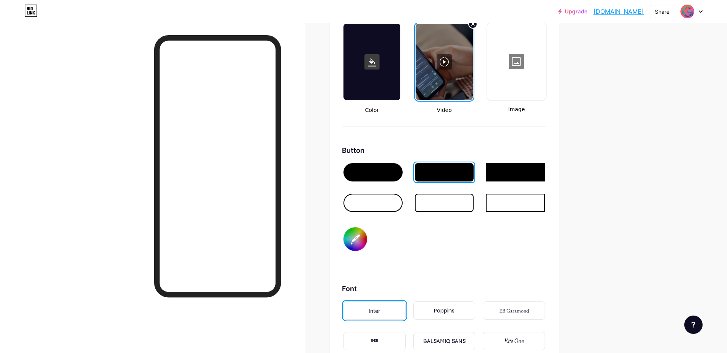
click at [498, 169] on div at bounding box center [515, 172] width 59 height 18
click at [459, 172] on div at bounding box center [444, 172] width 59 height 18
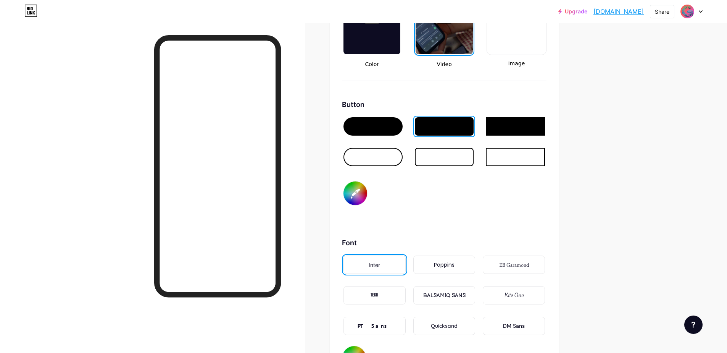
scroll to position [1145, 0]
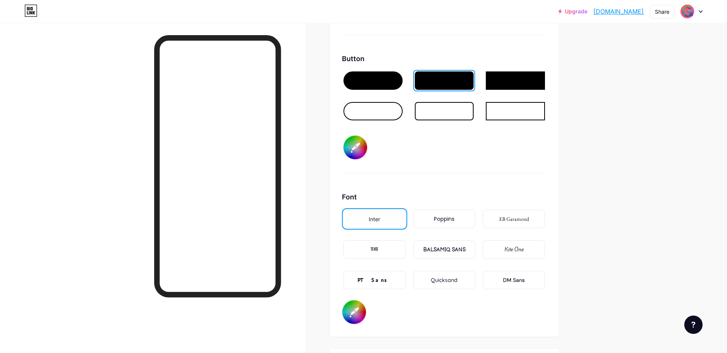
click at [441, 217] on div "Poppins" at bounding box center [444, 219] width 21 height 8
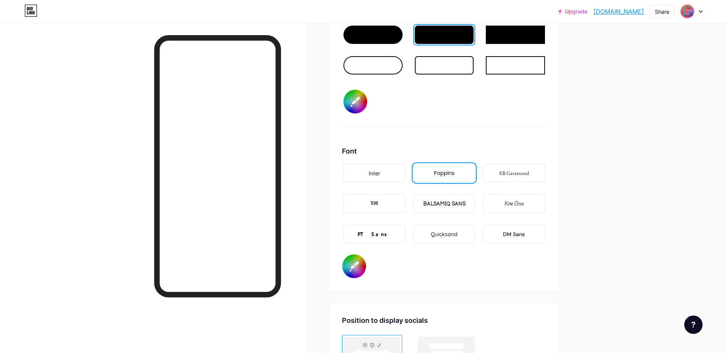
click at [502, 172] on div "EB Garamond" at bounding box center [514, 173] width 30 height 8
click at [385, 207] on div "TEKO" at bounding box center [374, 203] width 62 height 18
click at [424, 206] on div "BALSAMIQ SANS" at bounding box center [444, 203] width 62 height 18
drag, startPoint x: 428, startPoint y: 203, endPoint x: 476, endPoint y: 205, distance: 47.7
click at [475, 205] on div "BALSAMIQ SANS" at bounding box center [444, 203] width 62 height 18
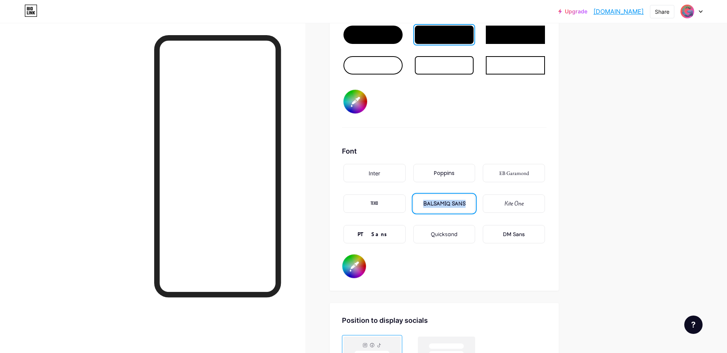
click at [513, 204] on div "Kite One" at bounding box center [513, 204] width 19 height 8
click at [451, 231] on div "Quicksand" at bounding box center [444, 234] width 27 height 8
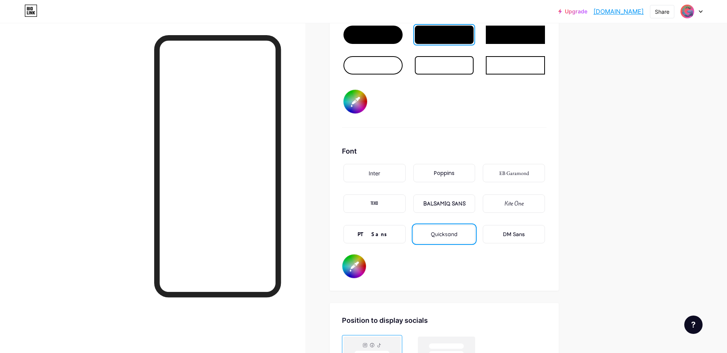
click at [407, 233] on div "PT Sans" at bounding box center [374, 233] width 65 height 21
click at [404, 233] on div "PT Sans" at bounding box center [374, 234] width 62 height 18
click at [498, 235] on div "DM Sans" at bounding box center [514, 234] width 62 height 18
drag, startPoint x: 500, startPoint y: 234, endPoint x: 535, endPoint y: 233, distance: 34.8
click at [535, 233] on div "DM Sans" at bounding box center [514, 234] width 62 height 18
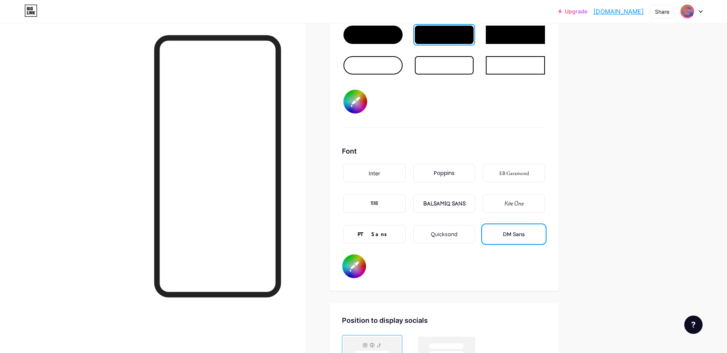
click at [469, 257] on div "Font Inter Poppins EB Garamond TEKO BALSAMIQ SANS Kite One PT Sans Quicksand DM…" at bounding box center [444, 212] width 205 height 132
click at [515, 203] on div "Kite One" at bounding box center [513, 204] width 19 height 8
click at [511, 236] on div "DM Sans" at bounding box center [514, 234] width 22 height 8
click at [520, 203] on div "Kite One" at bounding box center [513, 204] width 19 height 8
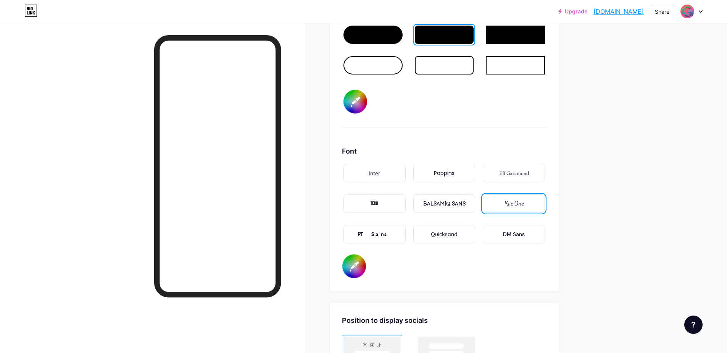
click at [63, 159] on div at bounding box center [152, 199] width 305 height 353
click at [355, 258] on input "#ffffff" at bounding box center [354, 266] width 24 height 24
type input "#ffffff"
click at [355, 104] on input "#000000" at bounding box center [355, 102] width 24 height 24
type input "#115869"
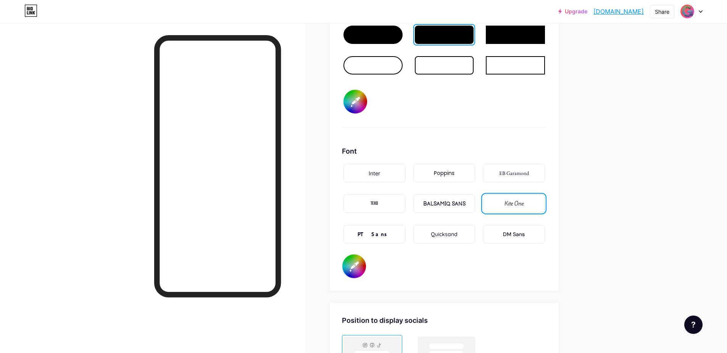
click at [353, 262] on input "#ffffff" at bounding box center [354, 266] width 24 height 24
type input "#ffffff"
click at [355, 101] on input "#115869" at bounding box center [355, 102] width 24 height 24
click at [354, 261] on input "#ffffff" at bounding box center [354, 266] width 24 height 24
click at [356, 108] on input "#1487a3" at bounding box center [355, 102] width 24 height 24
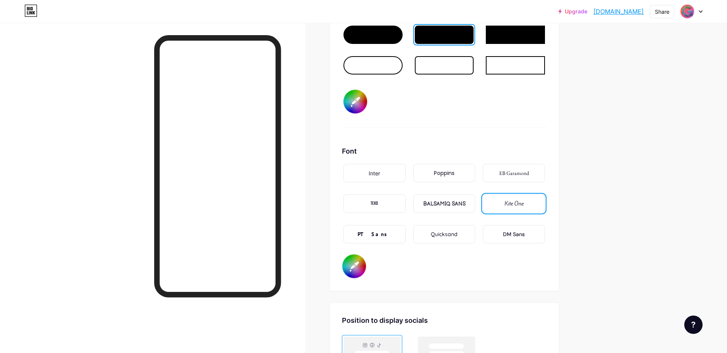
type input "#045367"
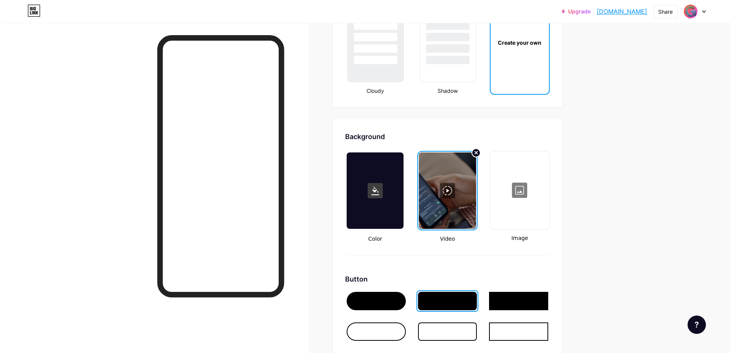
scroll to position [916, 0]
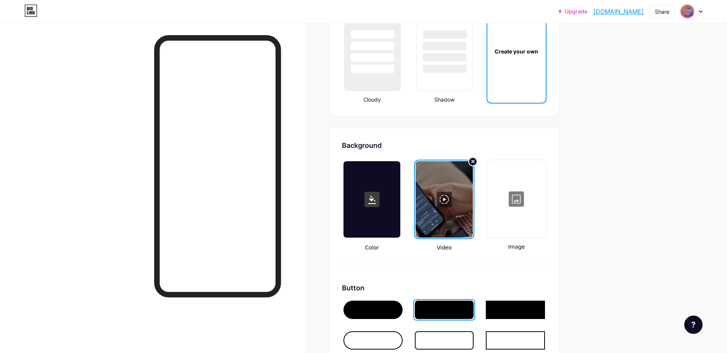
click at [521, 202] on div at bounding box center [517, 199] width 58 height 76
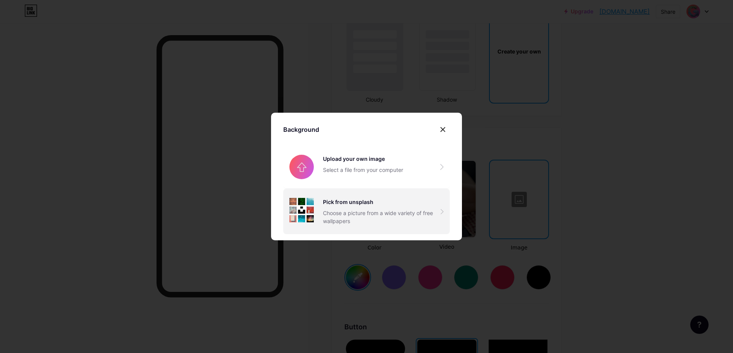
click at [321, 226] on div "Pick from unsplash Choose a picture from a wide variety of free wallpapers" at bounding box center [366, 210] width 166 height 45
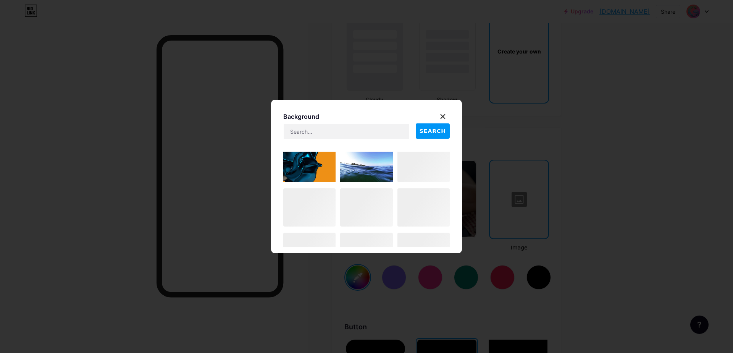
scroll to position [347, 0]
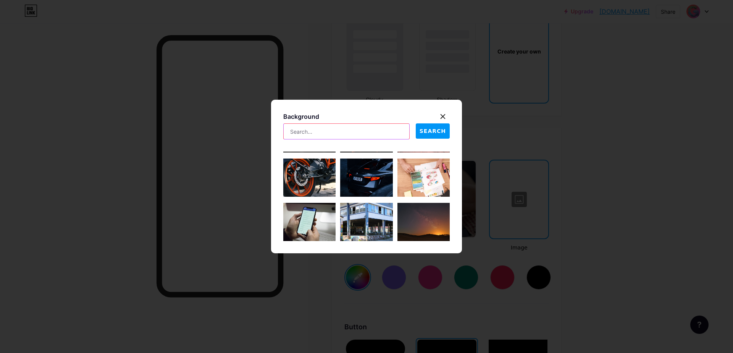
click at [303, 136] on input "text" at bounding box center [347, 131] width 126 height 15
type input "ai"
click at [433, 130] on span "SEARCH" at bounding box center [432, 131] width 26 height 8
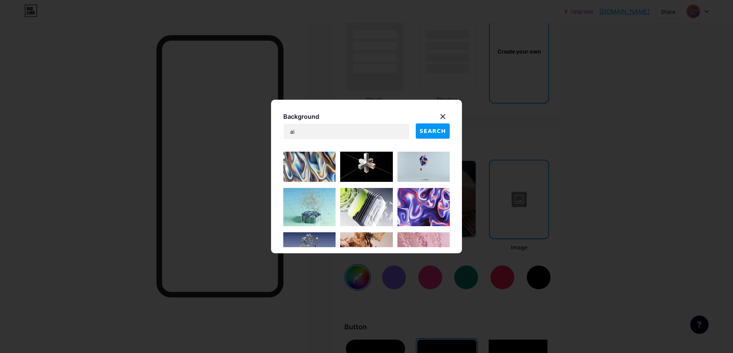
scroll to position [916, 0]
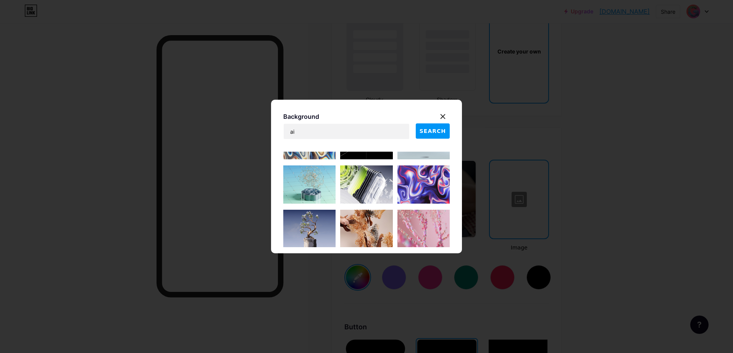
click at [326, 189] on img at bounding box center [309, 184] width 52 height 38
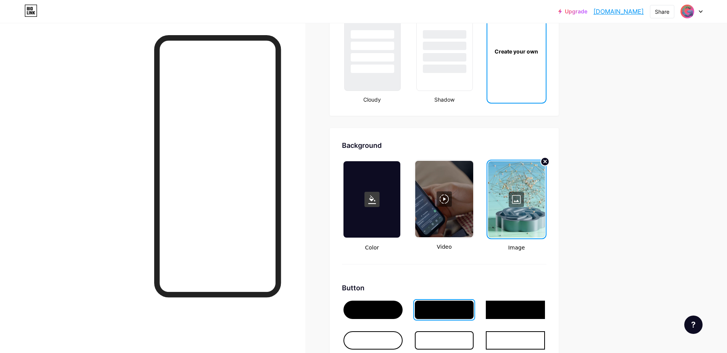
click at [527, 192] on div at bounding box center [516, 199] width 57 height 76
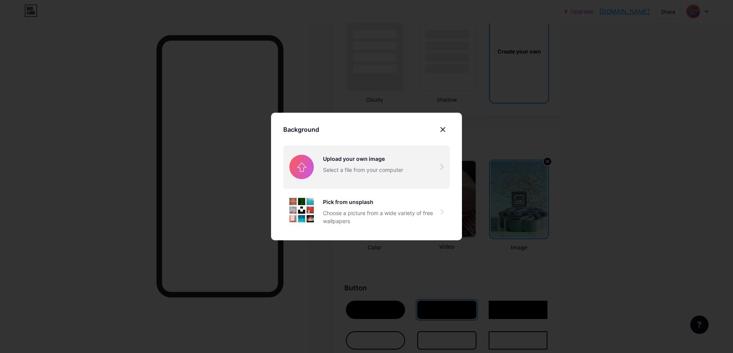
click at [388, 171] on input "file" at bounding box center [366, 166] width 166 height 43
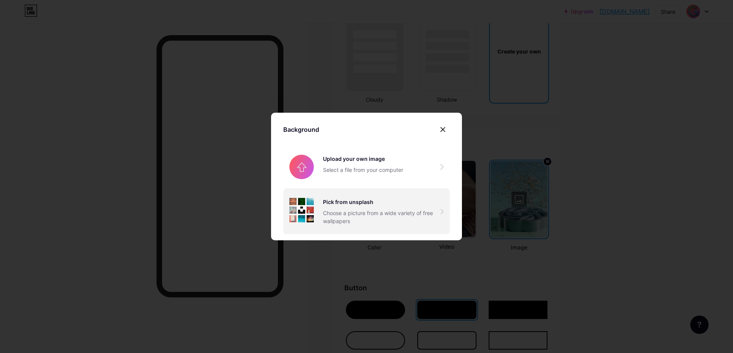
click at [384, 211] on div "Choose a picture from a wide variety of free wallpapers" at bounding box center [382, 217] width 118 height 16
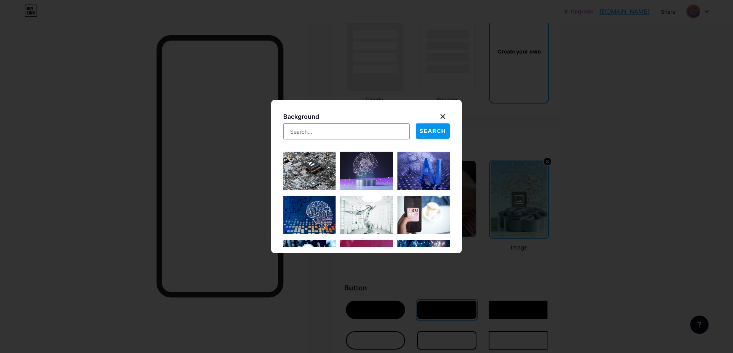
click at [315, 130] on input "text" at bounding box center [347, 131] width 126 height 15
click at [439, 128] on span "SEARCH" at bounding box center [432, 131] width 26 height 8
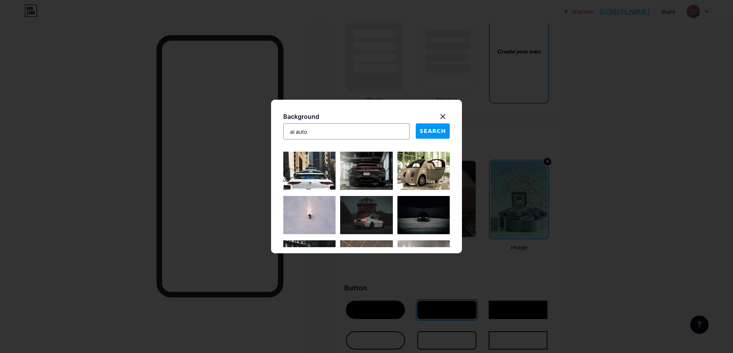
click at [351, 136] on input "ai auto" at bounding box center [347, 131] width 126 height 15
type input "ai"
click at [433, 134] on span "SEARCH" at bounding box center [432, 131] width 26 height 8
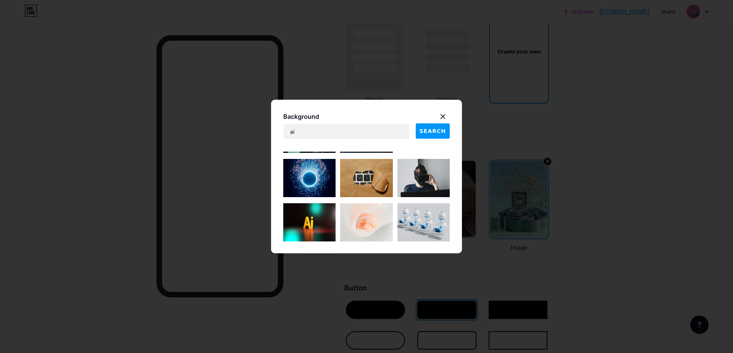
scroll to position [790, 0]
click at [364, 189] on img at bounding box center [366, 177] width 52 height 38
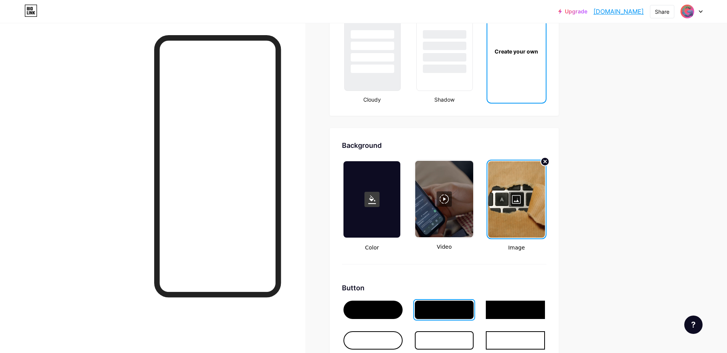
click at [512, 205] on div at bounding box center [516, 199] width 57 height 76
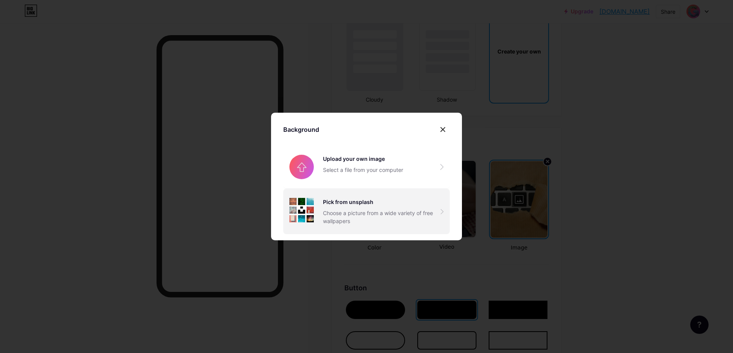
click at [358, 212] on div "Choose a picture from a wide variety of free wallpapers" at bounding box center [382, 217] width 118 height 16
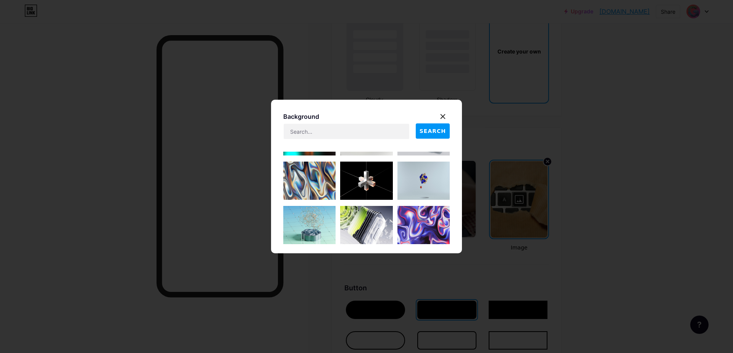
scroll to position [916, 0]
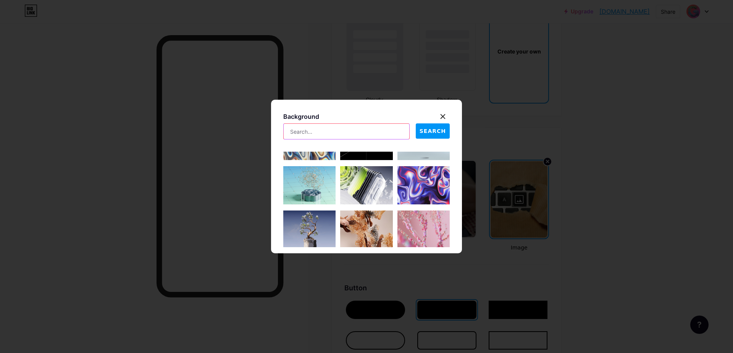
click at [318, 128] on input "text" at bounding box center [347, 131] width 126 height 15
type input "bot"
click at [430, 130] on span "SEARCH" at bounding box center [432, 131] width 26 height 8
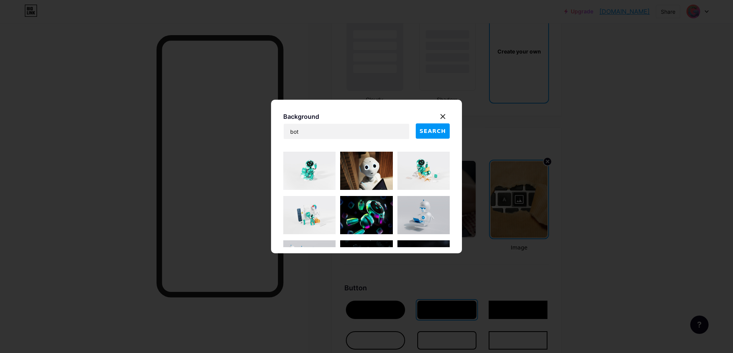
scroll to position [46, 0]
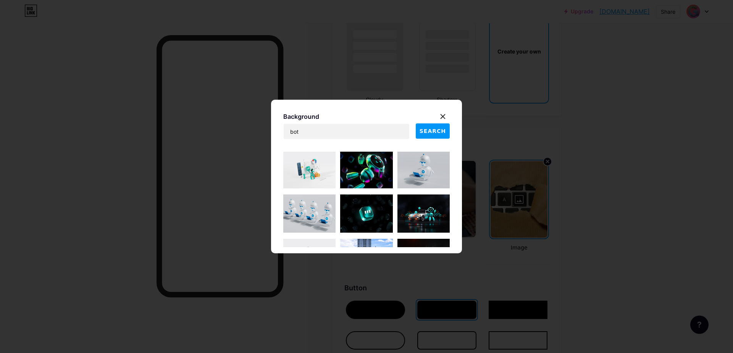
click at [306, 213] on img at bounding box center [309, 213] width 52 height 38
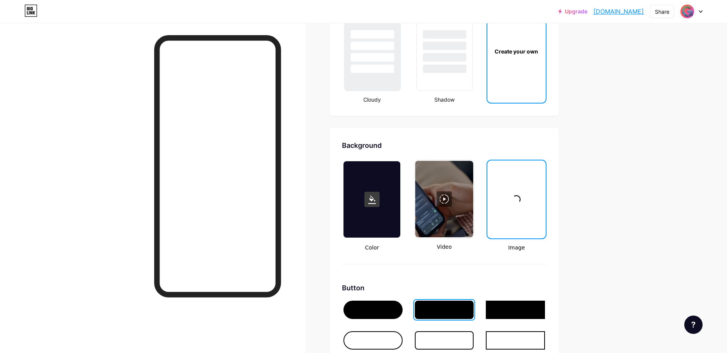
click at [527, 187] on div at bounding box center [516, 199] width 57 height 76
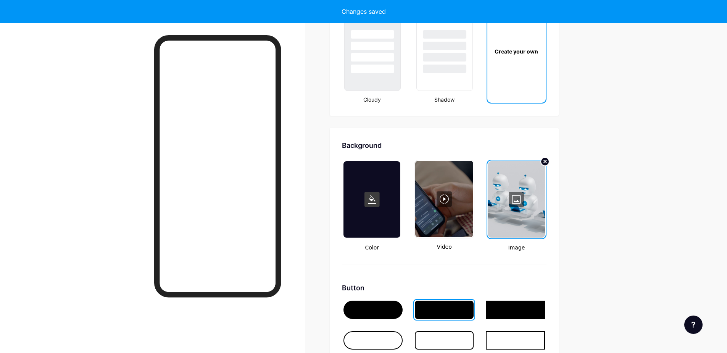
click at [521, 197] on div at bounding box center [516, 199] width 57 height 76
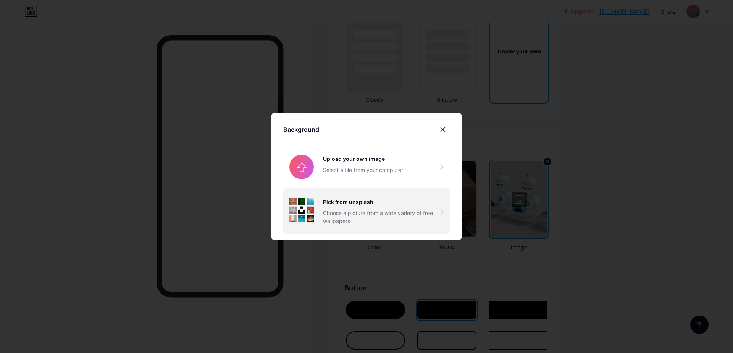
click at [335, 200] on div "Pick from unsplash" at bounding box center [382, 202] width 118 height 8
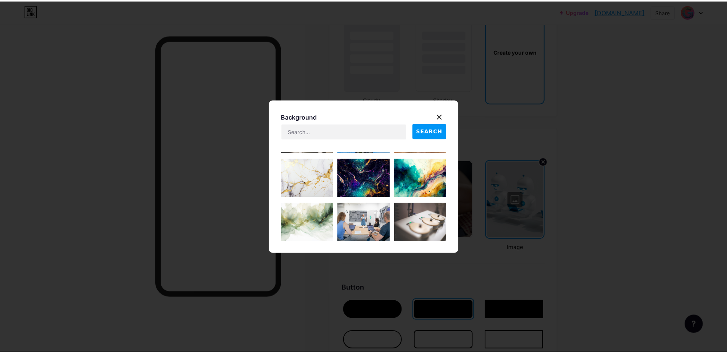
scroll to position [2561, 0]
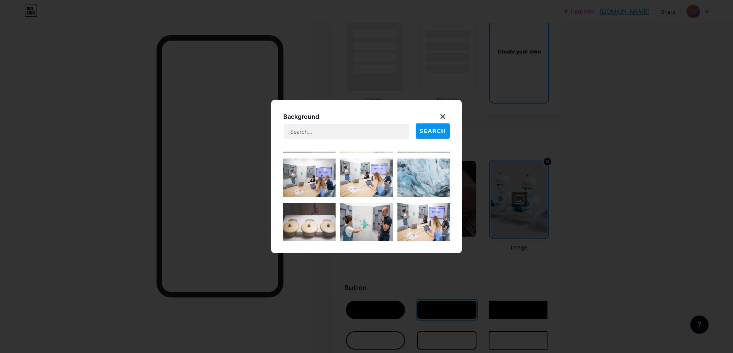
drag, startPoint x: 437, startPoint y: 114, endPoint x: 433, endPoint y: 111, distance: 5.1
click at [440, 114] on icon at bounding box center [443, 116] width 6 height 6
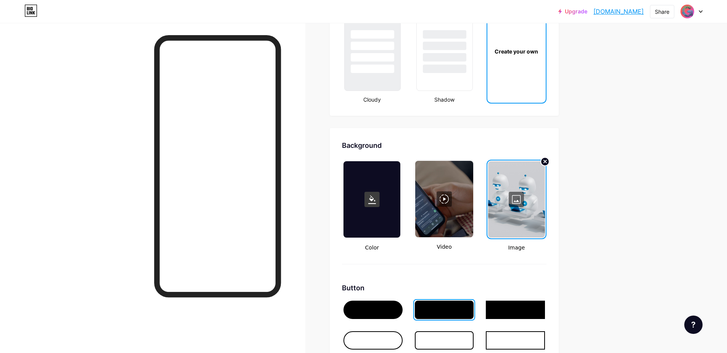
click at [446, 211] on div at bounding box center [444, 199] width 58 height 76
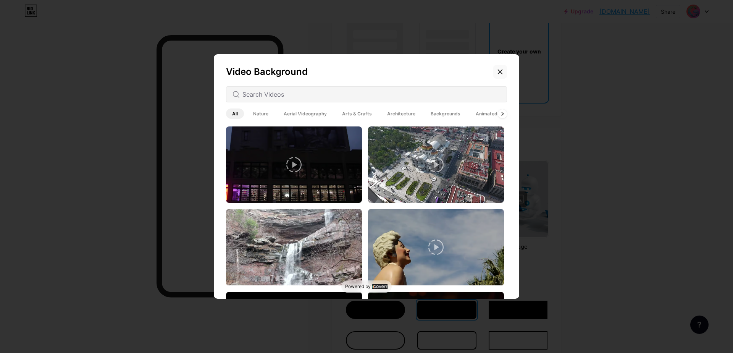
click at [496, 67] on div at bounding box center [500, 72] width 14 height 14
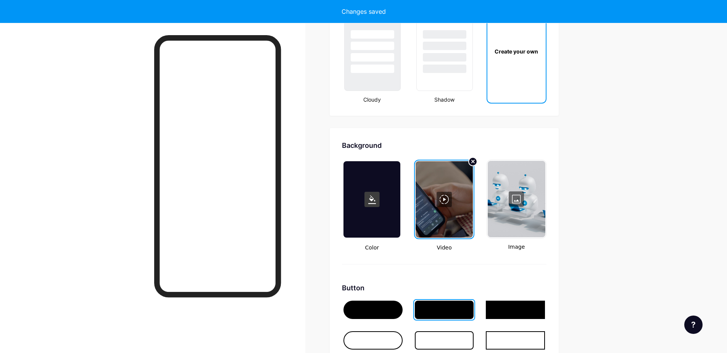
click at [446, 196] on div at bounding box center [444, 199] width 57 height 76
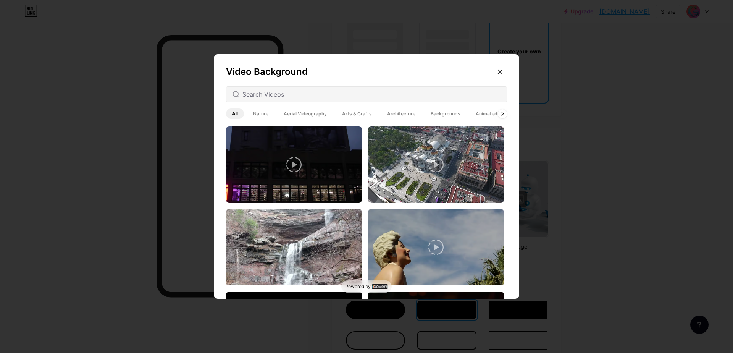
click at [508, 71] on div "Video Background All Nature Aerial Videography Arts & Crafts Architecture Backg…" at bounding box center [366, 178] width 305 height 248
click at [493, 67] on div at bounding box center [500, 72] width 14 height 14
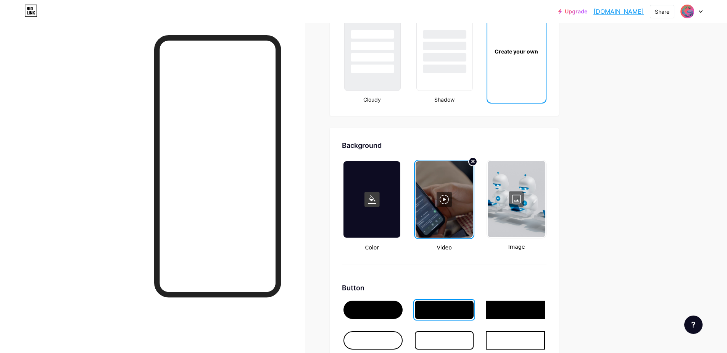
click at [104, 152] on div at bounding box center [152, 199] width 305 height 353
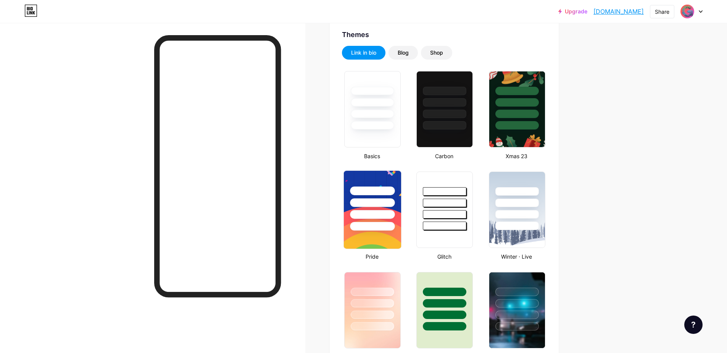
scroll to position [0, 0]
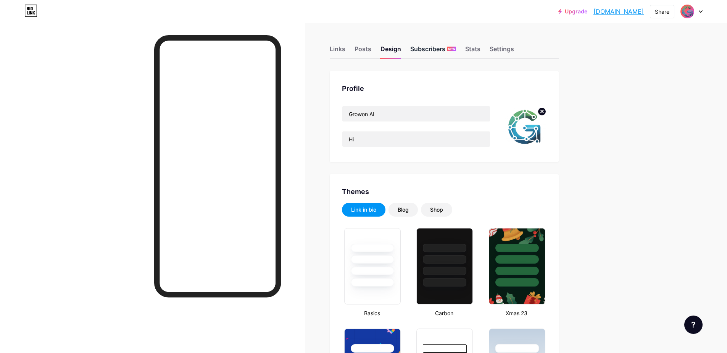
click at [419, 51] on div "Subscribers NEW" at bounding box center [433, 51] width 46 height 14
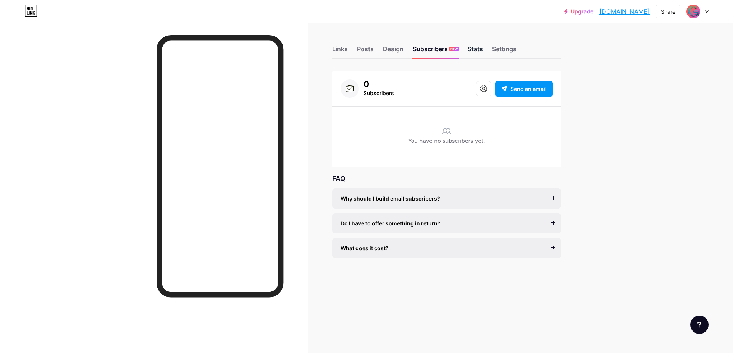
click at [482, 46] on div "Stats" at bounding box center [474, 51] width 15 height 14
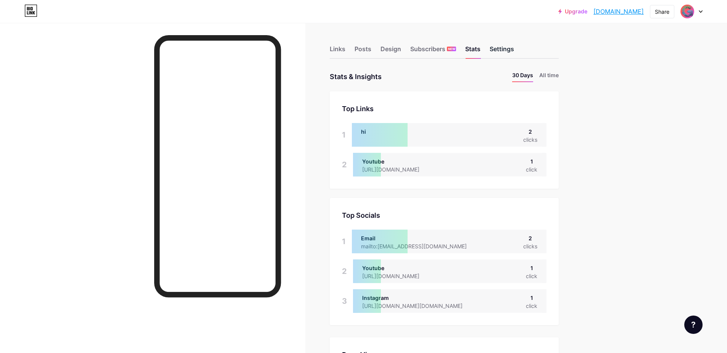
scroll to position [353, 727]
click at [500, 50] on div "Settings" at bounding box center [502, 51] width 24 height 14
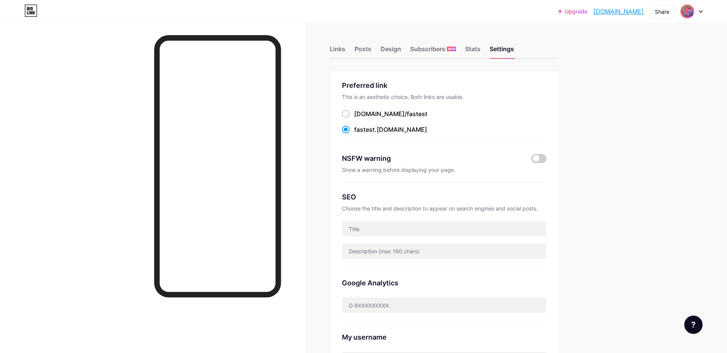
click at [617, 13] on link "[DOMAIN_NAME]" at bounding box center [618, 11] width 50 height 9
click at [664, 14] on div "Share" at bounding box center [662, 12] width 14 height 8
click at [633, 40] on div "Copy link" at bounding box center [617, 39] width 114 height 18
click at [408, 108] on div "Preferred link This is an aesthetic choice. Both links are usable. [DOMAIN_NAME…" at bounding box center [444, 112] width 205 height 64
drag, startPoint x: 402, startPoint y: 113, endPoint x: 354, endPoint y: 115, distance: 48.1
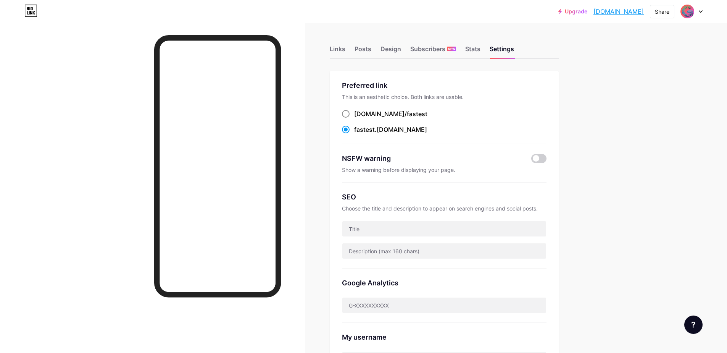
click at [354, 115] on div "[DOMAIN_NAME]/ fastest" at bounding box center [444, 114] width 205 height 10
copy label "[DOMAIN_NAME]/ fastest"
